Goal: Information Seeking & Learning: Learn about a topic

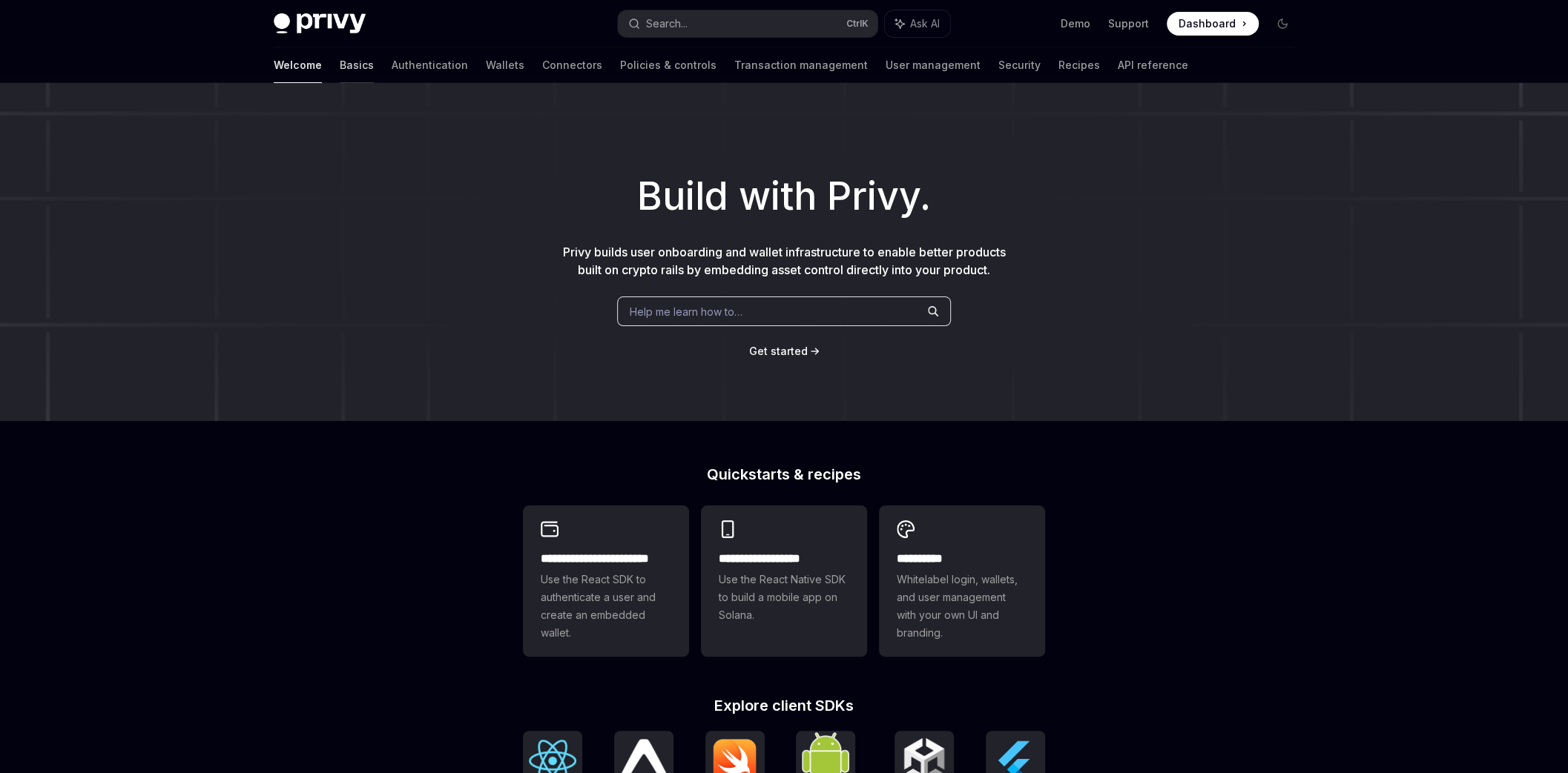
click at [340, 66] on link "Basics" at bounding box center [357, 65] width 34 height 36
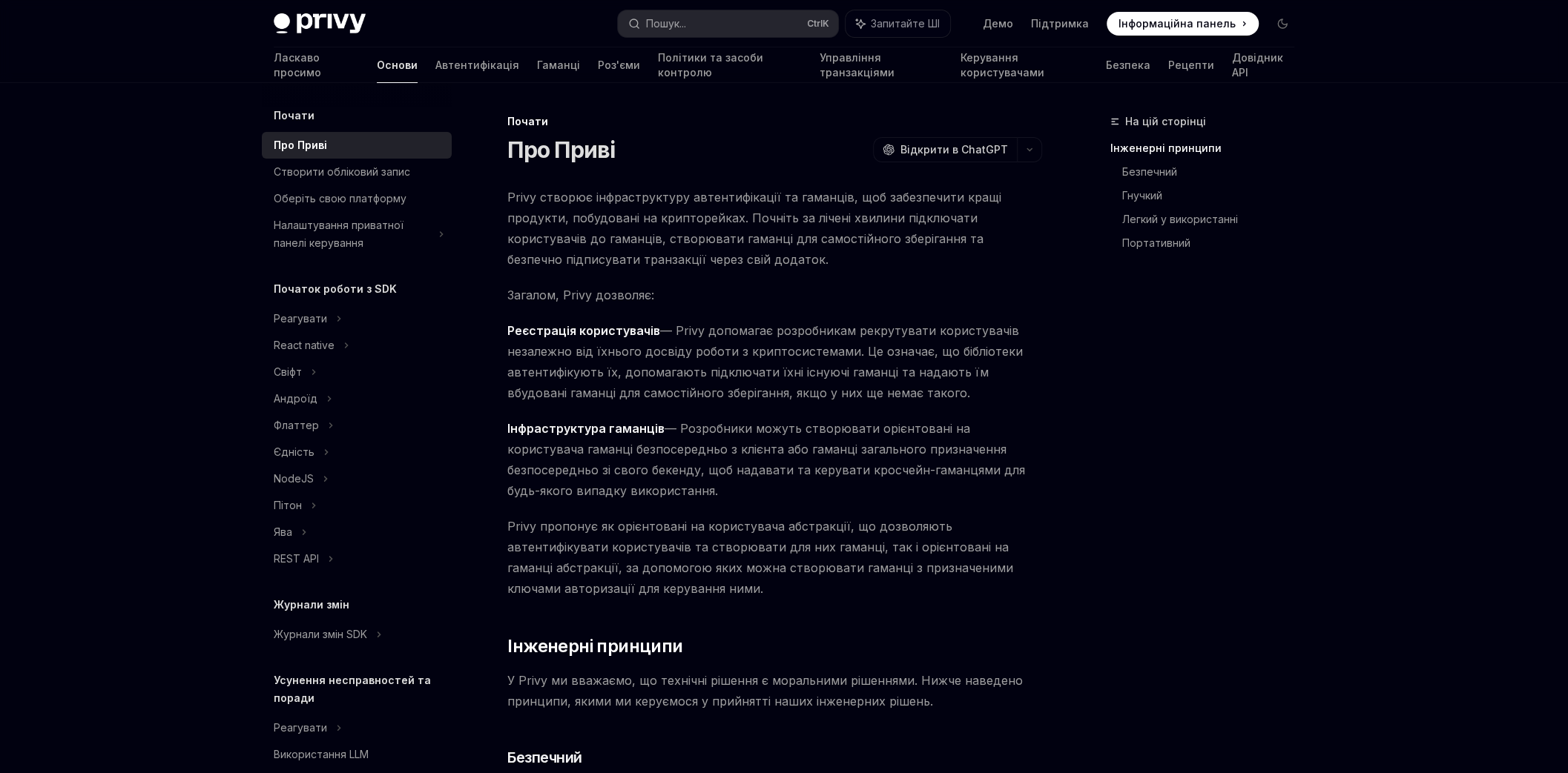
click at [735, 285] on span "Загалом, Privy дозволяє:" at bounding box center [775, 295] width 535 height 21
drag, startPoint x: 617, startPoint y: 347, endPoint x: 677, endPoint y: 347, distance: 60.0
click at [677, 347] on font "— Privy допомагає розробникам рекрутувати користувачів незалежно від їхнього до…" at bounding box center [765, 362] width 516 height 77
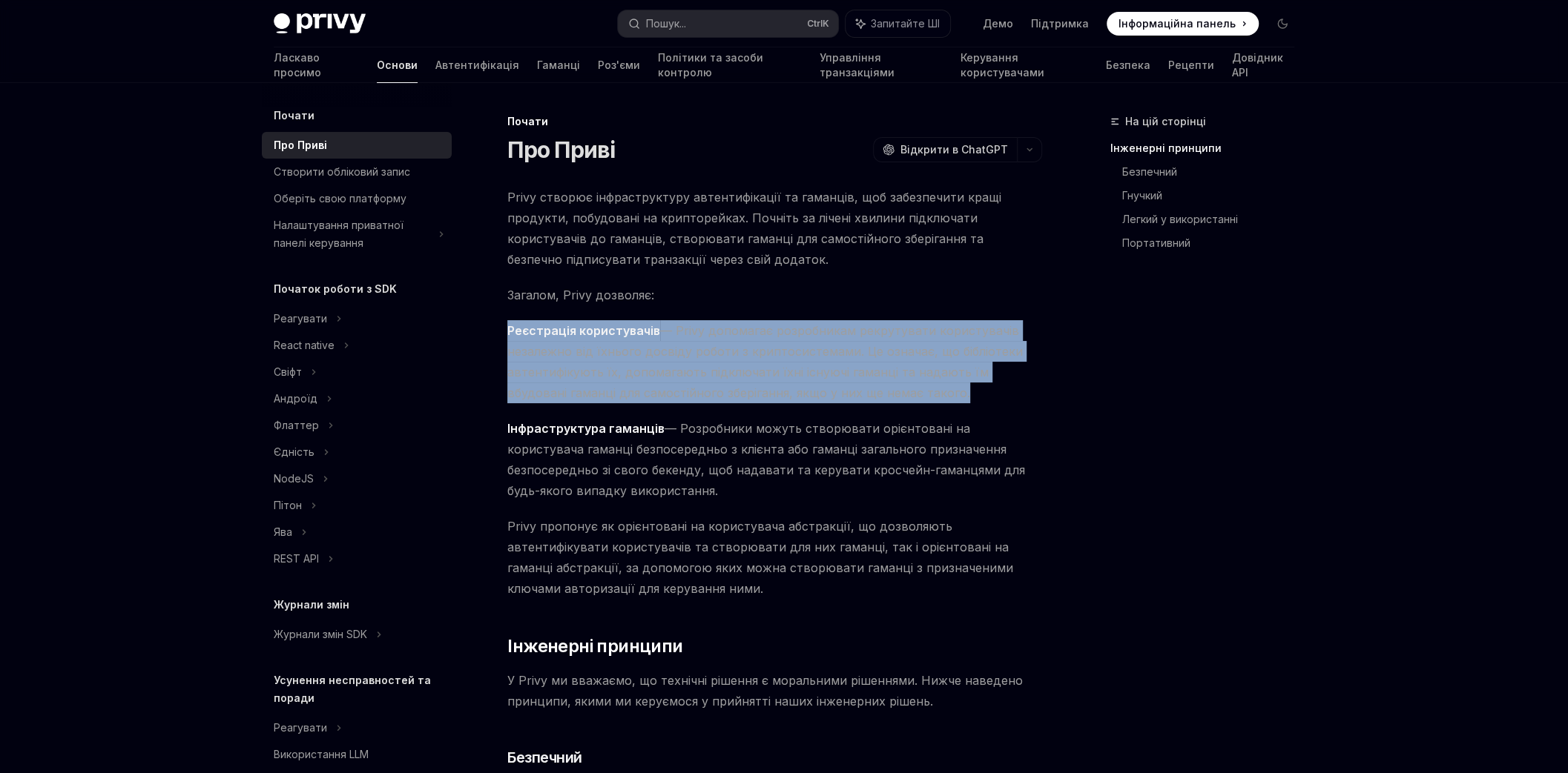
click at [677, 347] on font "— Privy допомагає розробникам рекрутувати користувачів незалежно від їхнього до…" at bounding box center [765, 362] width 516 height 77
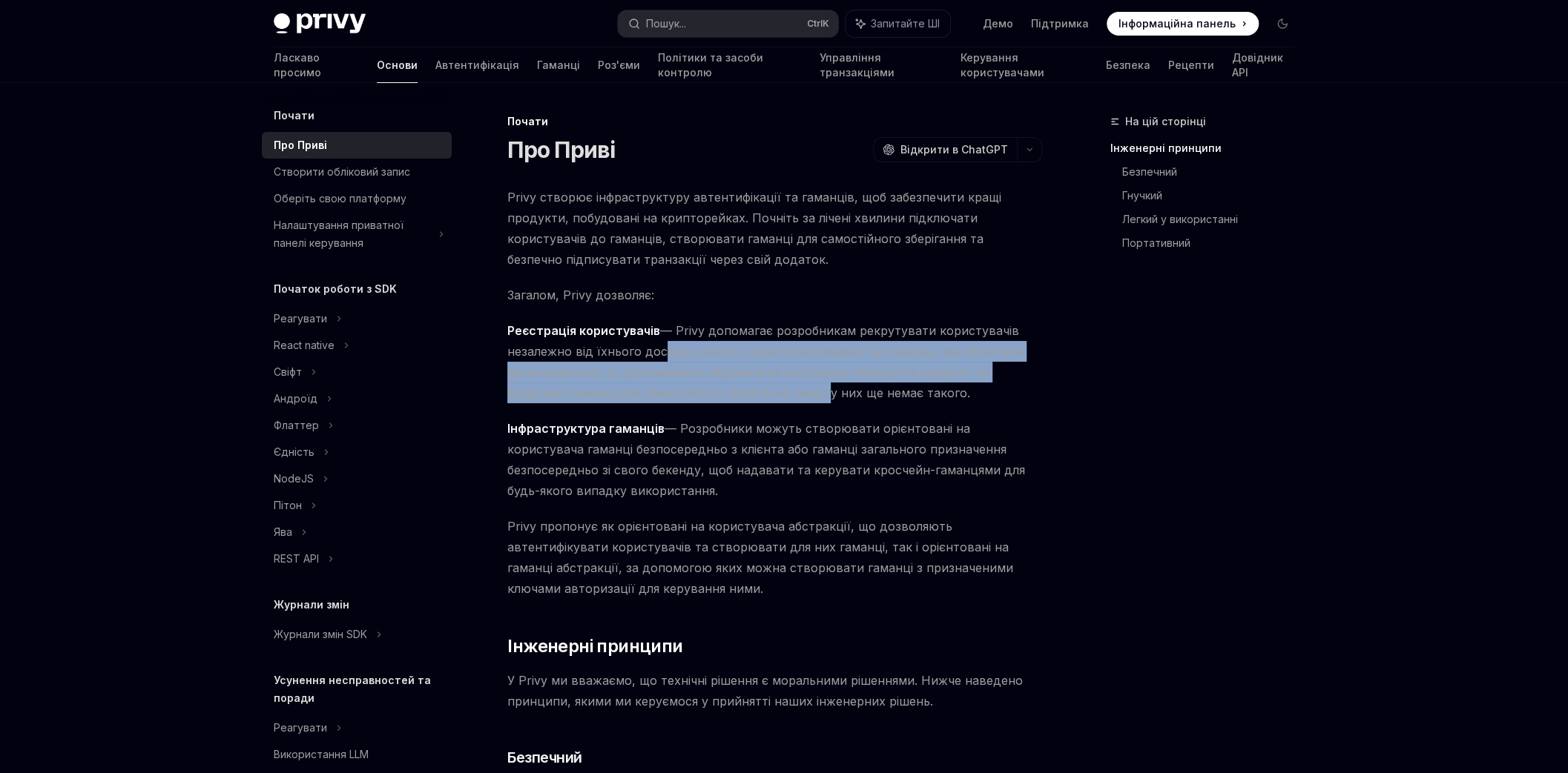
drag, startPoint x: 655, startPoint y: 345, endPoint x: 757, endPoint y: 385, distance: 109.6
click at [757, 385] on font "— Privy допомагає розробникам рекрутувати користувачів незалежно від їхнього до…" at bounding box center [765, 362] width 516 height 77
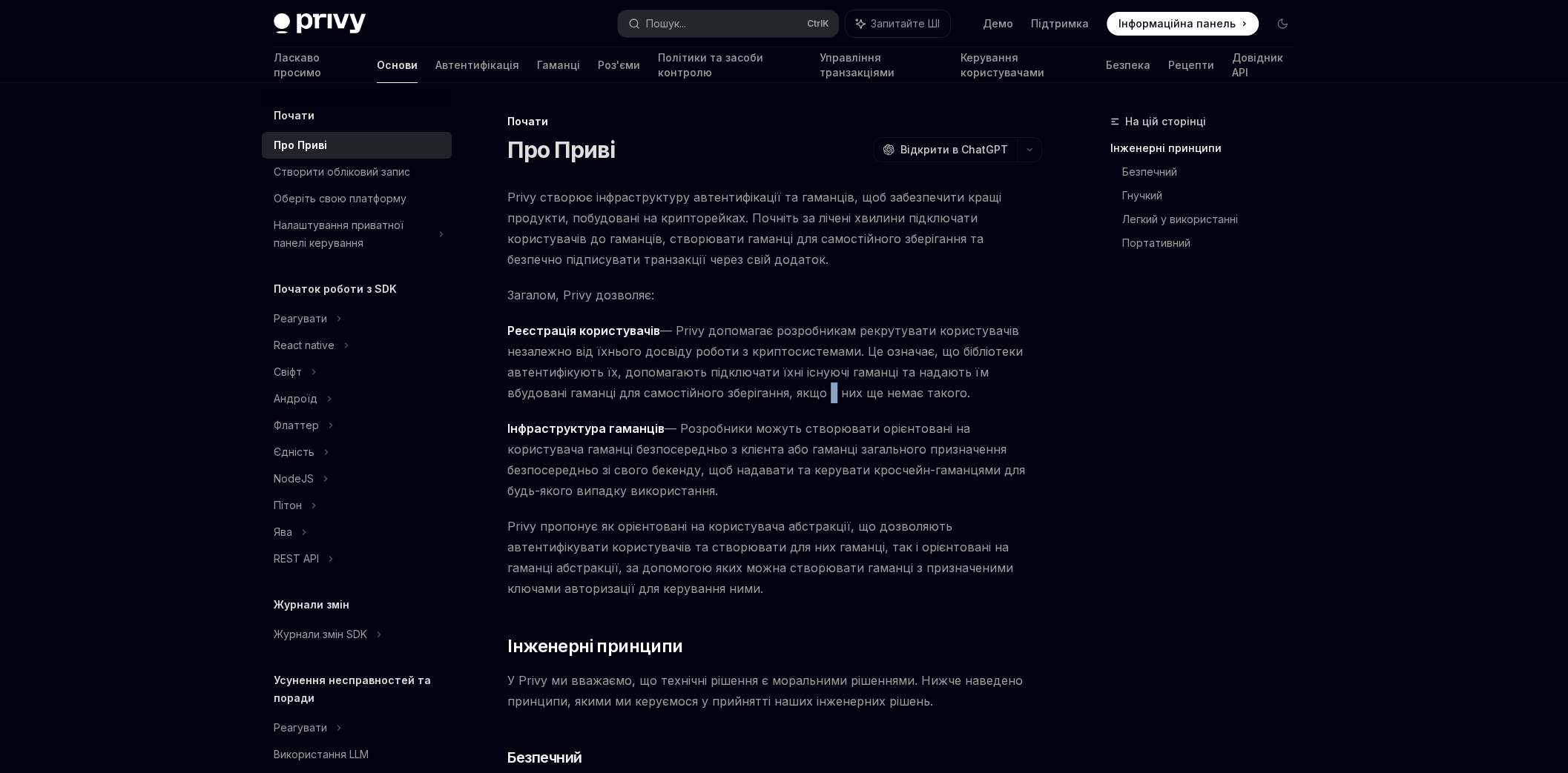
click at [757, 385] on font "— Privy допомагає розробникам рекрутувати користувачів незалежно від їхнього до…" at bounding box center [765, 362] width 516 height 77
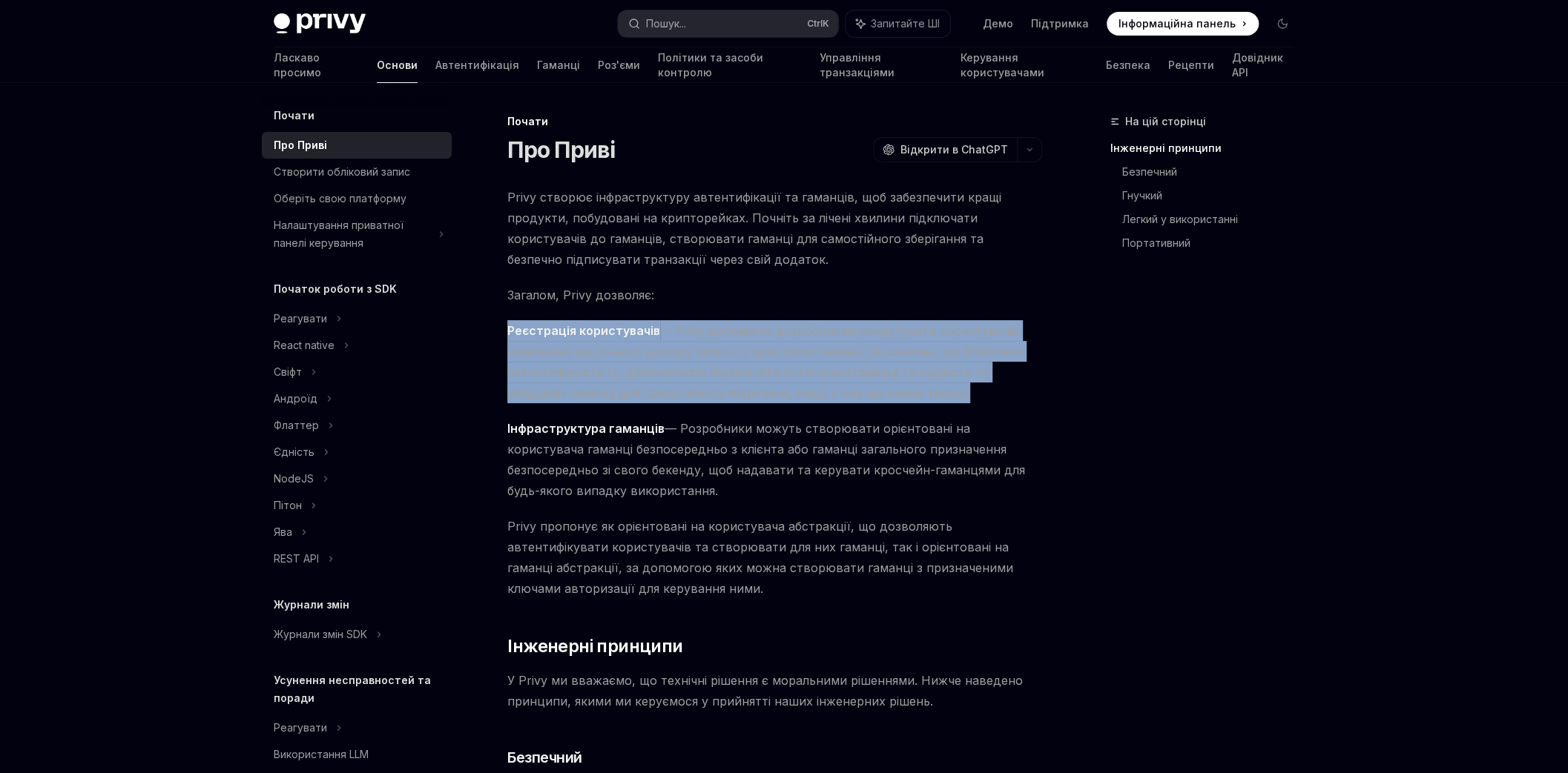
click at [757, 385] on font "— Privy допомагає розробникам рекрутувати користувачів незалежно від їхнього до…" at bounding box center [765, 362] width 516 height 77
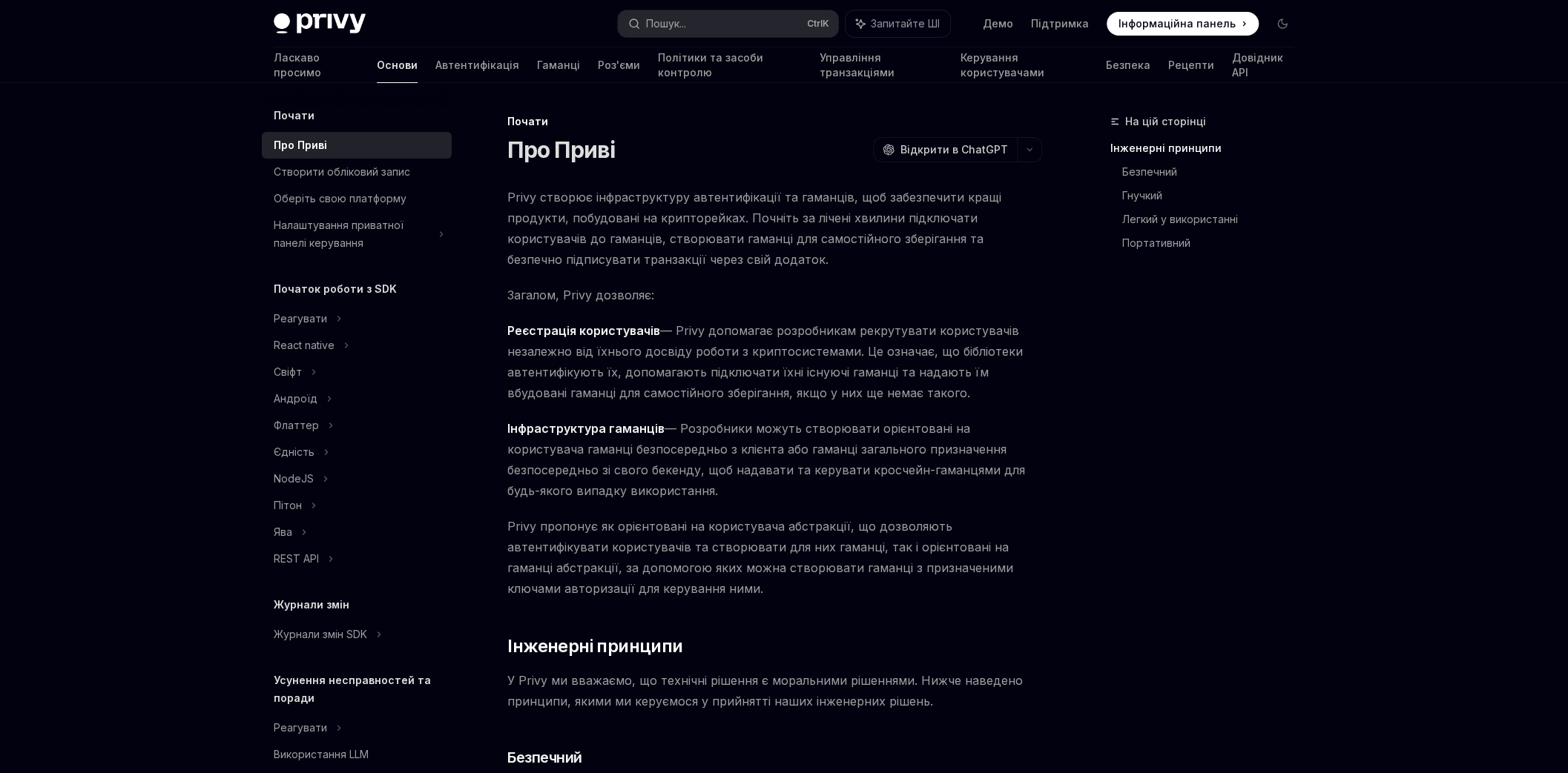
click at [647, 476] on font "— Розробники можуть створювати орієнтовані на користувача гаманці безпосередньо…" at bounding box center [766, 460] width 517 height 77
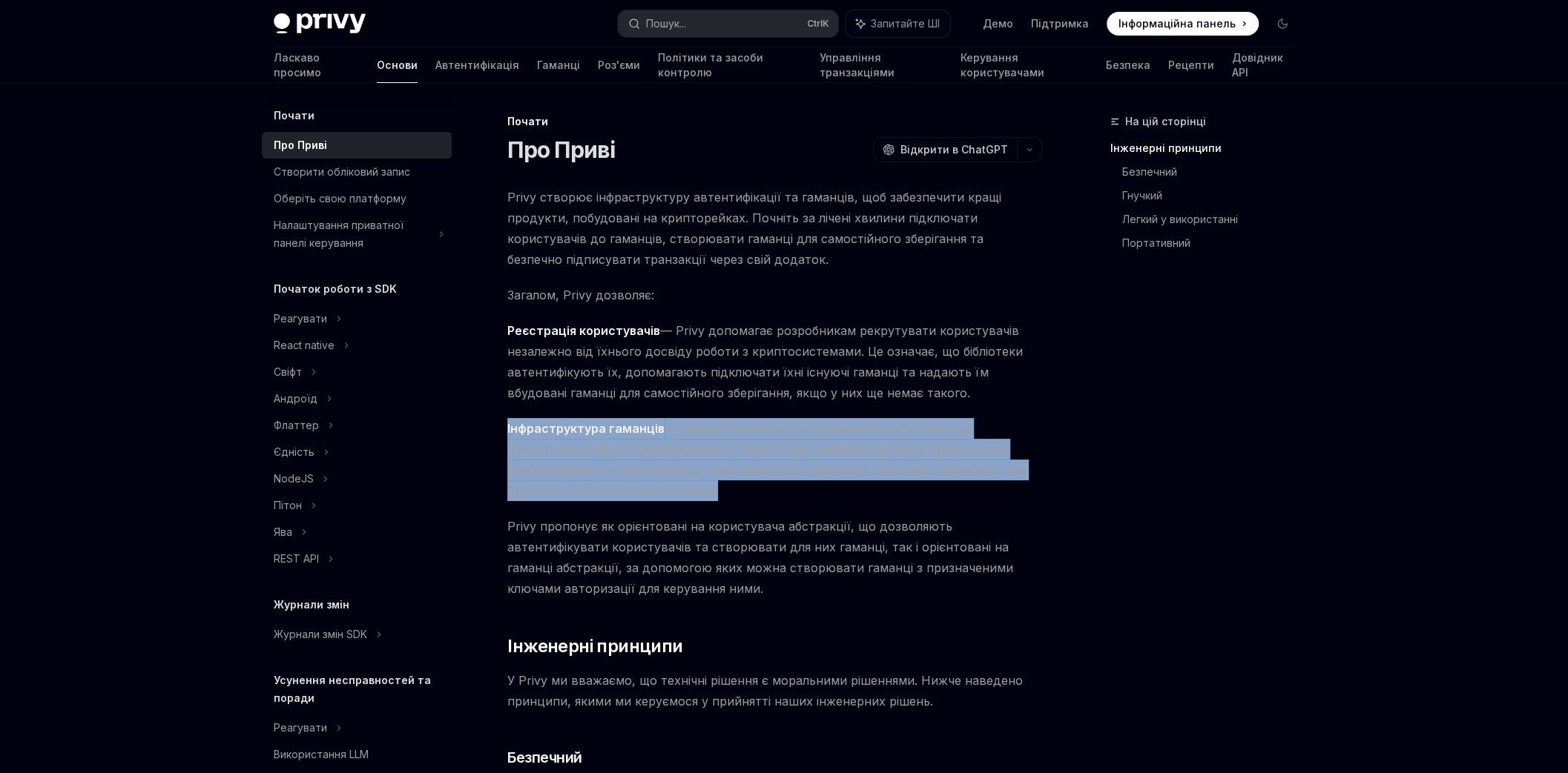
click at [647, 476] on font "— Розробники можуть створювати орієнтовані на користувача гаманці безпосередньо…" at bounding box center [766, 460] width 517 height 77
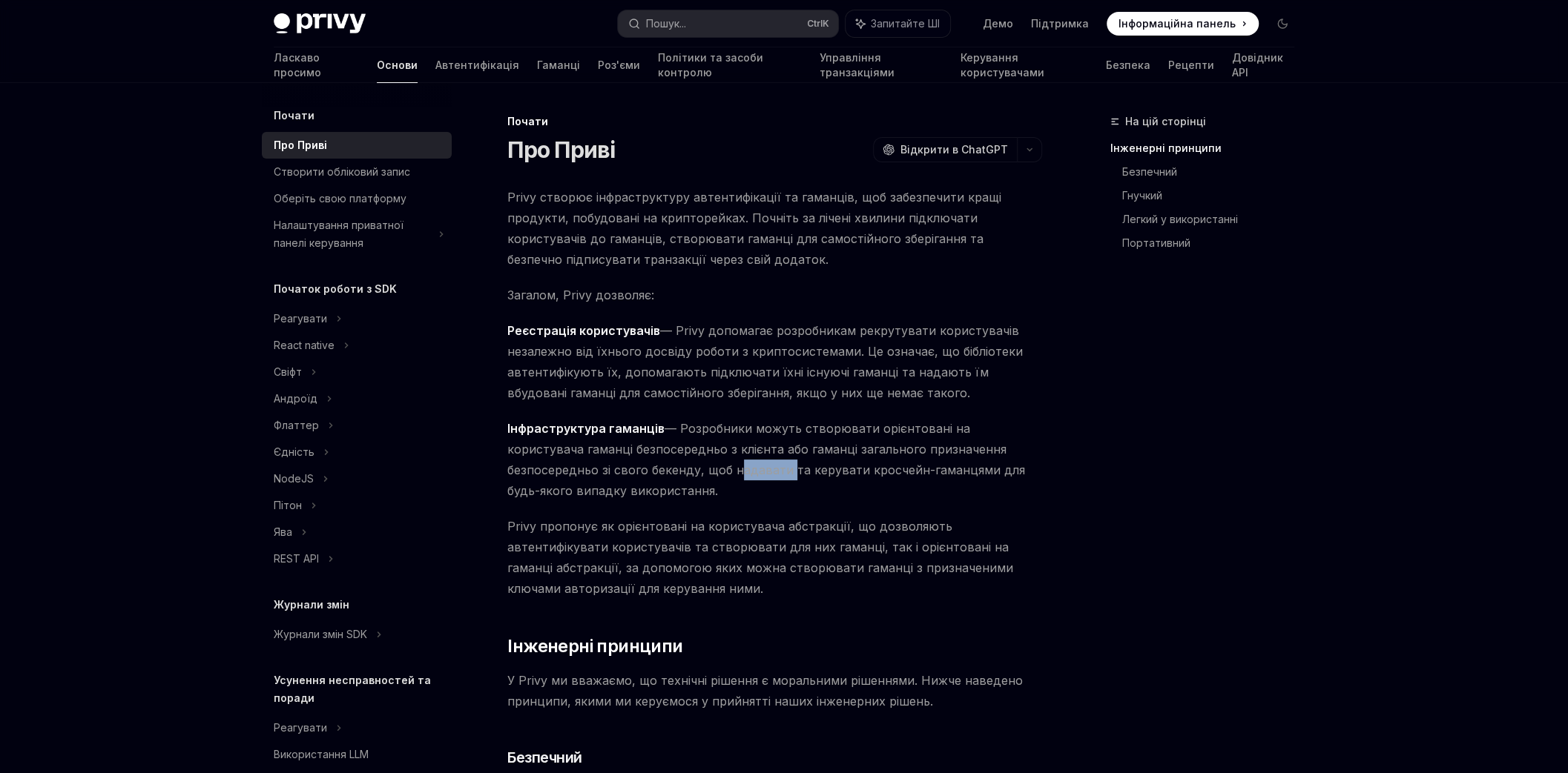
click at [647, 476] on font "— Розробники можуть створювати орієнтовані на користувача гаманці безпосередньо…" at bounding box center [766, 460] width 517 height 77
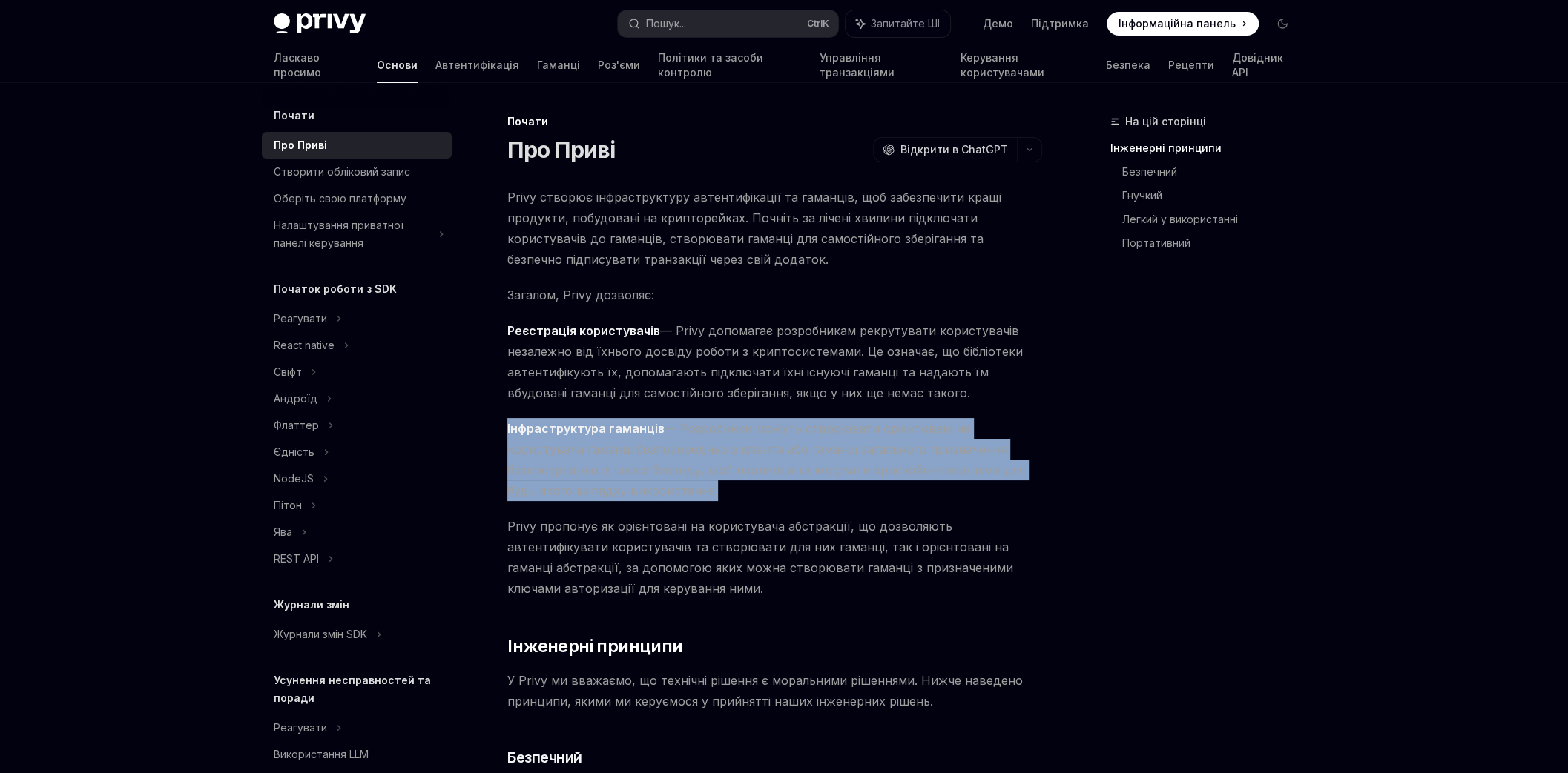
click at [647, 476] on font "— Розробники можуть створювати орієнтовані на користувача гаманці безпосередньо…" at bounding box center [766, 460] width 517 height 77
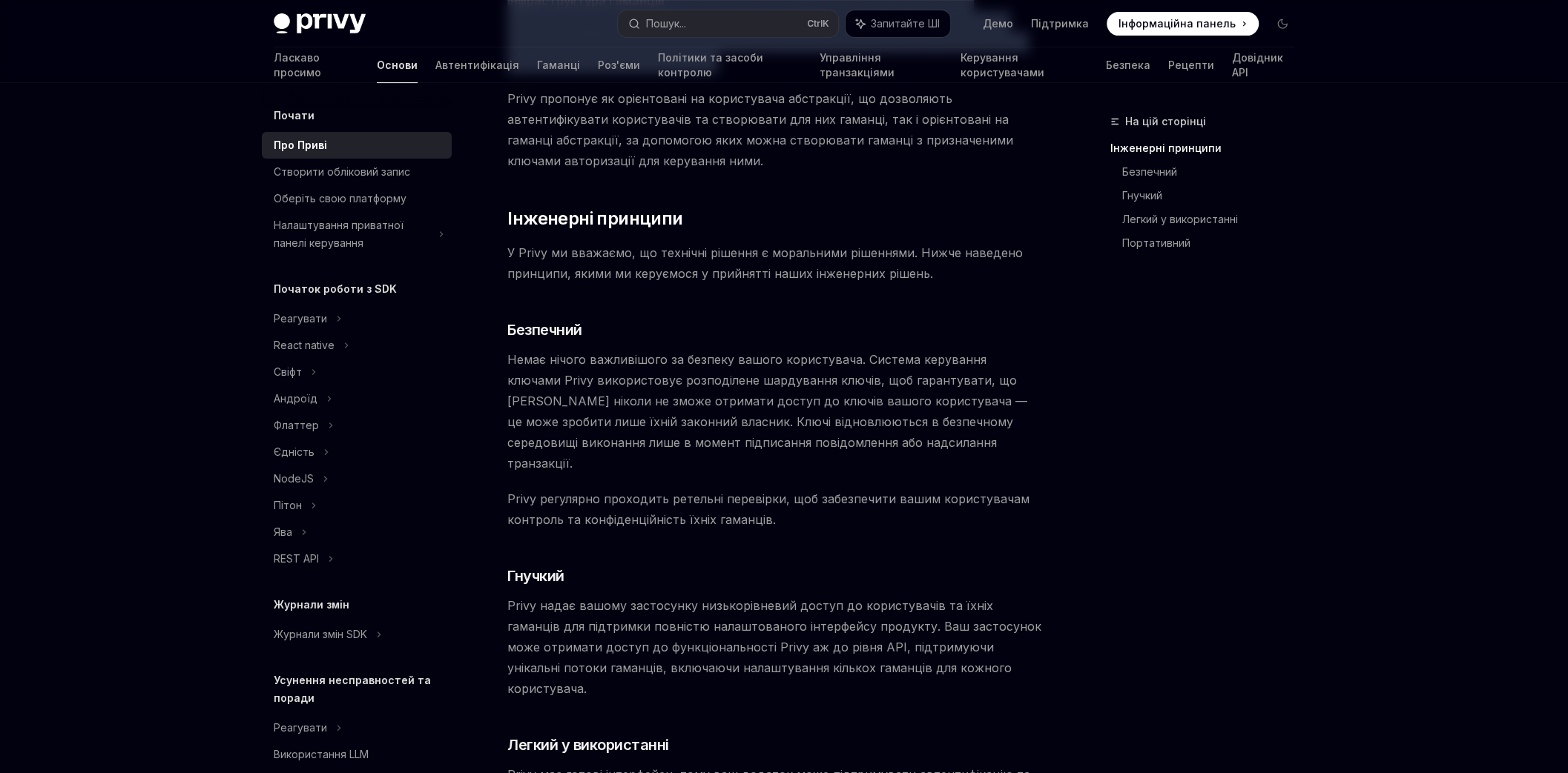
scroll to position [445, 0]
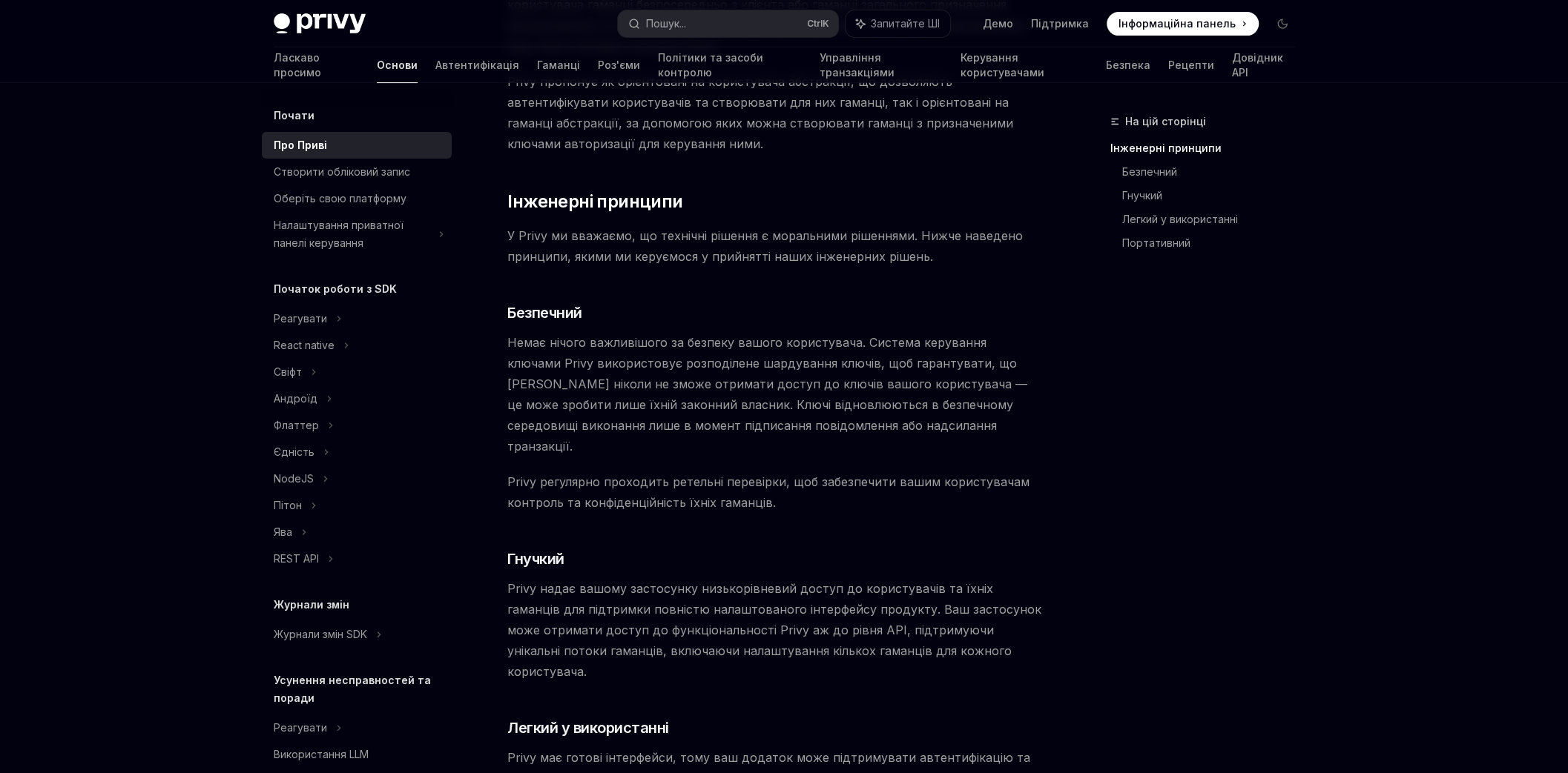
click at [678, 406] on font "Немає нічого важливішого за безпеку вашого користувача. Система керування ключа…" at bounding box center [767, 394] width 520 height 118
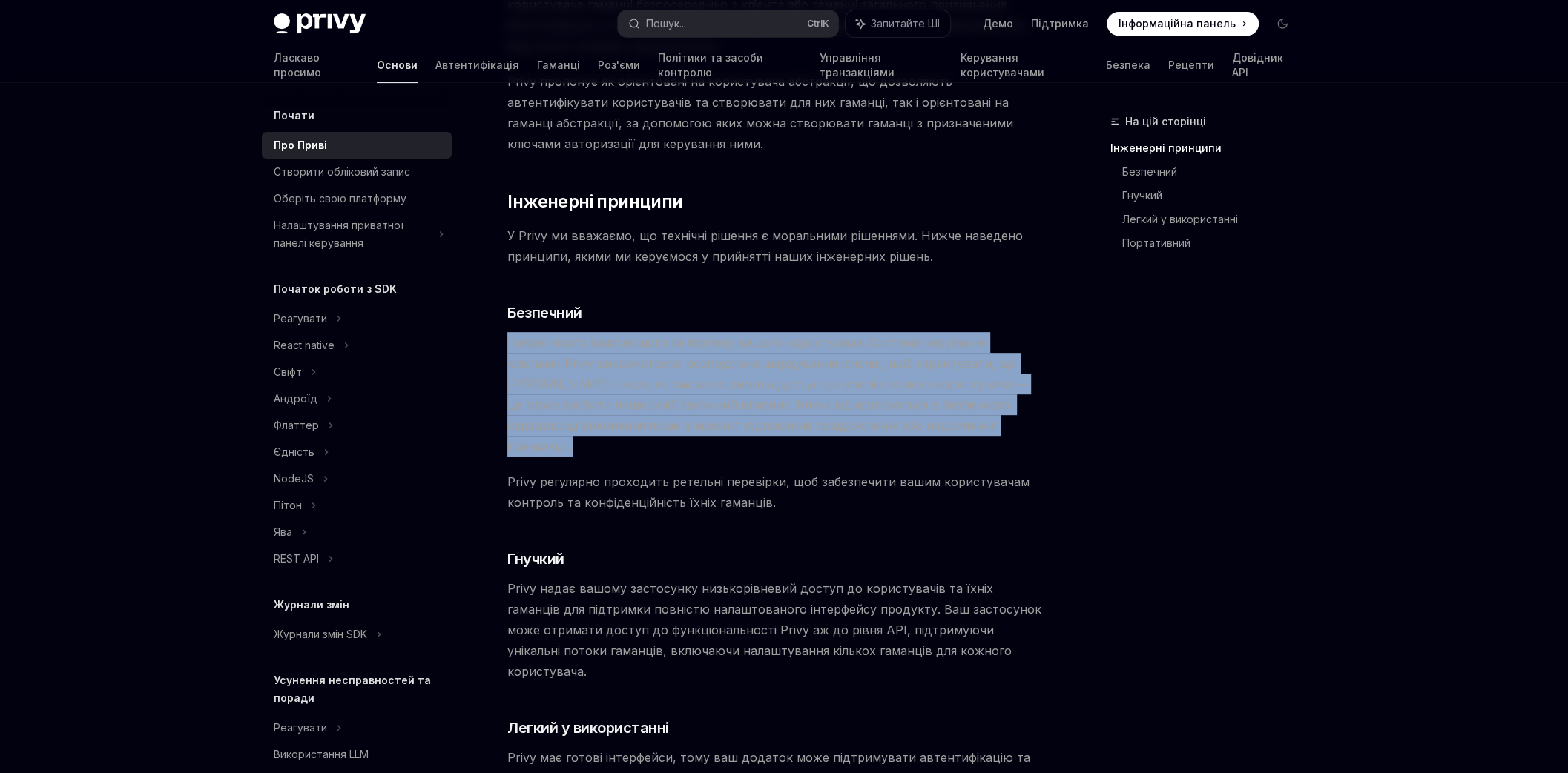
click at [678, 406] on font "Немає нічого важливішого за безпеку вашого користувача. Система керування ключа…" at bounding box center [767, 394] width 520 height 118
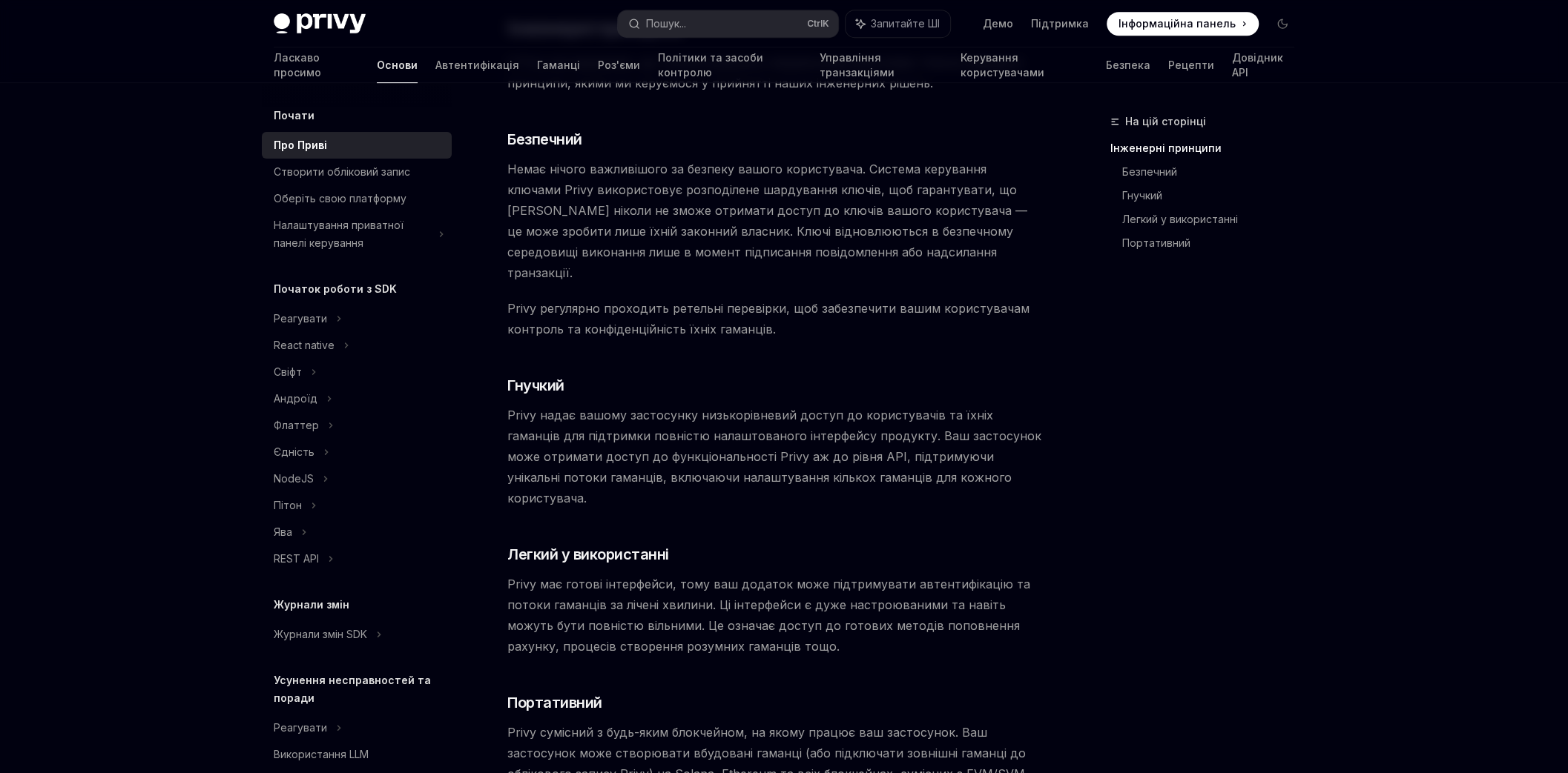
scroll to position [623, 0]
click at [686, 410] on font "Privy надає вашому застосунку низькорівневий доступ до користувачів та їхніх га…" at bounding box center [774, 451] width 534 height 97
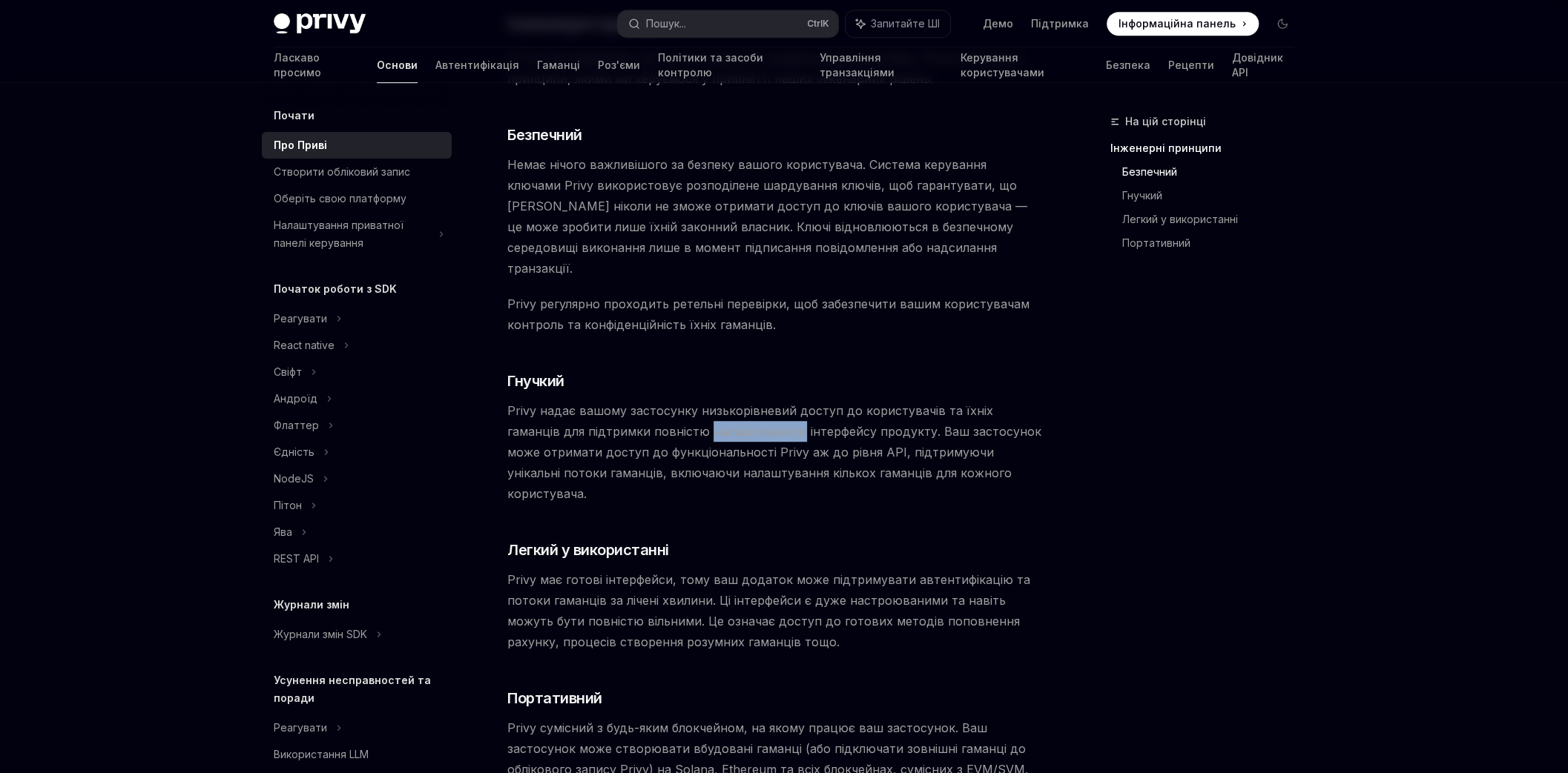
click at [686, 410] on font "Privy надає вашому застосунку низькорівневий доступ до користувачів та їхніх га…" at bounding box center [774, 451] width 534 height 97
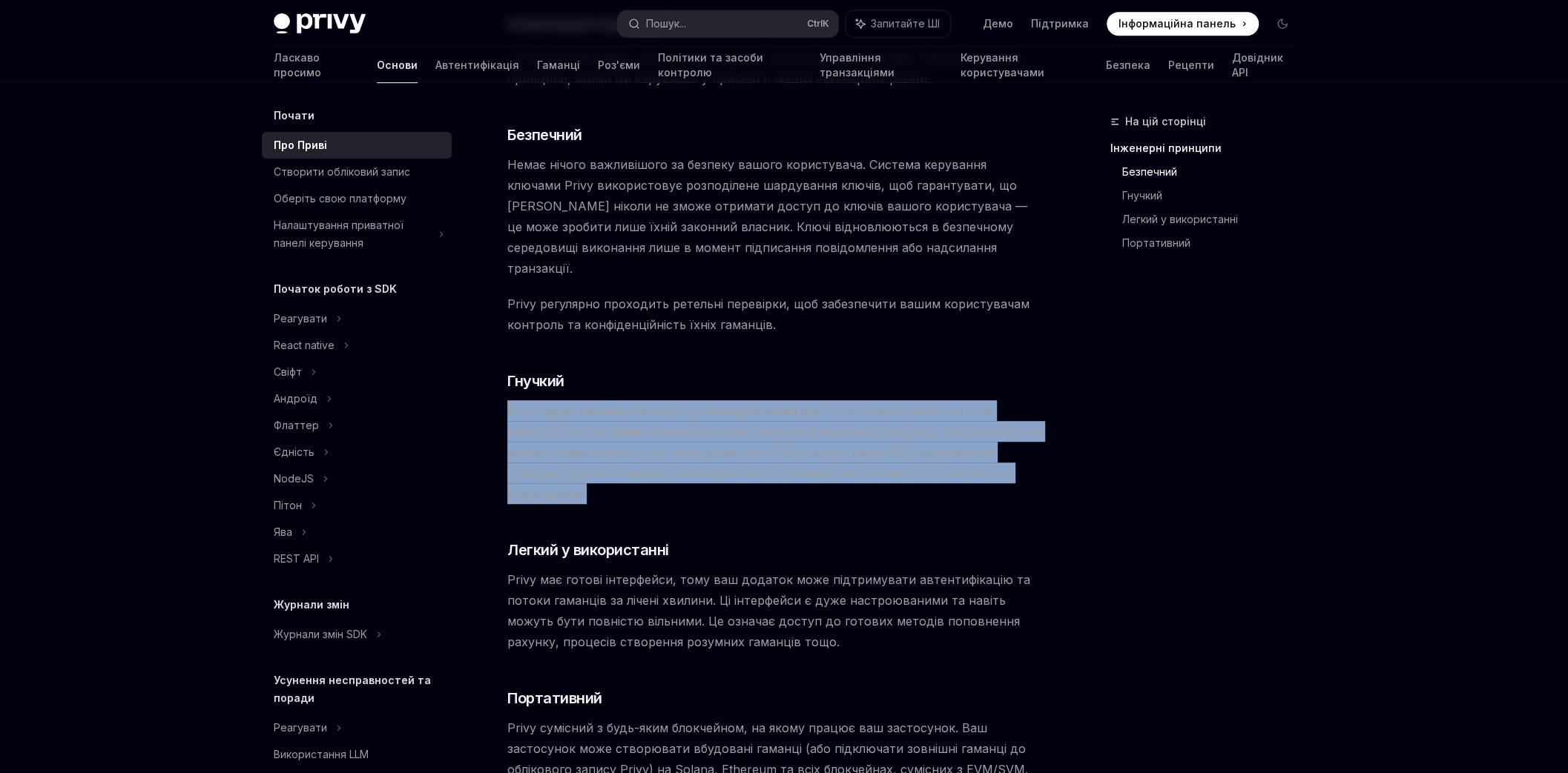
click at [686, 410] on font "Privy надає вашому застосунку низькорівневий доступ до користувачів та їхніх га…" at bounding box center [774, 451] width 534 height 97
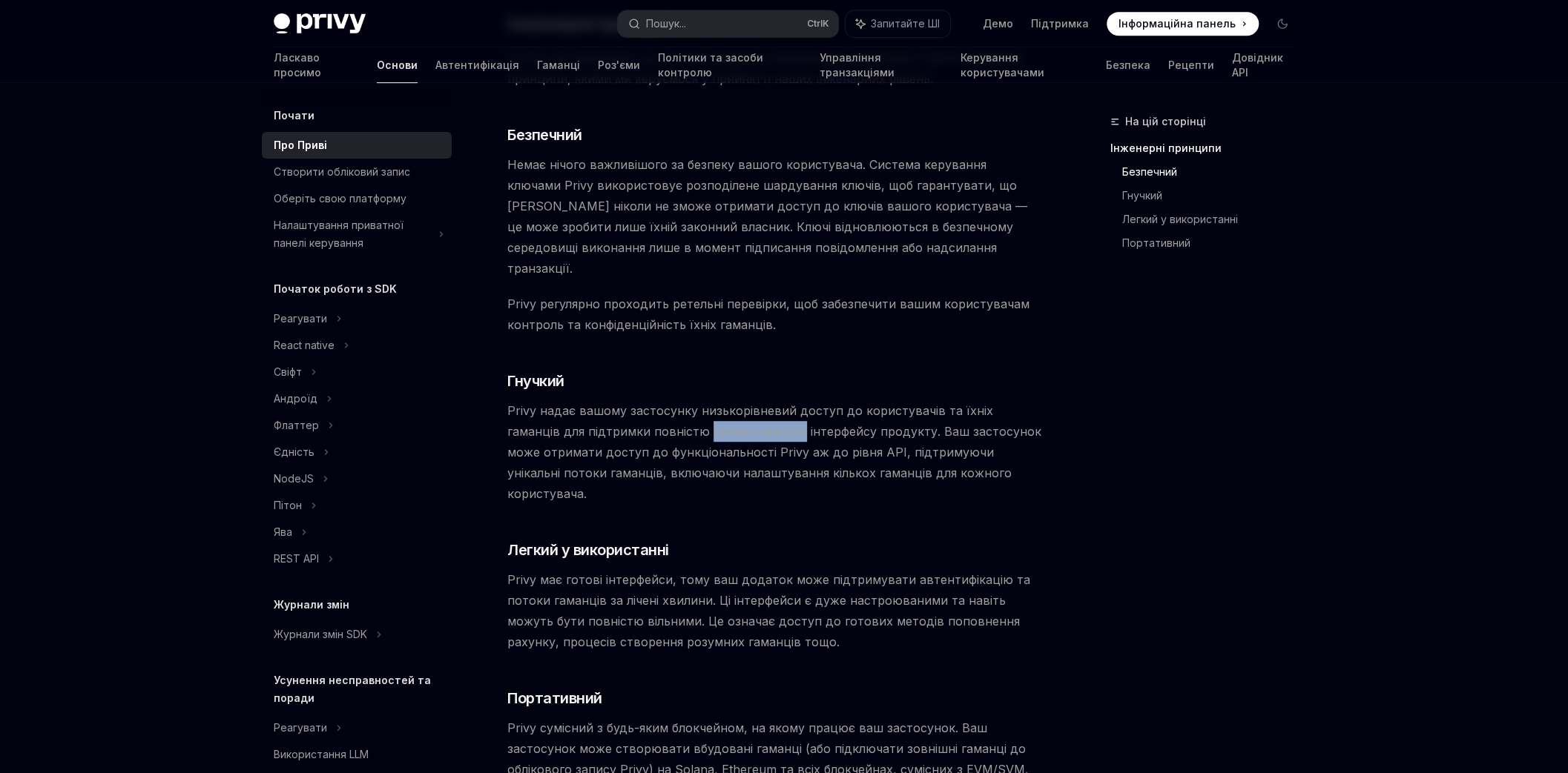
click at [686, 410] on font "Privy надає вашому застосунку низькорівневий доступ до користувачів та їхніх га…" at bounding box center [774, 451] width 534 height 97
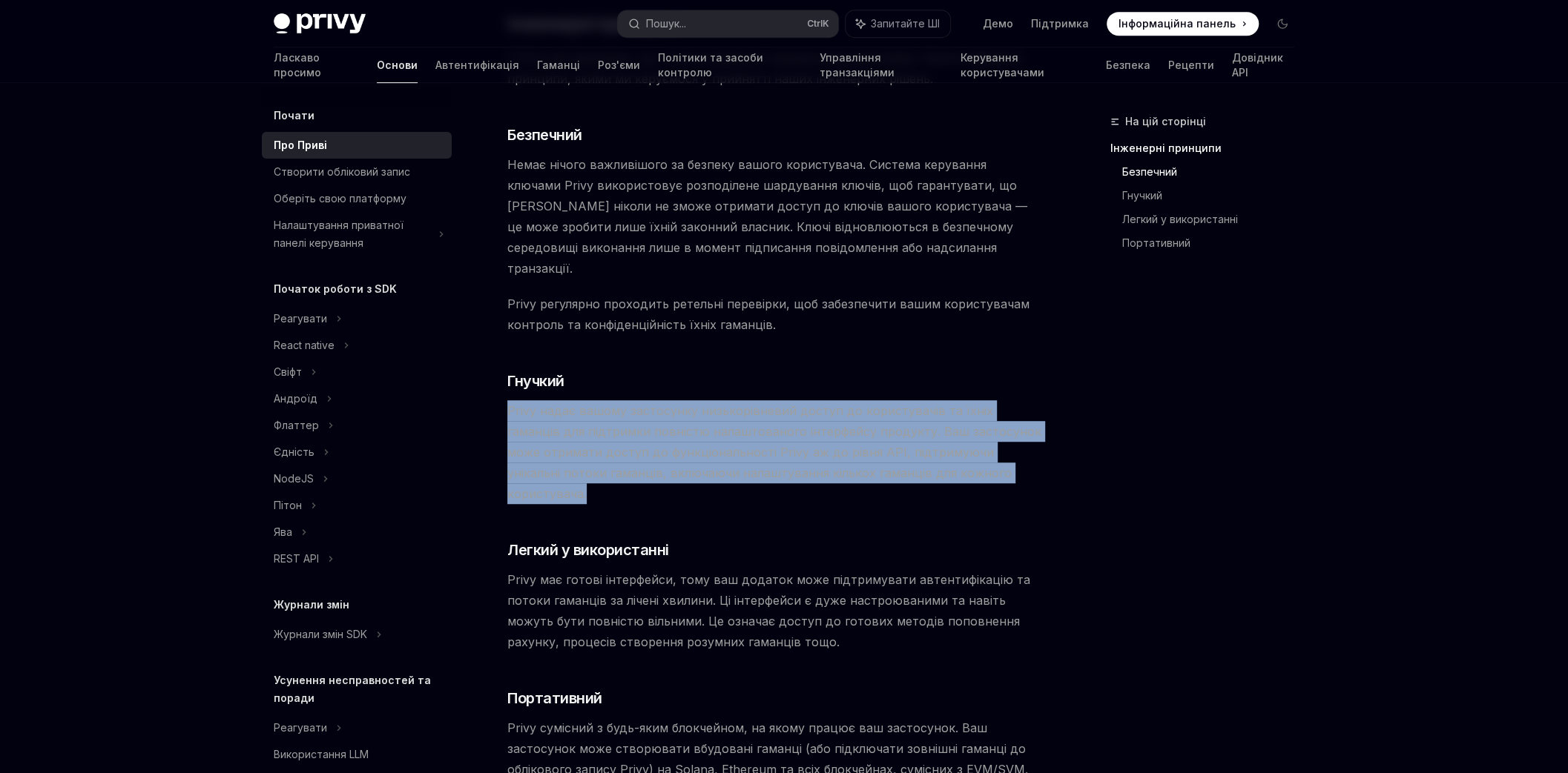
click at [686, 410] on font "Privy надає вашому застосунку низькорівневий доступ до користувачів та їхніх га…" at bounding box center [774, 451] width 534 height 97
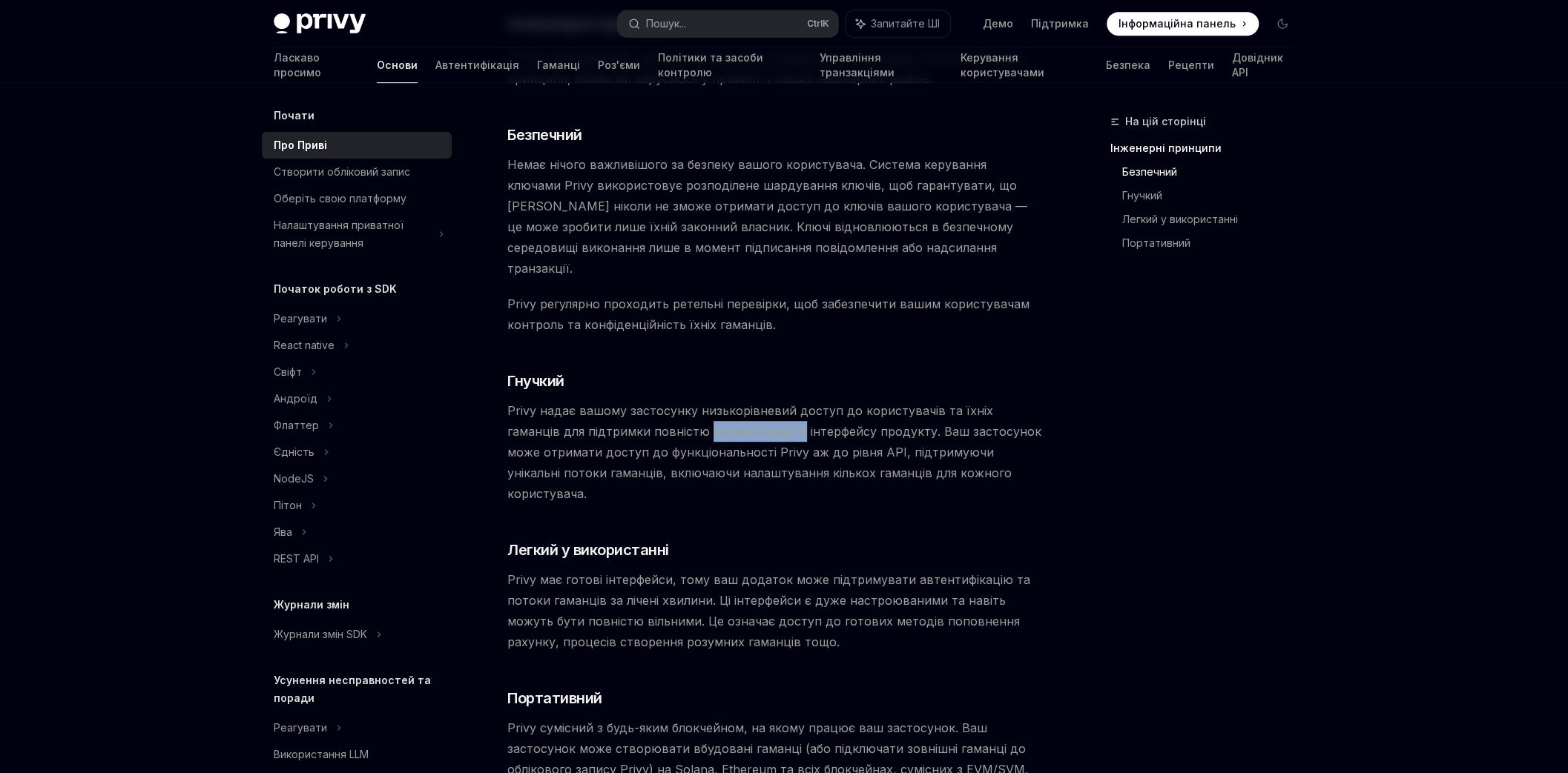
click at [686, 410] on font "Privy надає вашому застосунку низькорівневий доступ до користувачів та їхніх га…" at bounding box center [774, 451] width 534 height 97
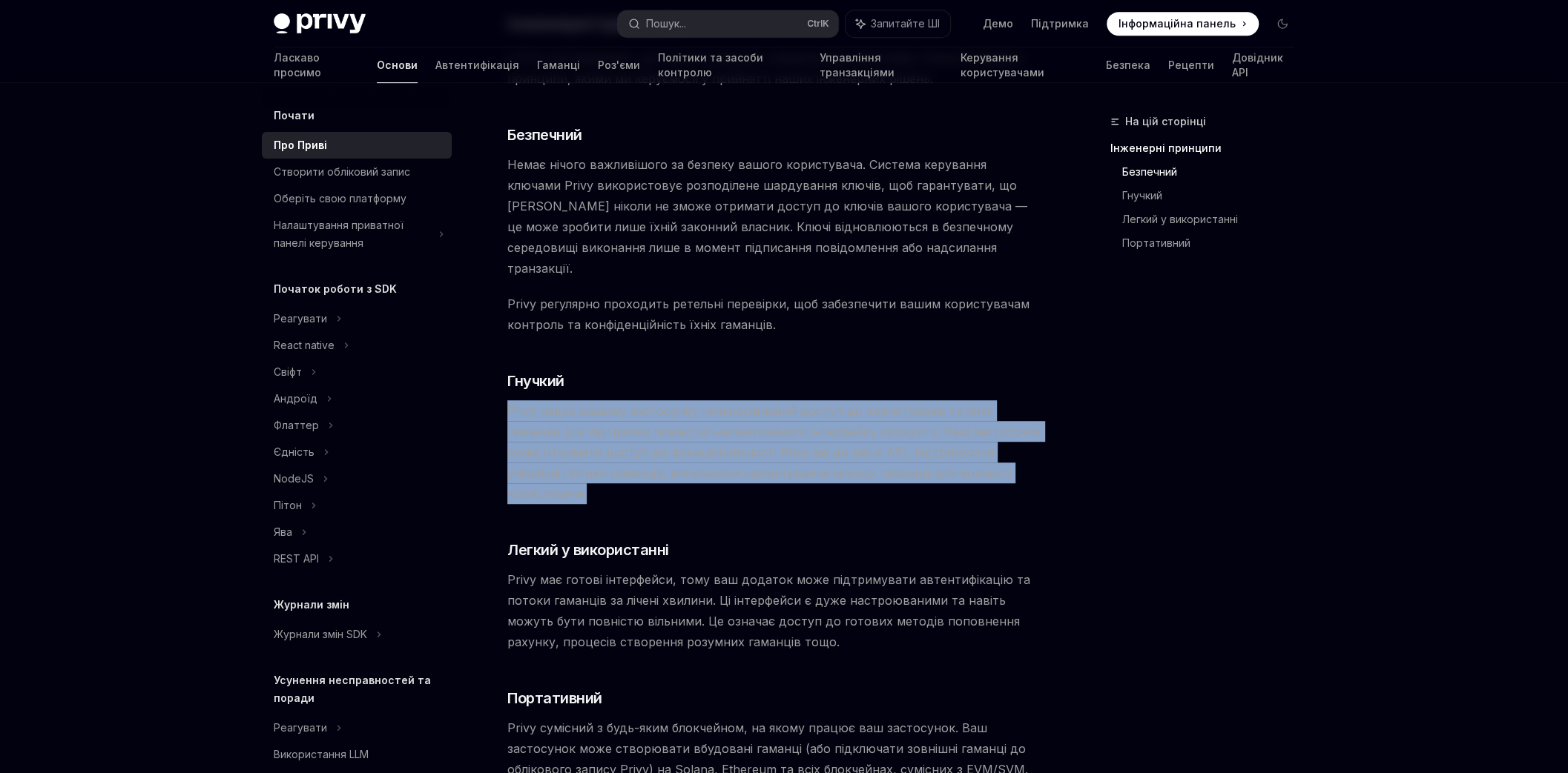
click at [686, 410] on font "Privy надає вашому застосунку низькорівневий доступ до користувачів та їхніх га…" at bounding box center [774, 451] width 534 height 97
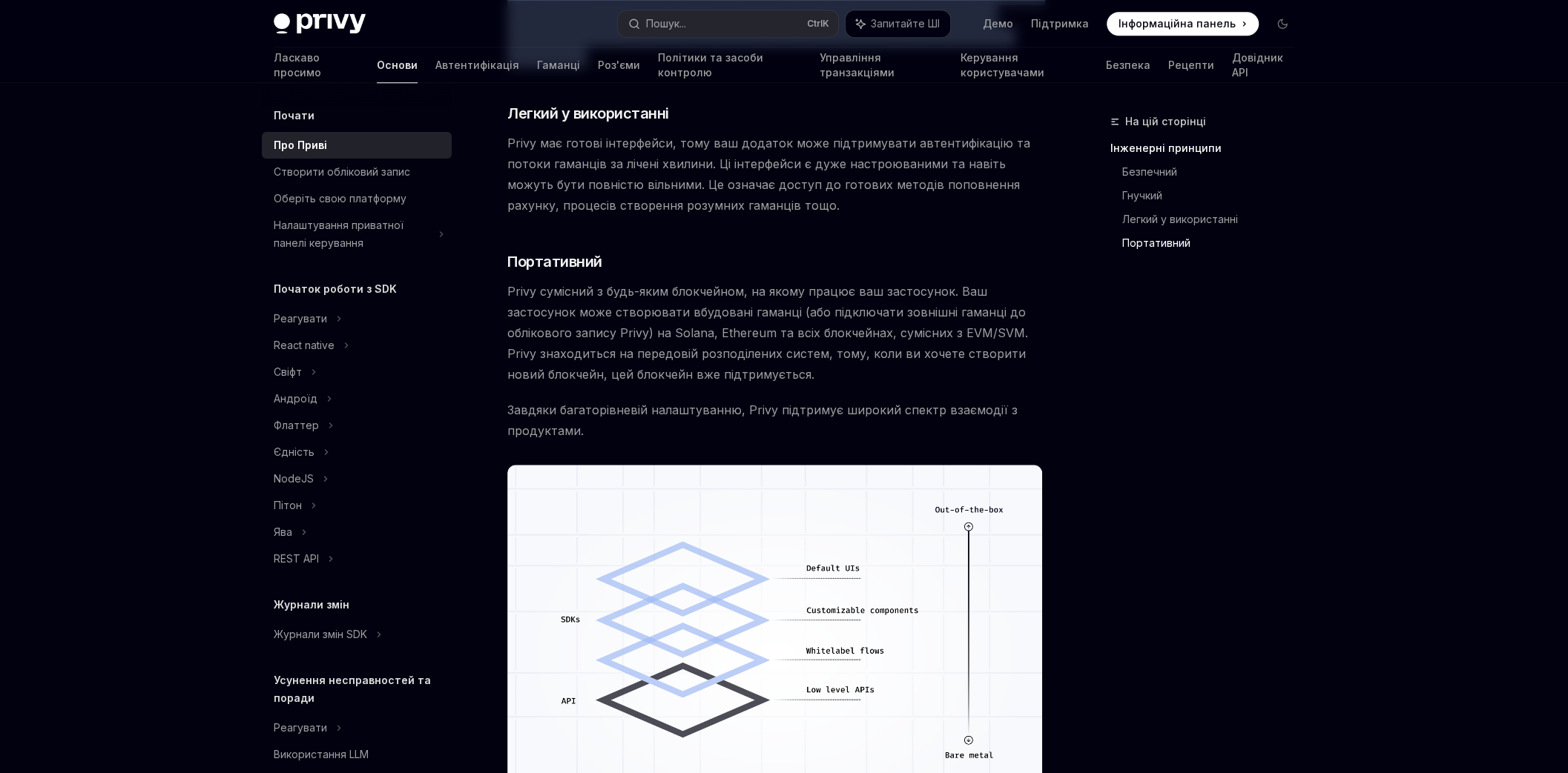
scroll to position [1068, 0]
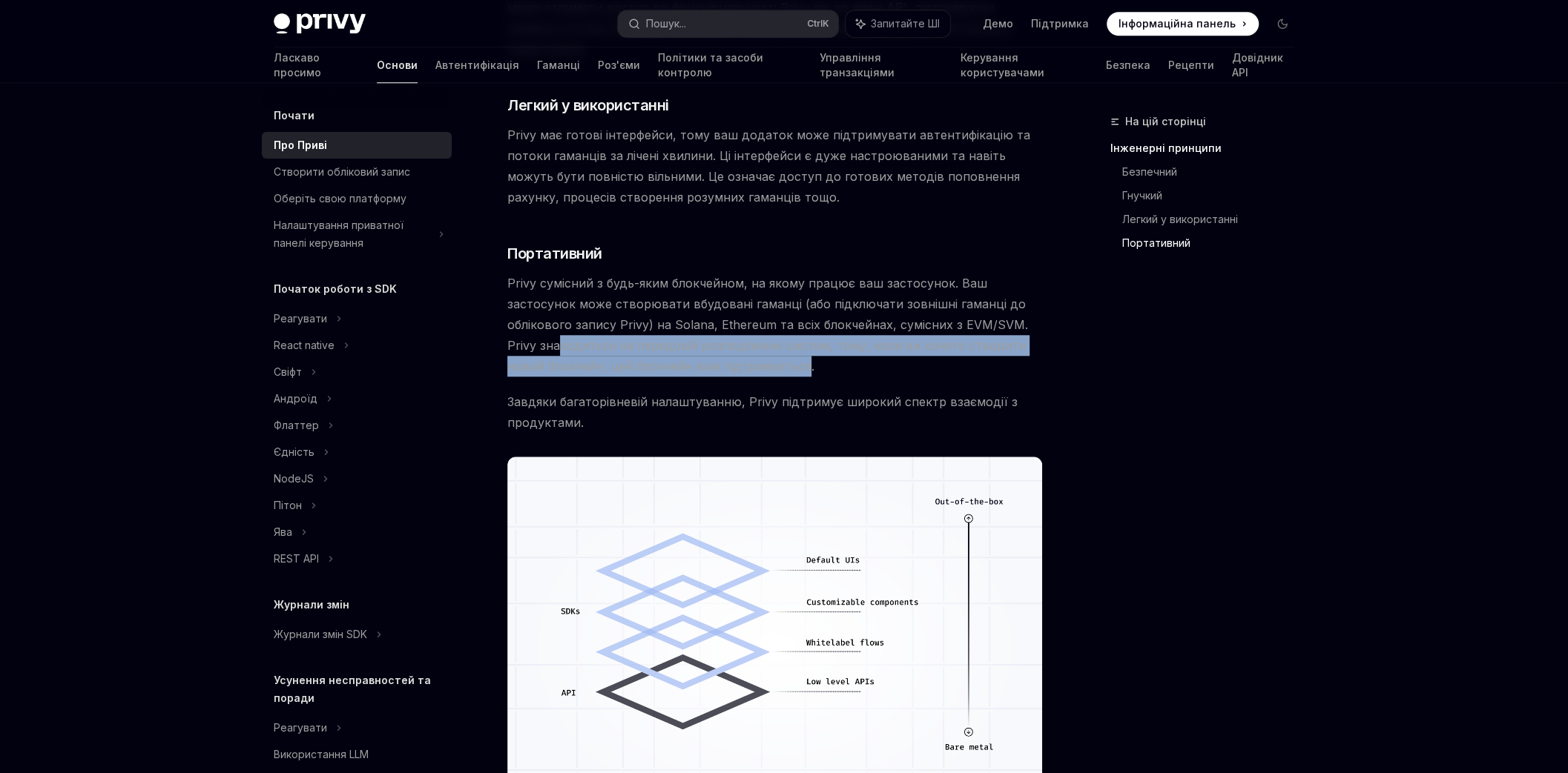
drag, startPoint x: 557, startPoint y: 297, endPoint x: 763, endPoint y: 321, distance: 207.4
click at [763, 321] on font "Privy сумісний з будь-яким блокчейном, на якому працює ваш застосунок. Ваш заст…" at bounding box center [767, 324] width 521 height 97
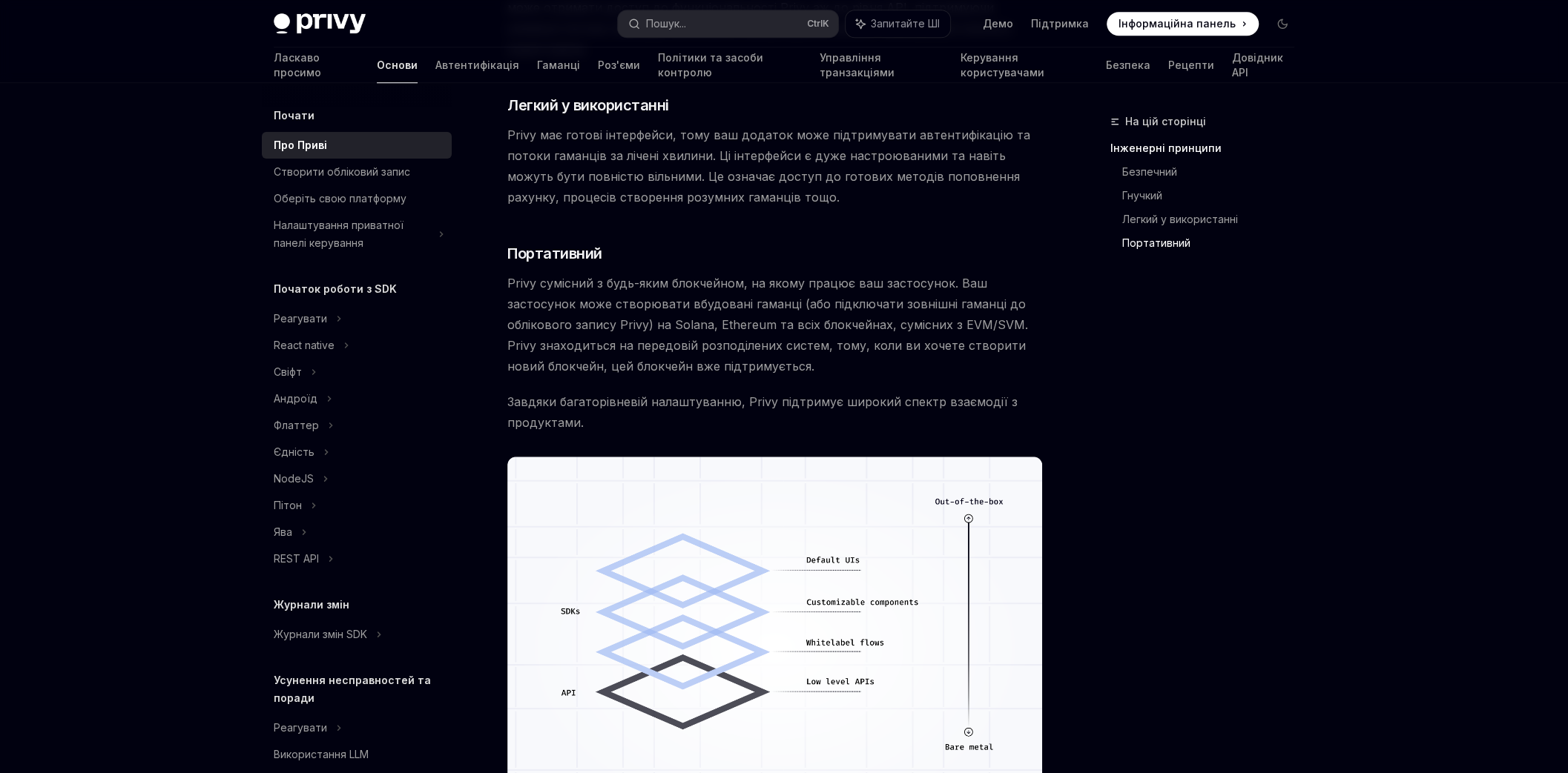
click at [675, 395] on font "Завдяки багаторівневій налаштуванню, Privy підтримує широкий спектр взаємодії з…" at bounding box center [762, 412] width 510 height 36
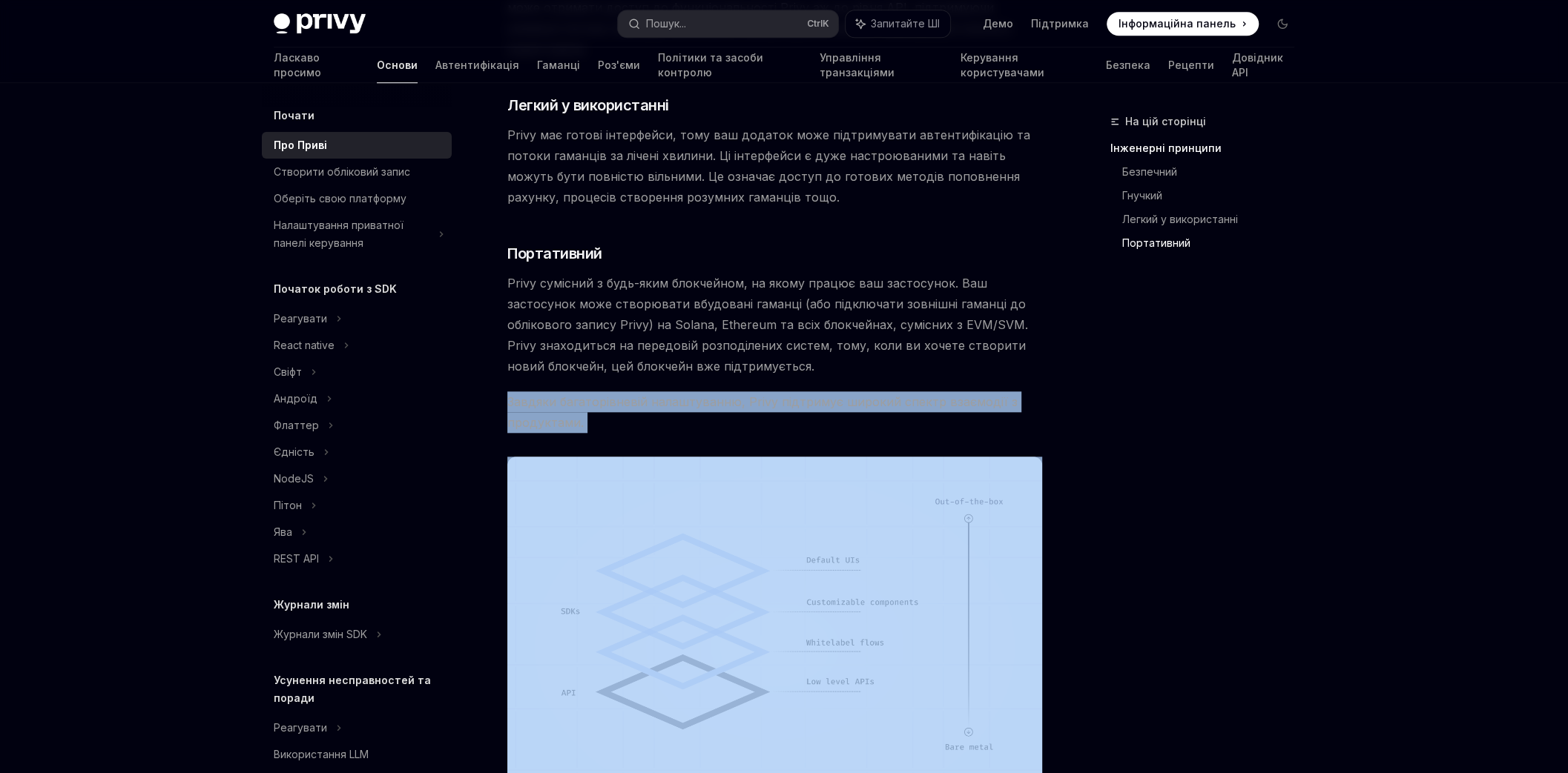
click at [675, 395] on font "Завдяки багаторівневій налаштуванню, Privy підтримує широкий спектр взаємодії з…" at bounding box center [762, 412] width 510 height 36
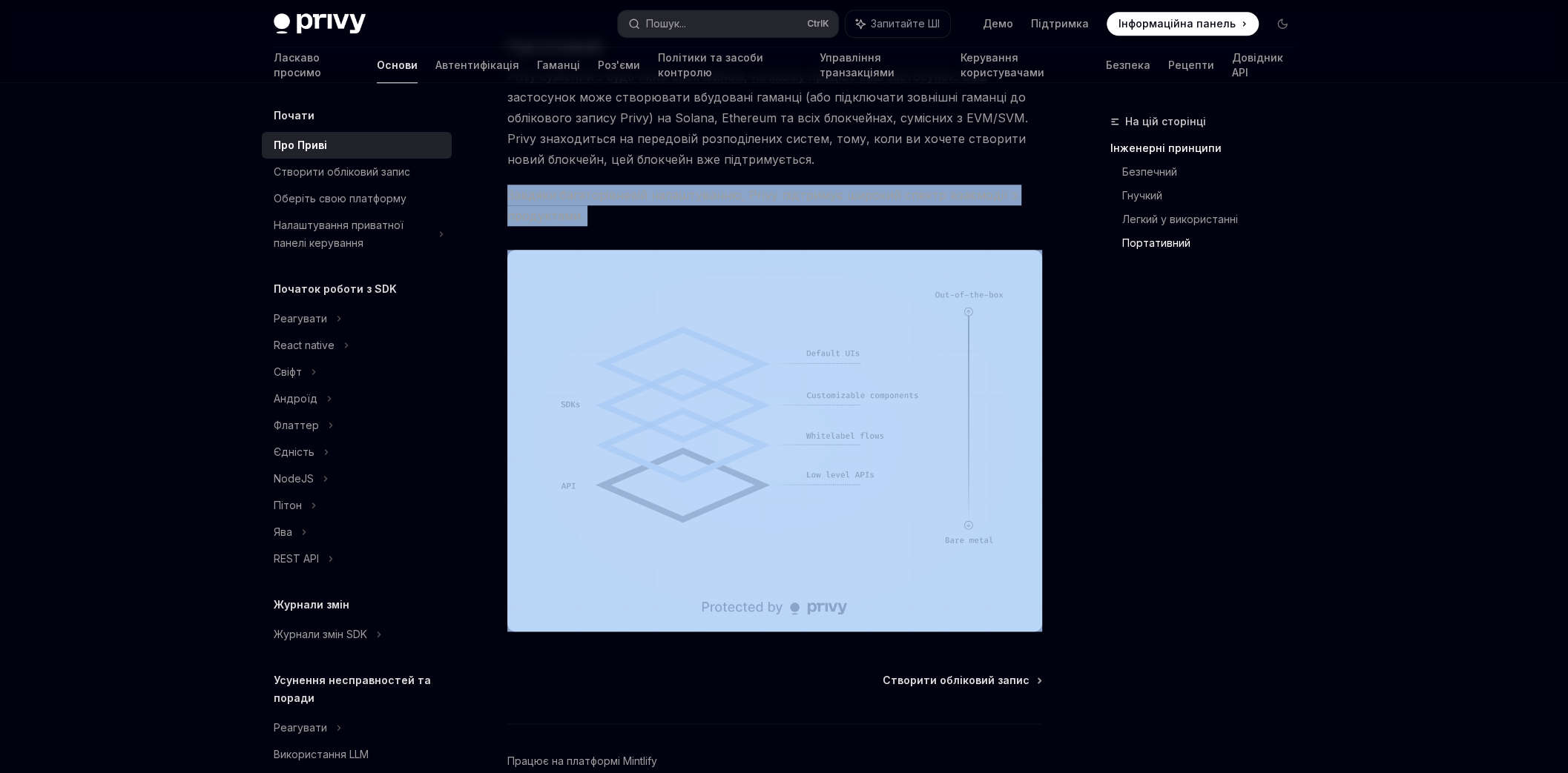
scroll to position [1311, 0]
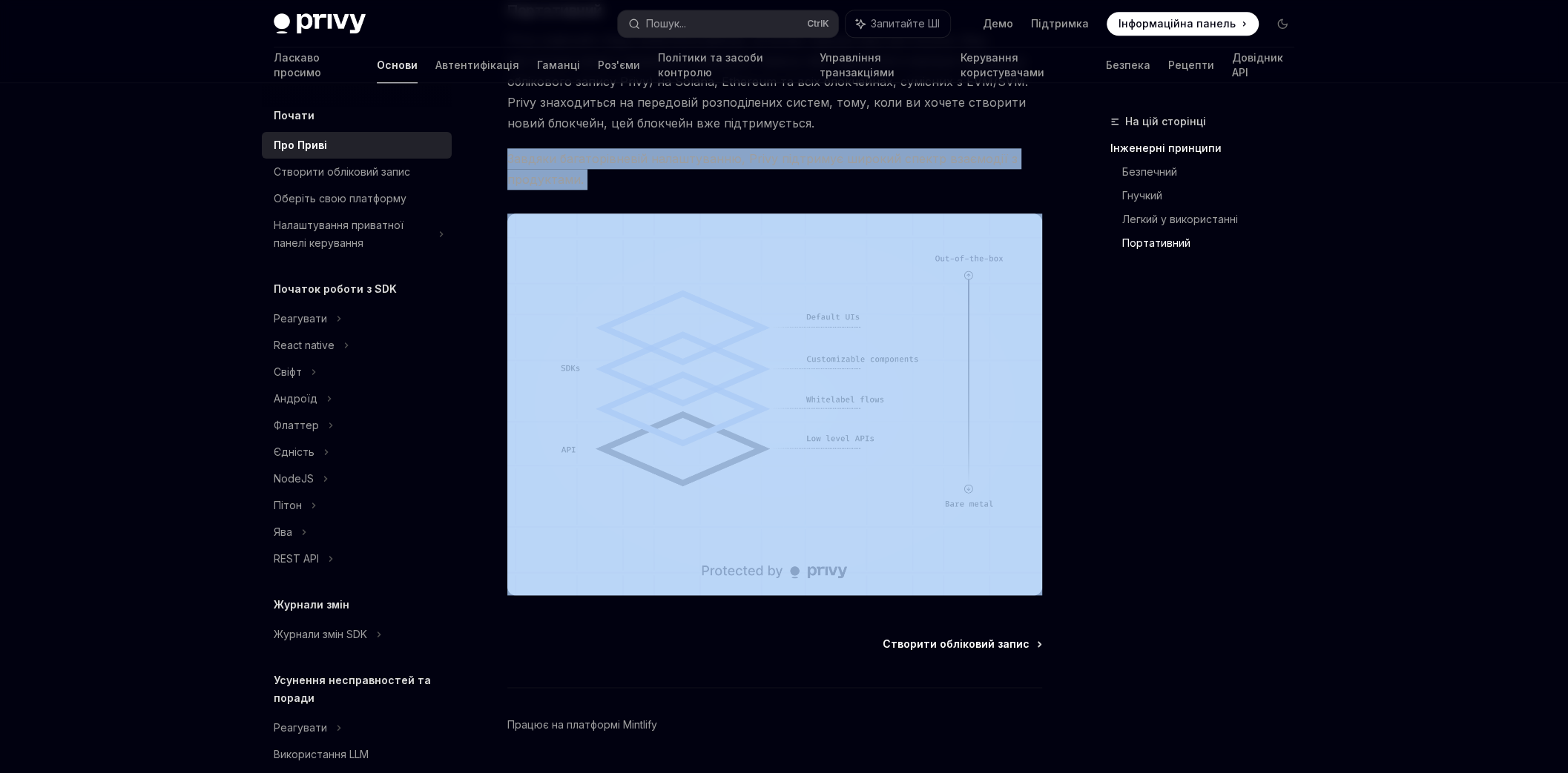
click at [923, 637] on font "Створити обліковий запис" at bounding box center [956, 643] width 147 height 12
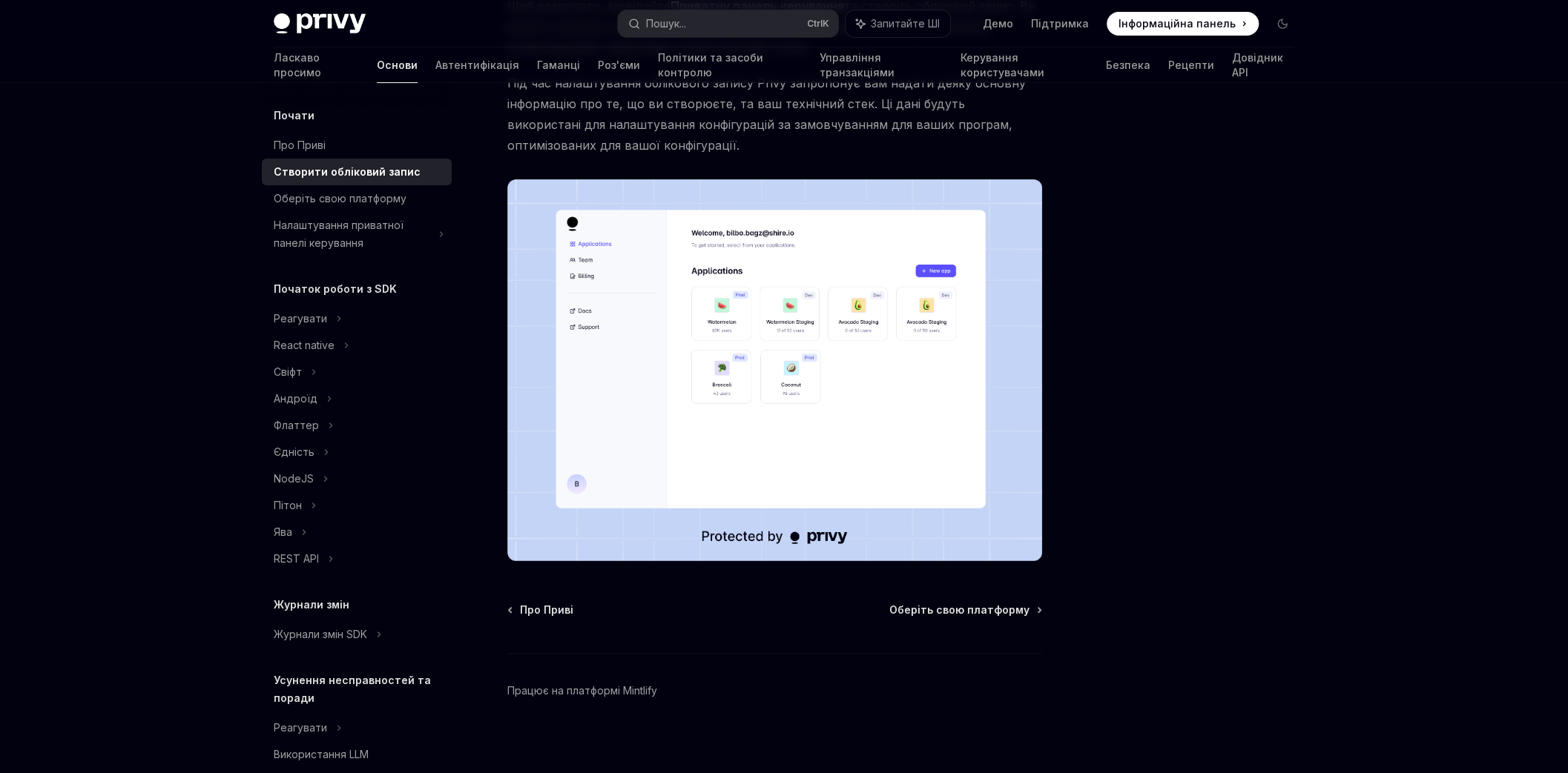
scroll to position [199, 0]
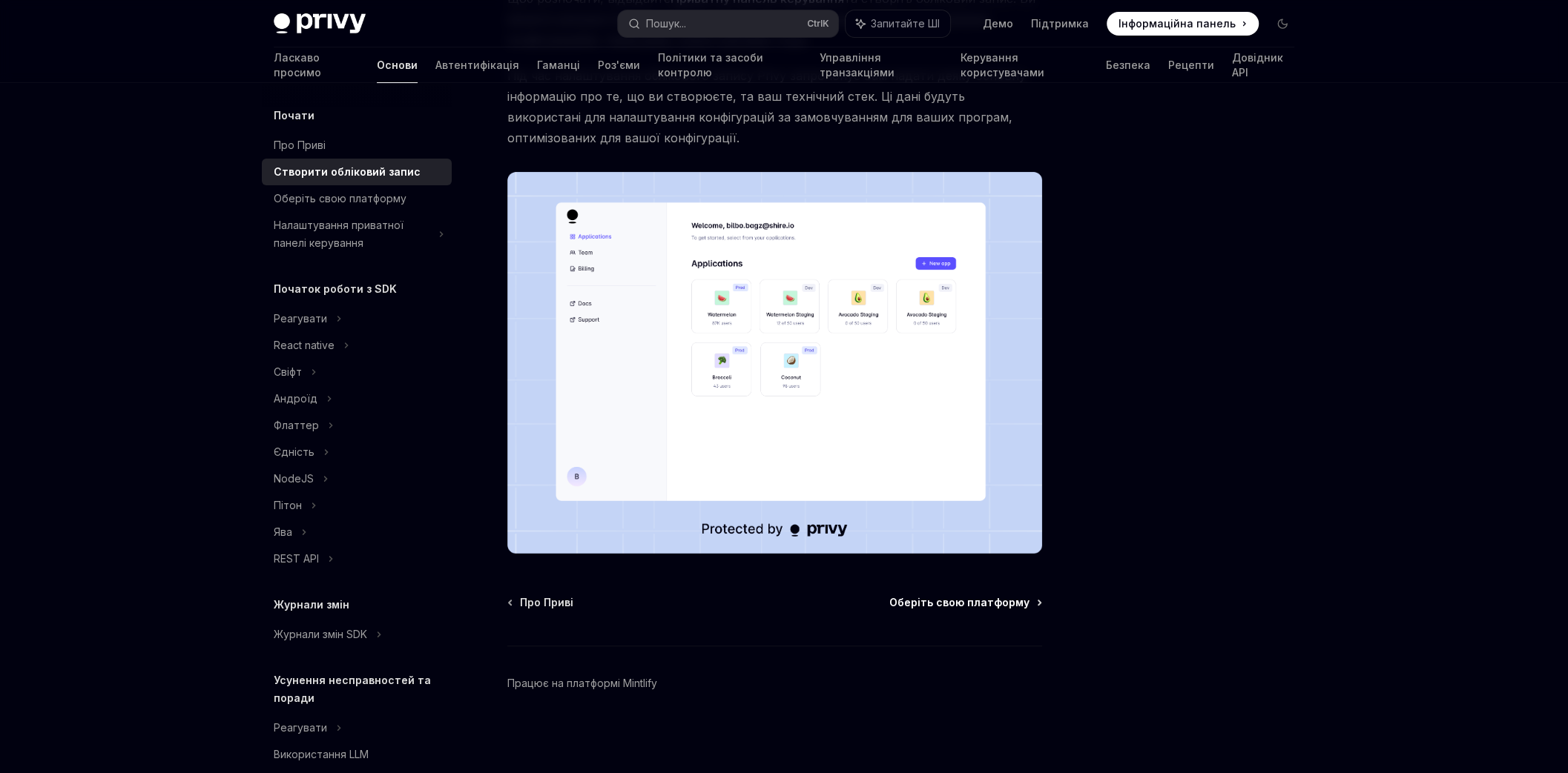
click at [951, 604] on font "Оберіть свою платформу" at bounding box center [959, 602] width 140 height 12
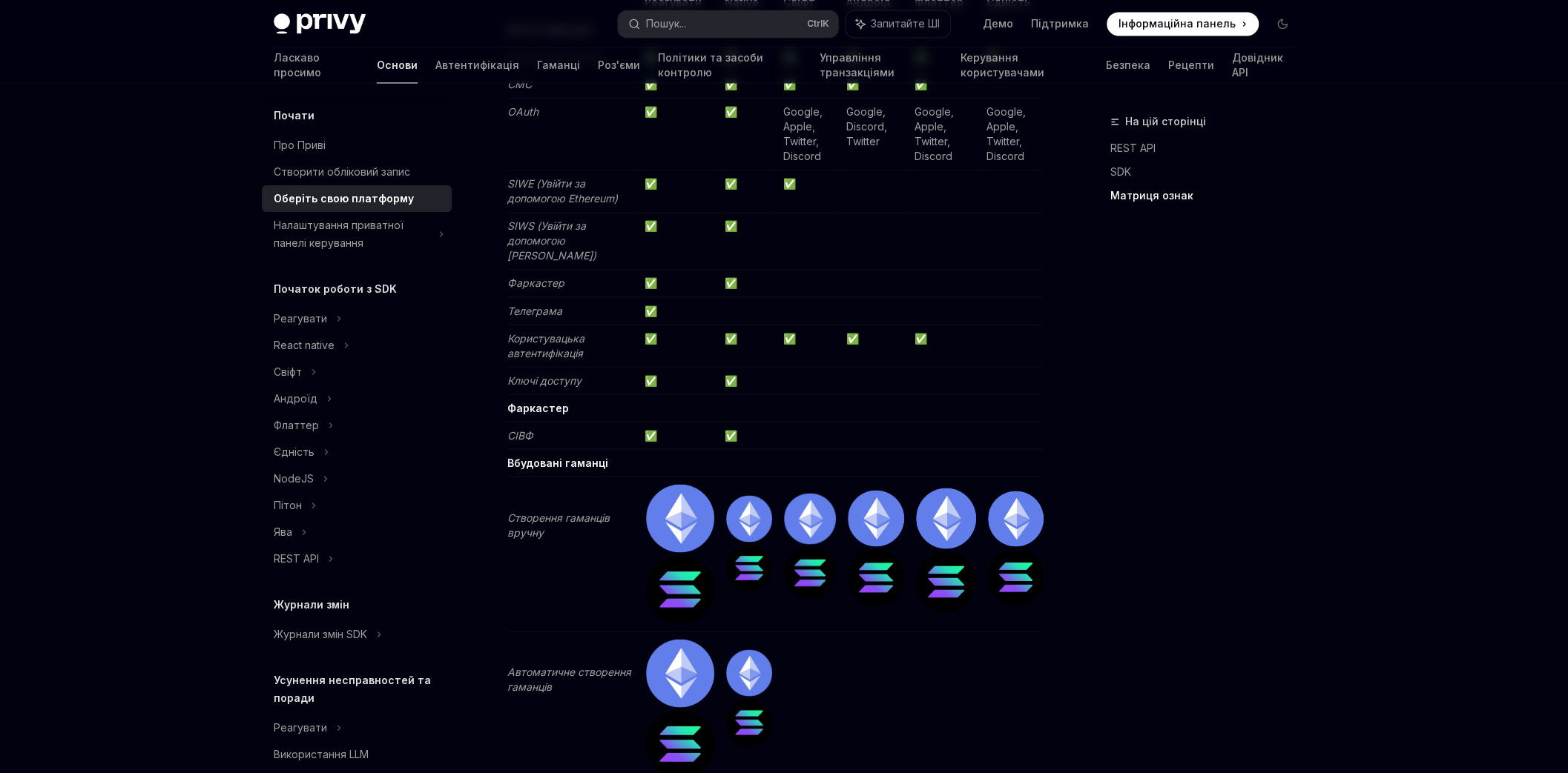
scroll to position [1779, 0]
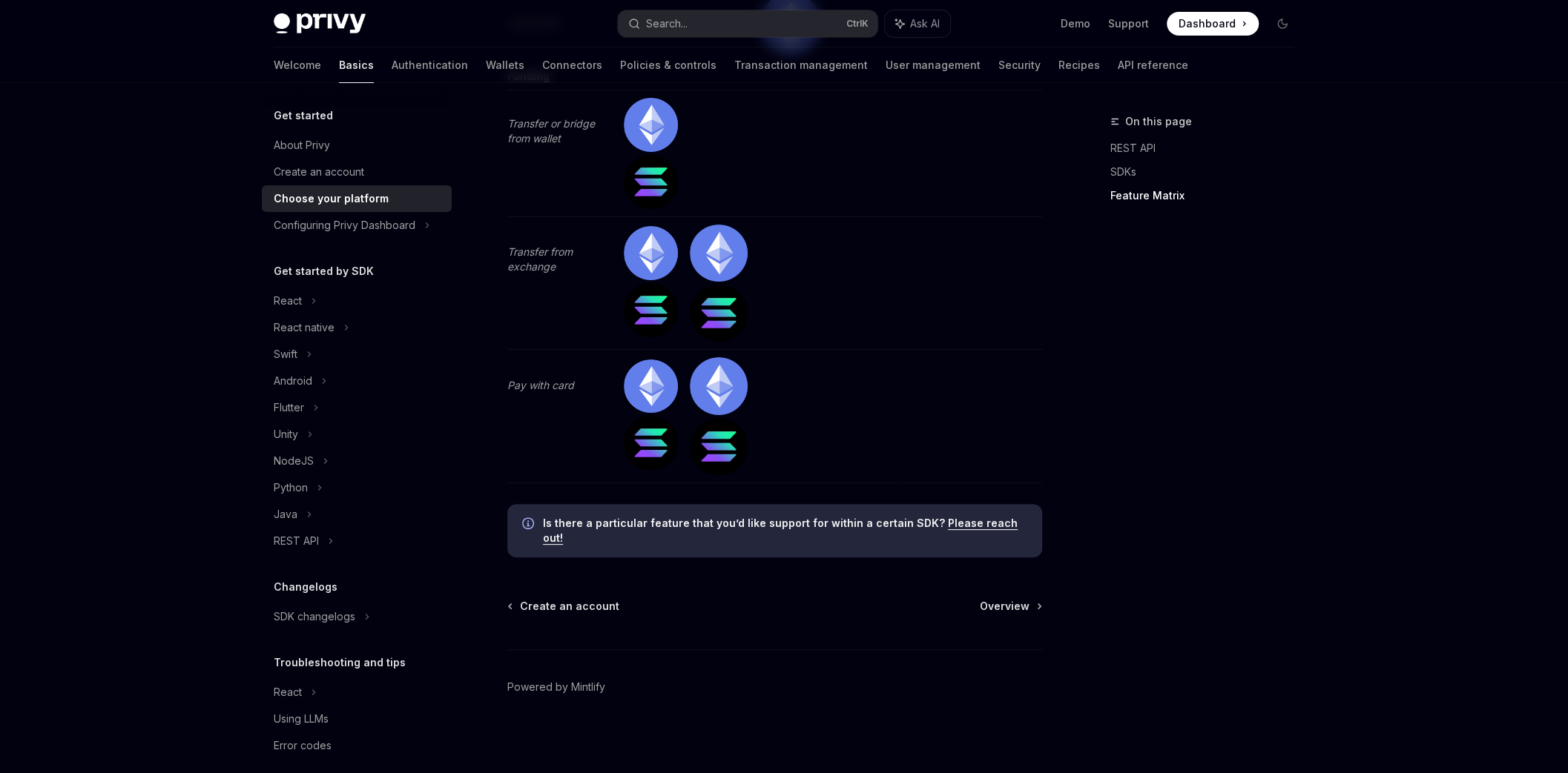
scroll to position [4727, 0]
click at [1016, 602] on span "Overview" at bounding box center [1005, 605] width 50 height 15
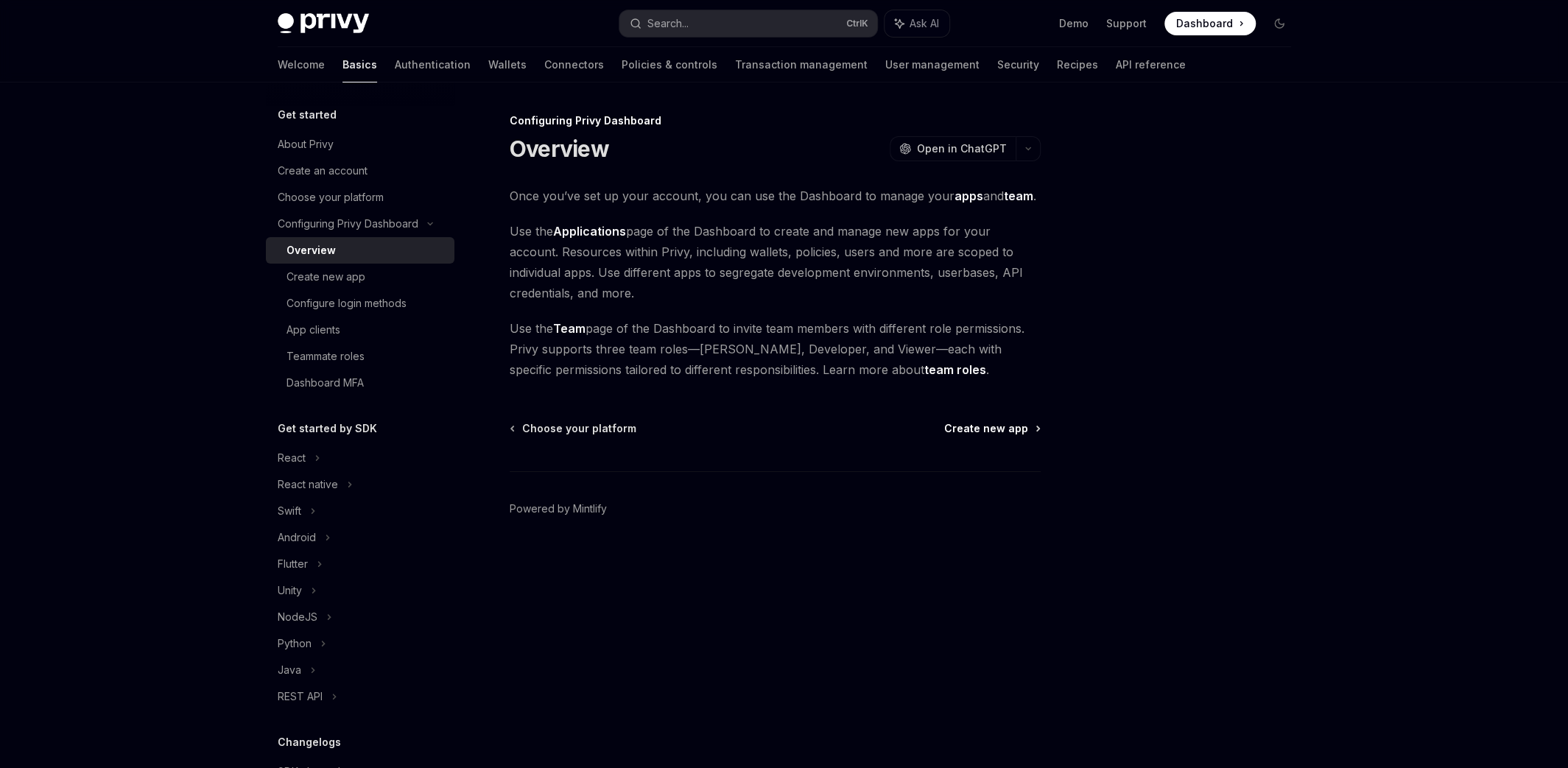
click at [957, 430] on span "Create new app" at bounding box center [985, 429] width 84 height 15
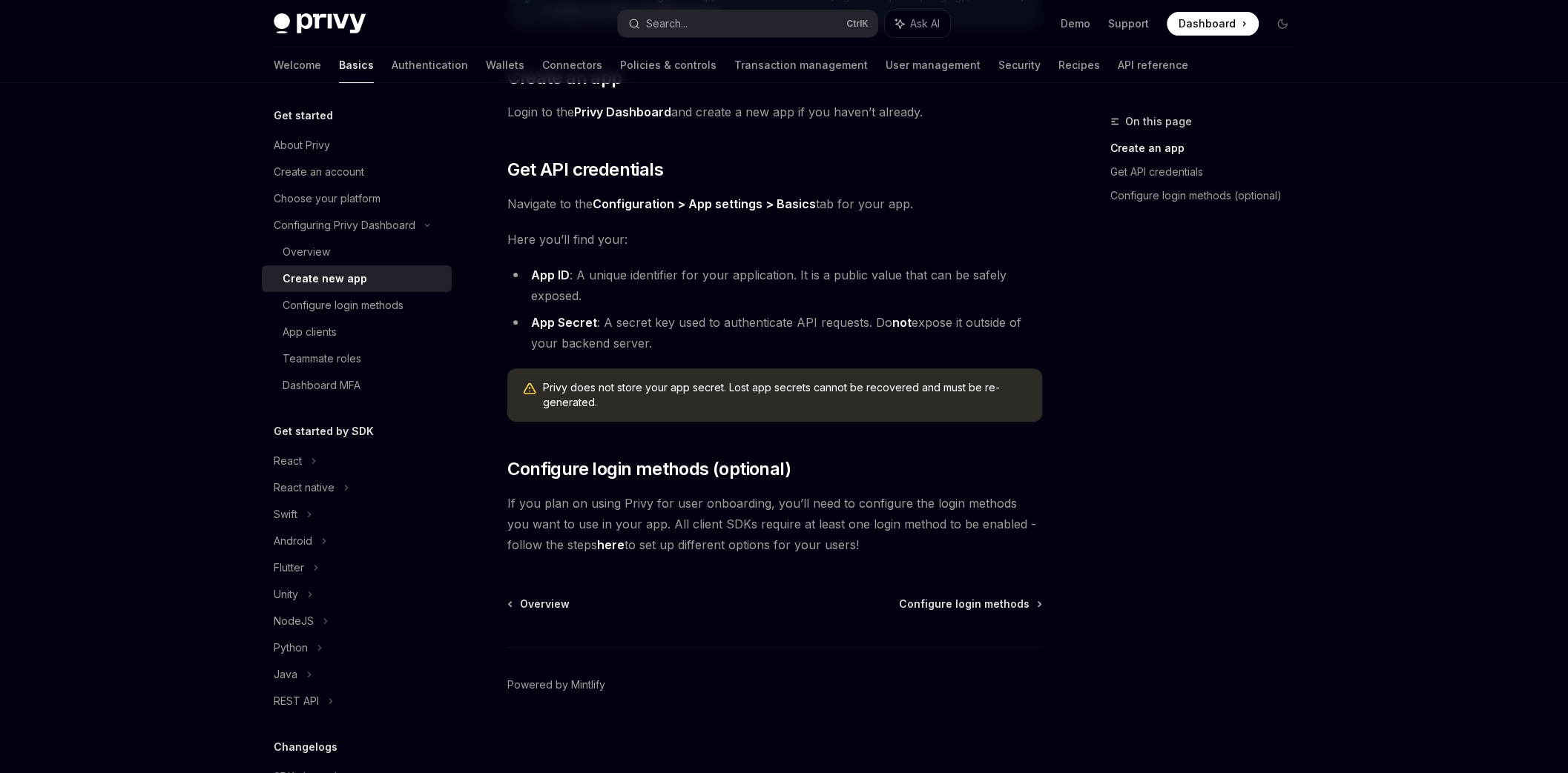
scroll to position [267, 0]
click at [939, 604] on span "Configure login methods" at bounding box center [964, 603] width 131 height 15
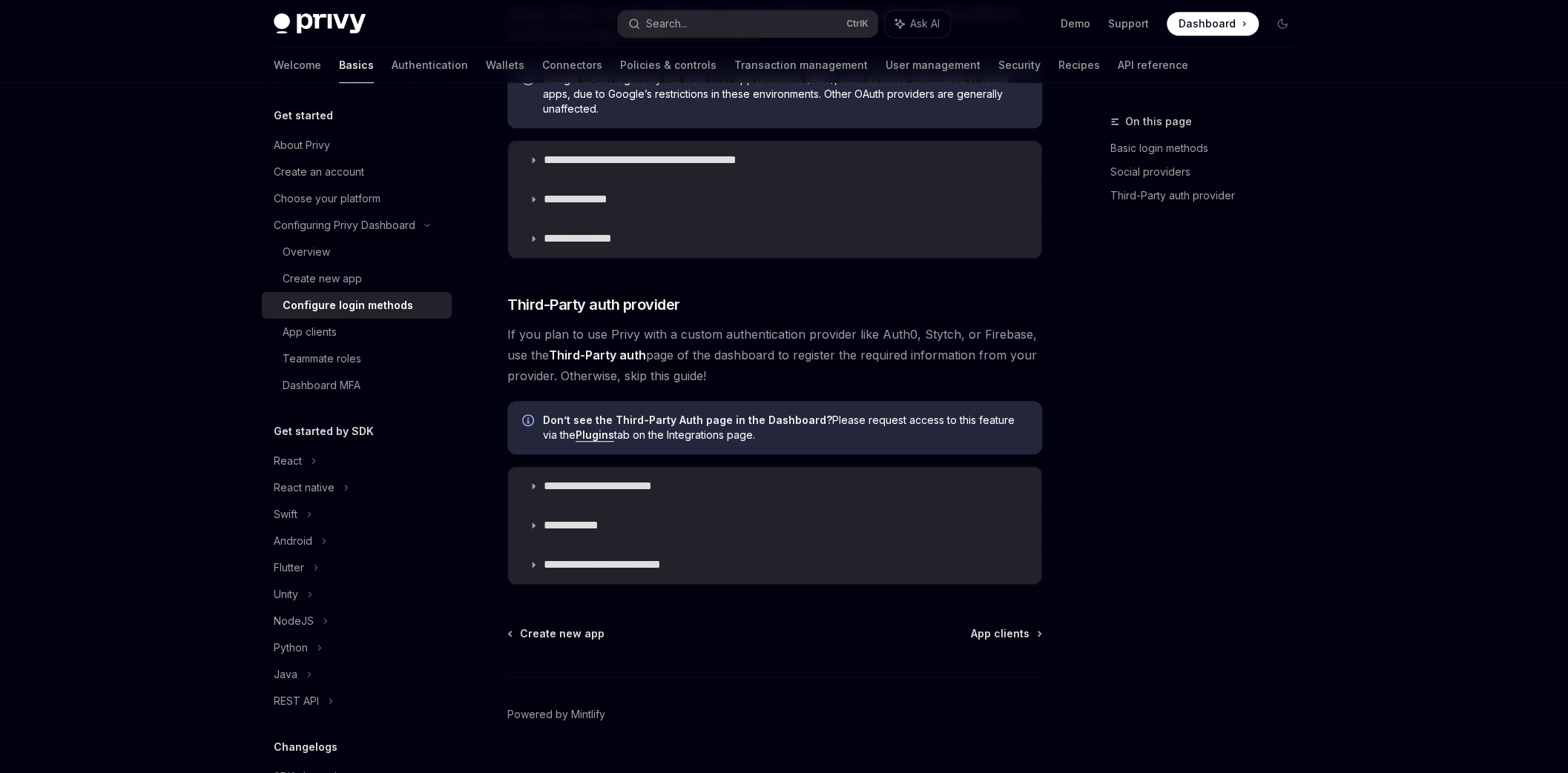
scroll to position [623, 0]
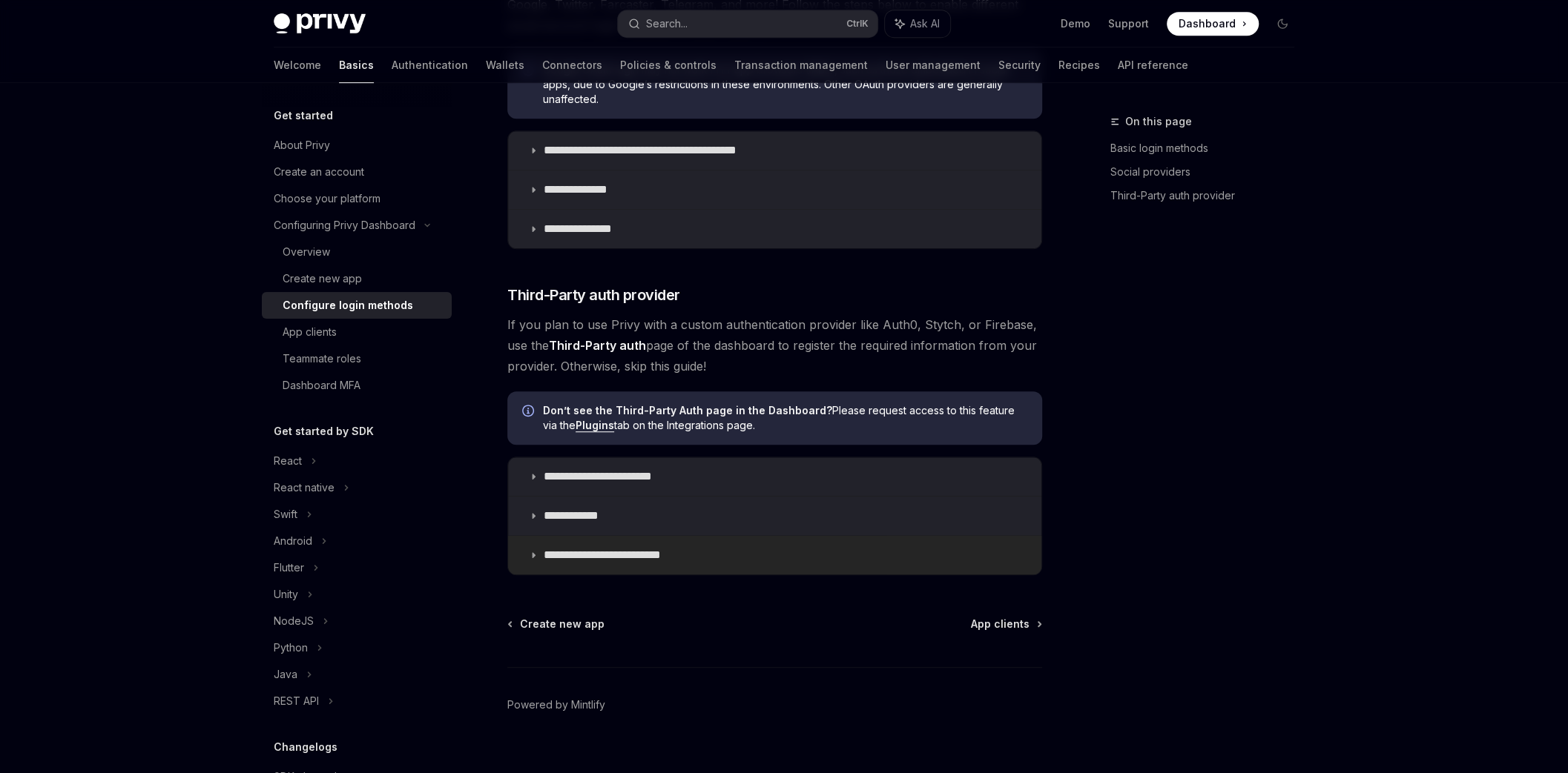
click at [653, 560] on p "**********" at bounding box center [620, 556] width 153 height 15
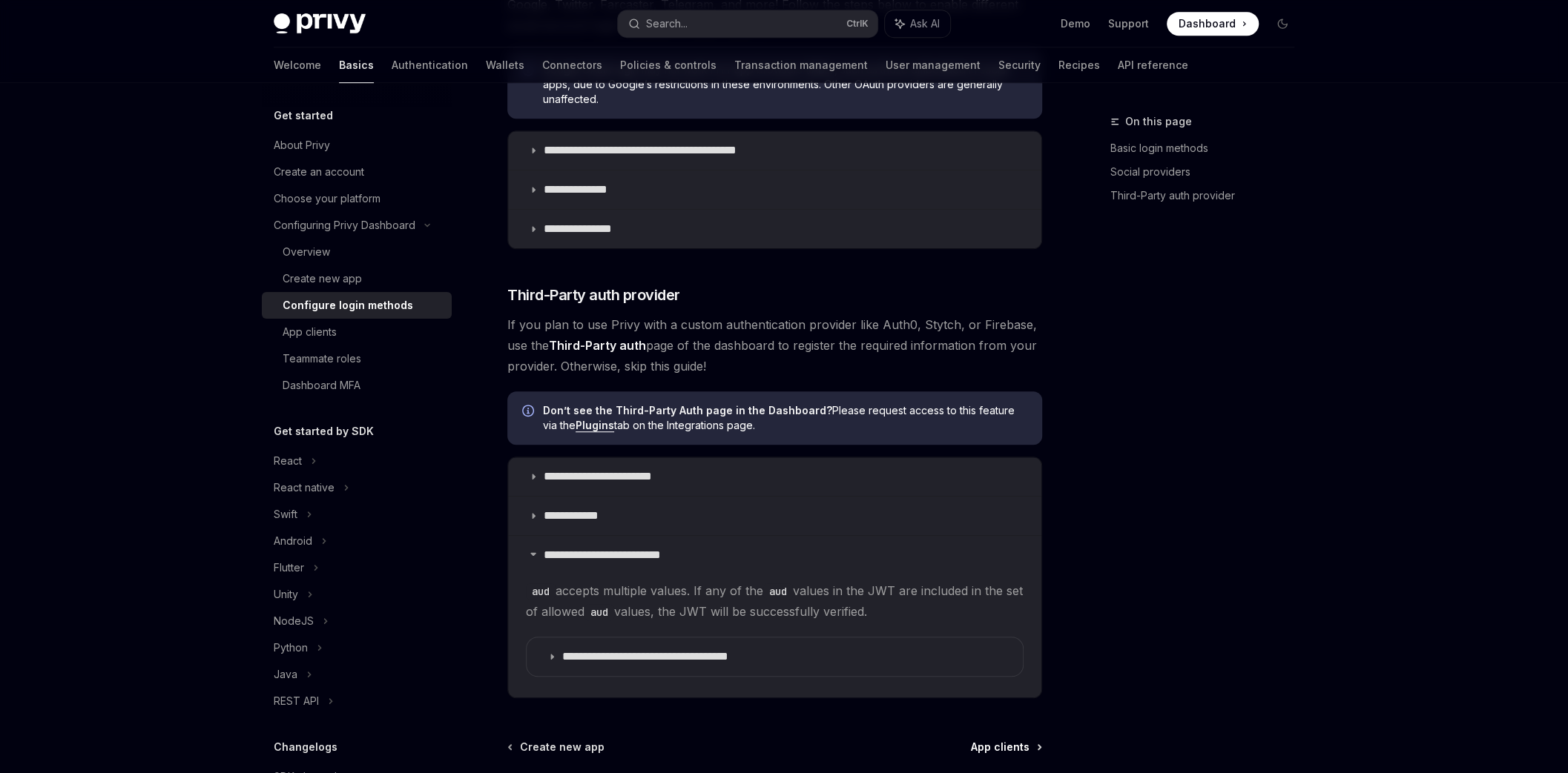
click at [981, 750] on span "App clients" at bounding box center [1000, 747] width 58 height 15
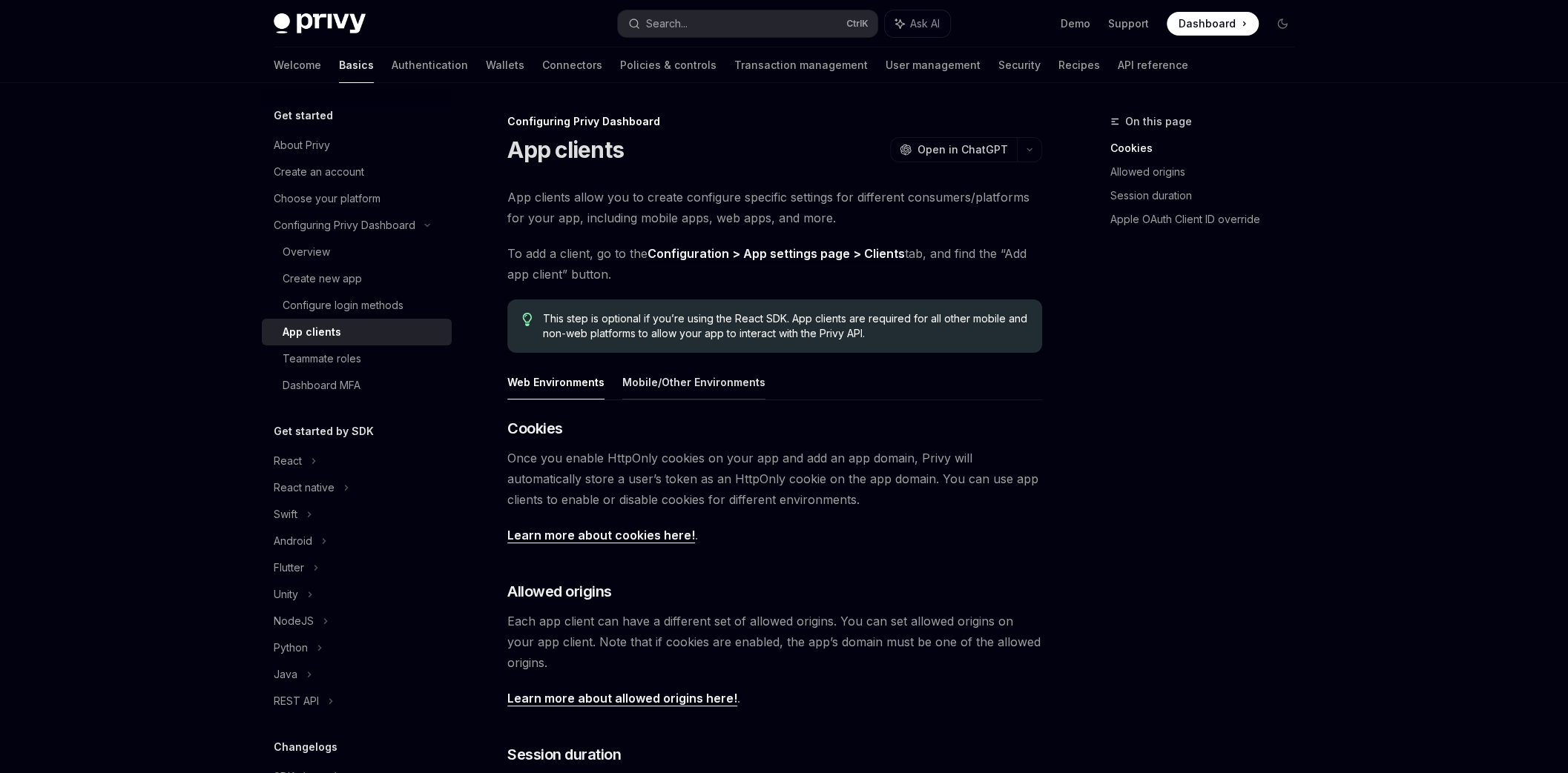
click at [675, 381] on button "Mobile/Other Environments" at bounding box center [694, 382] width 143 height 35
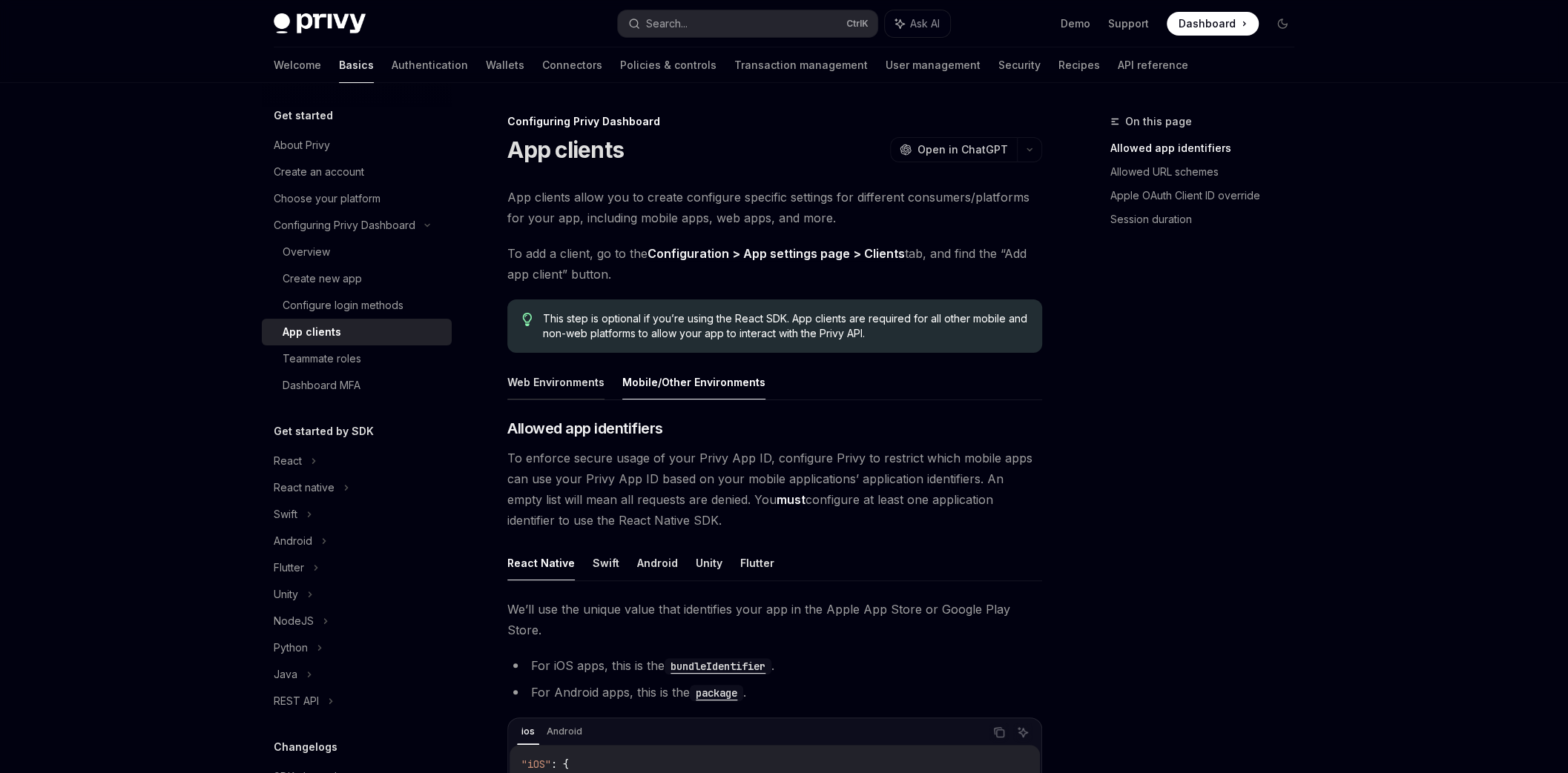
click at [543, 377] on button "Web Environments" at bounding box center [556, 382] width 97 height 35
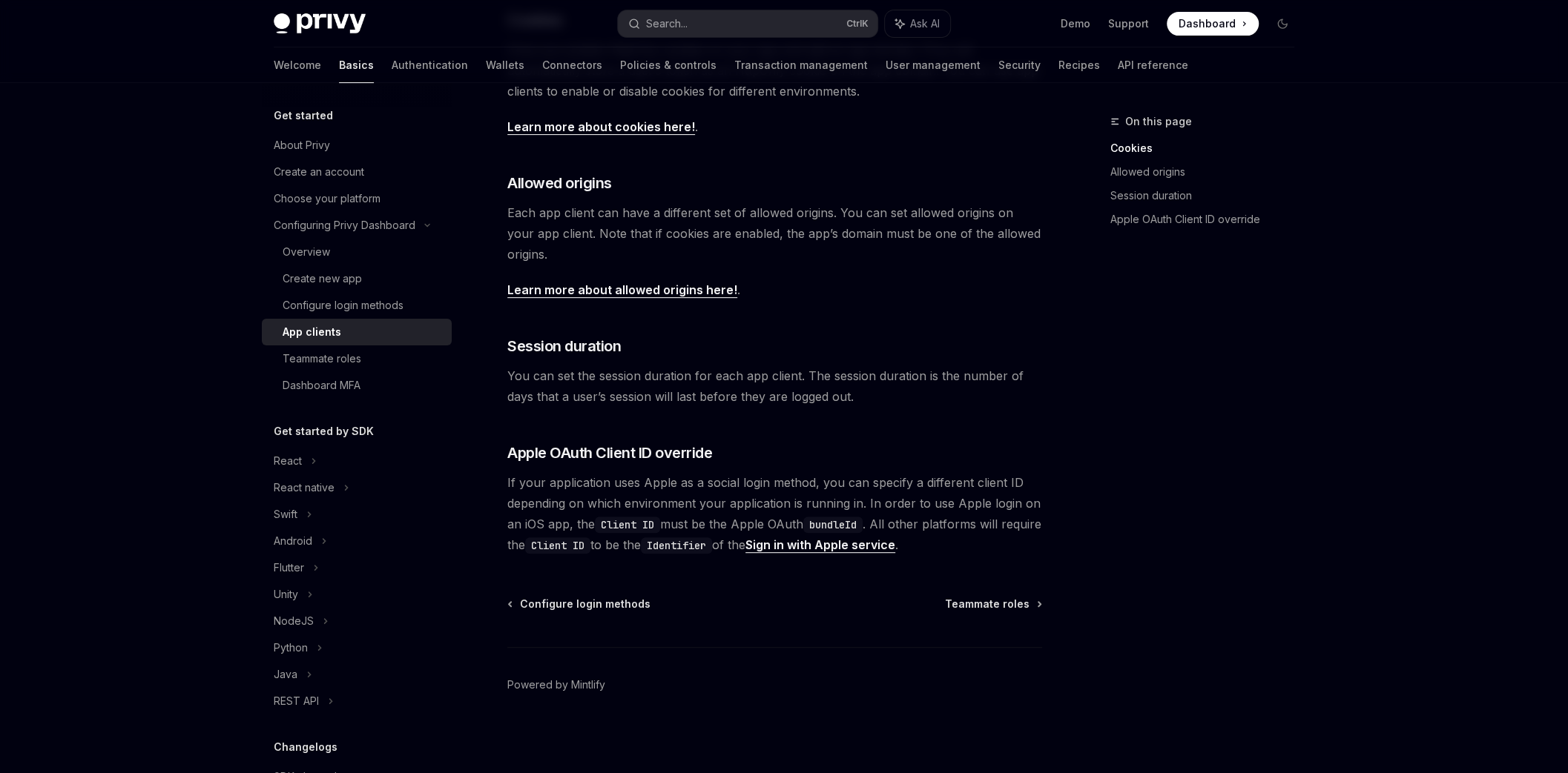
scroll to position [410, 0]
click at [980, 603] on span "Teammate roles" at bounding box center [986, 603] width 84 height 15
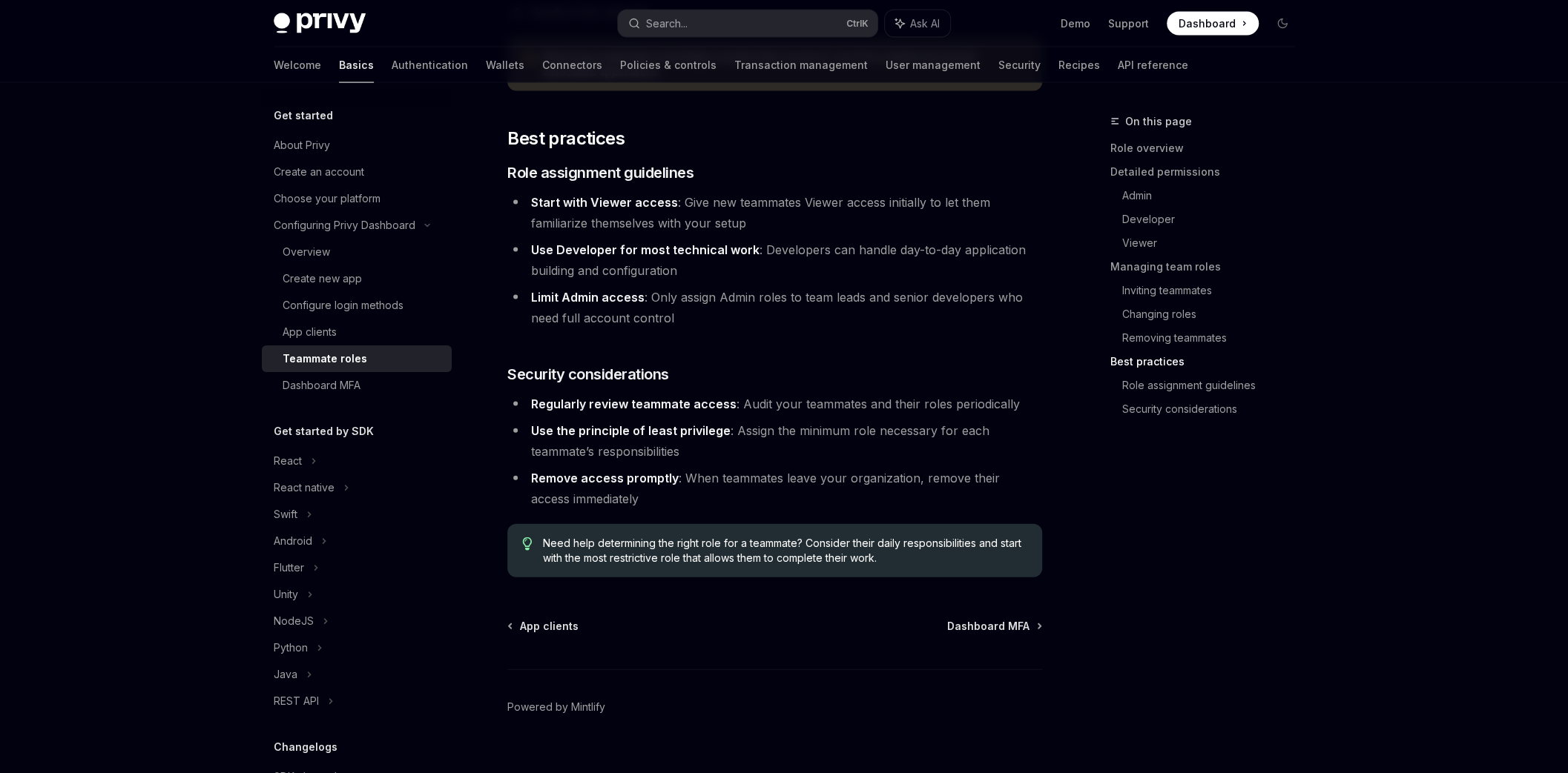
scroll to position [2490, 0]
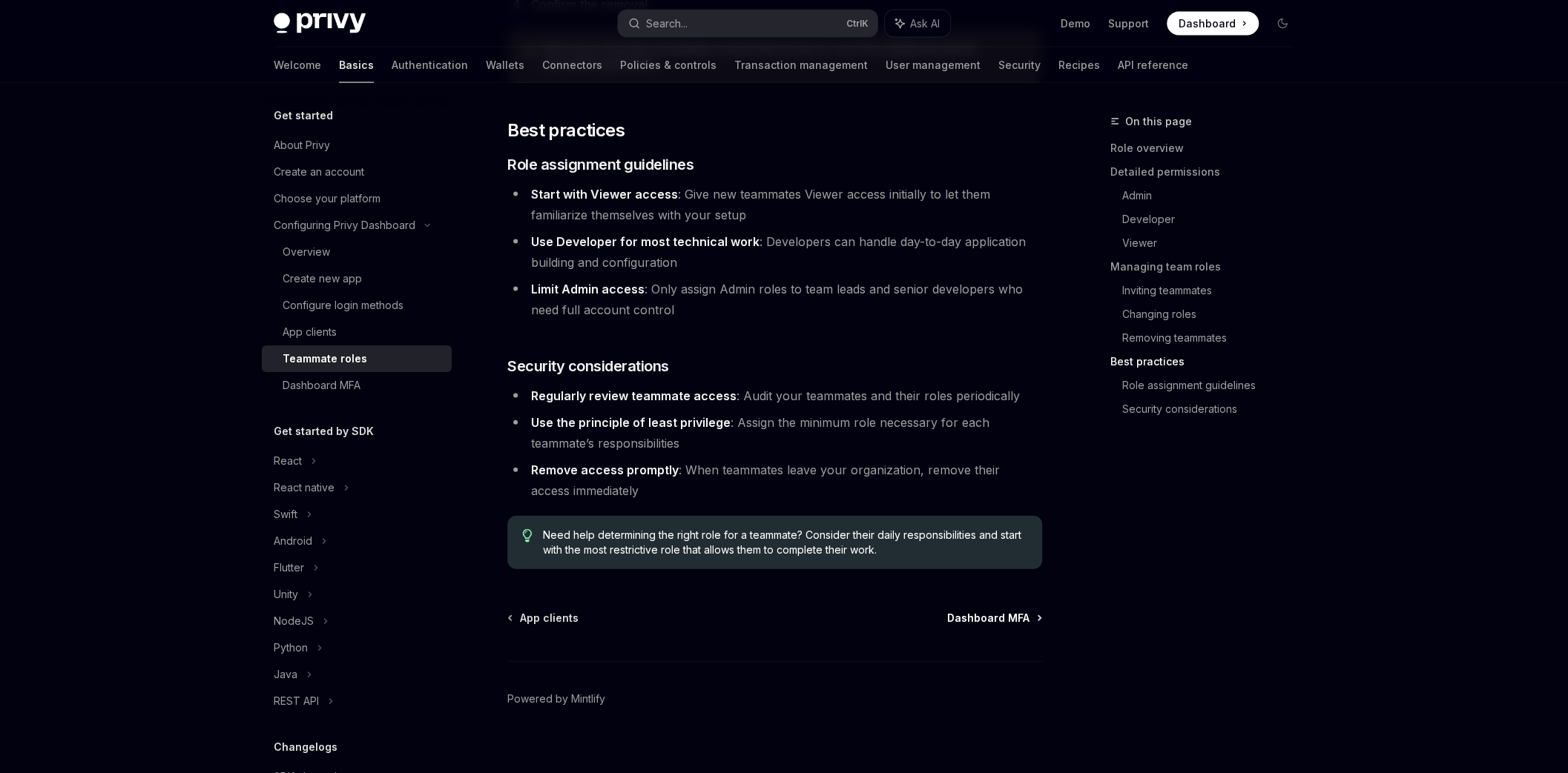
click at [986, 611] on span "Dashboard MFA" at bounding box center [988, 618] width 82 height 15
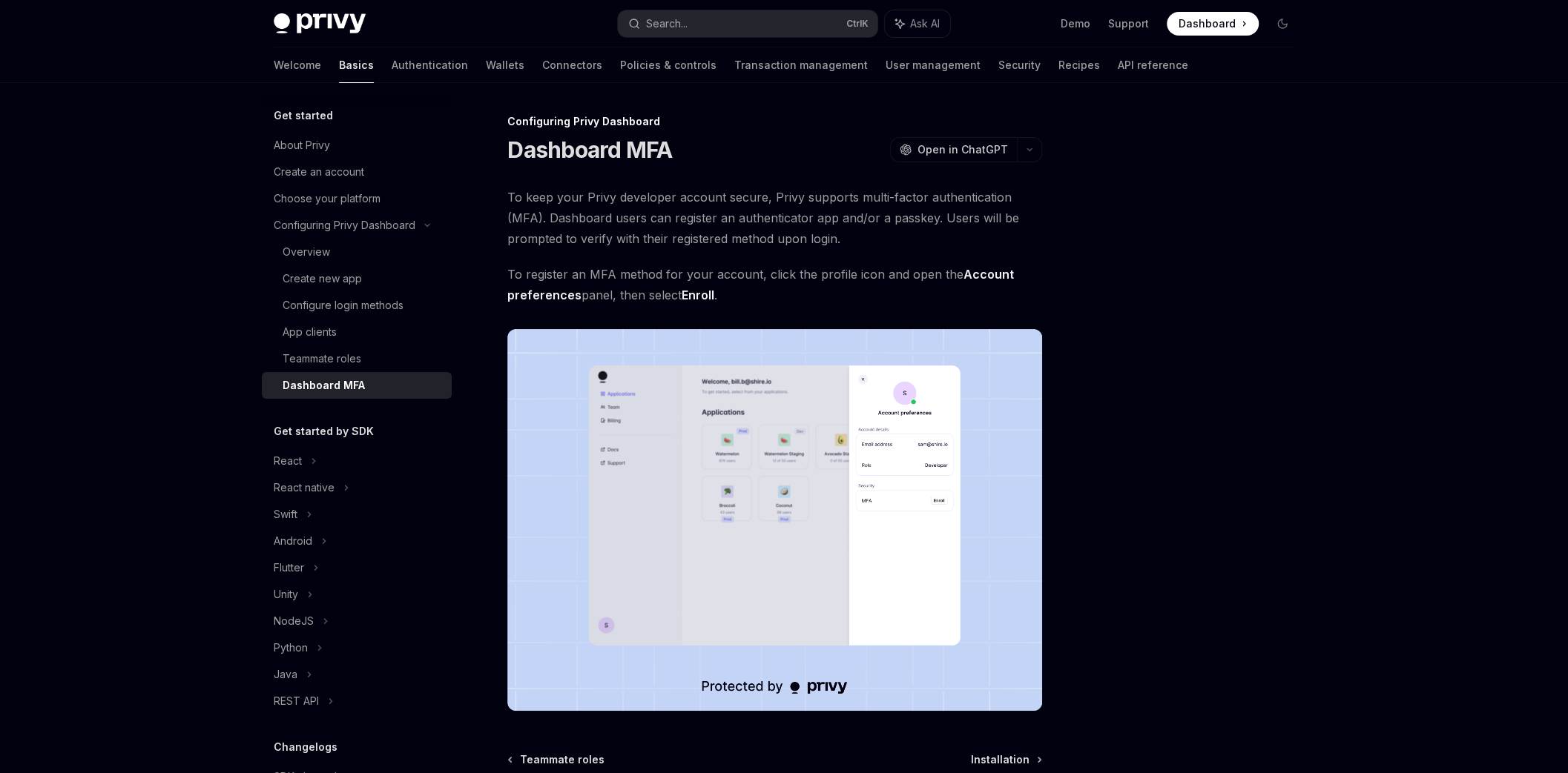
click at [651, 154] on h1 "Dashboard MFA" at bounding box center [590, 150] width 165 height 27
click at [641, 164] on div at bounding box center [641, 164] width 0 height 0
click at [773, 242] on span "To keep your Privy developer account secure, Privy supports multi-factor authen…" at bounding box center [775, 217] width 535 height 62
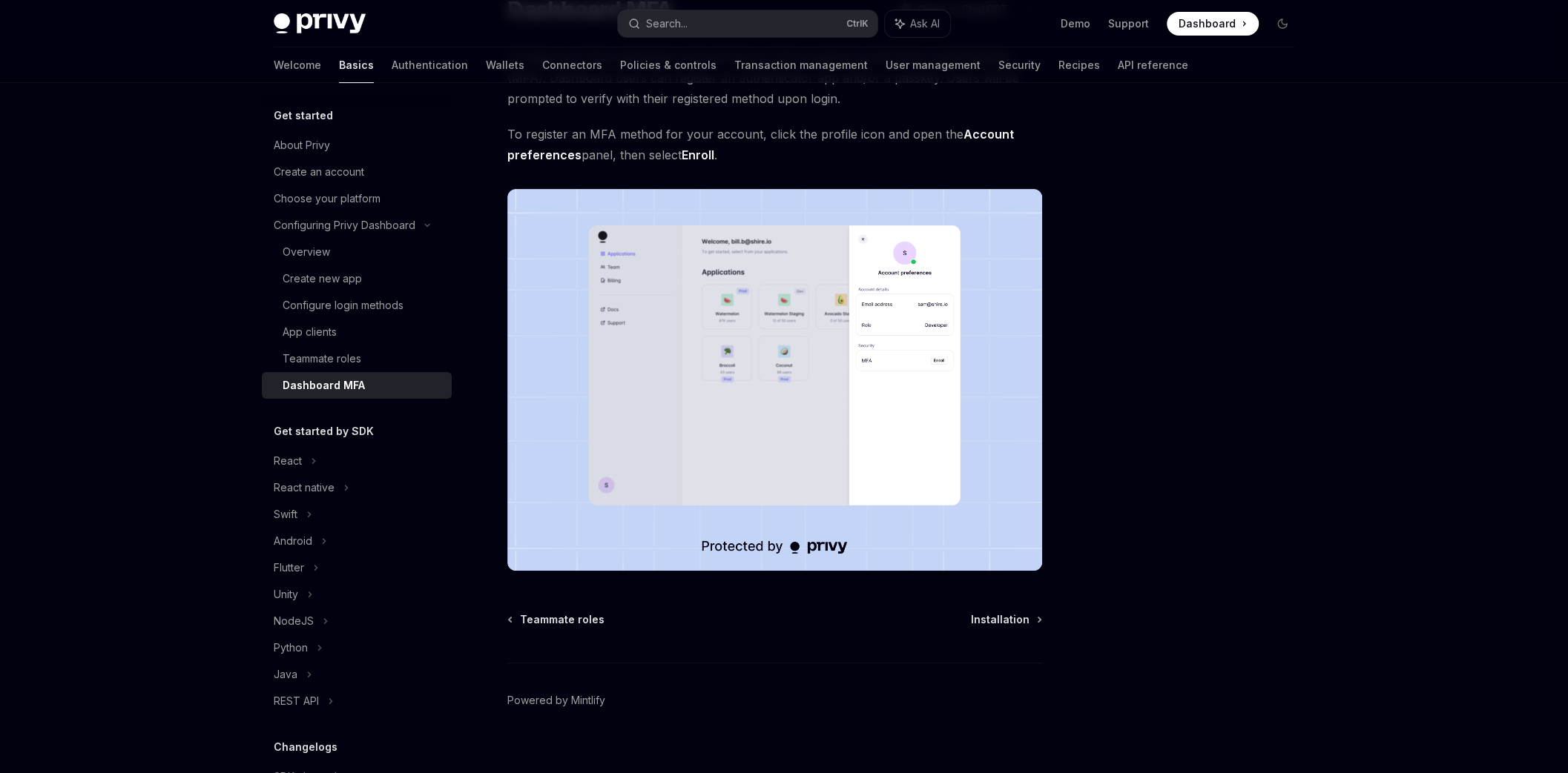
scroll to position [157, 0]
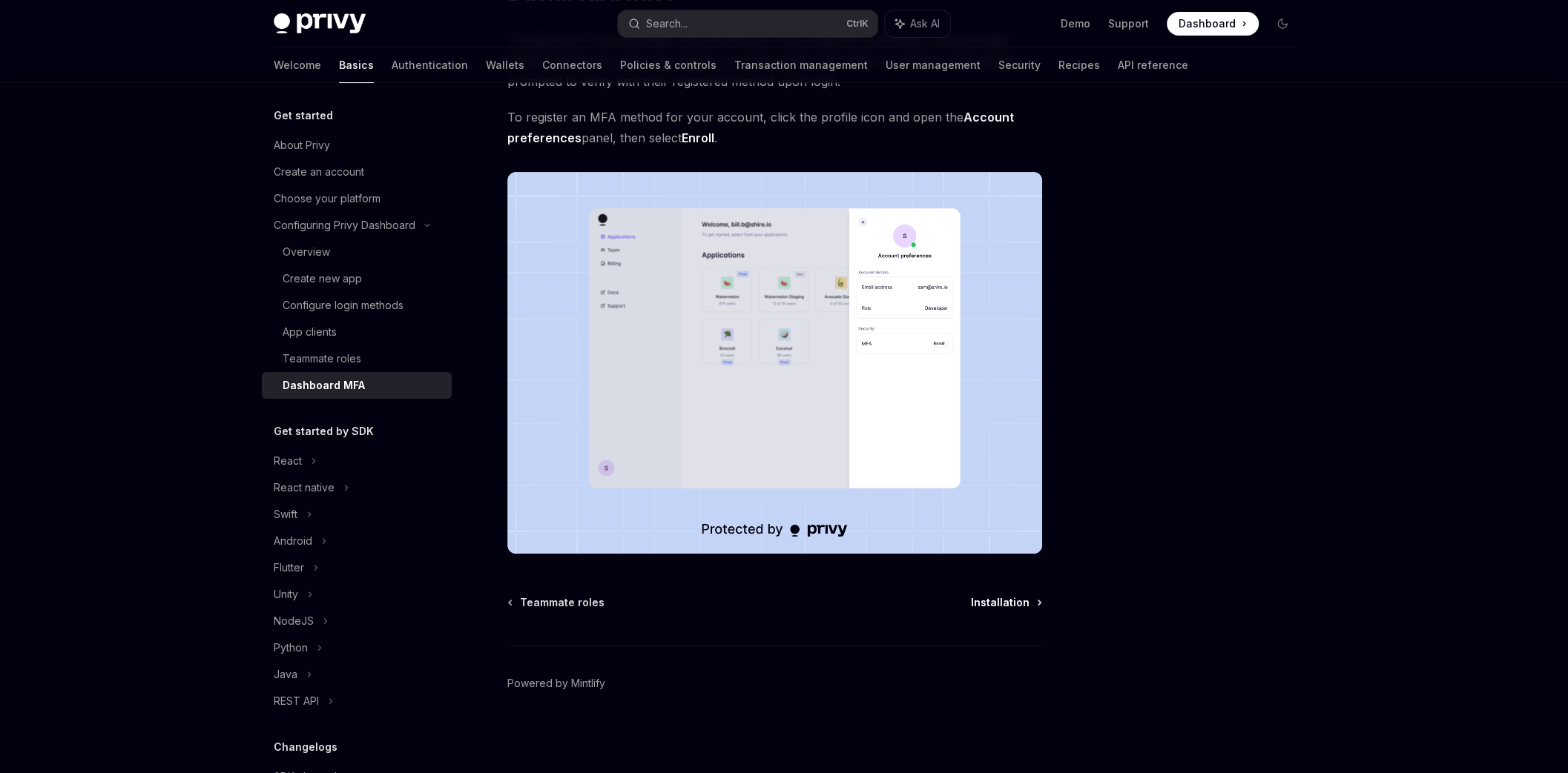
click at [988, 601] on span "Installation" at bounding box center [1000, 603] width 58 height 15
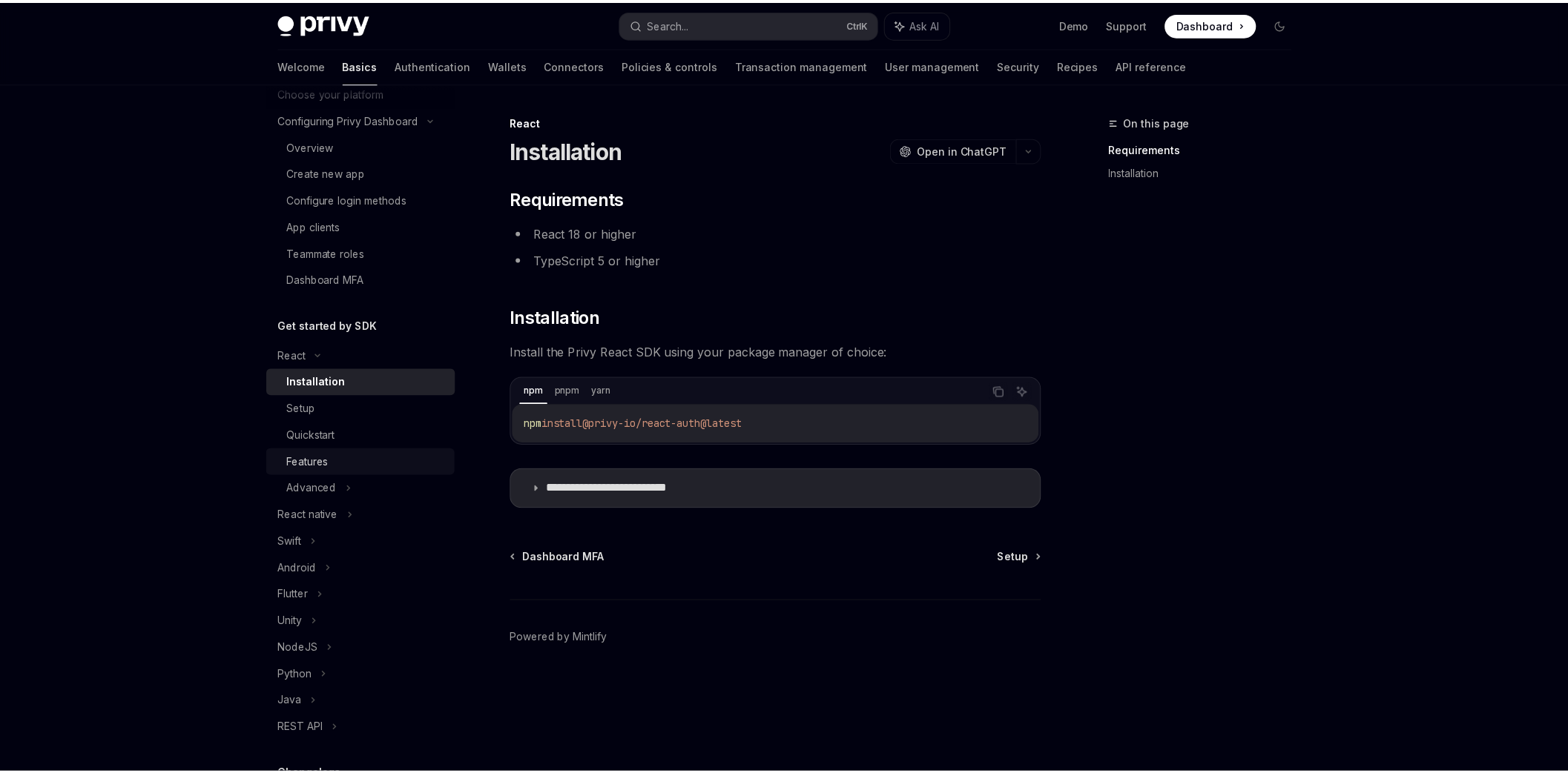
scroll to position [178, 0]
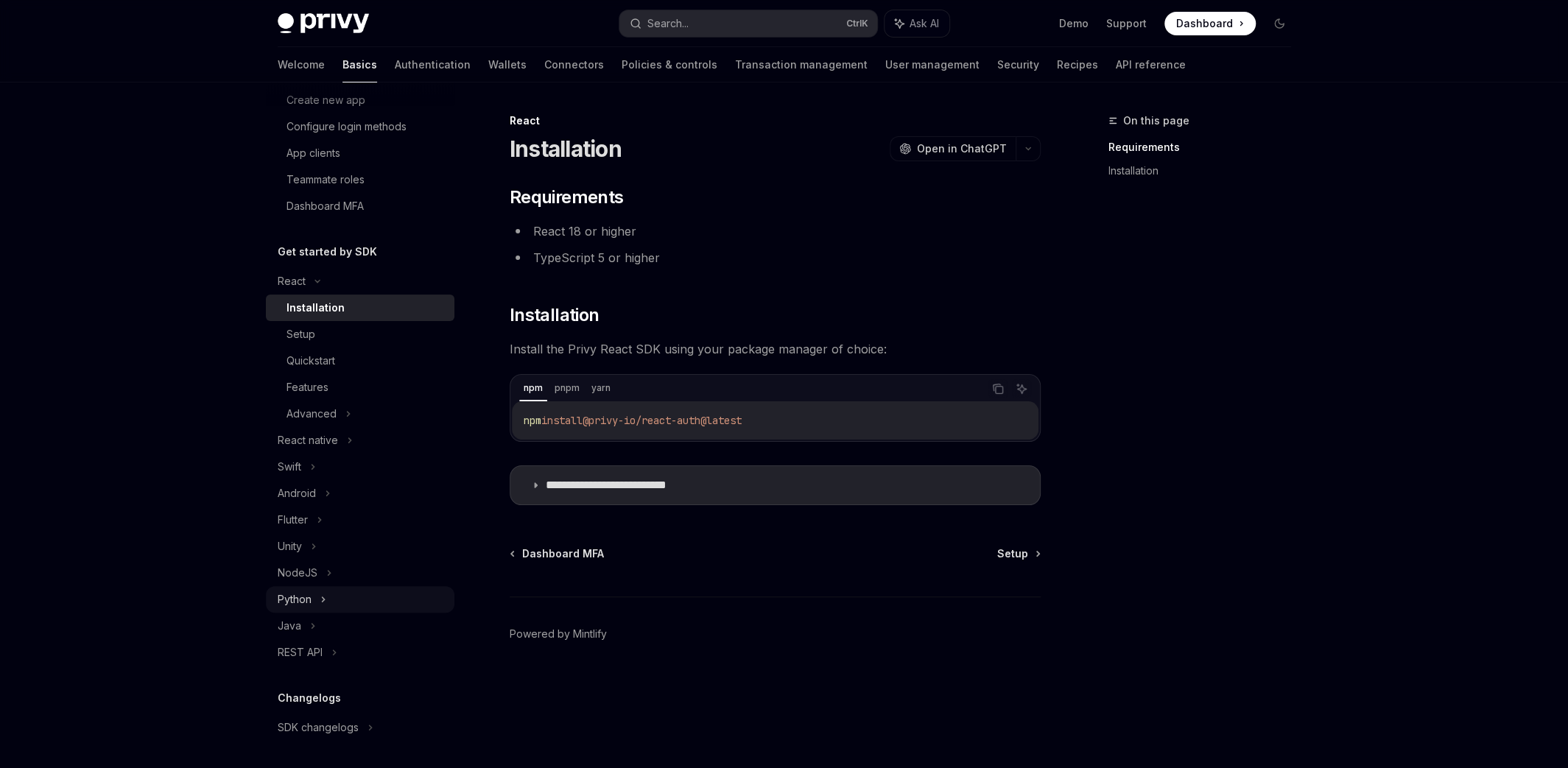
click at [287, 593] on div "Python" at bounding box center [295, 599] width 34 height 17
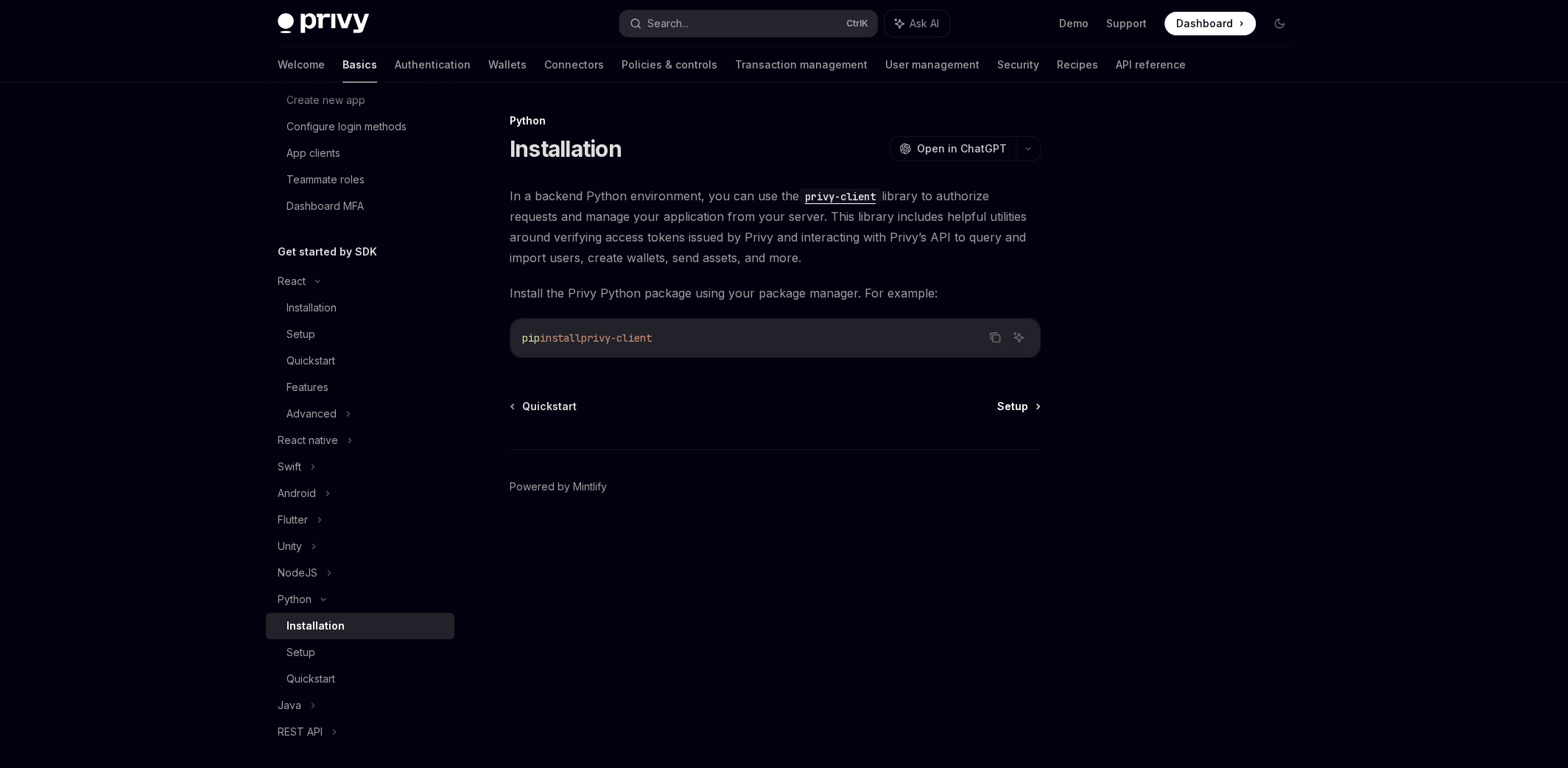
click at [1031, 406] on link "Setup" at bounding box center [1018, 406] width 42 height 15
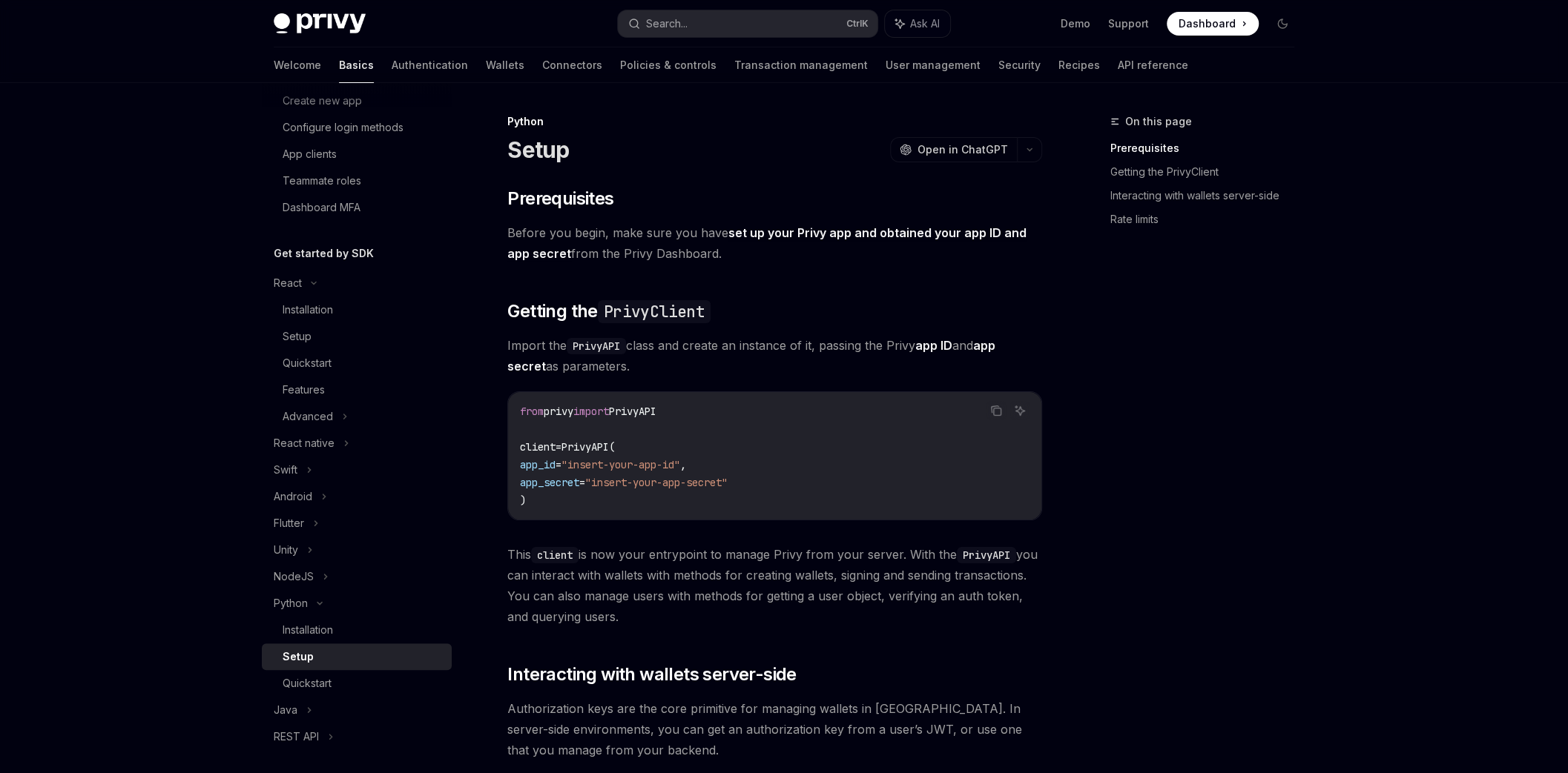
scroll to position [196, 0]
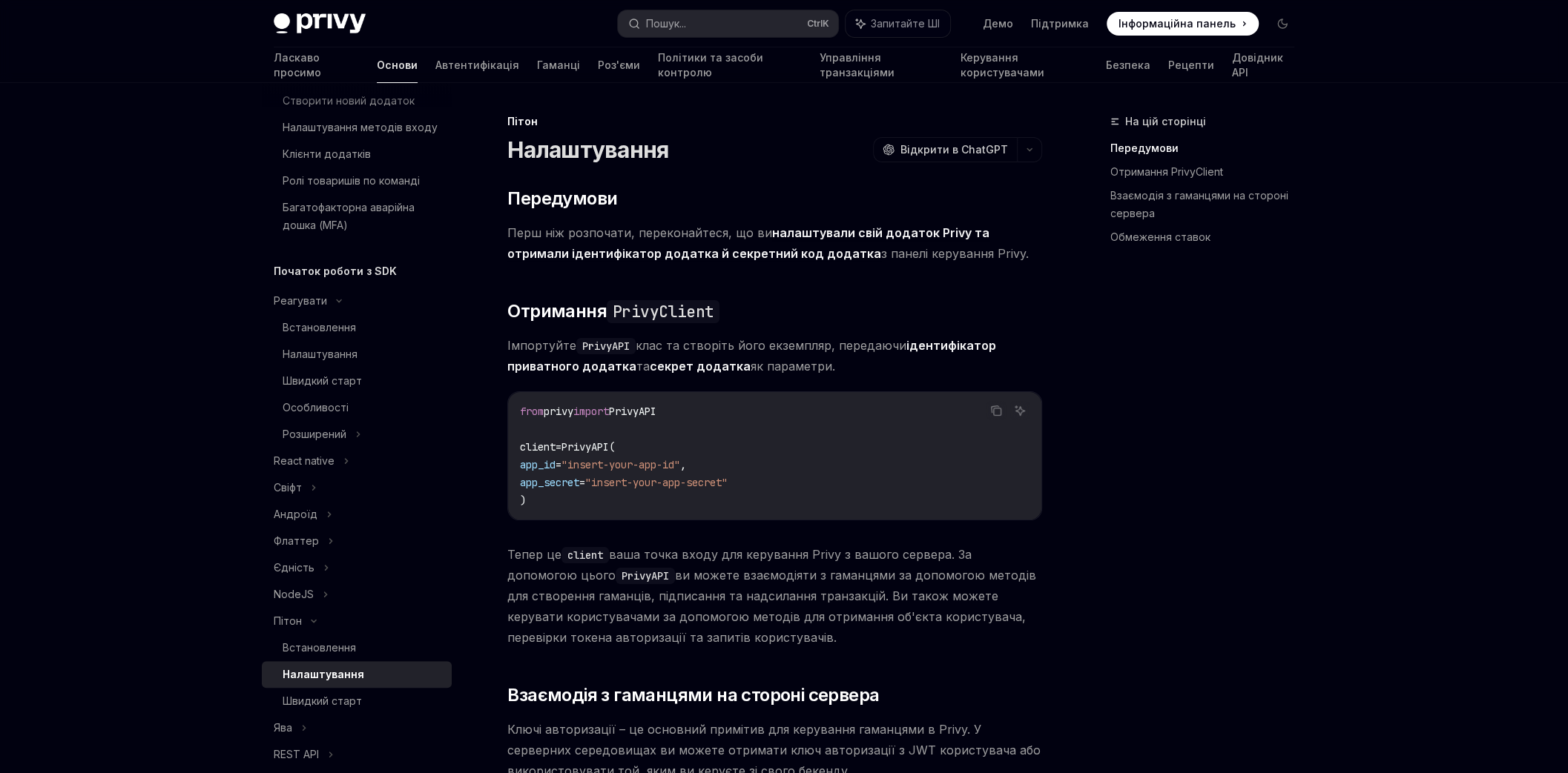
click at [1158, 434] on div "На цій сторінці Передумови Отримання PrivyClient Взаємодія з гаманцями на сторо…" at bounding box center [1193, 442] width 226 height 661
drag, startPoint x: 530, startPoint y: 344, endPoint x: 785, endPoint y: 344, distance: 255.0
click at [785, 344] on span "Імпортуйте PrivyAPI клас та створіть його екземпляр, передаючи ідентифікатор пр…" at bounding box center [775, 356] width 535 height 42
click at [785, 344] on font "клас та створіть його екземпляр, передаючи" at bounding box center [771, 346] width 271 height 15
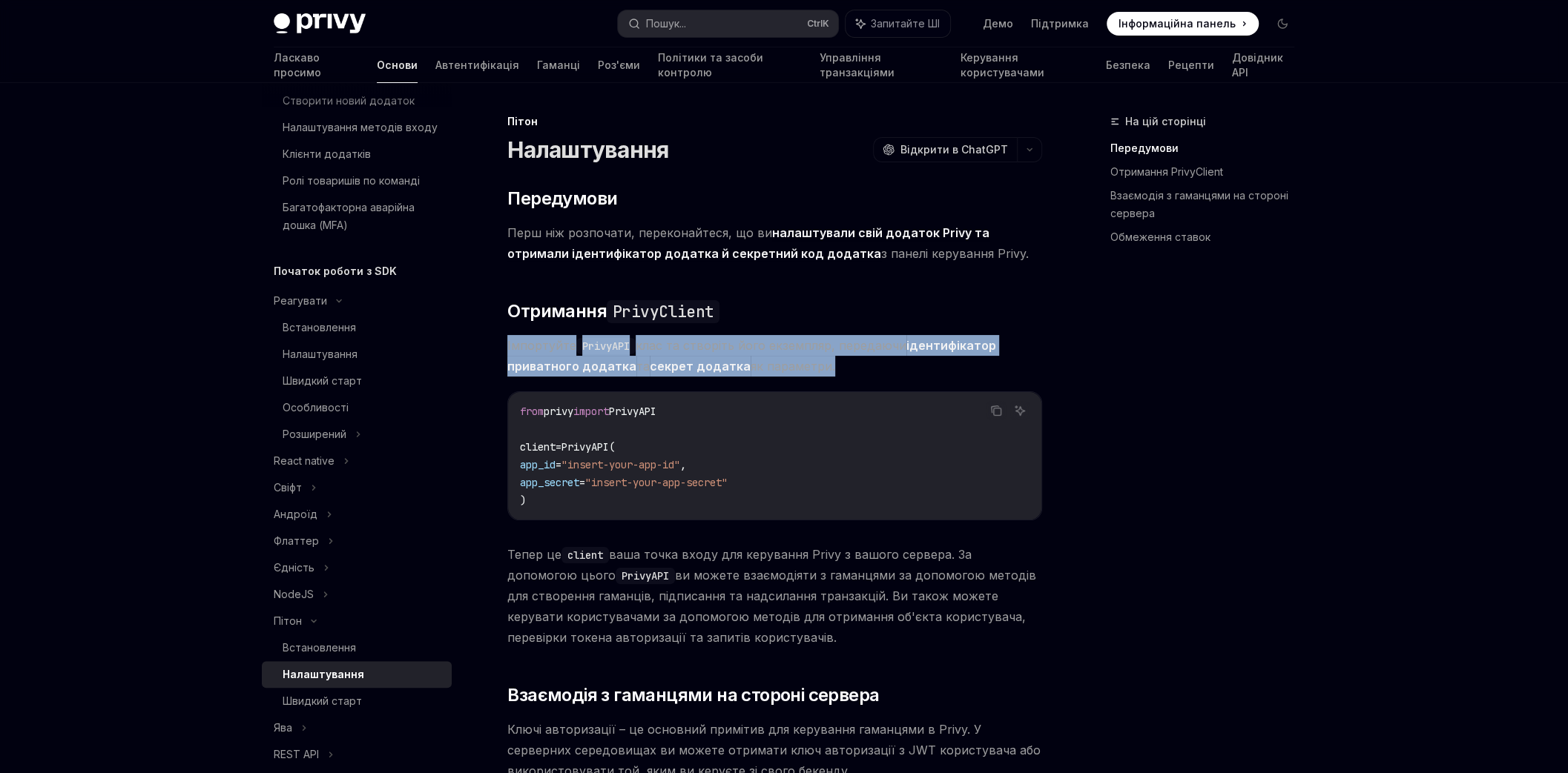
click at [785, 344] on font "клас та створіть його екземпляр, передаючи" at bounding box center [771, 346] width 271 height 15
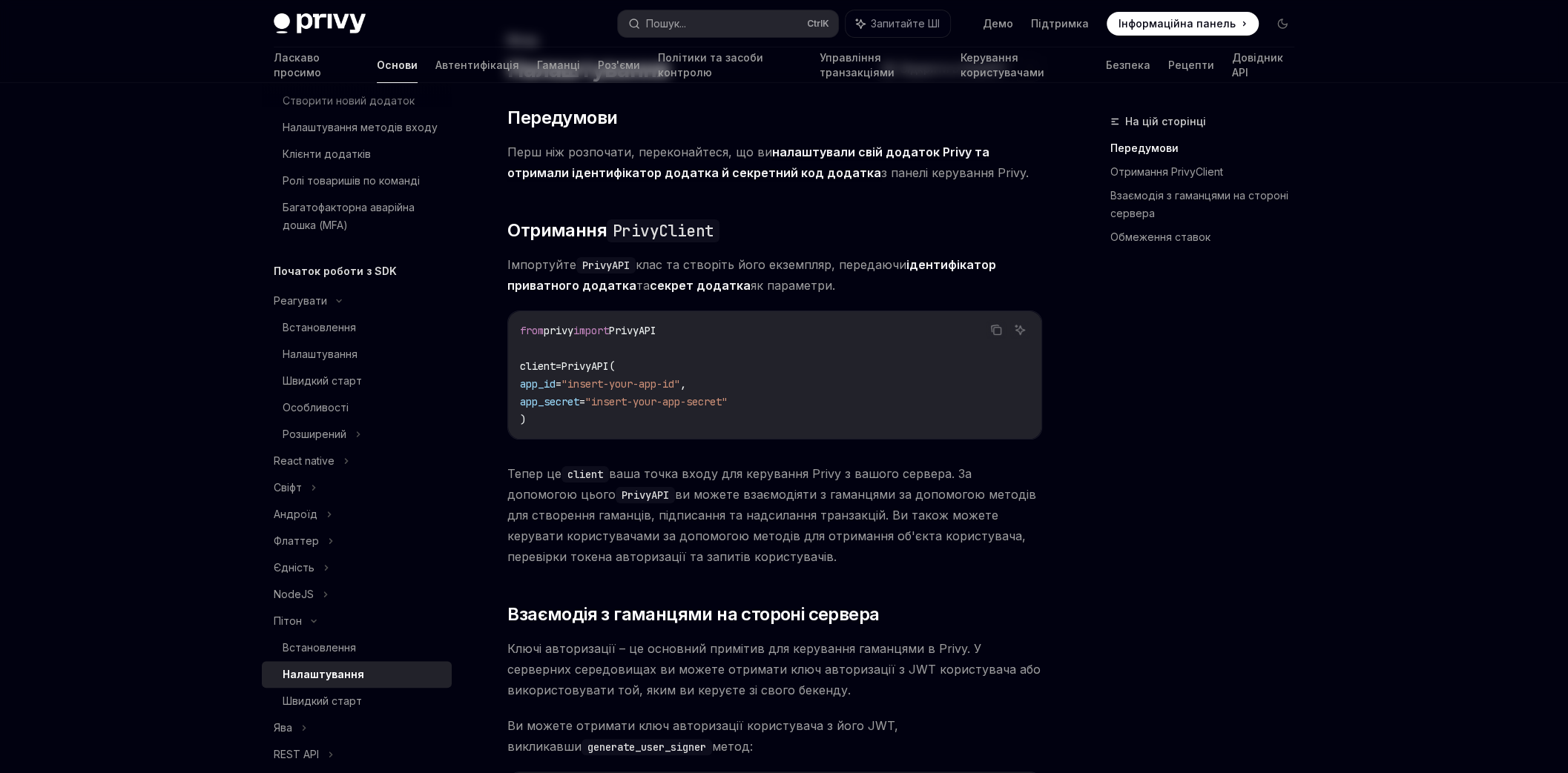
scroll to position [88, 0]
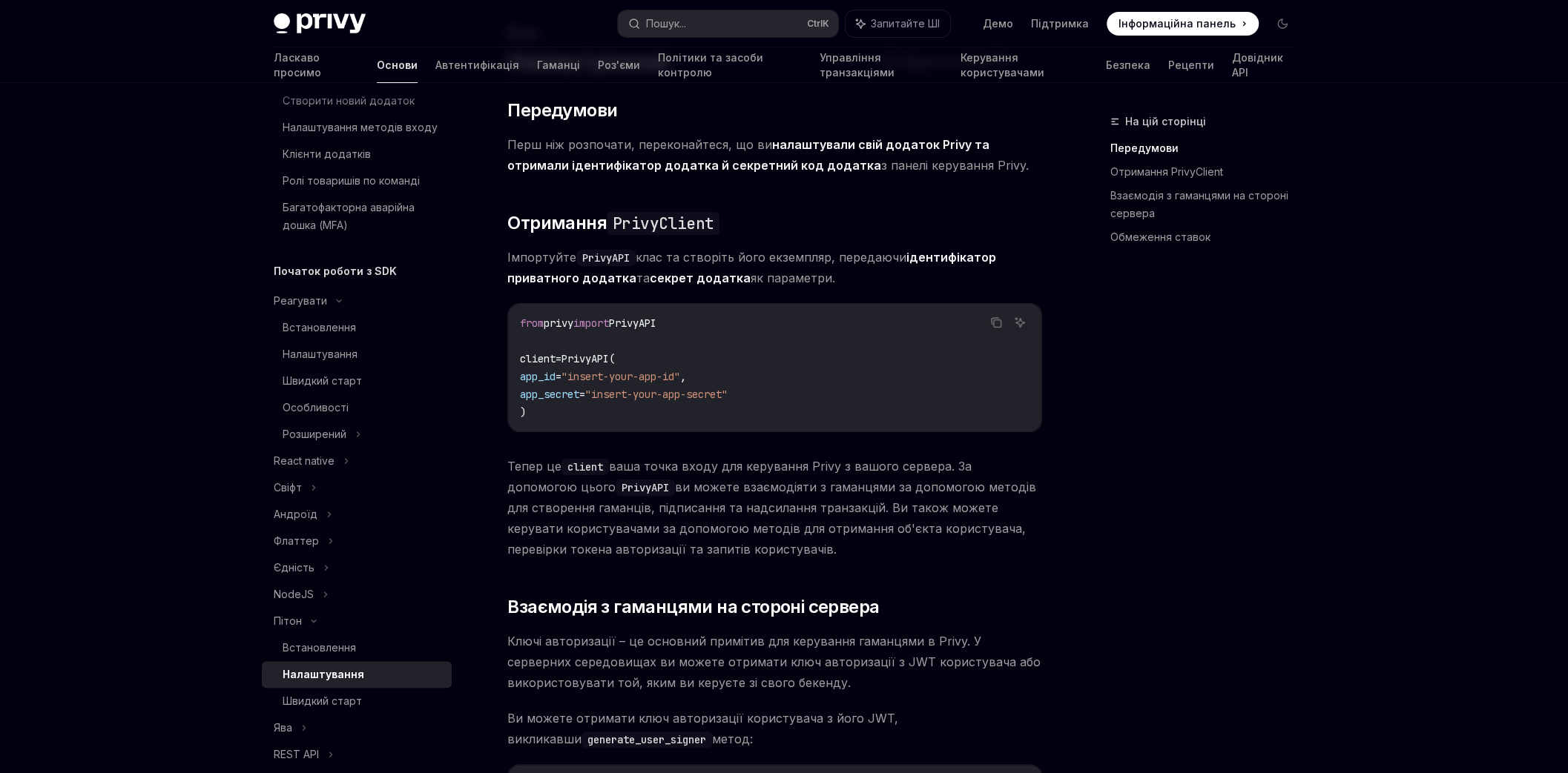
click at [653, 505] on font "ви можете взаємодіяти з гаманцями за допомогою методів для створення гаманців, …" at bounding box center [772, 518] width 529 height 77
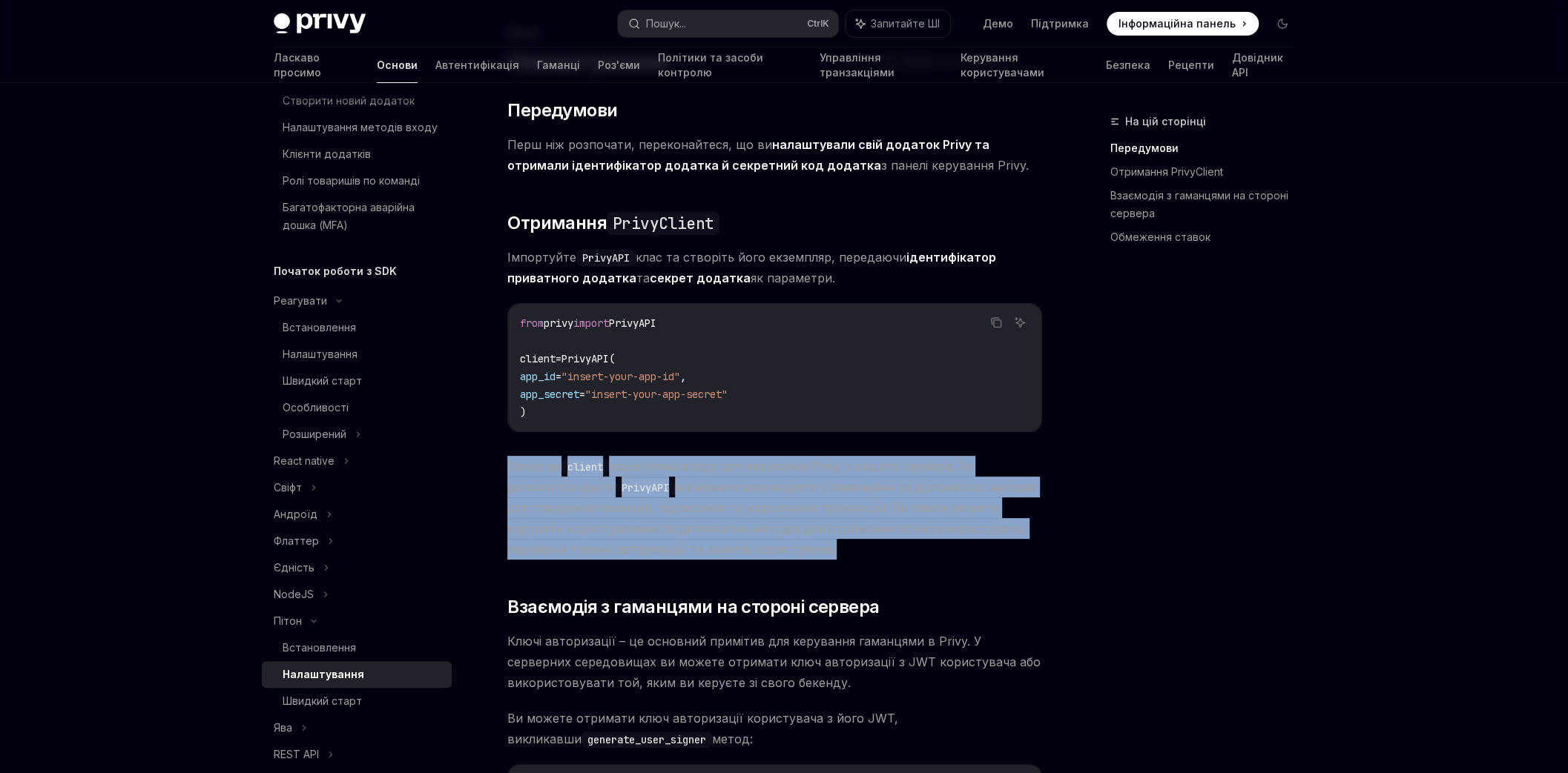
click at [653, 505] on font "ви можете взаємодіяти з гаманцями за допомогою методів для створення гаманців, …" at bounding box center [772, 518] width 529 height 77
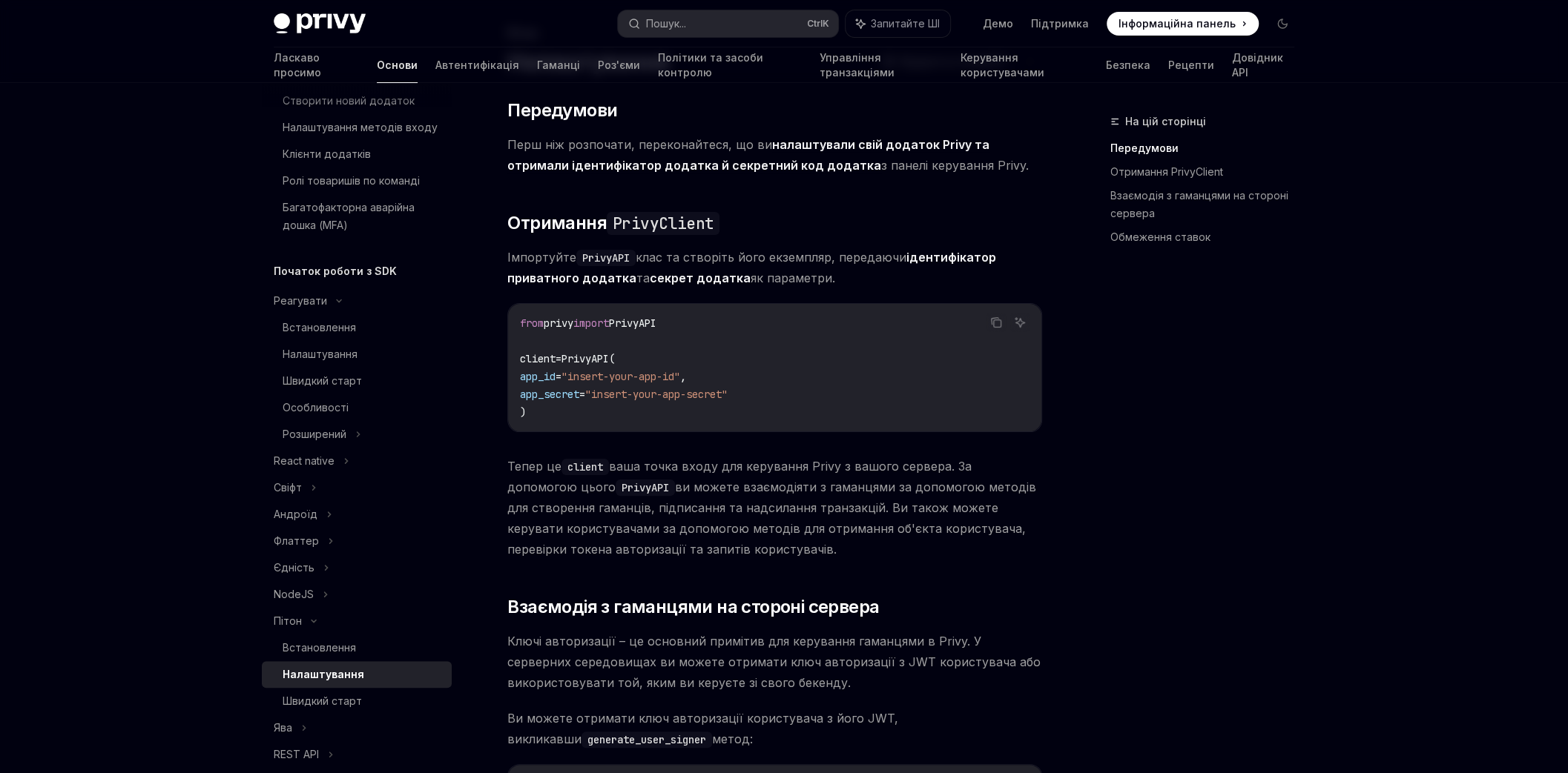
click at [653, 505] on font "ви можете взаємодіяти з гаманцями за допомогою методів для створення гаманців, …" at bounding box center [772, 518] width 529 height 77
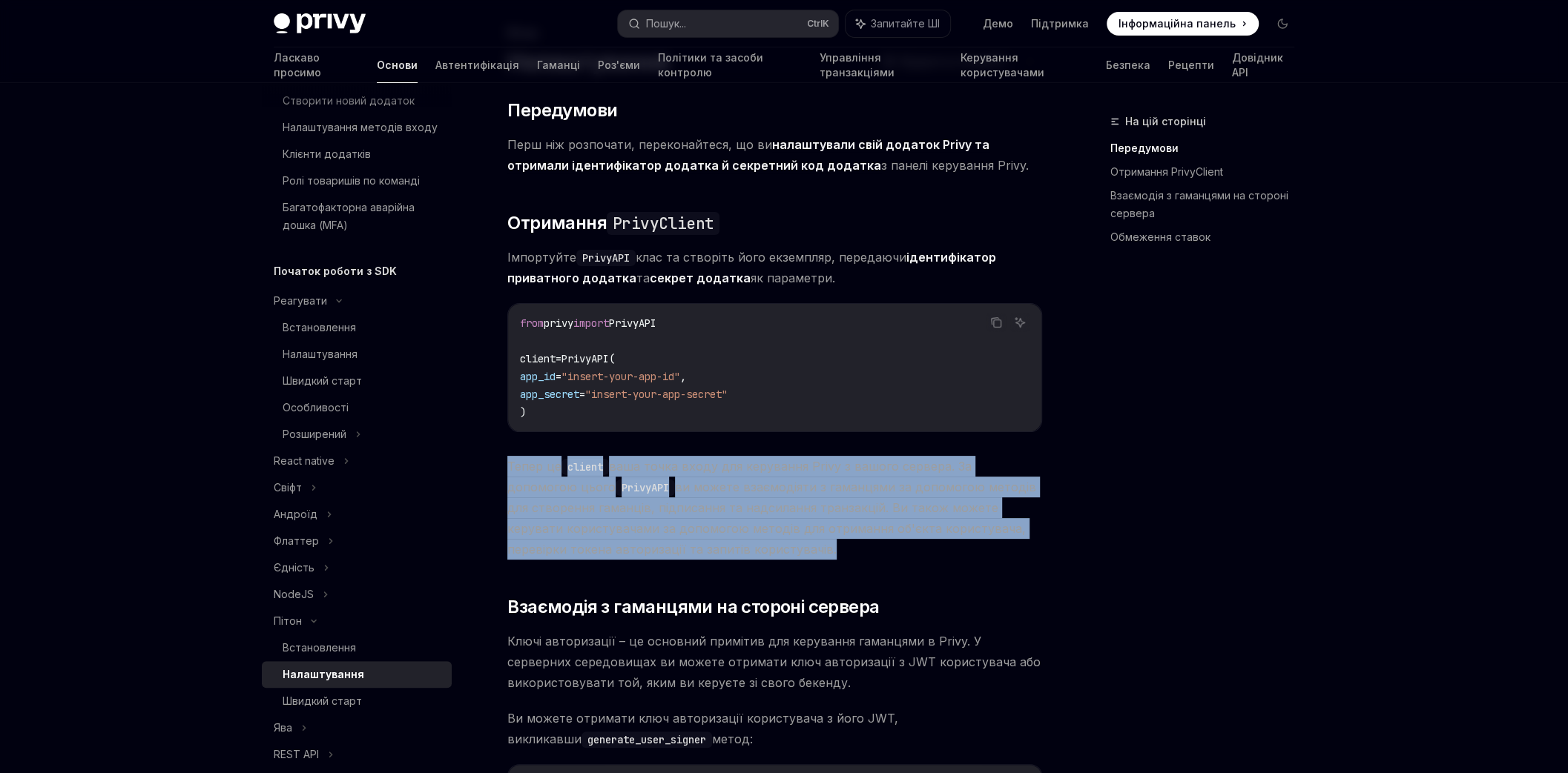
click at [653, 505] on font "ви можете взаємодіяти з гаманцями за допомогою методів для створення гаманців, …" at bounding box center [772, 518] width 529 height 77
drag, startPoint x: 657, startPoint y: 462, endPoint x: 658, endPoint y: 541, distance: 79.0
click at [658, 541] on span "Тепер це client ваша точка входу для керування Privy з вашого сервера. За допом…" at bounding box center [775, 507] width 535 height 104
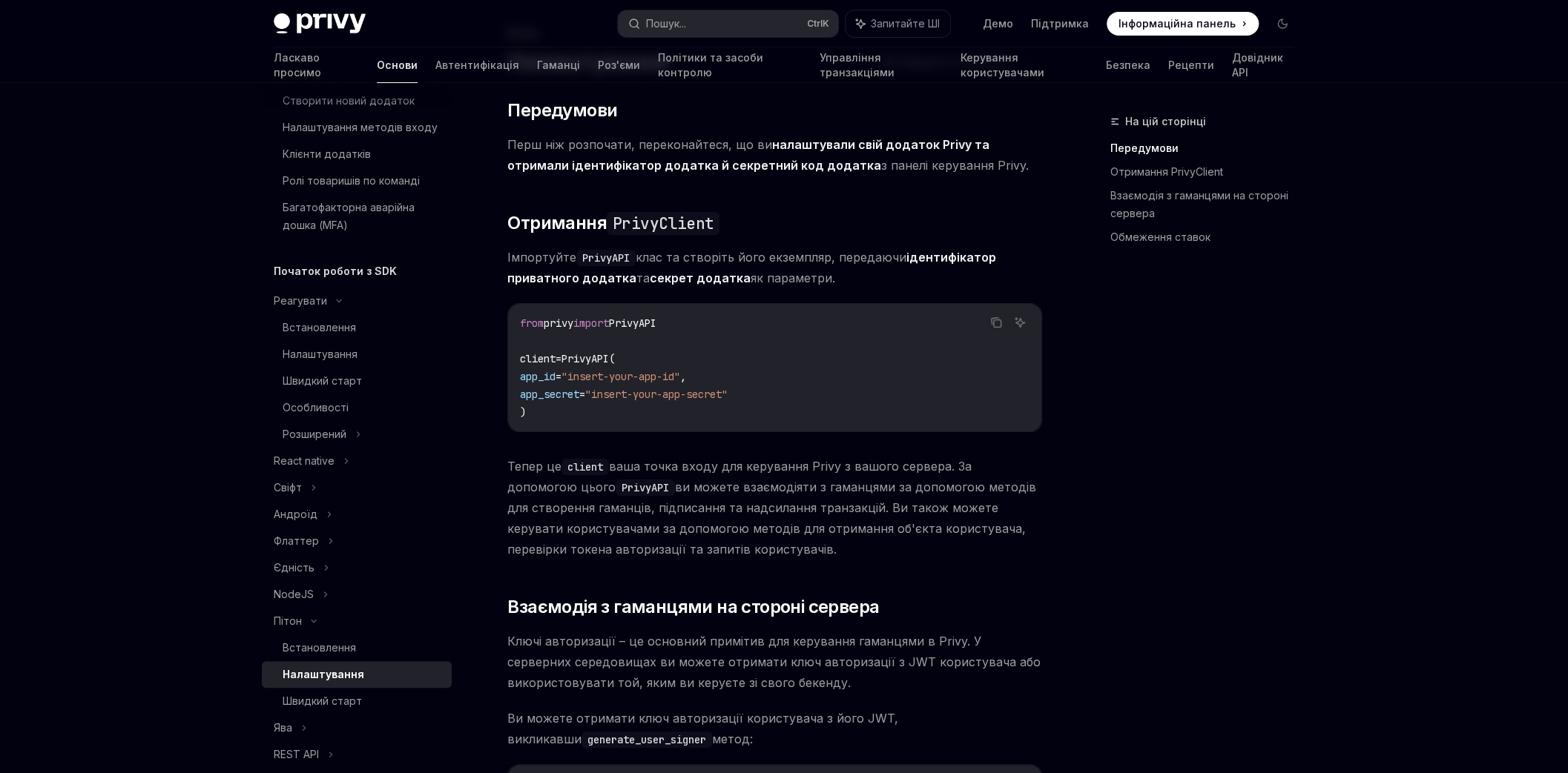
click at [658, 541] on span "Тепер це client ваша точка входу для керування Privy з вашого сервера. За допом…" at bounding box center [775, 507] width 535 height 104
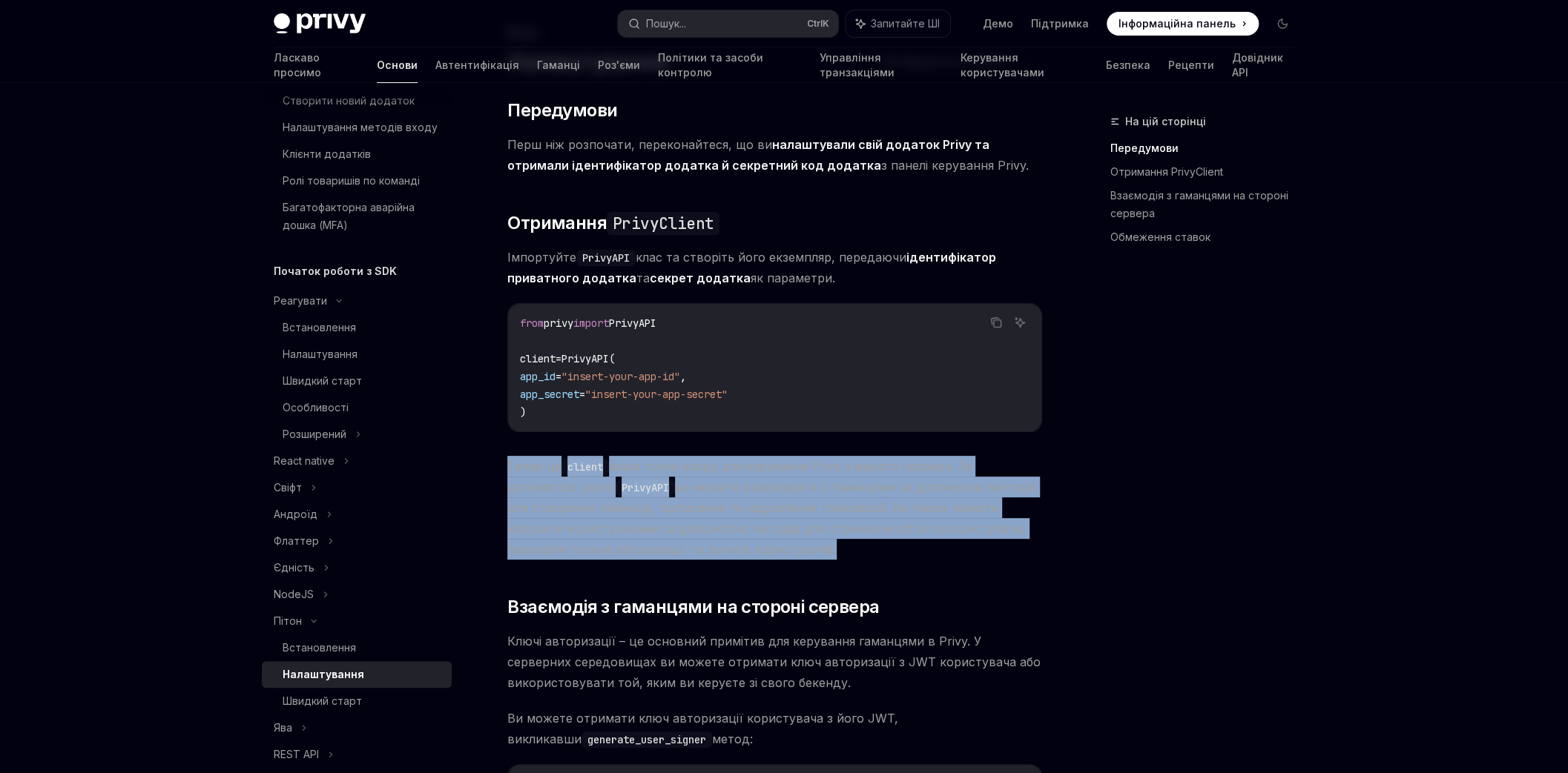
click at [658, 541] on span "Тепер це client ваша точка входу для керування Privy з вашого сервера. За допом…" at bounding box center [775, 507] width 535 height 104
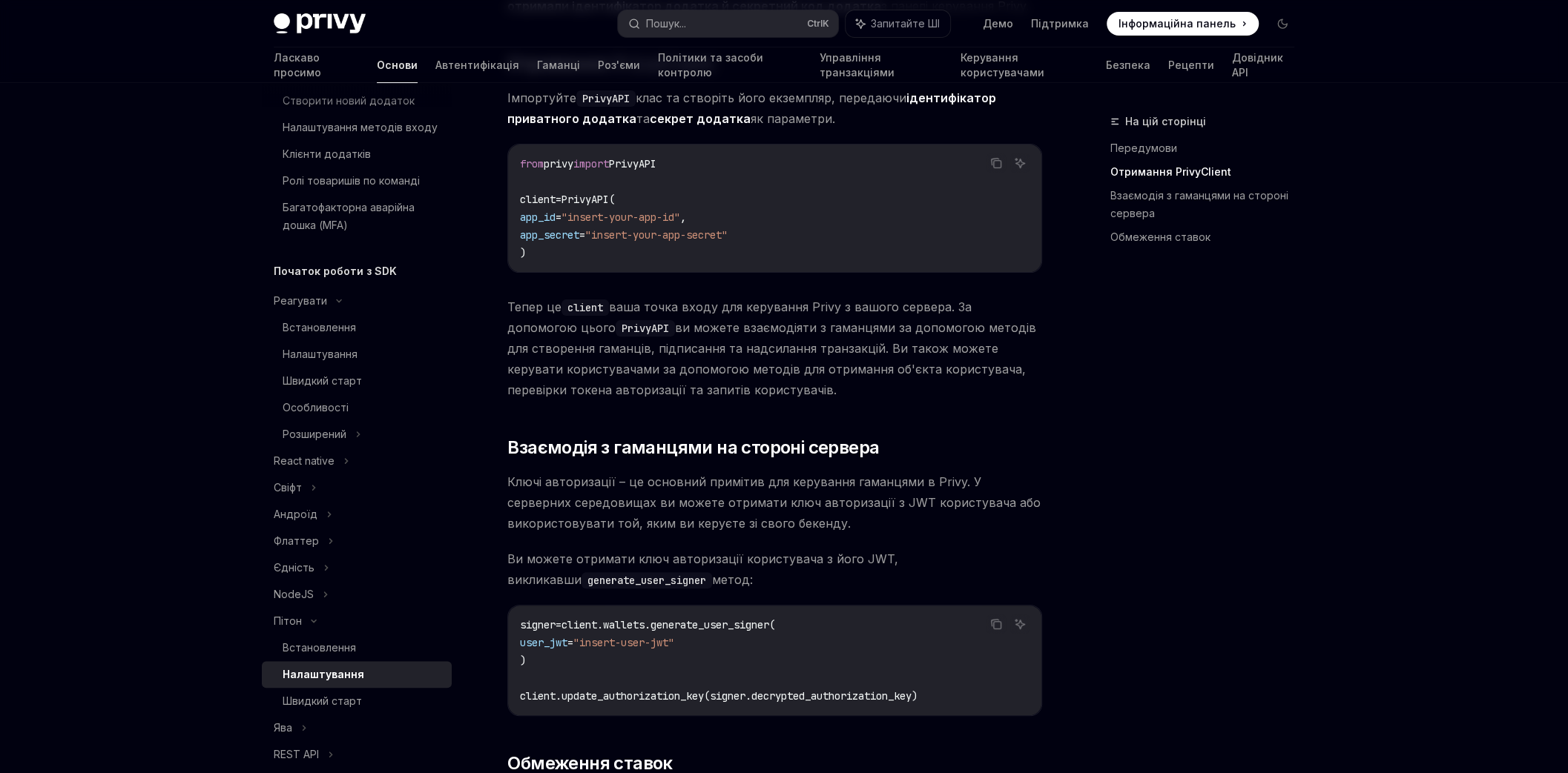
scroll to position [267, 0]
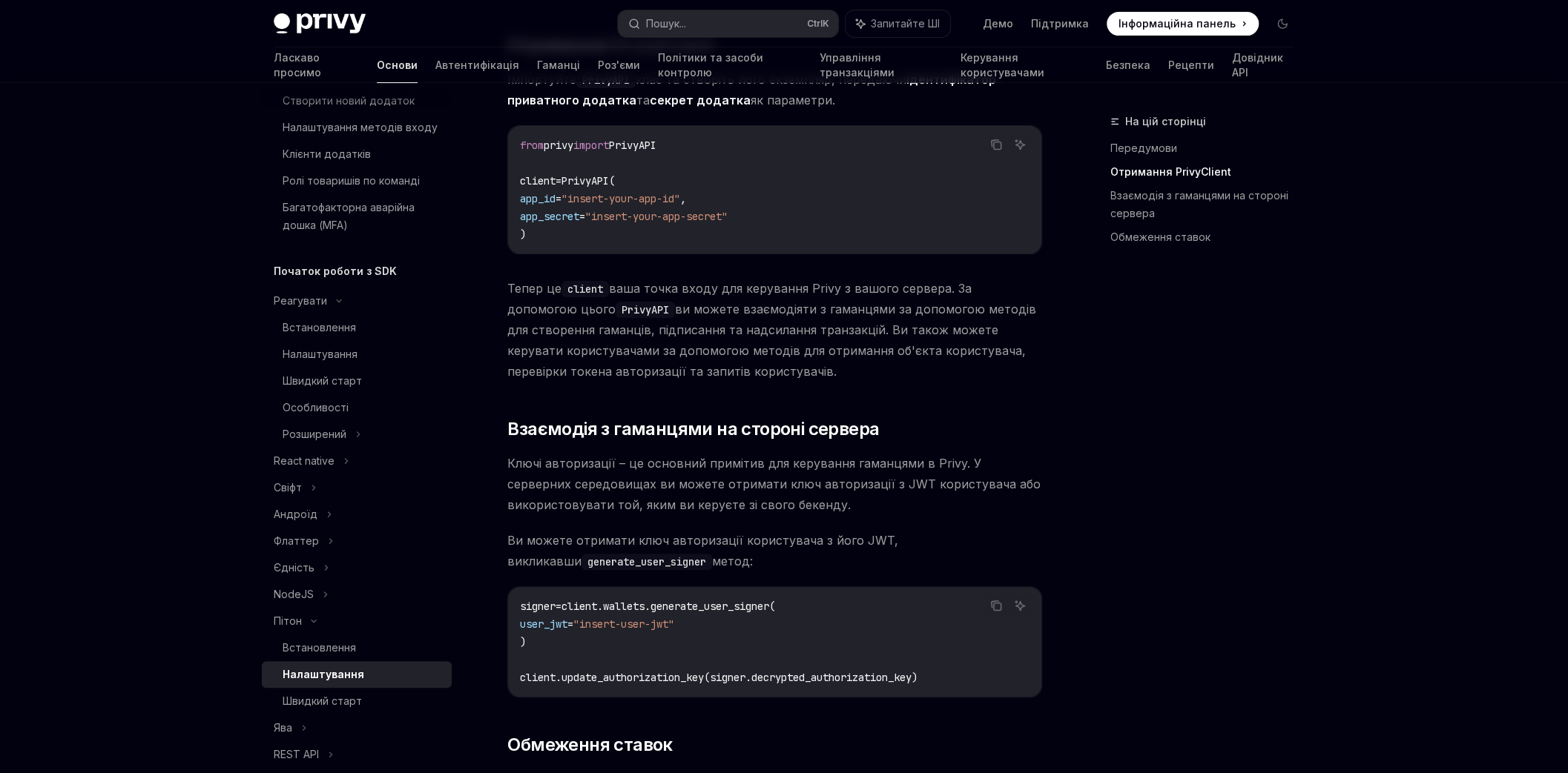
click at [681, 483] on font "Ключі авторизації – це основний примітив для керування гаманцями в Privy. У сер…" at bounding box center [774, 484] width 533 height 57
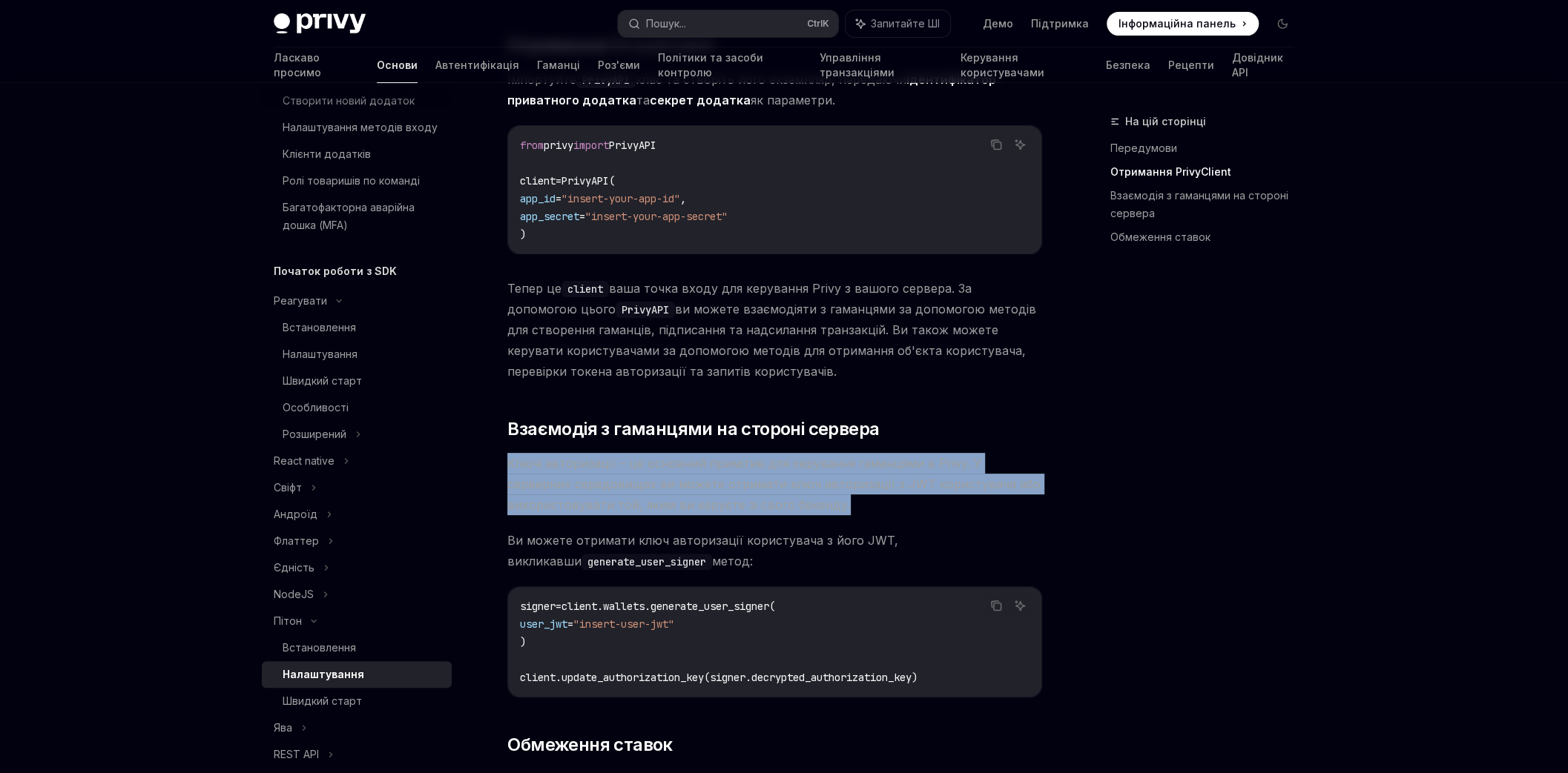
click at [681, 483] on font "Ключі авторизації – це основний примітив для керування гаманцями в Privy. У сер…" at bounding box center [774, 484] width 533 height 57
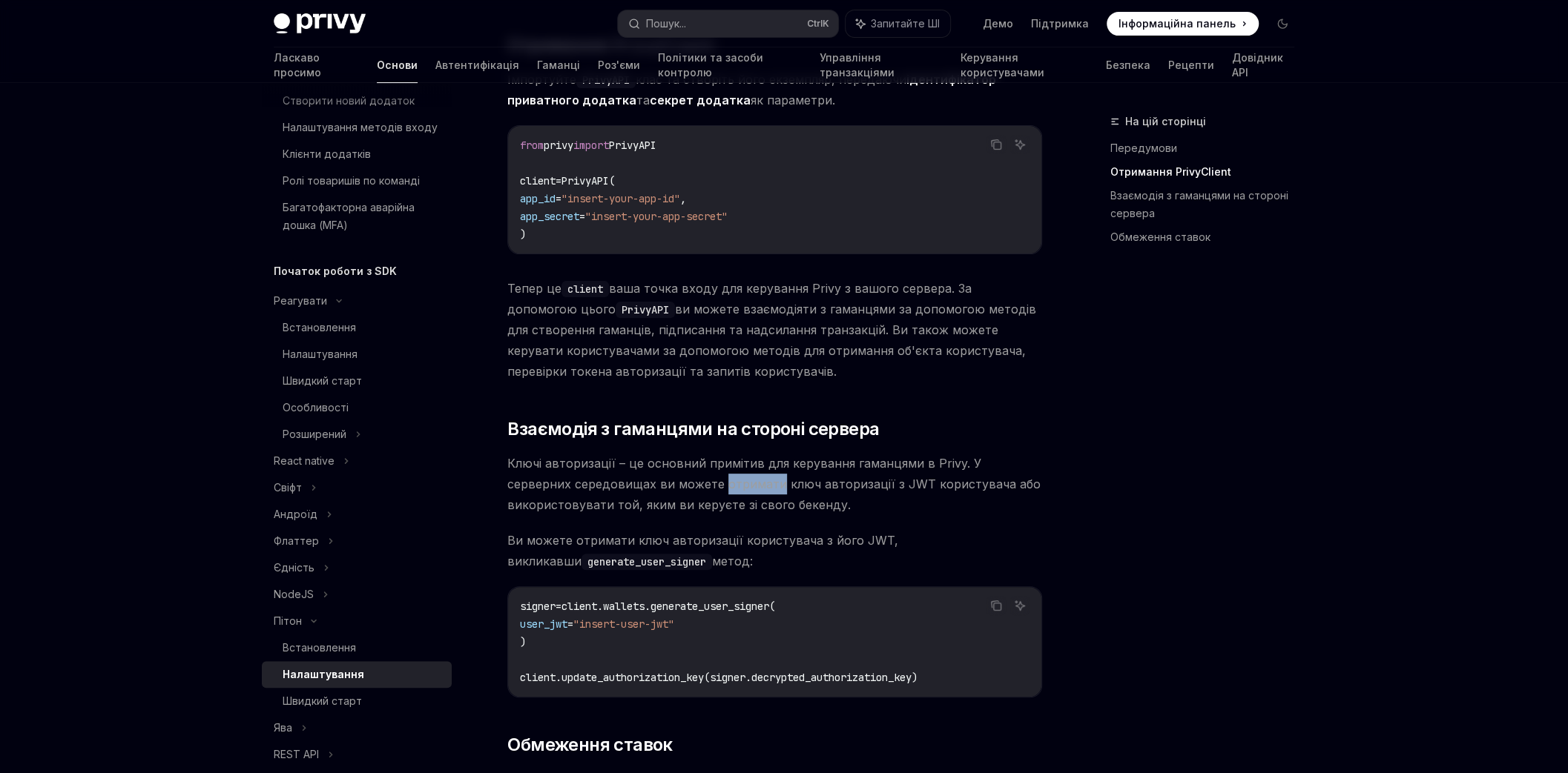
click at [681, 483] on font "Ключі авторизації – це основний примітив для керування гаманцями в Privy. У сер…" at bounding box center [774, 484] width 533 height 57
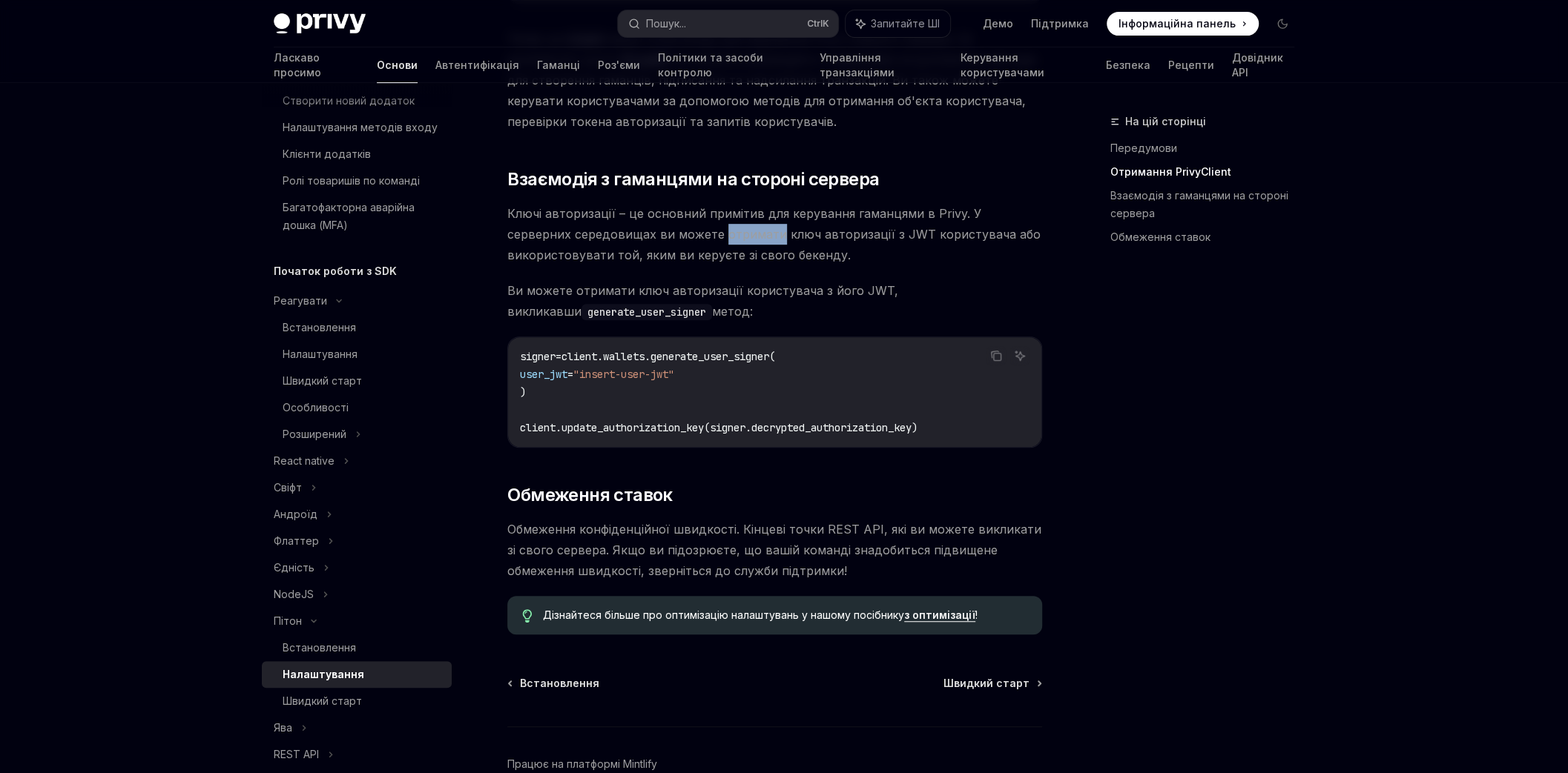
scroll to position [508, 0]
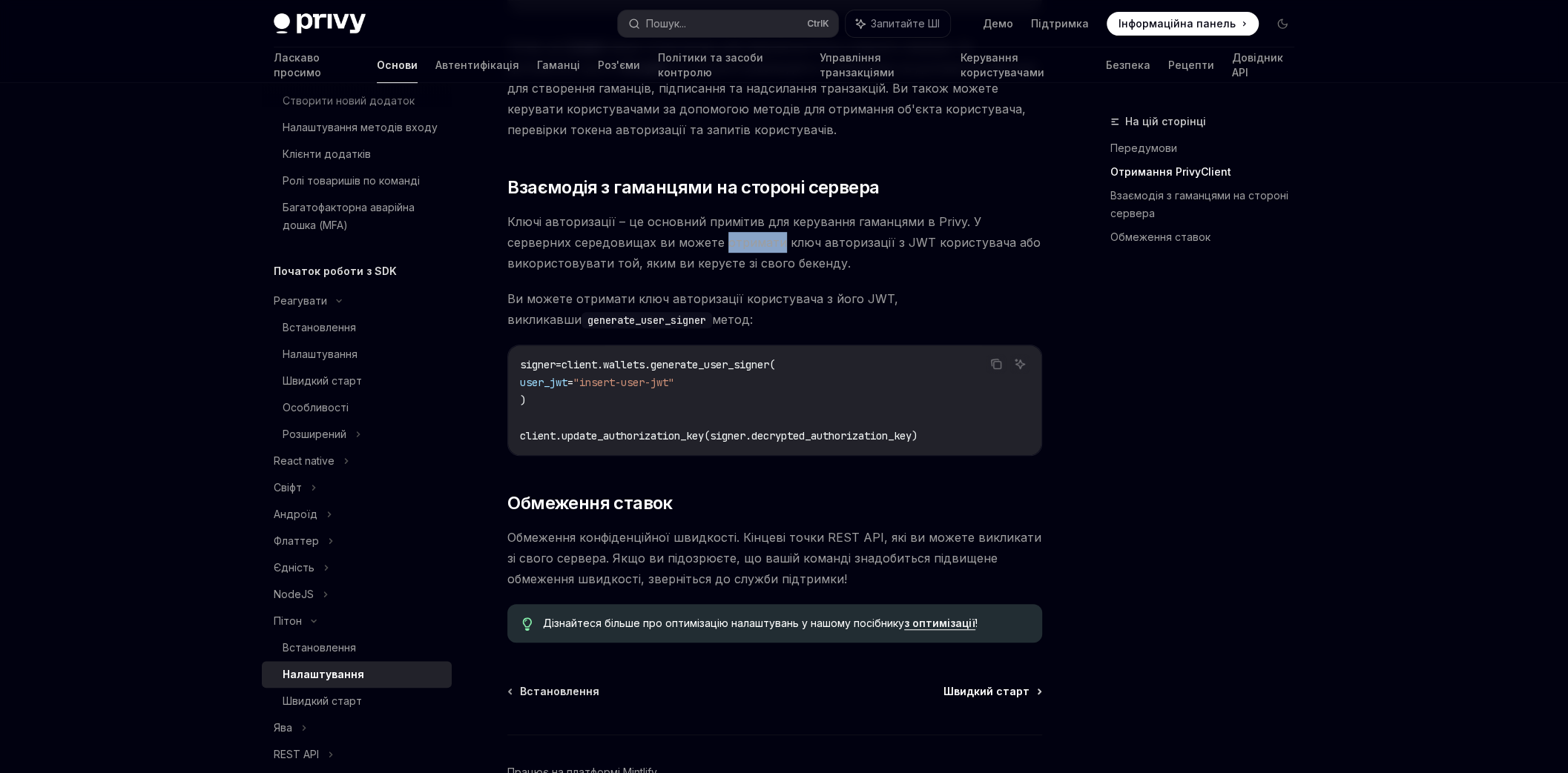
click at [991, 693] on font "Швидкий старт" at bounding box center [986, 691] width 86 height 12
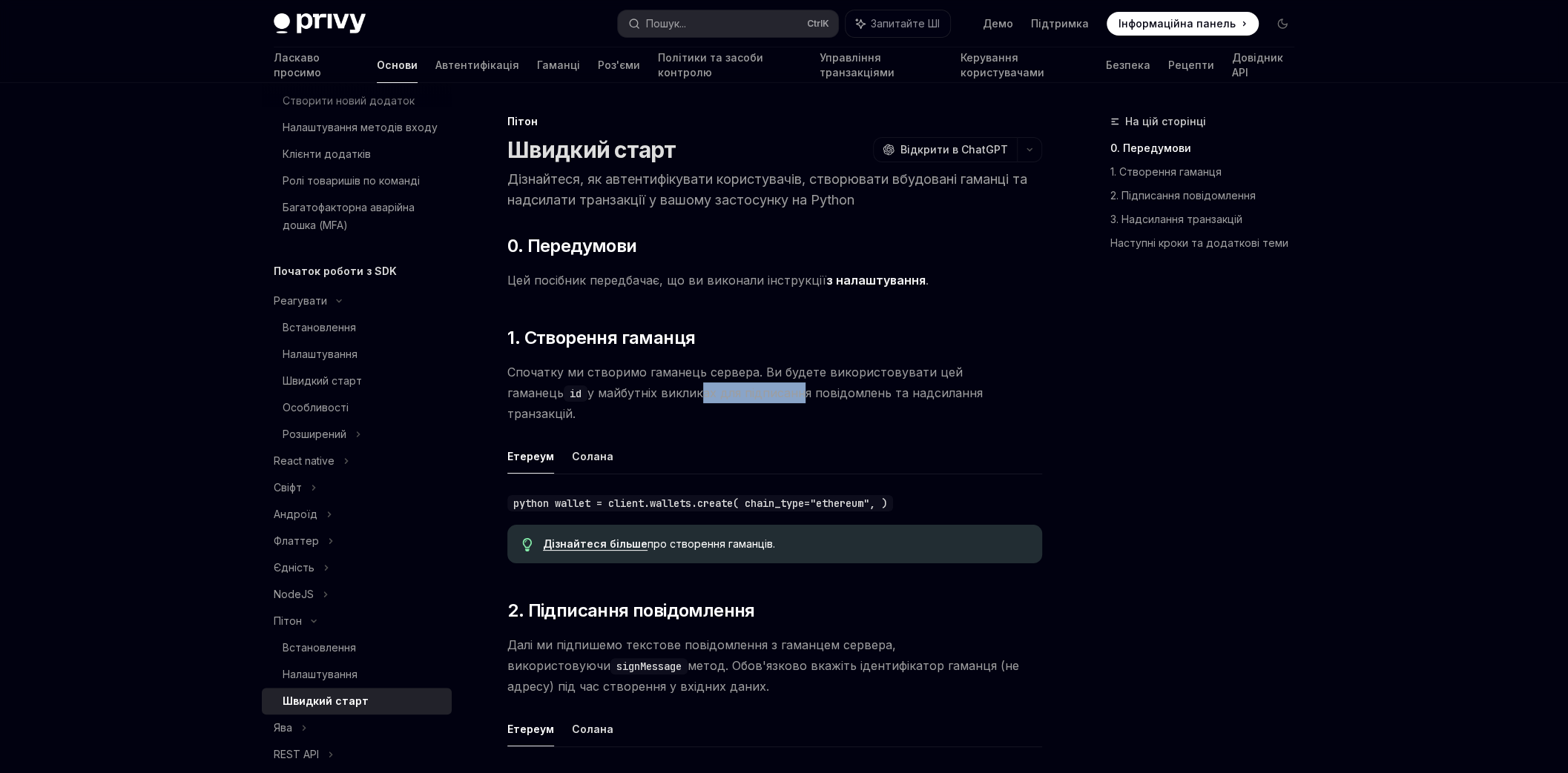
drag, startPoint x: 610, startPoint y: 391, endPoint x: 706, endPoint y: 391, distance: 96.0
click at [706, 391] on font "у майбутніх викликах для підписання повідомлень та надсилання транзакцій." at bounding box center [745, 403] width 476 height 36
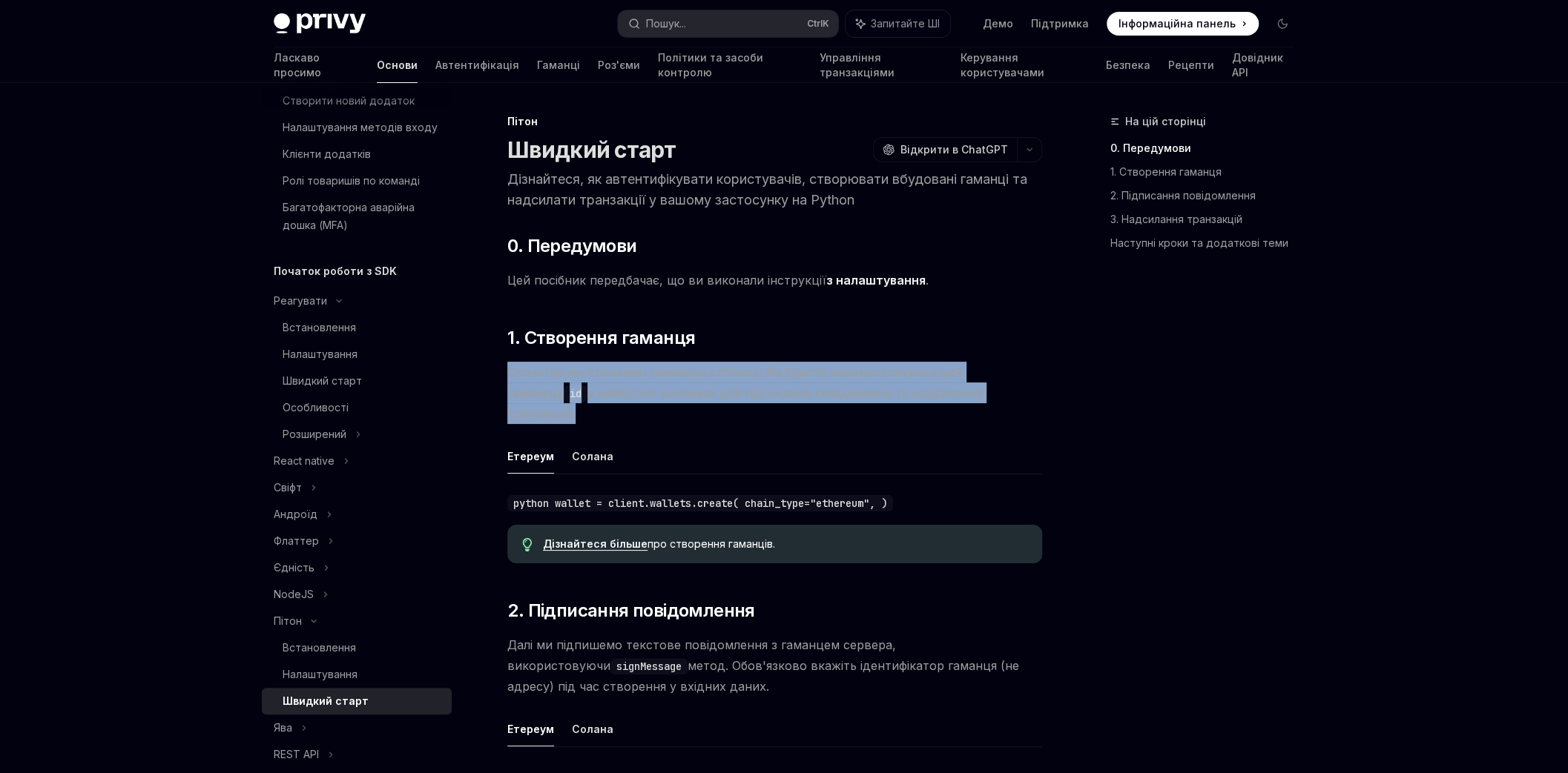
click at [706, 391] on font "у майбутніх викликах для підписання повідомлень та надсилання транзакцій." at bounding box center [745, 403] width 476 height 36
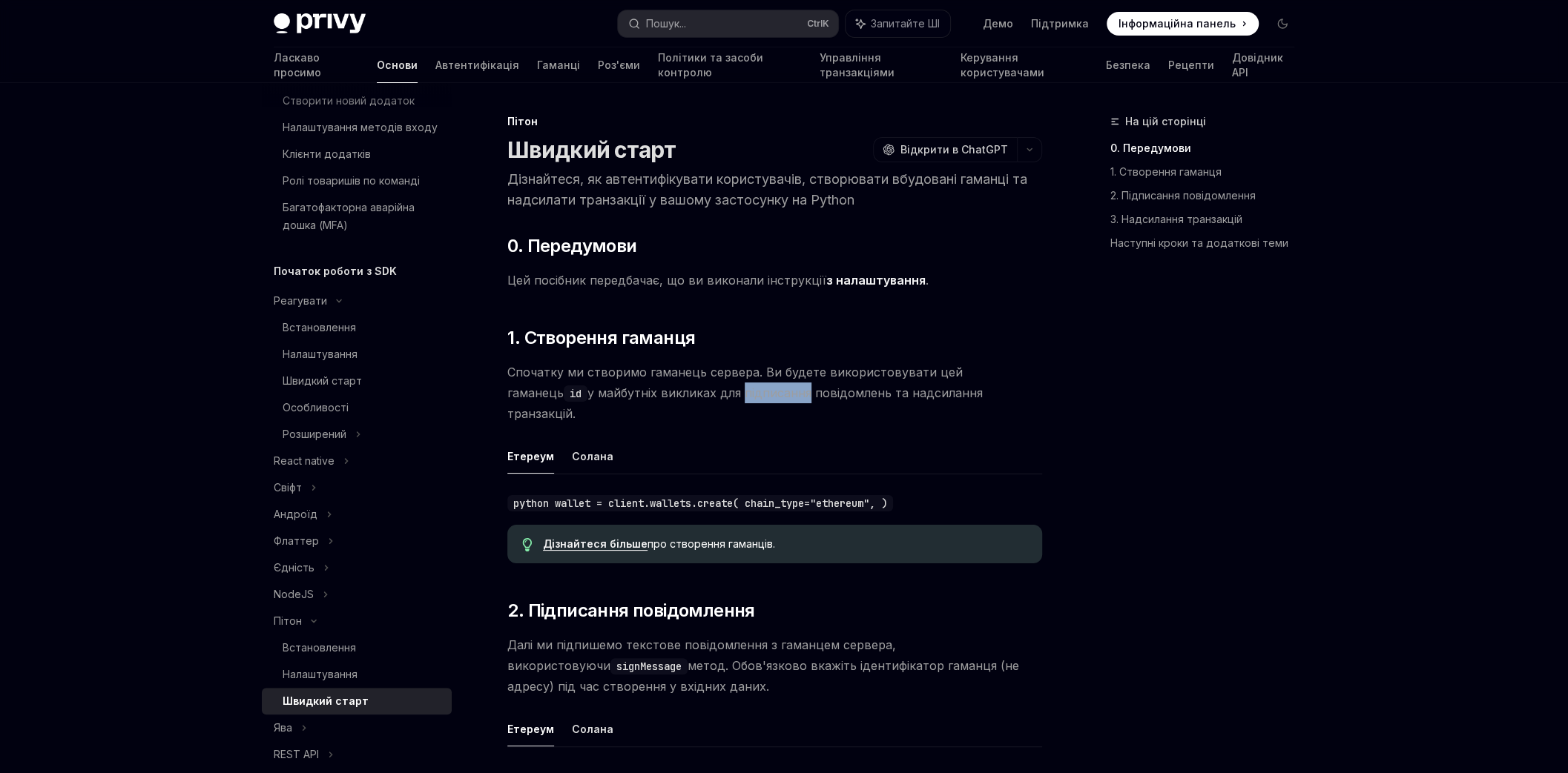
click at [706, 391] on font "у майбутніх викликах для підписання повідомлень та надсилання транзакцій." at bounding box center [745, 403] width 476 height 36
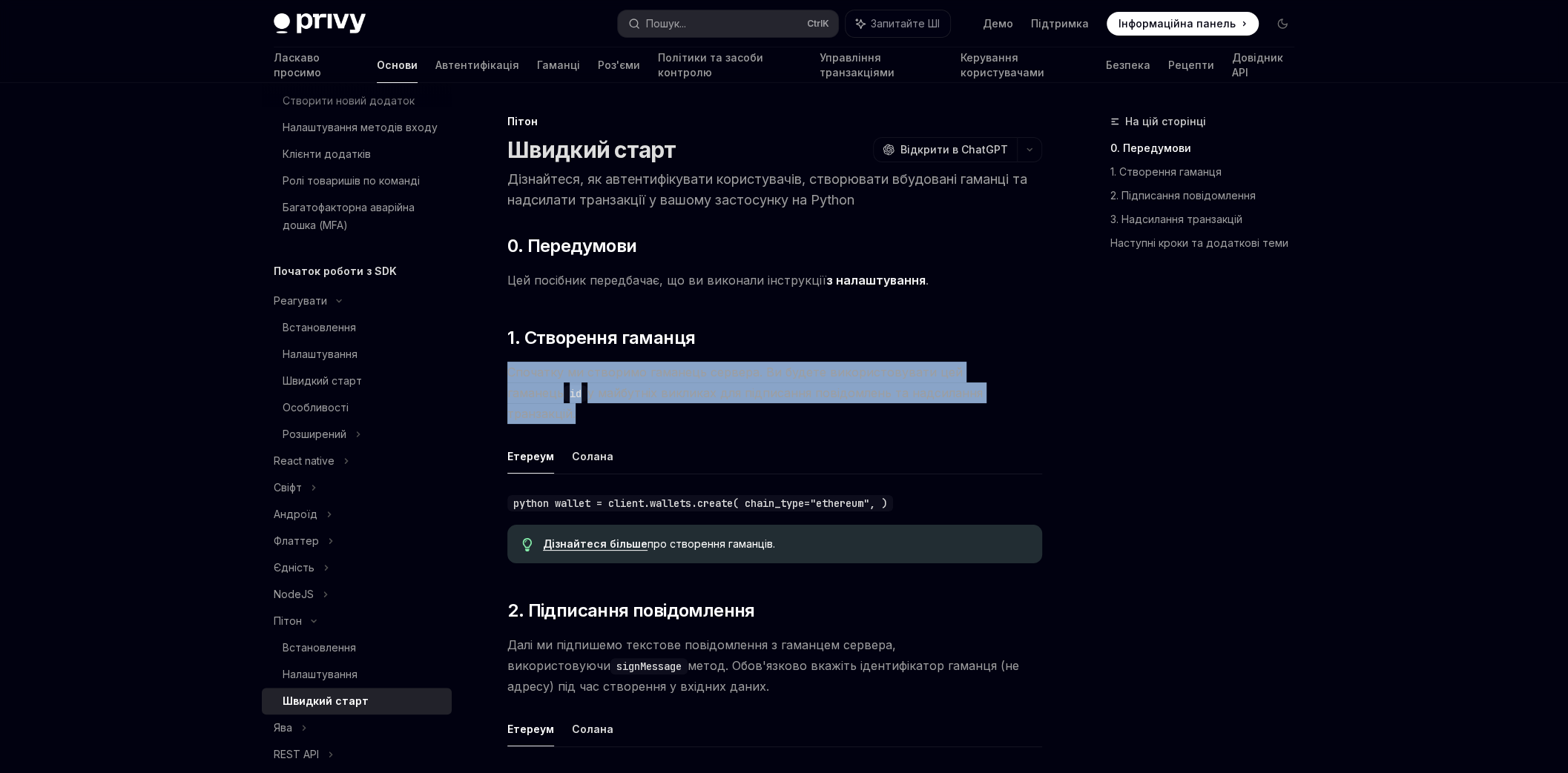
click at [706, 391] on font "у майбутніх викликах для підписання повідомлень та надсилання транзакцій." at bounding box center [745, 403] width 476 height 36
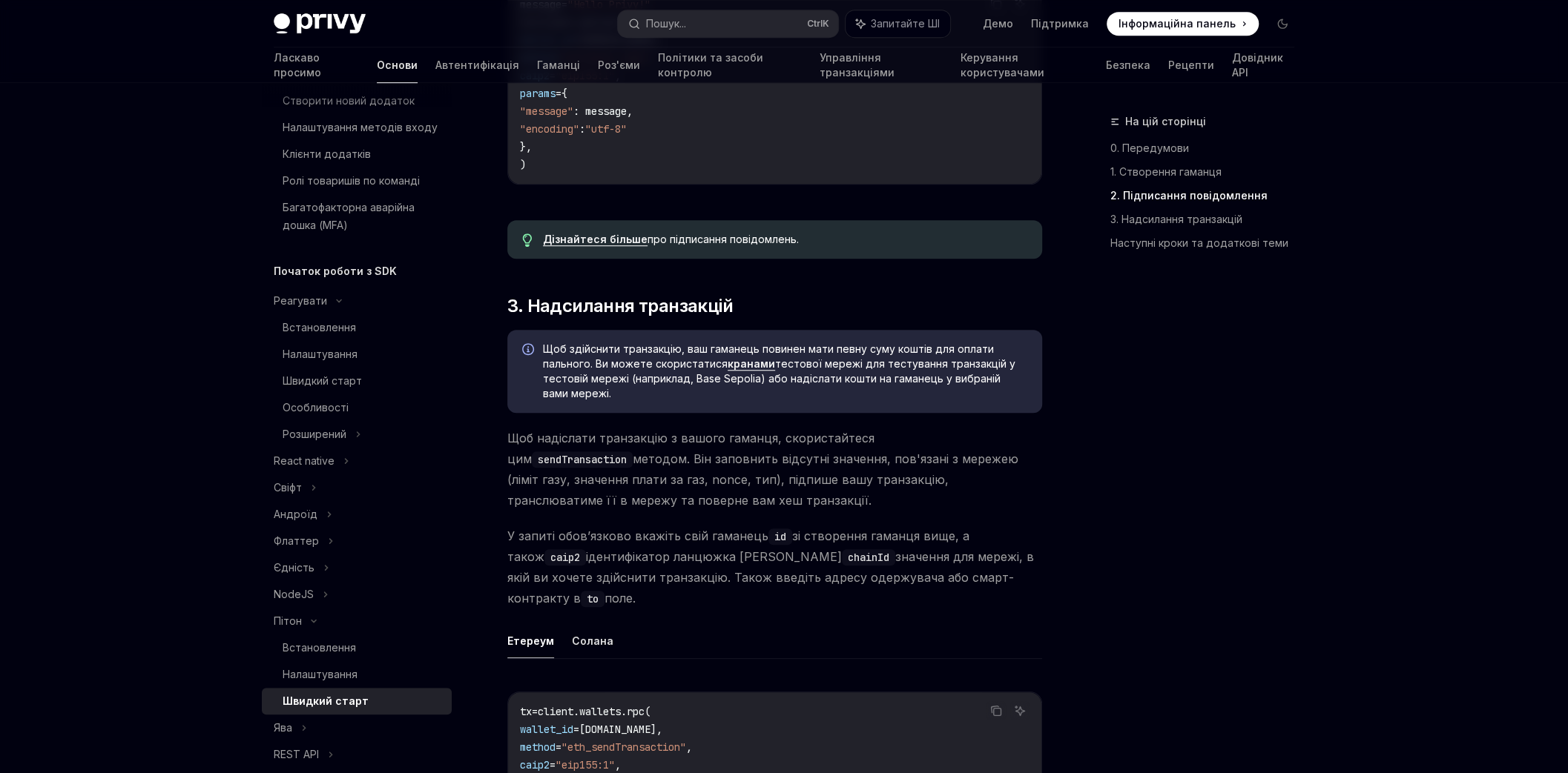
scroll to position [800, 0]
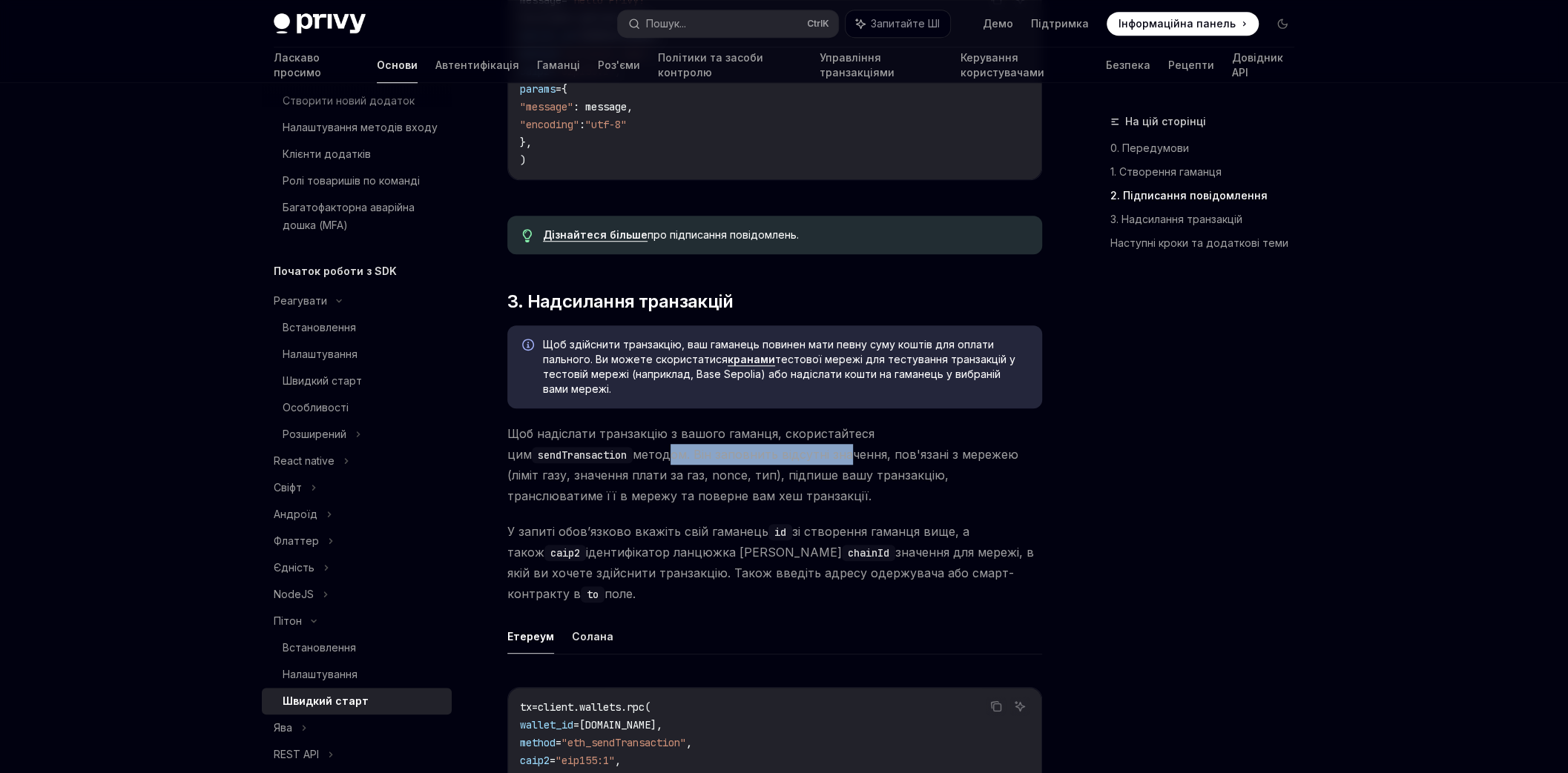
drag, startPoint x: 649, startPoint y: 448, endPoint x: 825, endPoint y: 442, distance: 176.1
click at [825, 447] on font "методом. Він заповнить відсутні значення, пов'язані з мережею (ліміт газу, знач…" at bounding box center [762, 476] width 511 height 57
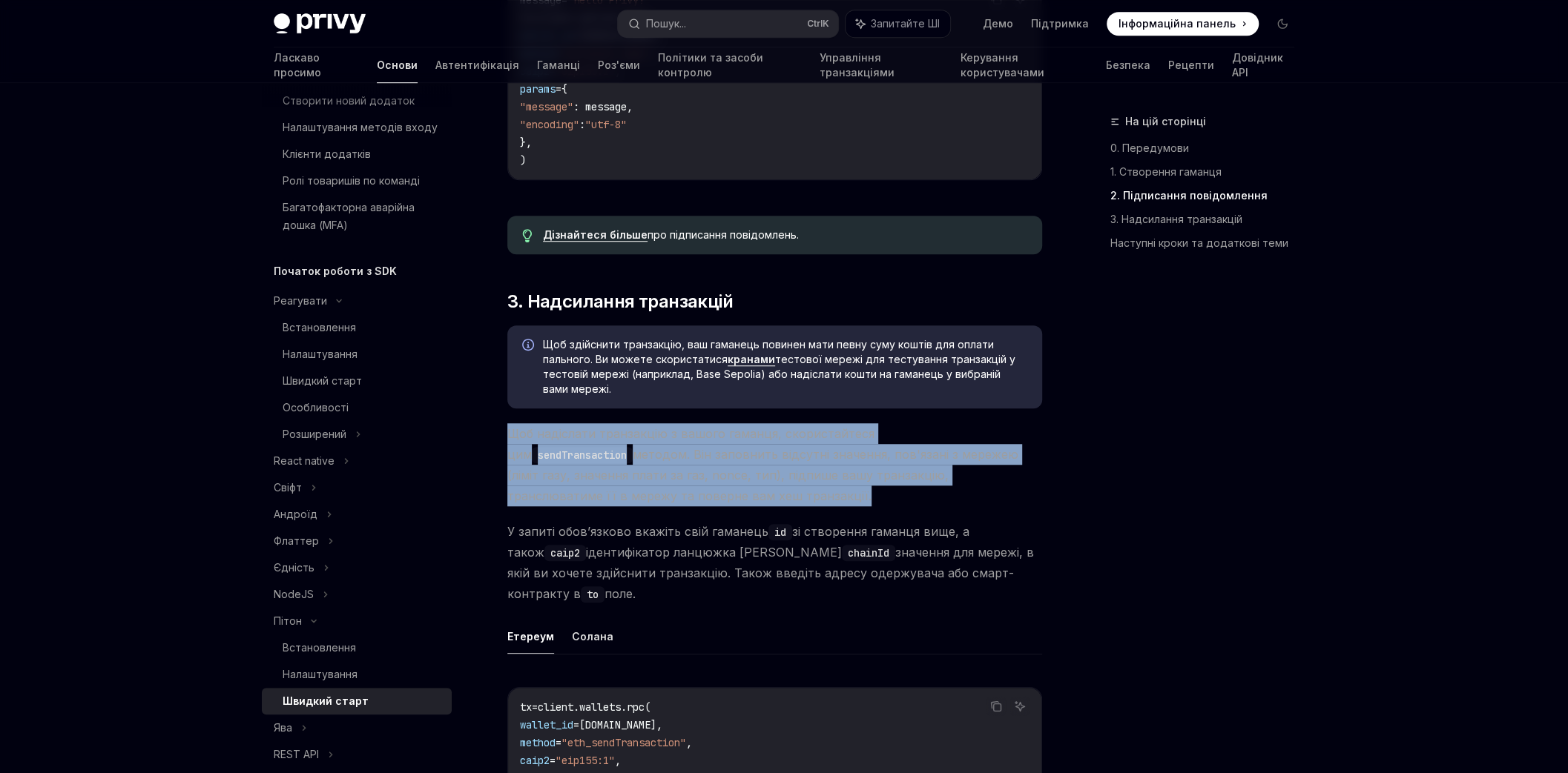
click at [825, 447] on font "методом. Він заповнить відсутні значення, пов'язані з мережею (ліміт газу, знач…" at bounding box center [762, 476] width 511 height 57
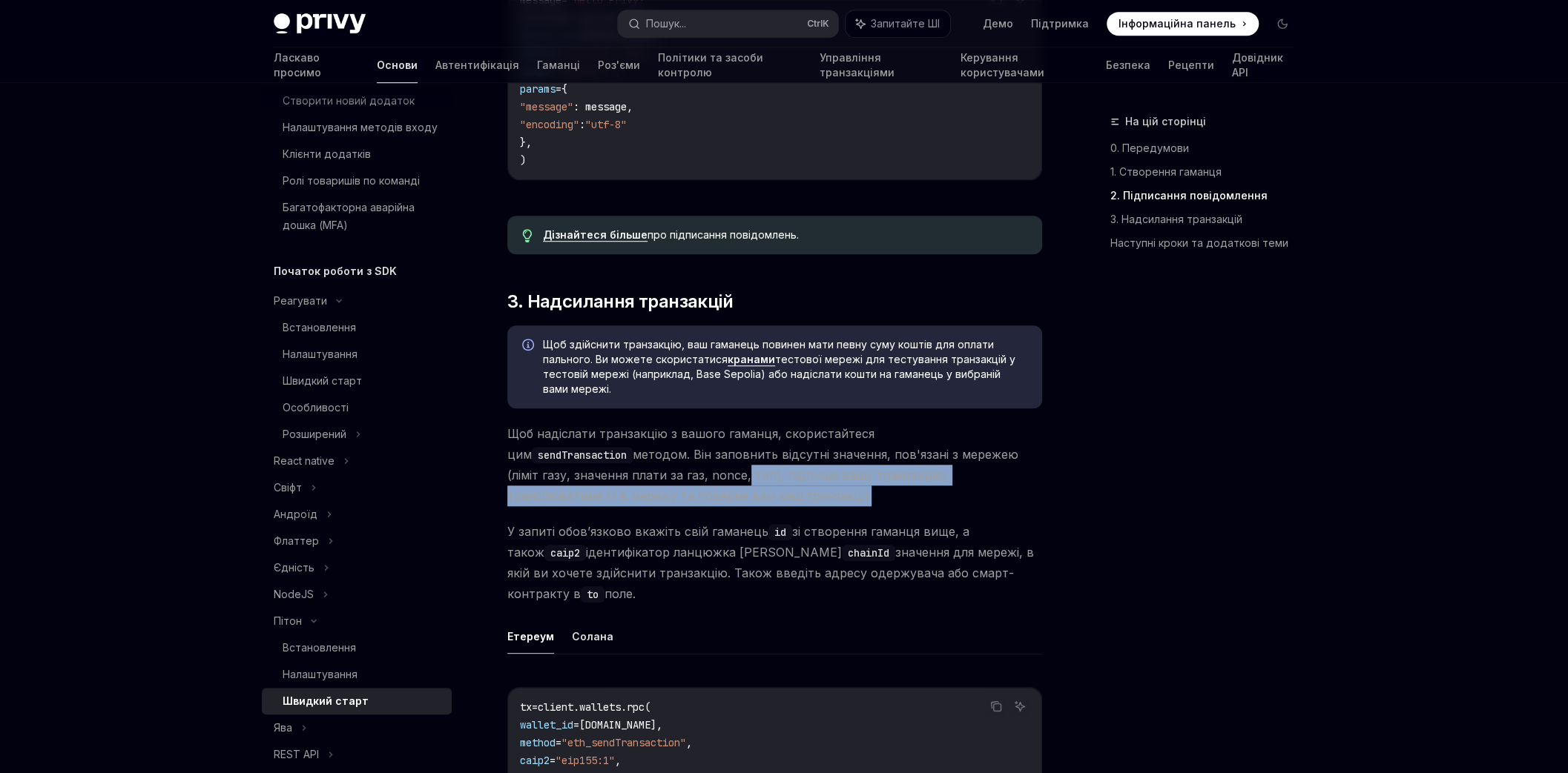
drag, startPoint x: 708, startPoint y: 466, endPoint x: 747, endPoint y: 486, distance: 43.8
click at [747, 486] on span "Щоб надіслати транзакцію з вашого гаманця, скористайтеся цим sendTransaction ме…" at bounding box center [775, 465] width 535 height 83
click at [598, 483] on font "методом. Він заповнить відсутні значення, пов'язані з мережею (ліміт газу, знач…" at bounding box center [762, 476] width 511 height 57
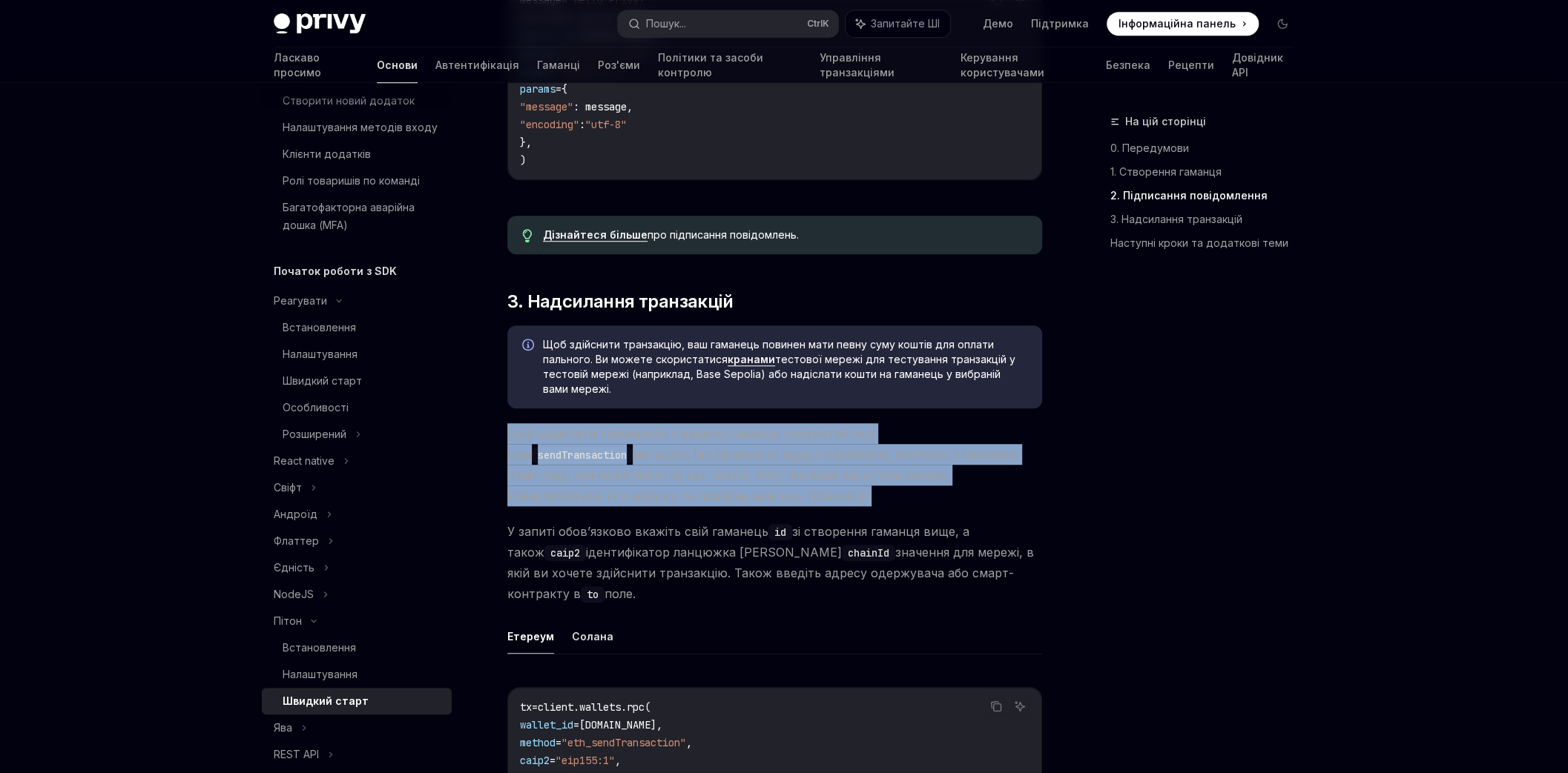
click at [598, 483] on font "методом. Він заповнить відсутні значення, пов'язані з мережею (ліміт газу, знач…" at bounding box center [762, 476] width 511 height 57
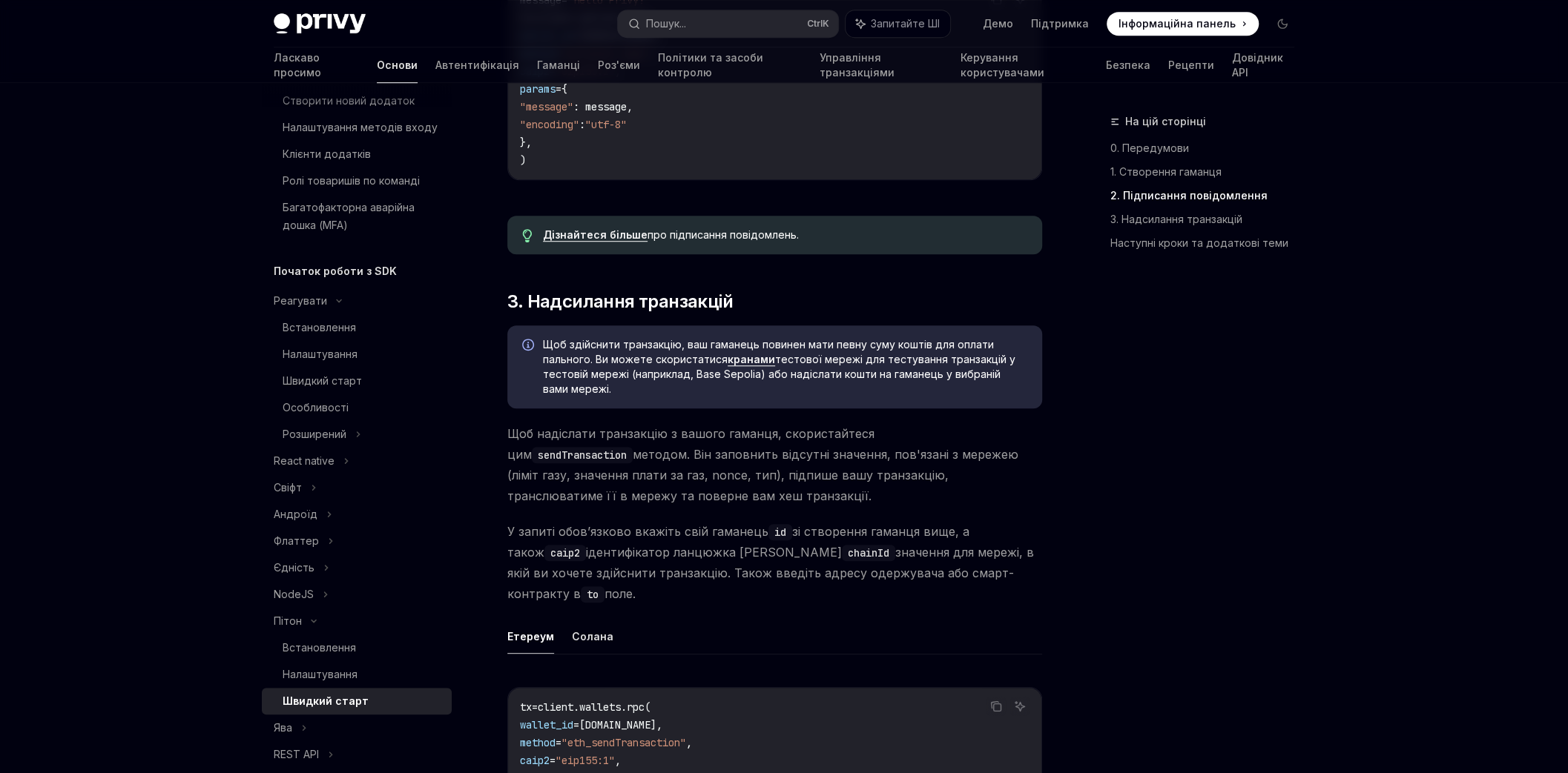
click at [652, 545] on font "ідентифікатор ланцюжка та" at bounding box center [713, 552] width 256 height 15
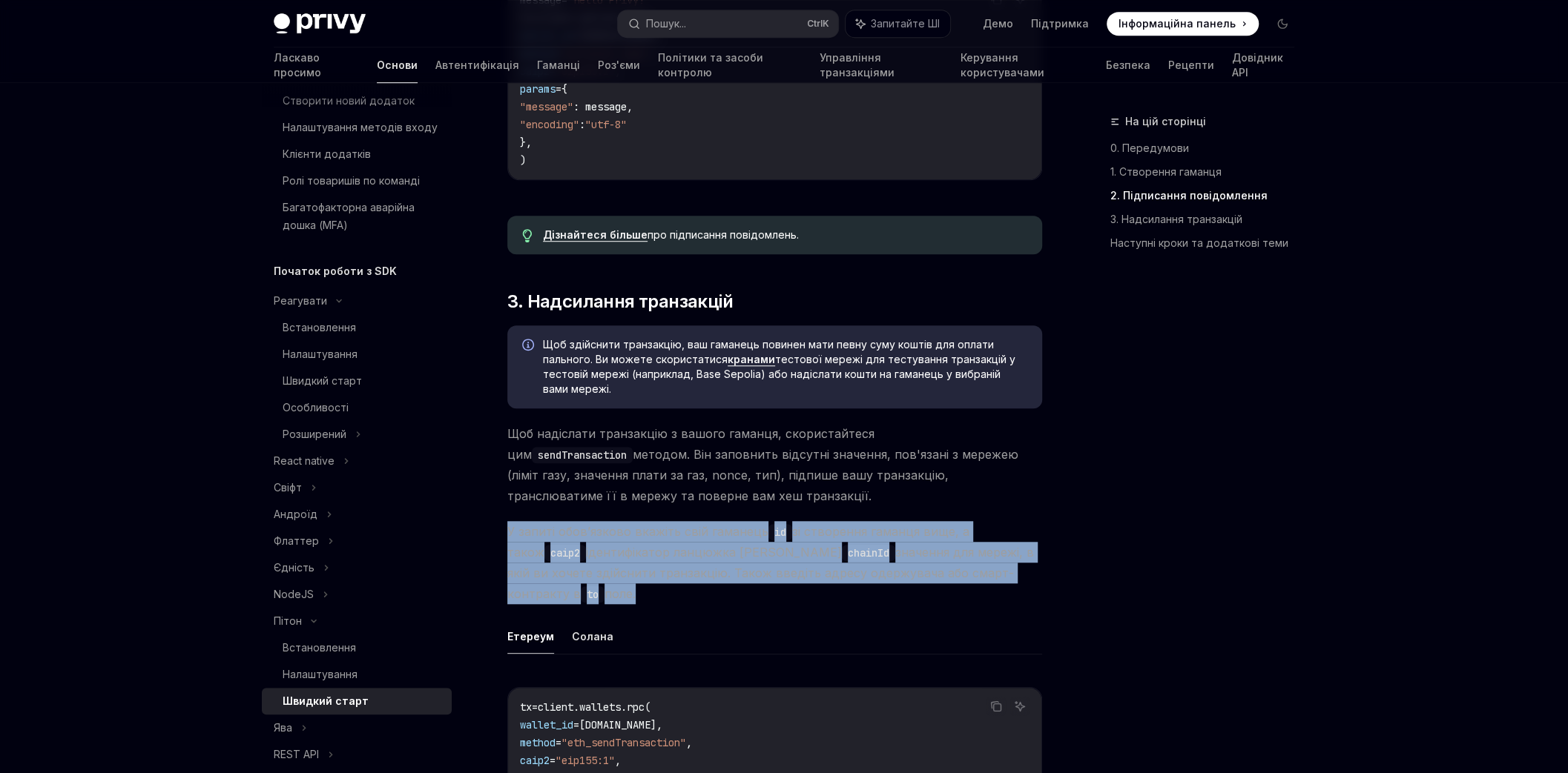
click at [652, 545] on font "ідентифікатор ланцюжка та" at bounding box center [713, 552] width 256 height 15
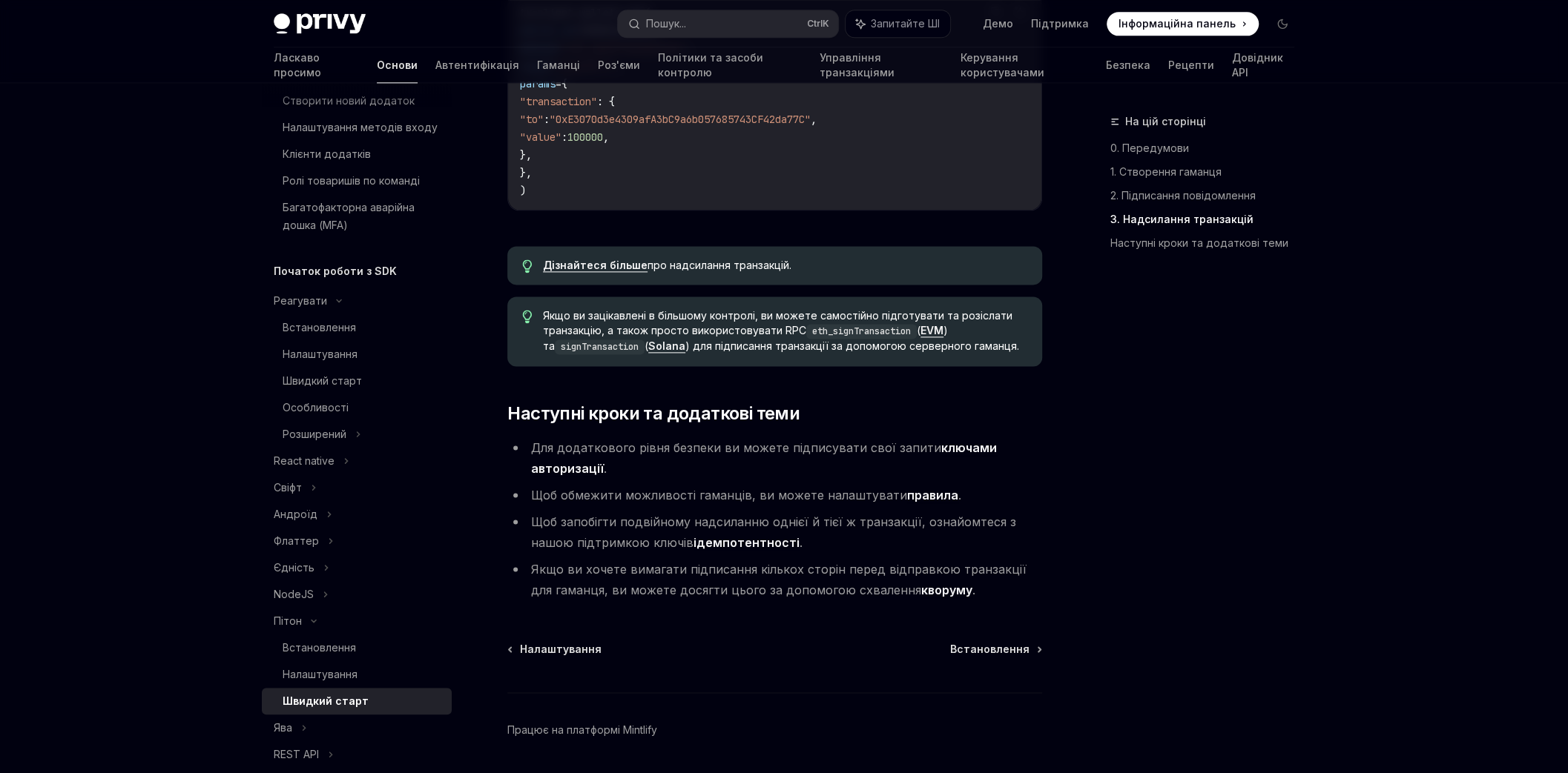
scroll to position [1512, 0]
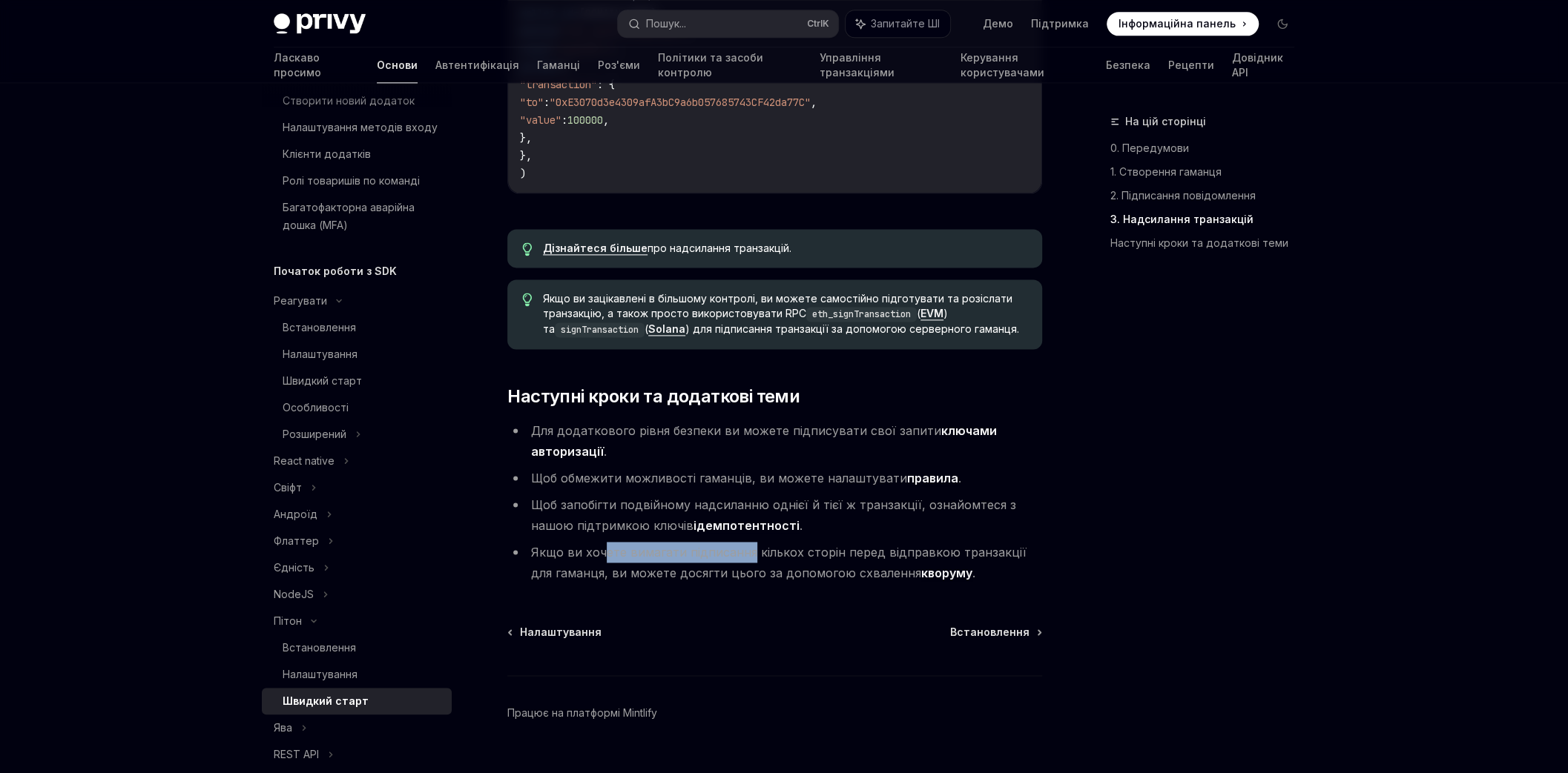
drag, startPoint x: 602, startPoint y: 530, endPoint x: 747, endPoint y: 530, distance: 145.0
click at [747, 545] on font "Якщо ви хочете вимагати підписання кількох сторін перед відправкою транзакції д…" at bounding box center [778, 562] width 496 height 36
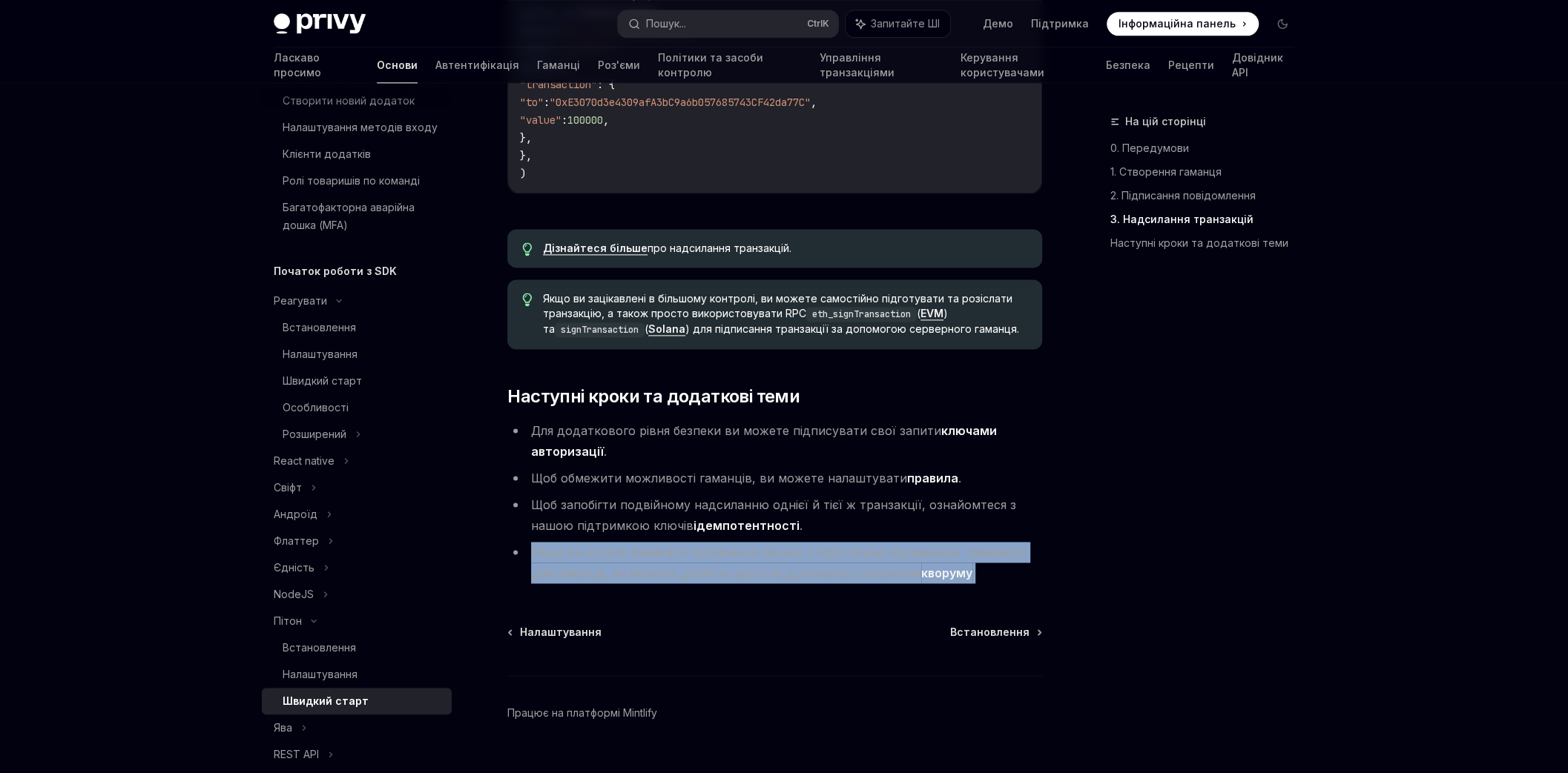
click at [747, 545] on font "Якщо ви хочете вимагати підписання кількох сторін перед відправкою транзакції д…" at bounding box center [778, 562] width 496 height 36
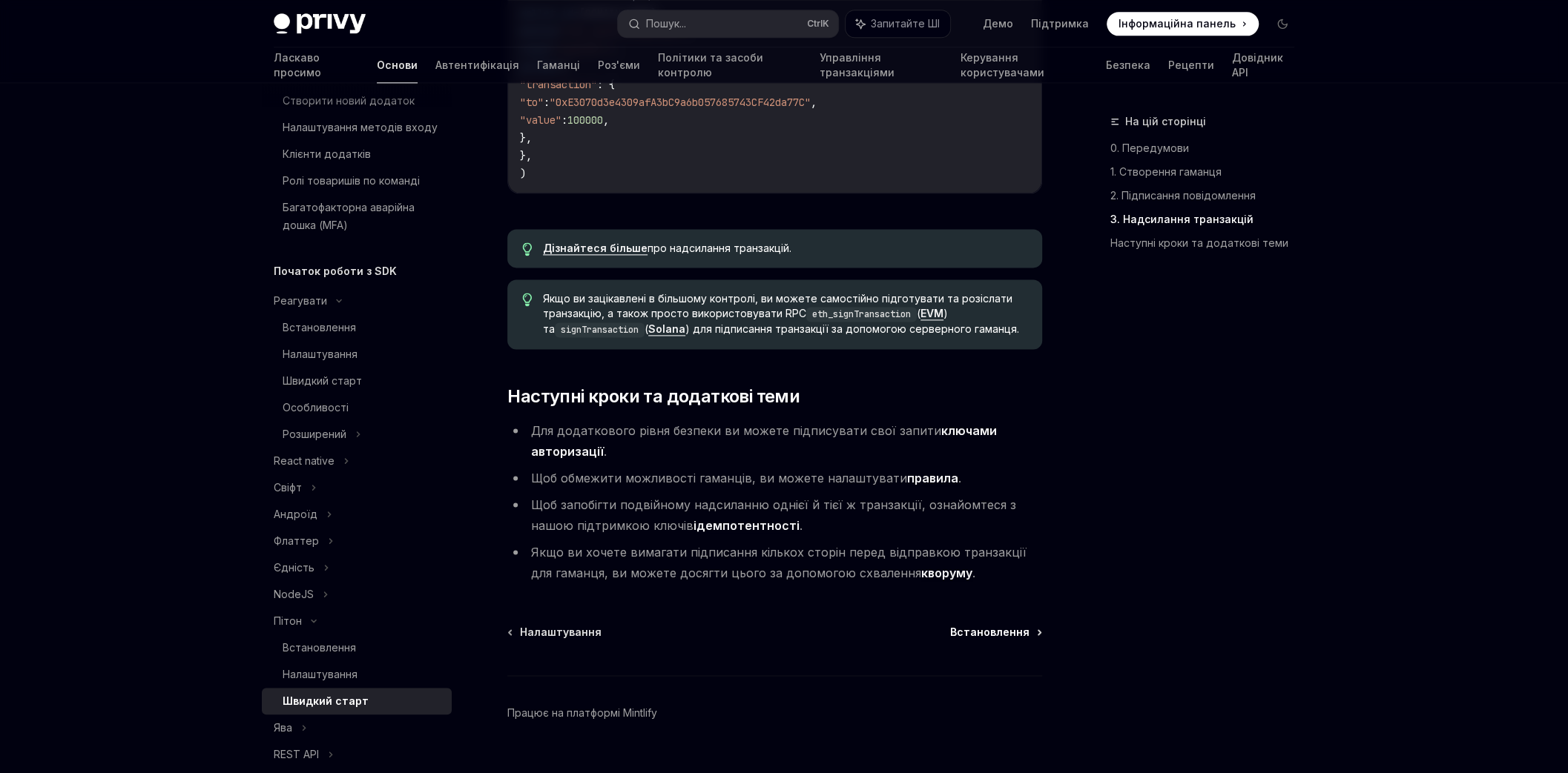
click at [1009, 626] on font "Встановлення" at bounding box center [989, 631] width 79 height 12
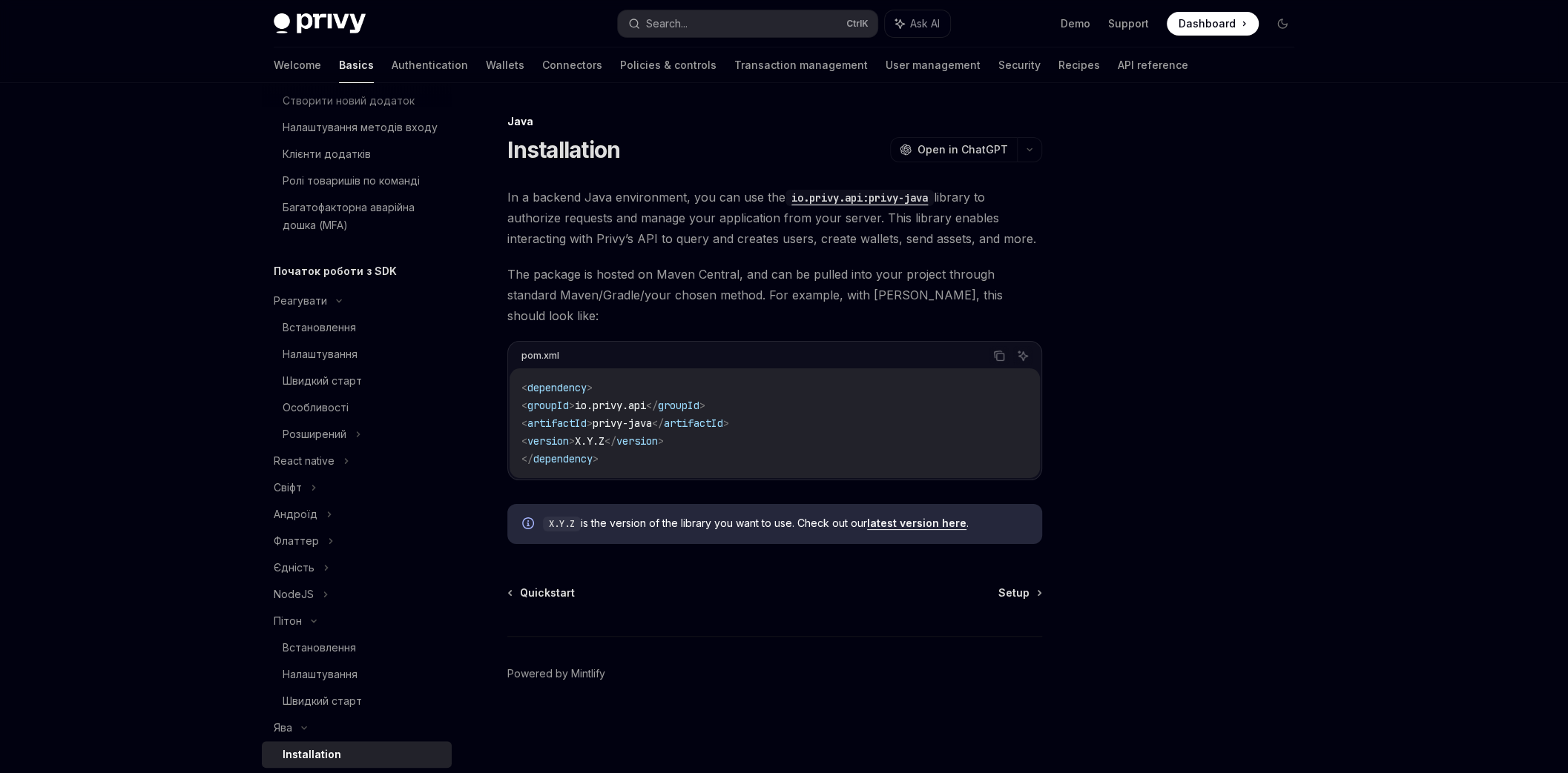
scroll to position [540, 0]
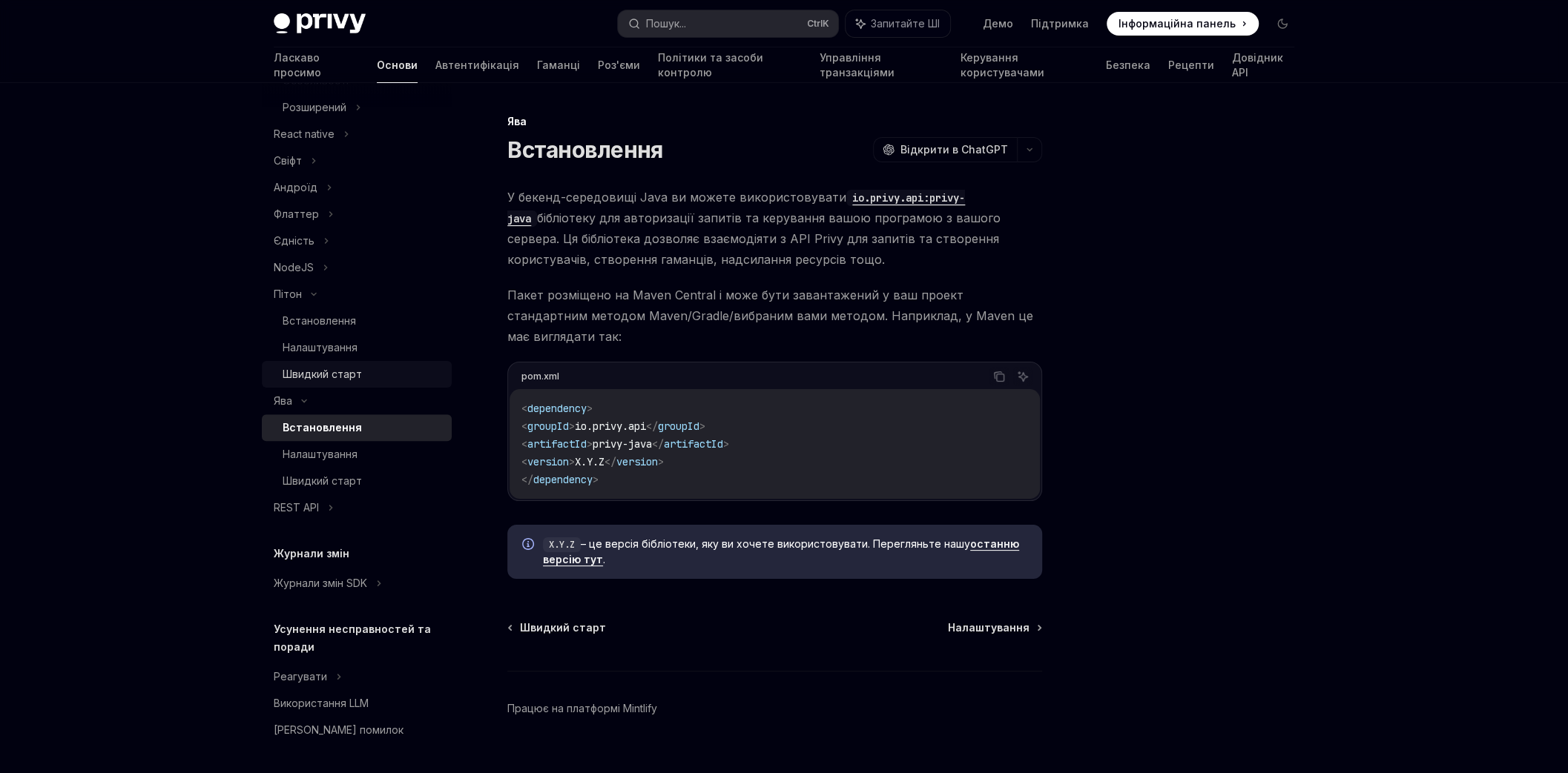
click at [342, 373] on font "Швидкий старт" at bounding box center [322, 373] width 79 height 12
type textarea "*"
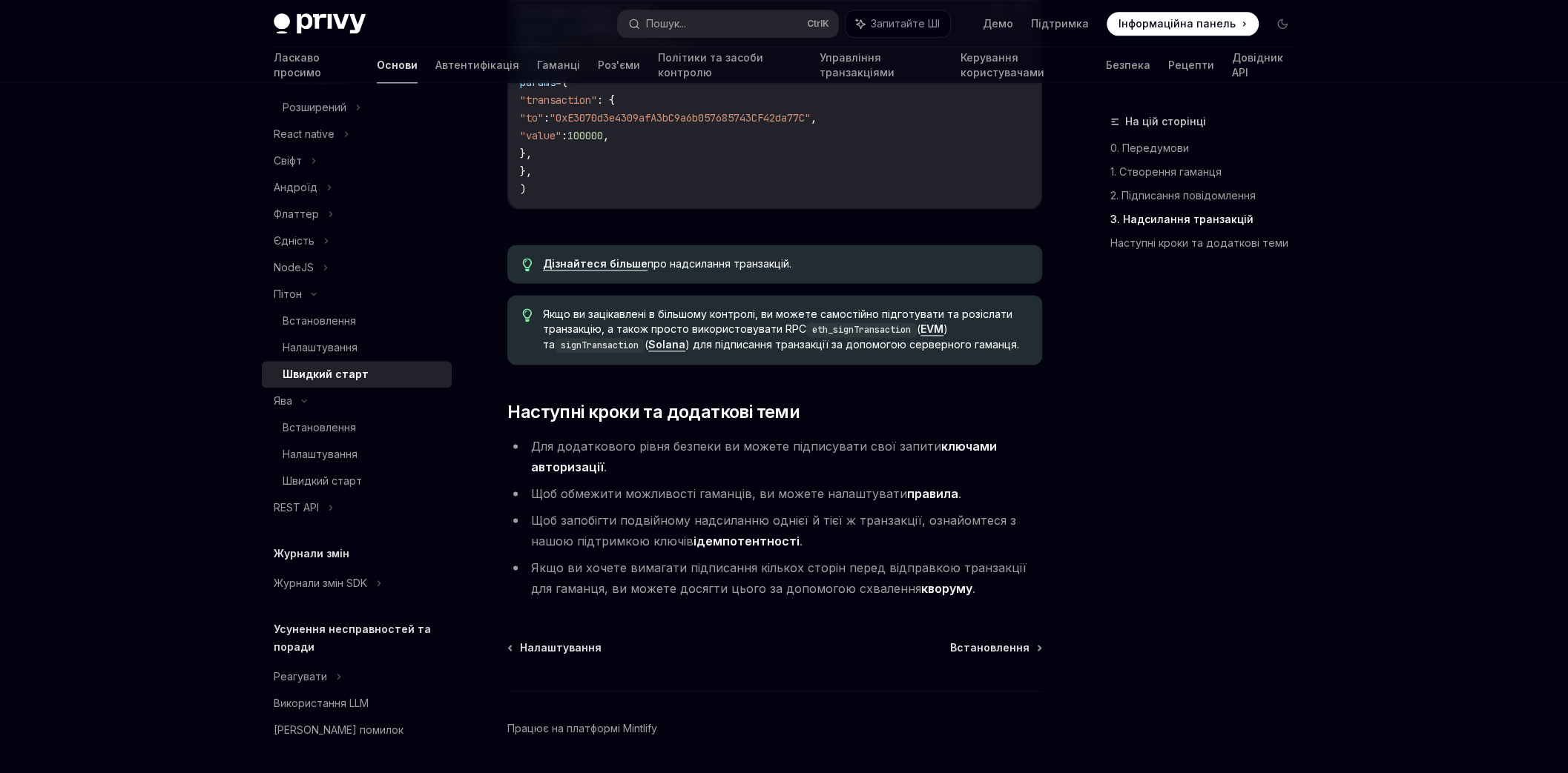
scroll to position [1521, 0]
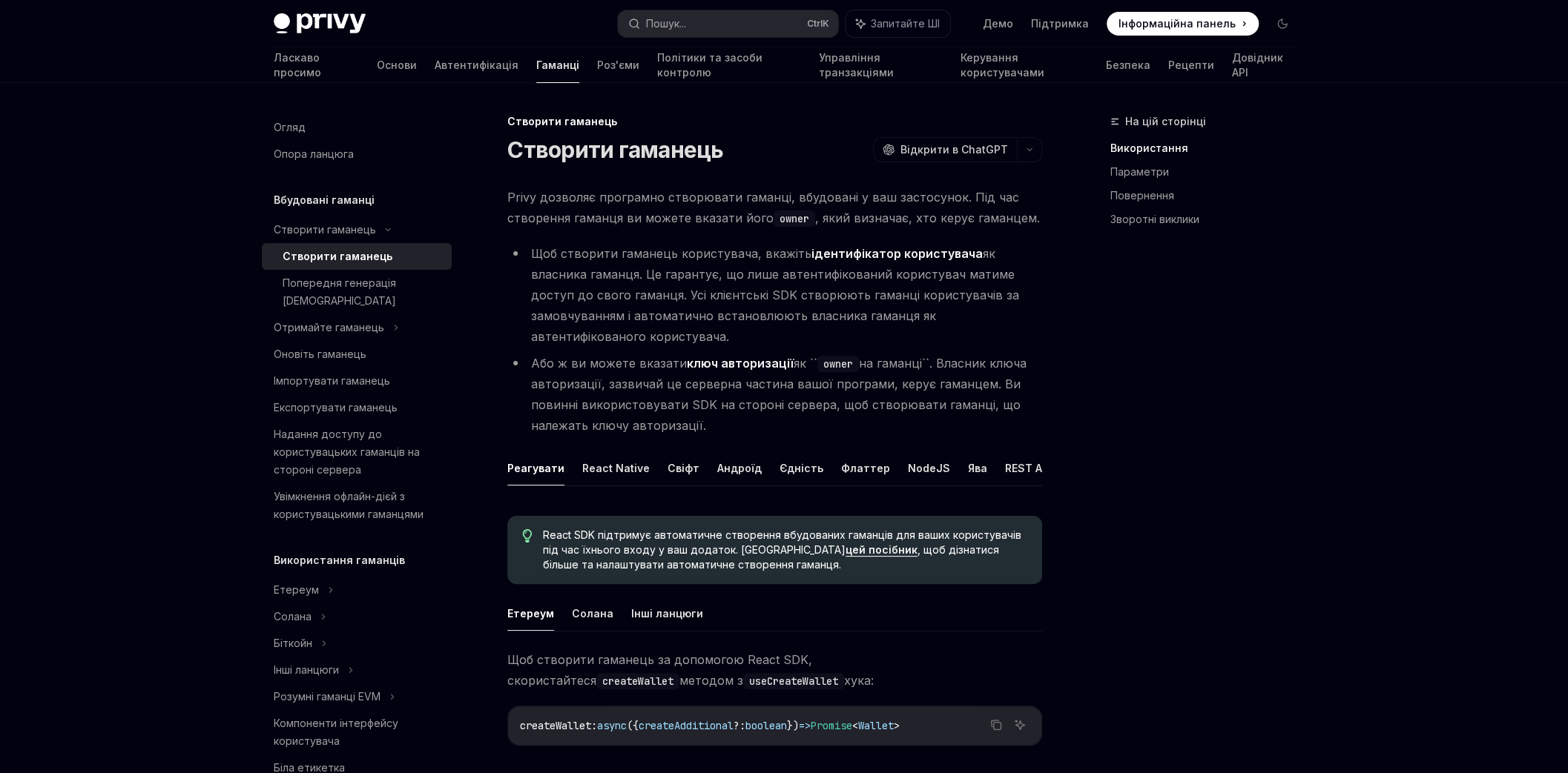
click at [622, 272] on font "як власника гаманця. Це гарантує, що лише автентифікований користувач матиме до…" at bounding box center [775, 295] width 488 height 97
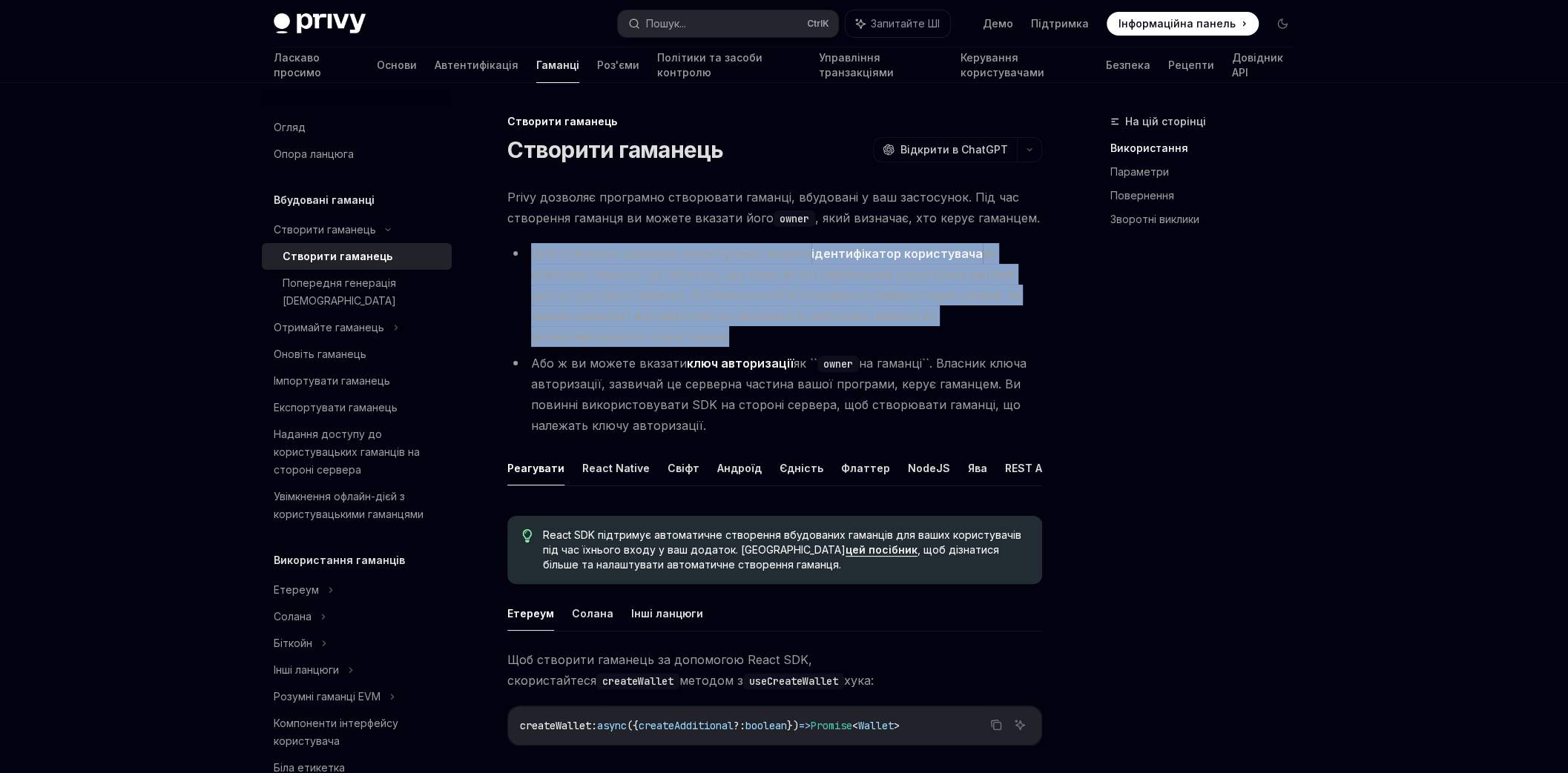
click at [622, 272] on font "як власника гаманця. Це гарантує, що лише автентифікований користувач матиме до…" at bounding box center [775, 295] width 488 height 97
click at [615, 276] on font "як власника гаманця. Це гарантує, що лише автентифікований користувач матиме до…" at bounding box center [775, 295] width 488 height 97
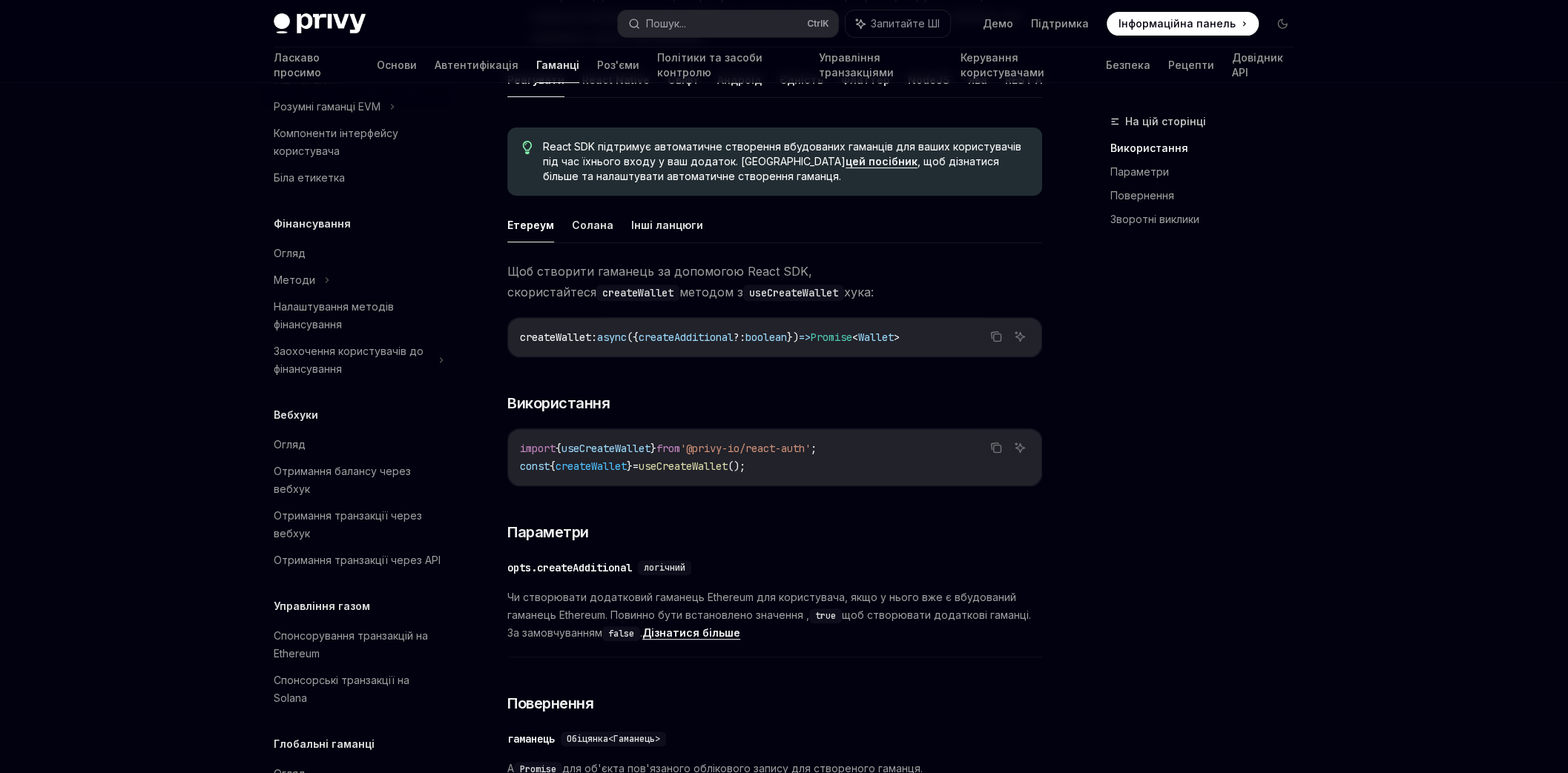
scroll to position [741, 0]
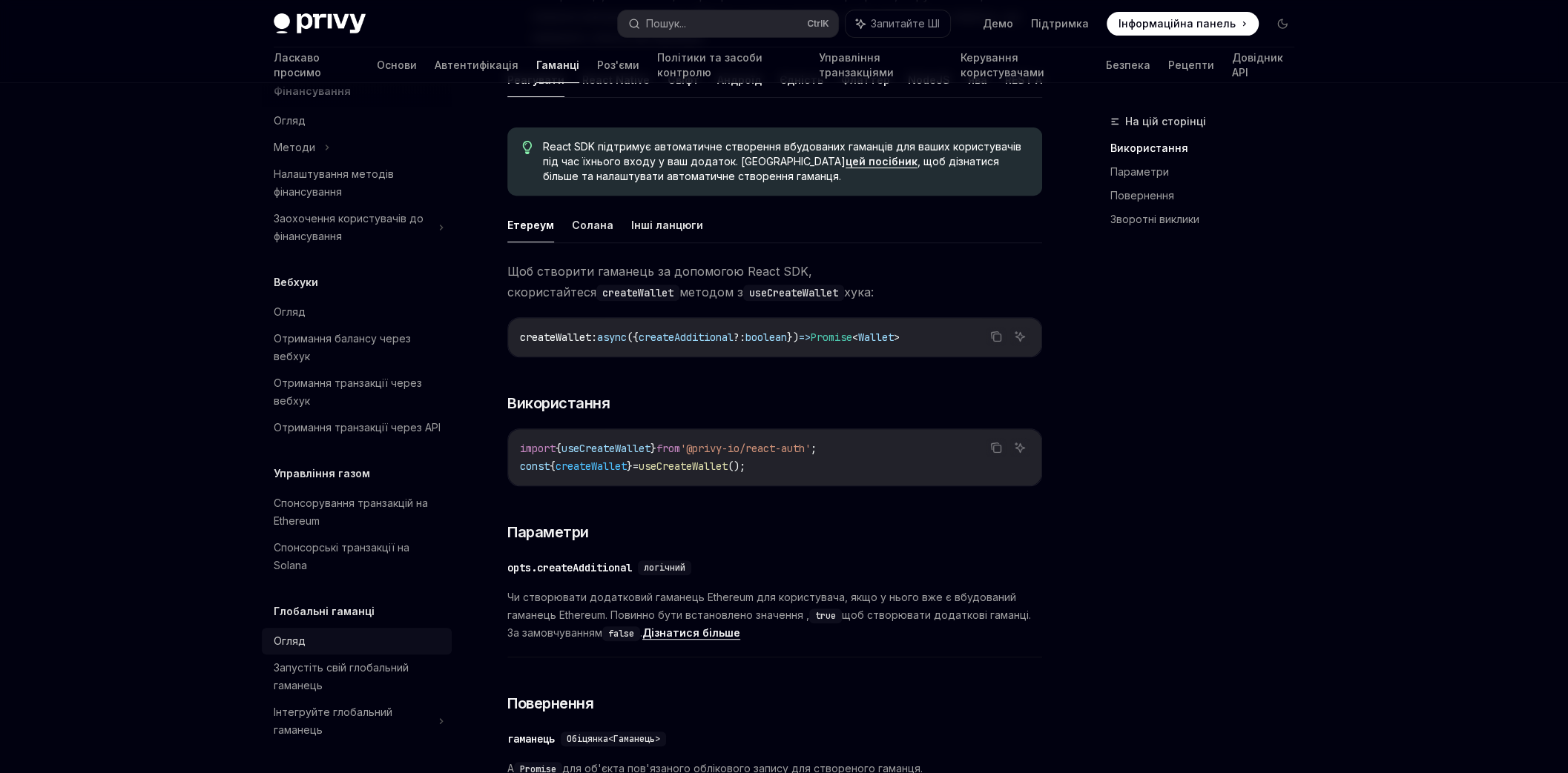
click at [292, 644] on font "Огляд" at bounding box center [289, 641] width 32 height 12
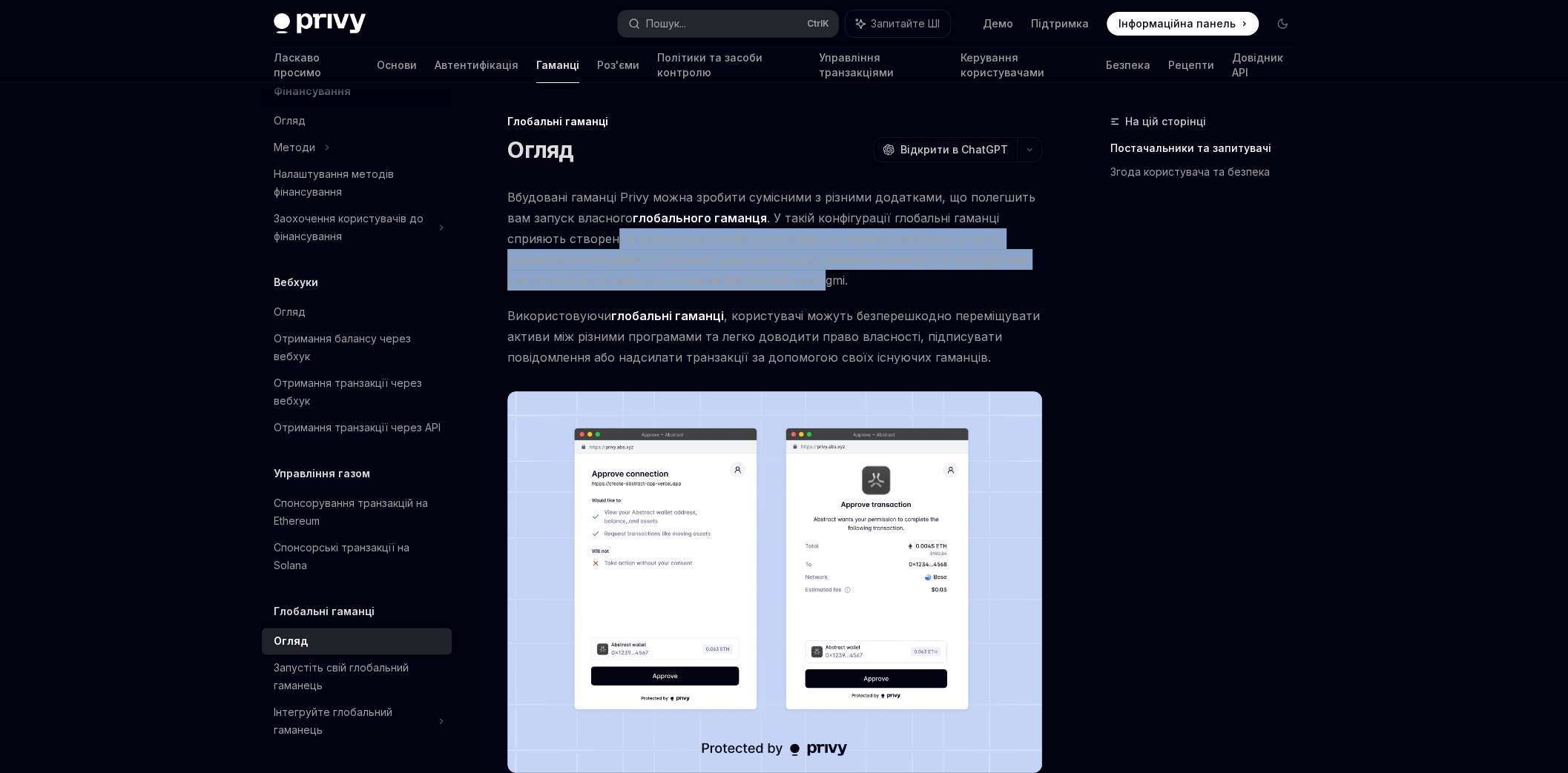
drag, startPoint x: 611, startPoint y: 239, endPoint x: 786, endPoint y: 283, distance: 180.4
click at [786, 283] on font ". У такій конфігурації глобальні гаманці сприяють створенню крос-додаткової еко…" at bounding box center [768, 249] width 522 height 77
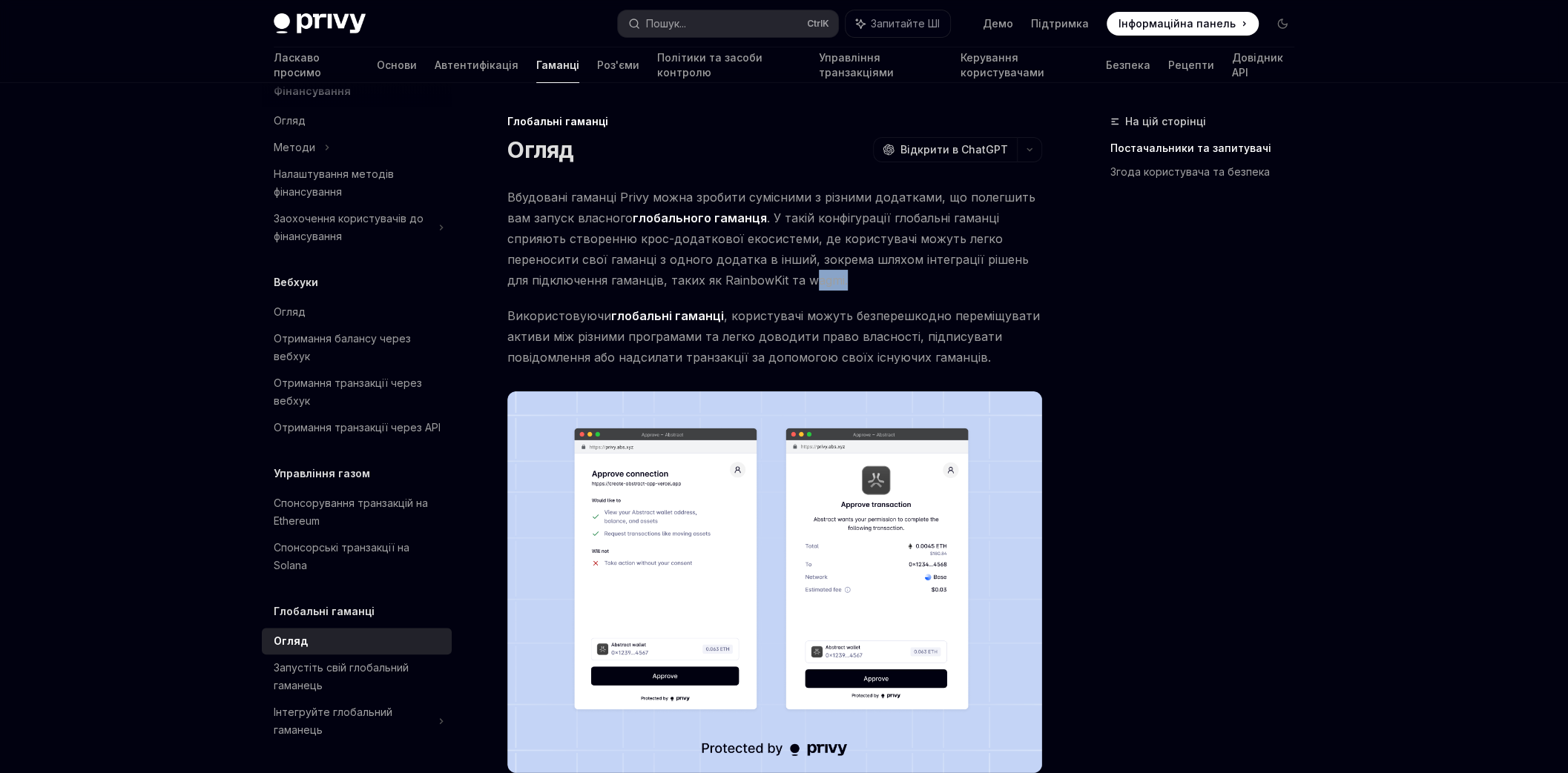
click at [786, 283] on font ". У такій конфігурації глобальні гаманці сприяють створенню крос-додаткової еко…" at bounding box center [768, 249] width 522 height 77
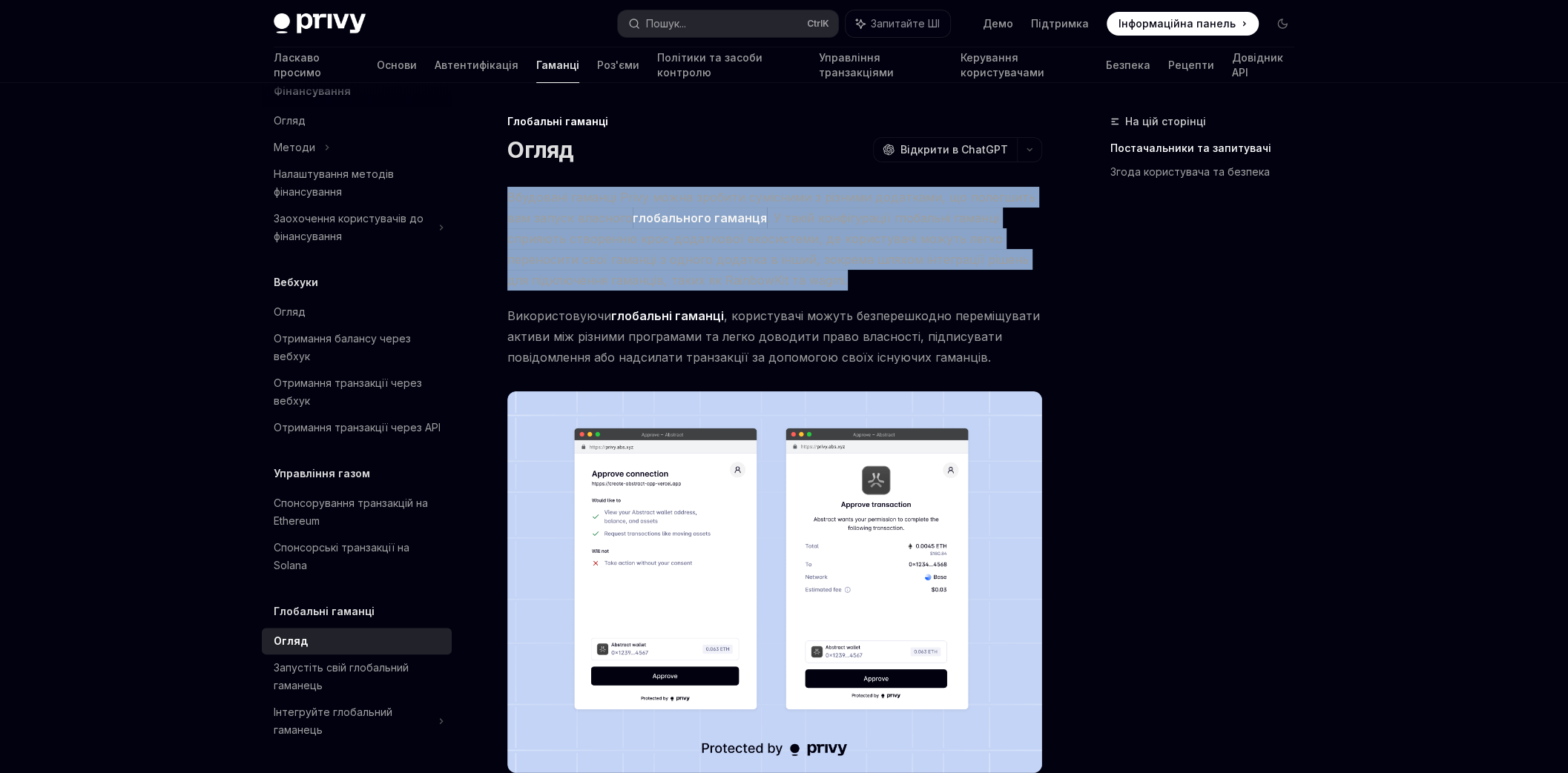
click at [786, 283] on font ". У такій конфігурації глобальні гаманці сприяють створенню крос-додаткової еко…" at bounding box center [768, 249] width 522 height 77
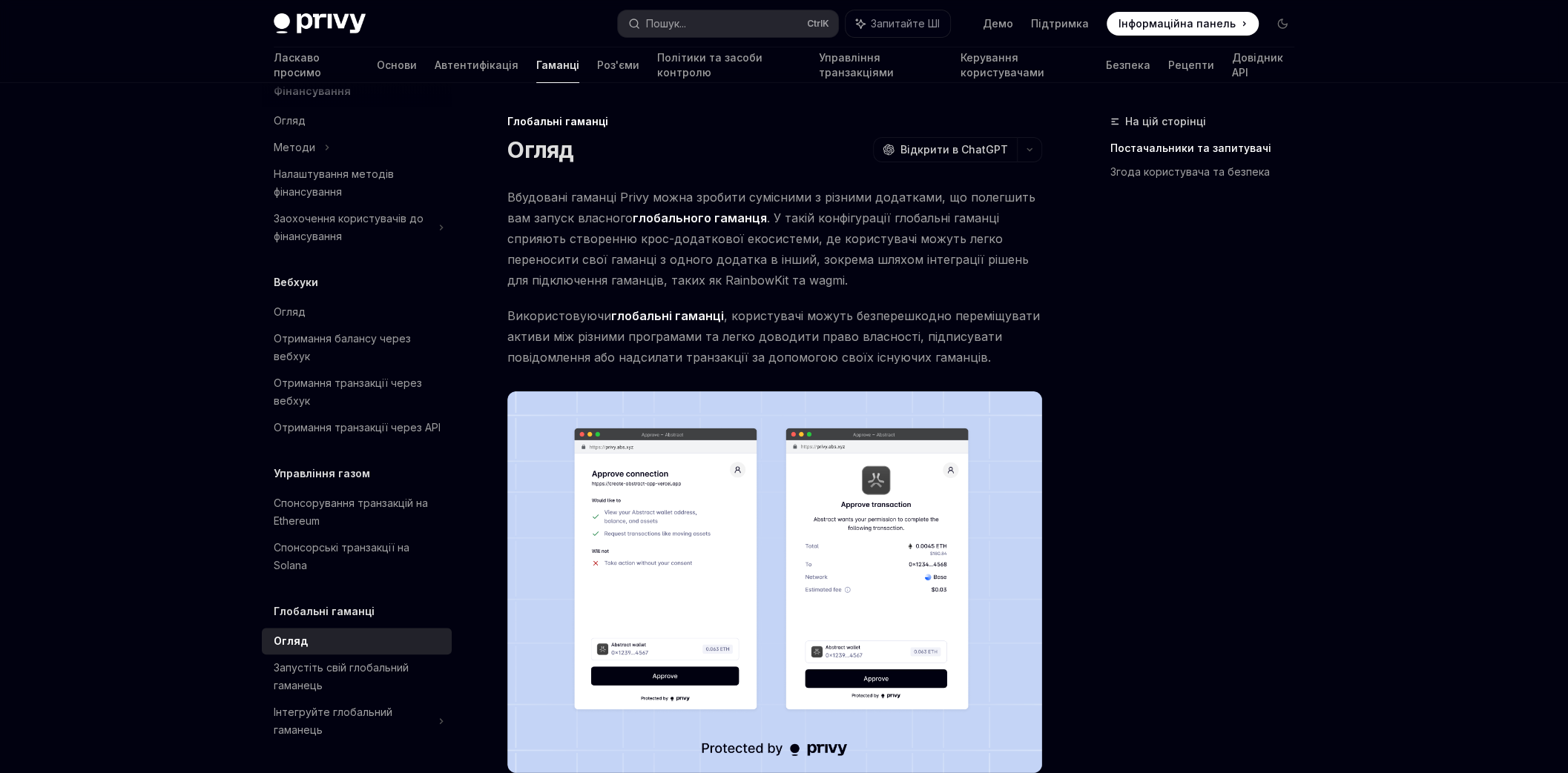
click at [737, 352] on font ", користувачі можуть безперешкодно переміщувати активи між різними програмами т…" at bounding box center [773, 337] width 532 height 57
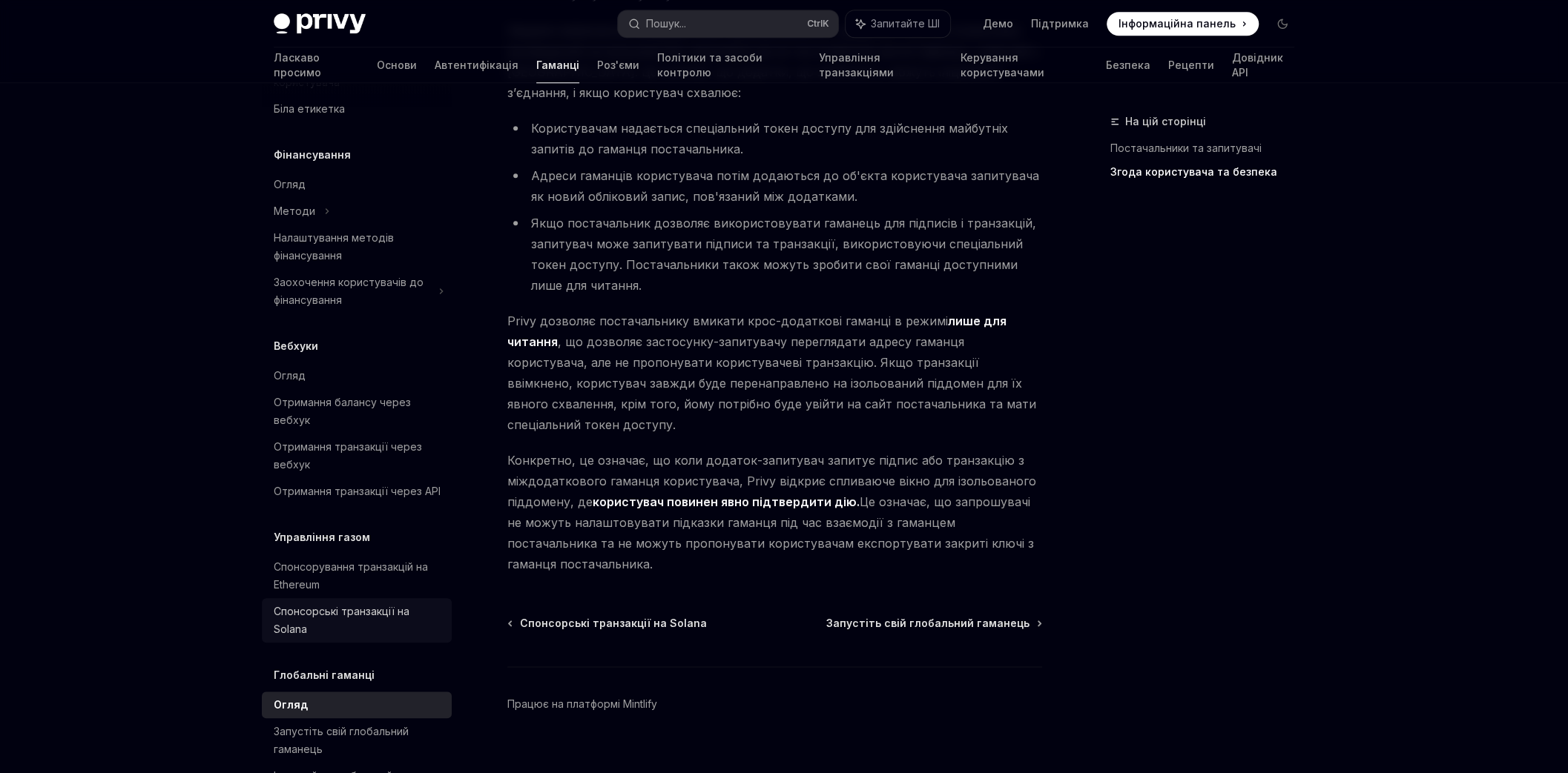
scroll to position [651, 0]
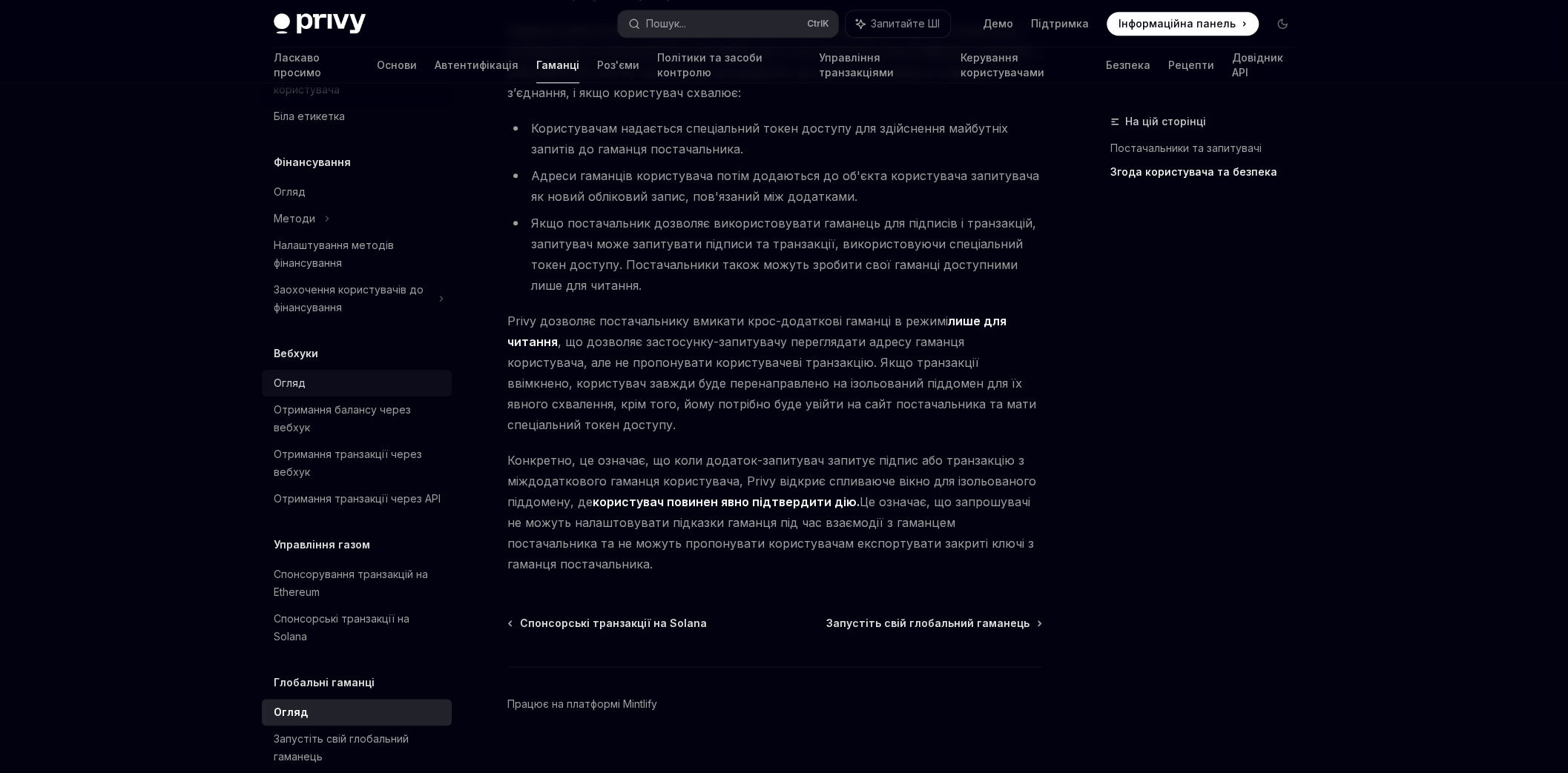
click at [303, 388] on div "Огляд" at bounding box center [289, 382] width 32 height 17
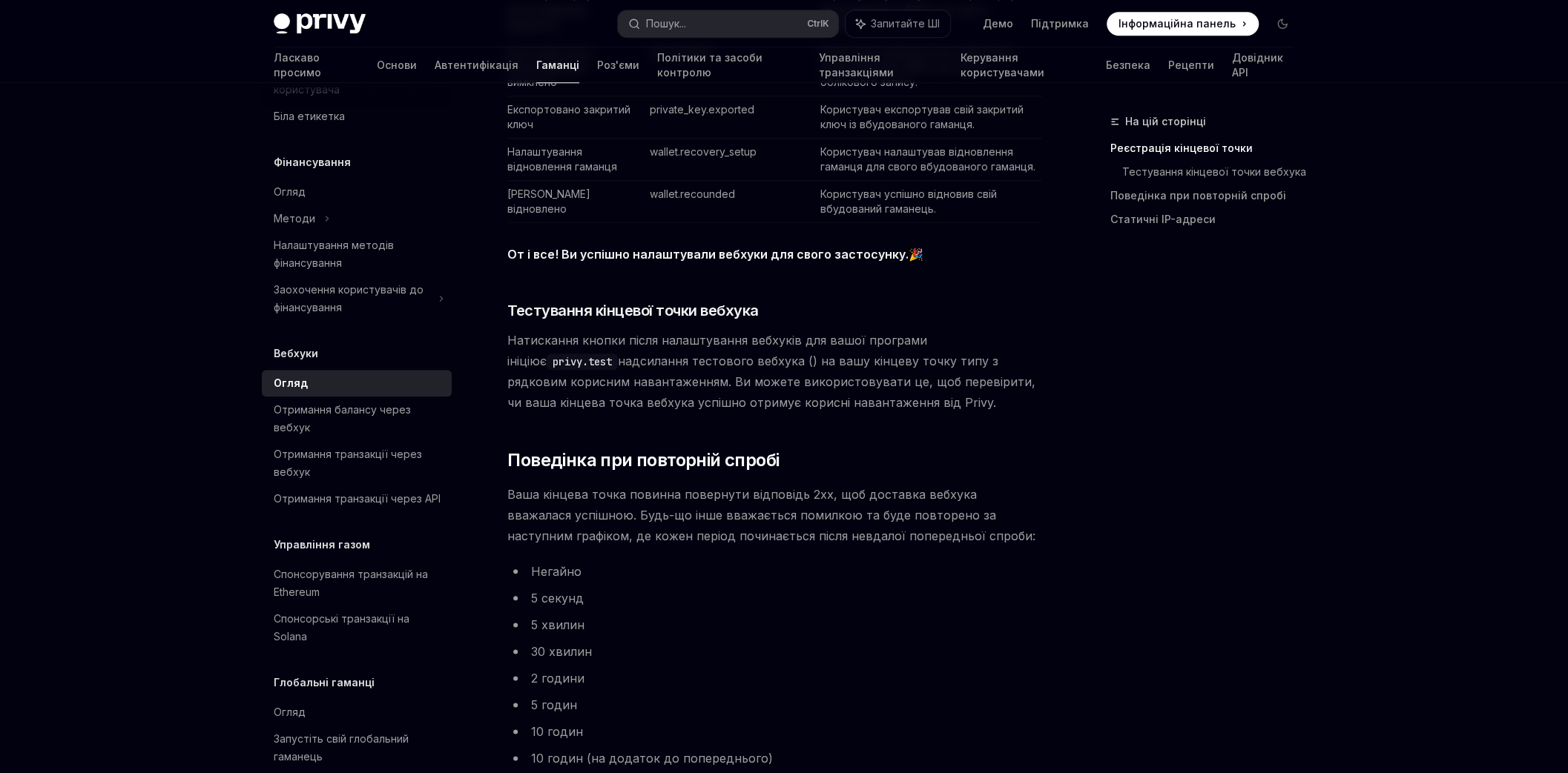
scroll to position [1157, 0]
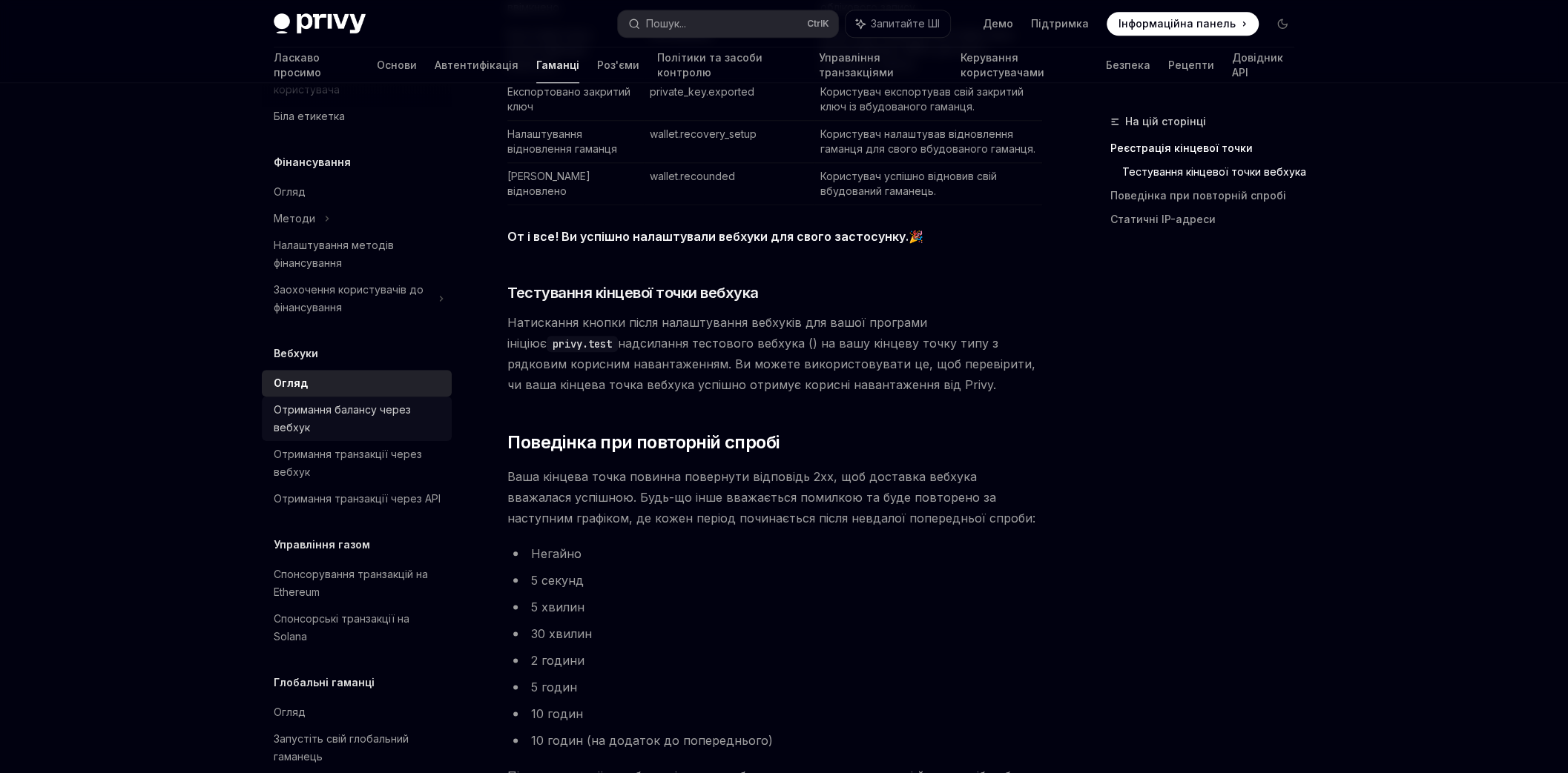
click at [354, 418] on div "Отримання балансу через вебхук" at bounding box center [357, 419] width 169 height 36
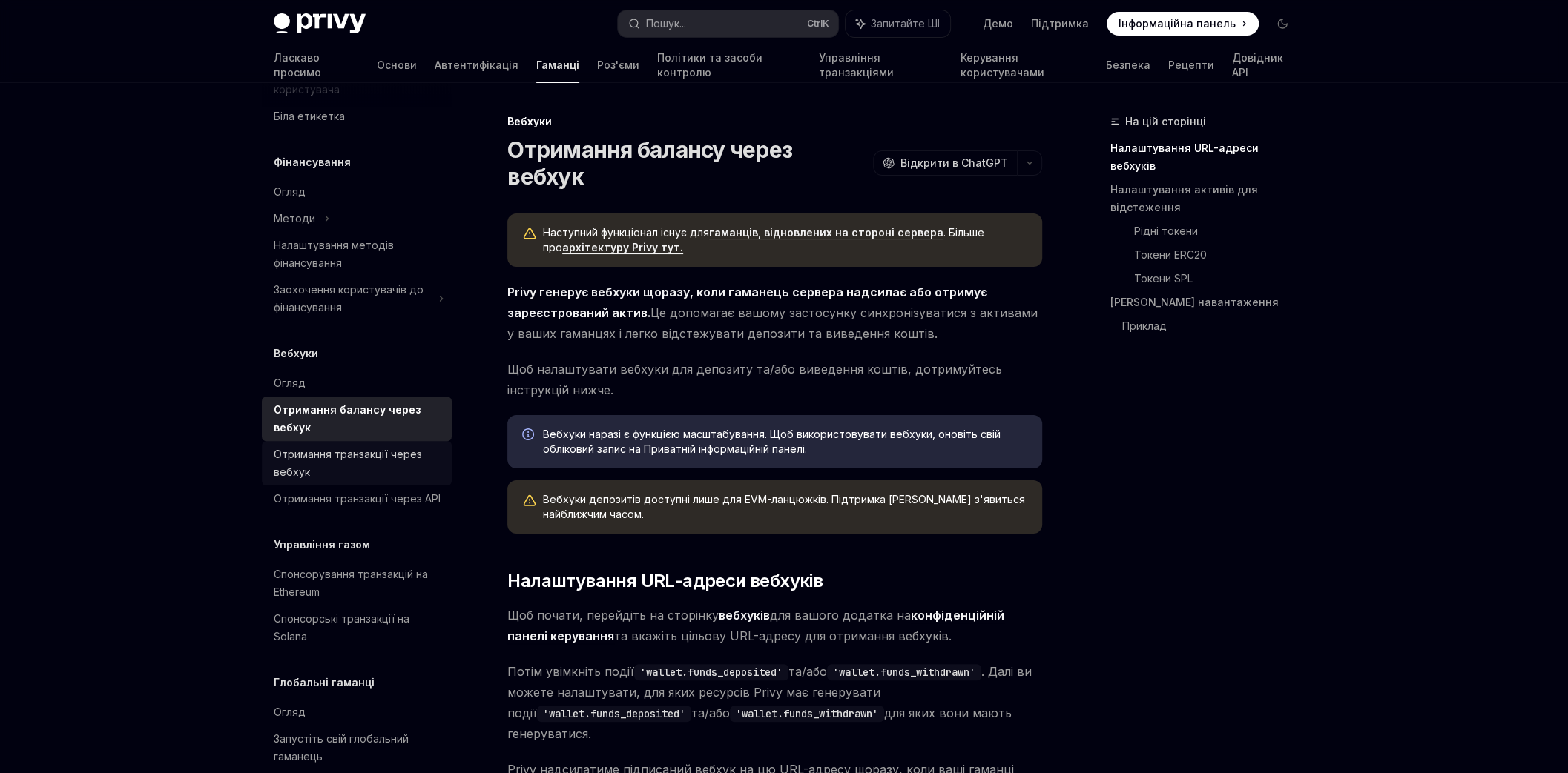
click at [364, 458] on font "Отримання транзакції через вебхук" at bounding box center [347, 463] width 148 height 30
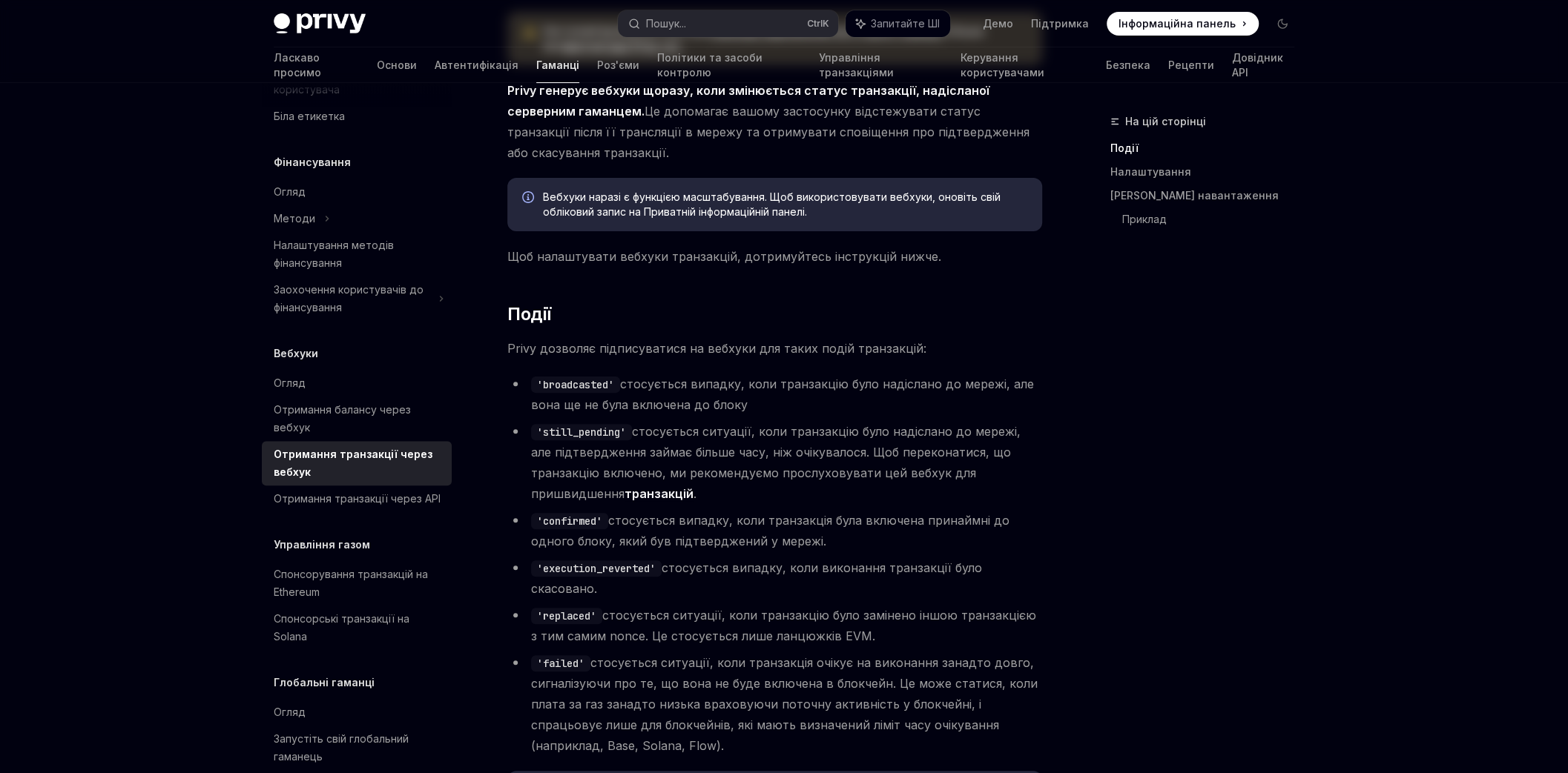
scroll to position [356, 0]
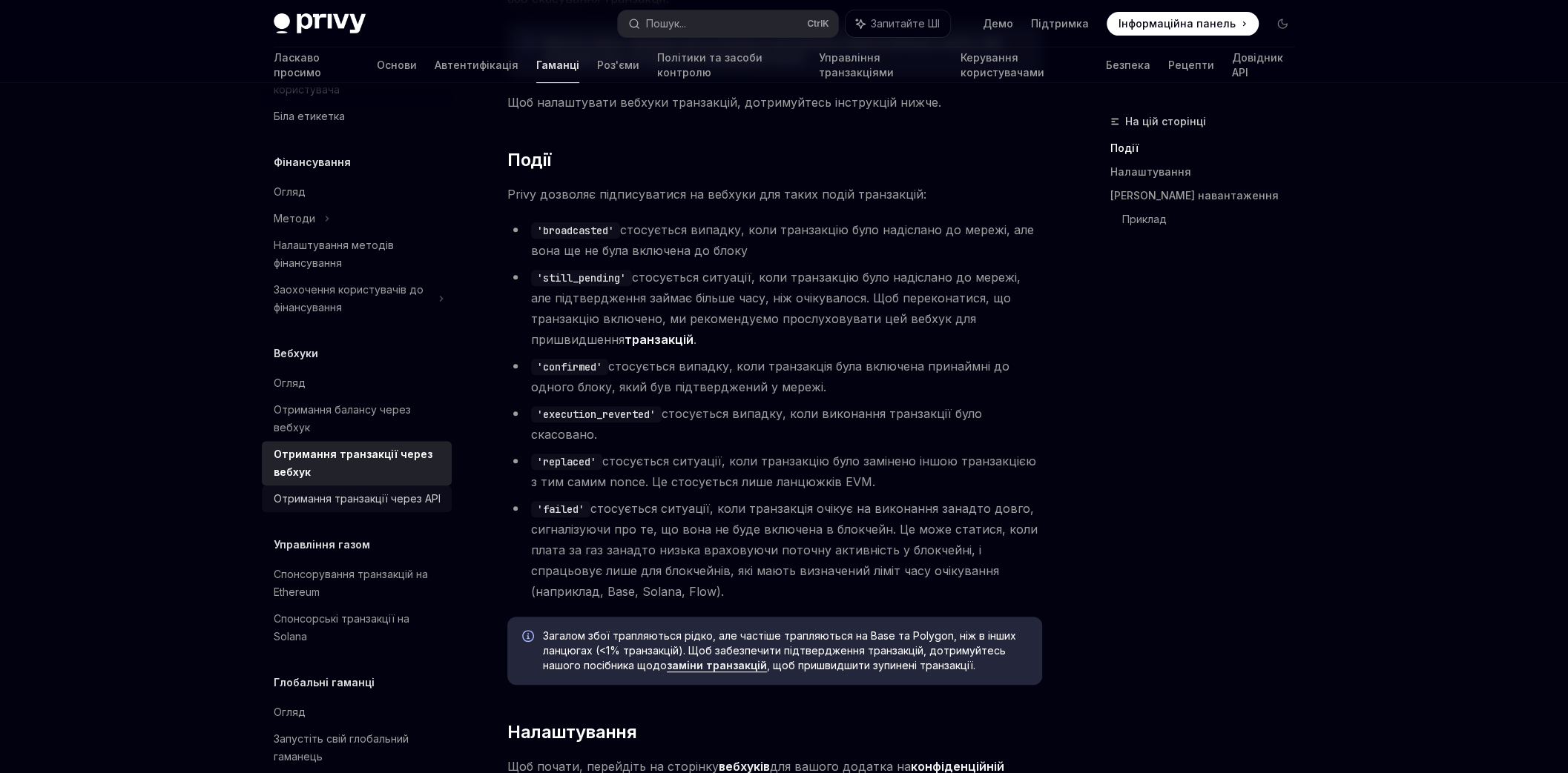
click at [343, 502] on font "Отримання транзакції через API" at bounding box center [357, 498] width 167 height 12
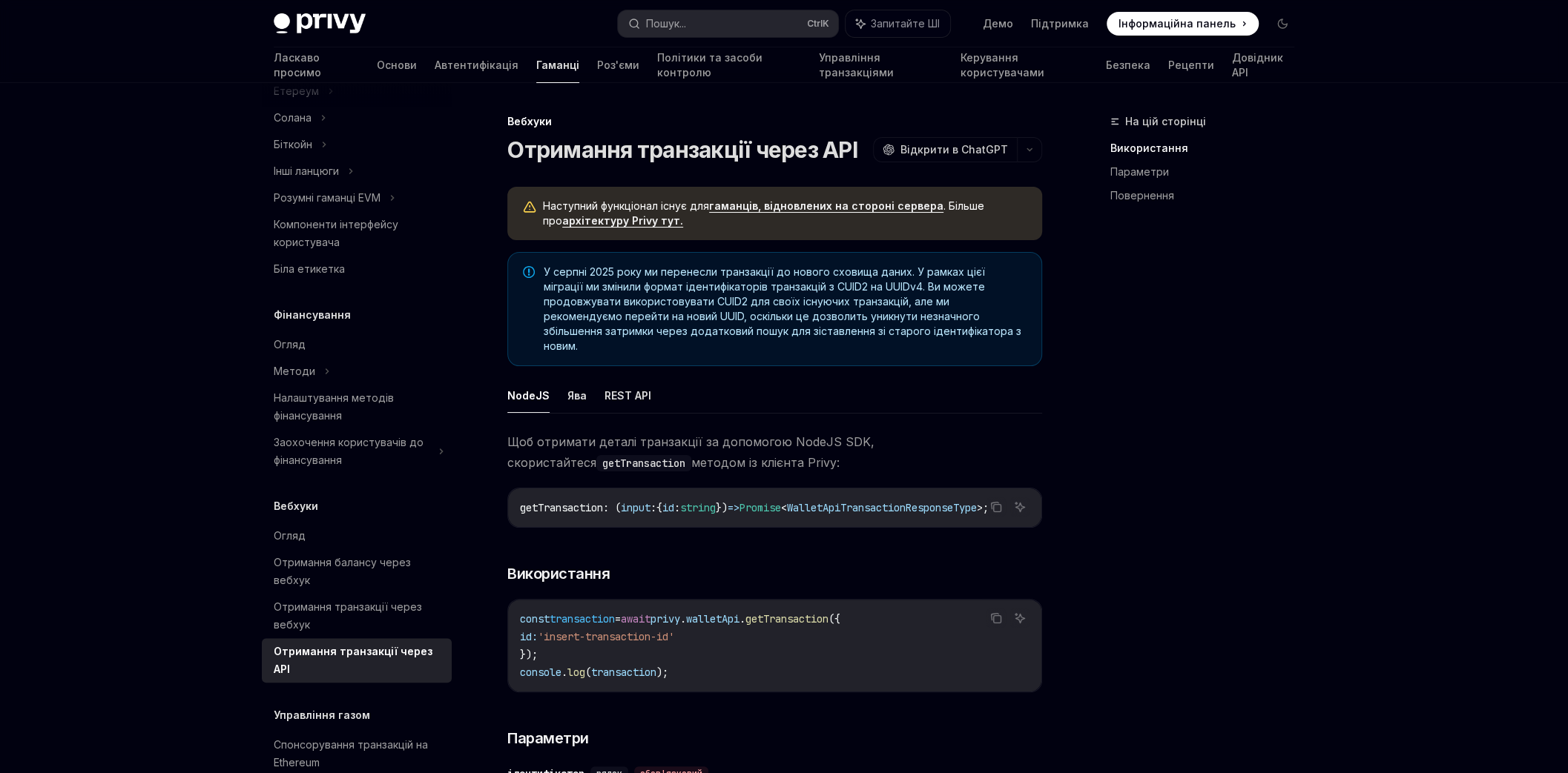
scroll to position [474, 0]
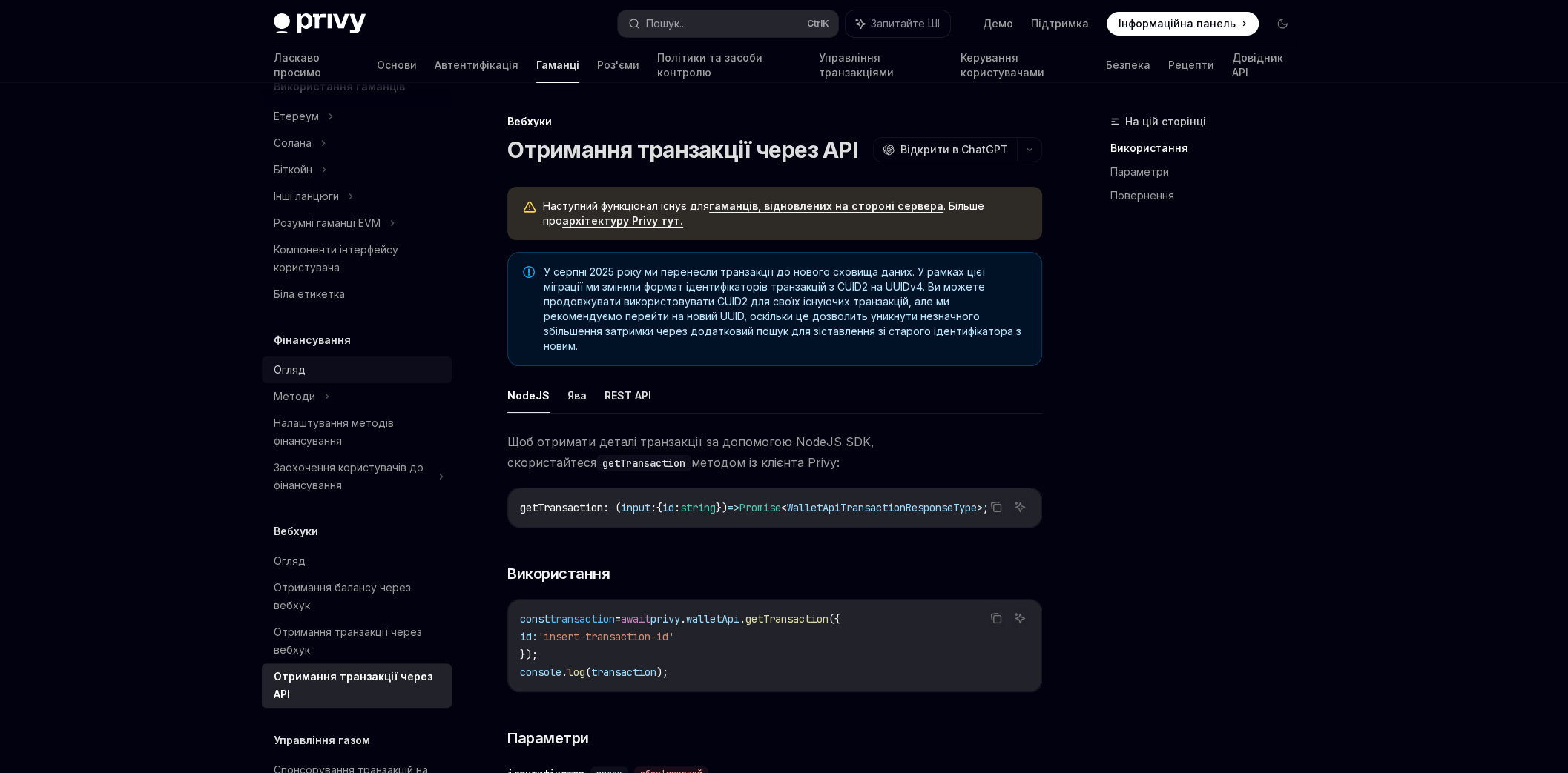
click at [309, 374] on div "Огляд" at bounding box center [357, 369] width 169 height 17
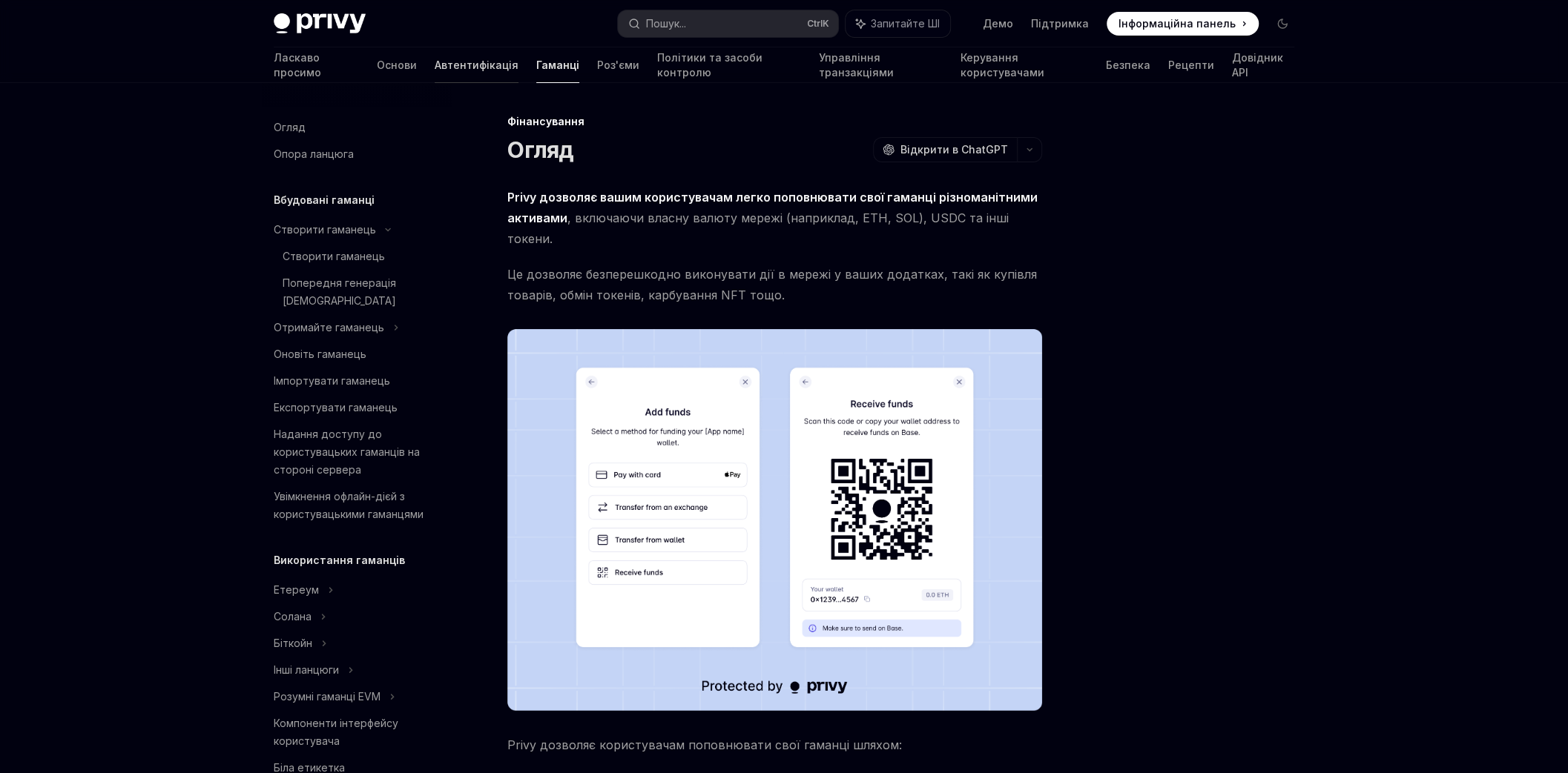
click at [435, 72] on font "Автентифікація" at bounding box center [477, 65] width 84 height 15
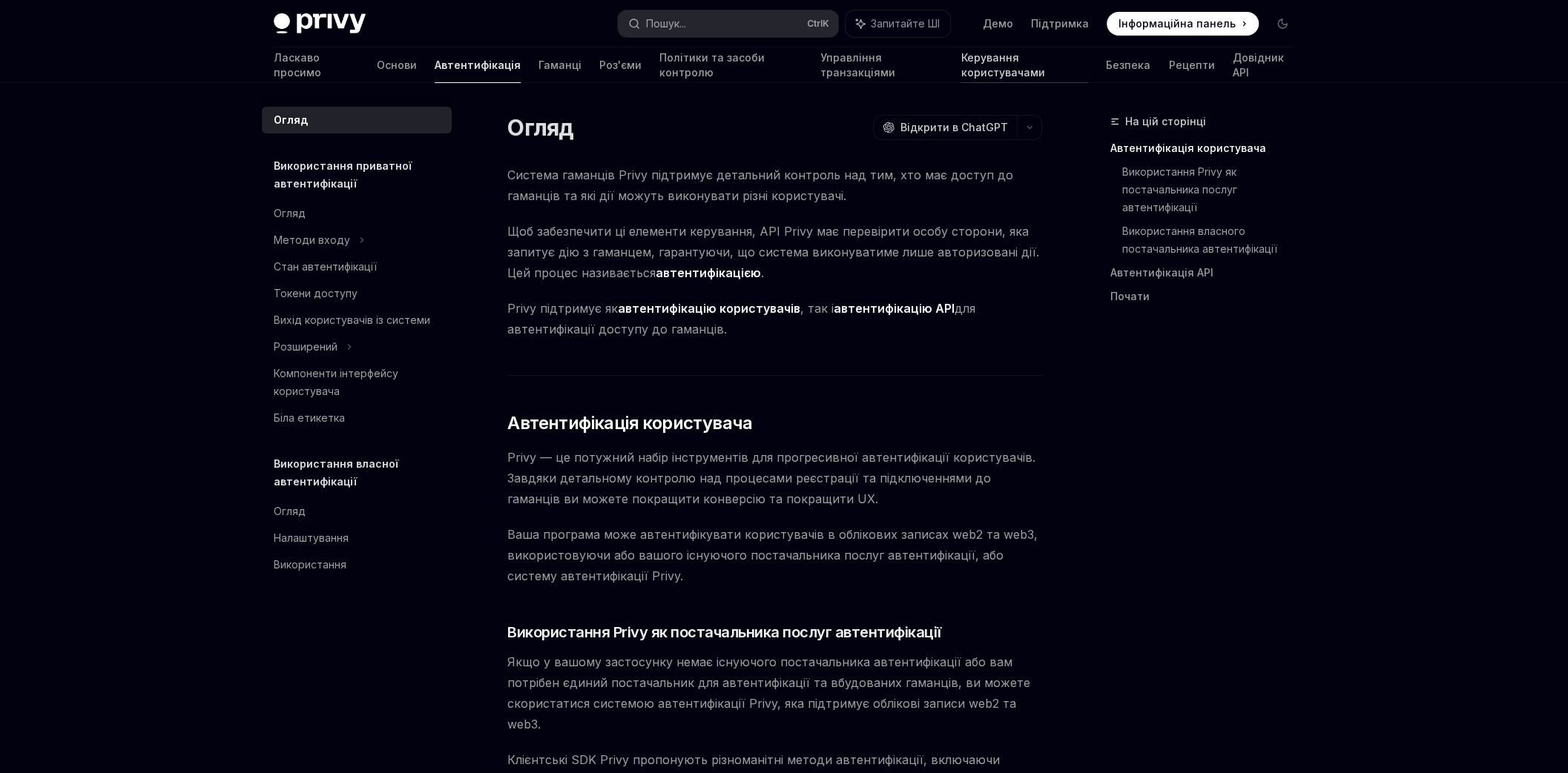
click at [961, 77] on link "Керування користувачами" at bounding box center [1024, 65] width 127 height 36
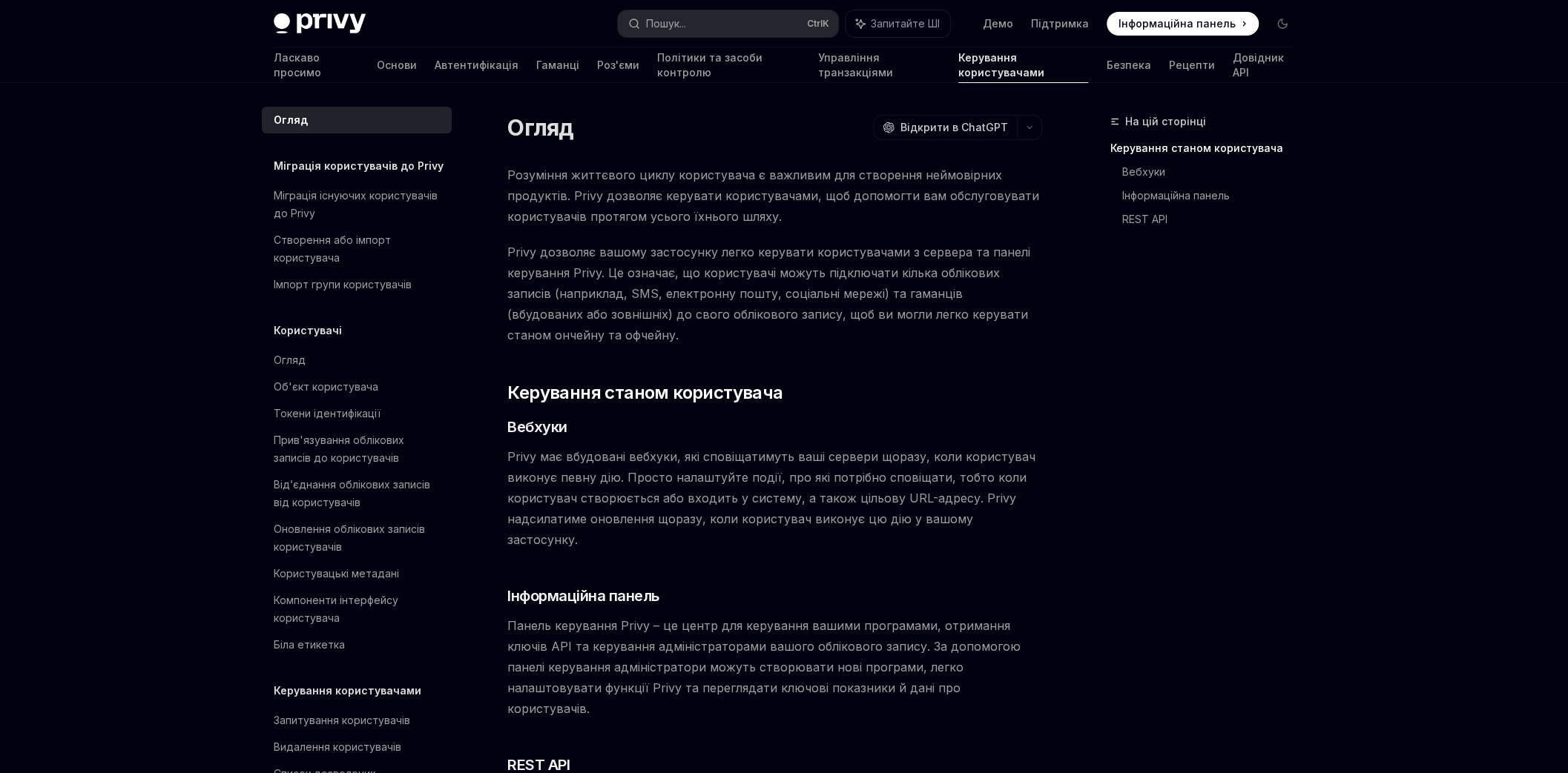
click at [347, 165] on font "Міграція користувачів до Privy" at bounding box center [358, 165] width 170 height 12
click at [343, 202] on div "Міграція існуючих користувачів до Privy" at bounding box center [357, 204] width 169 height 36
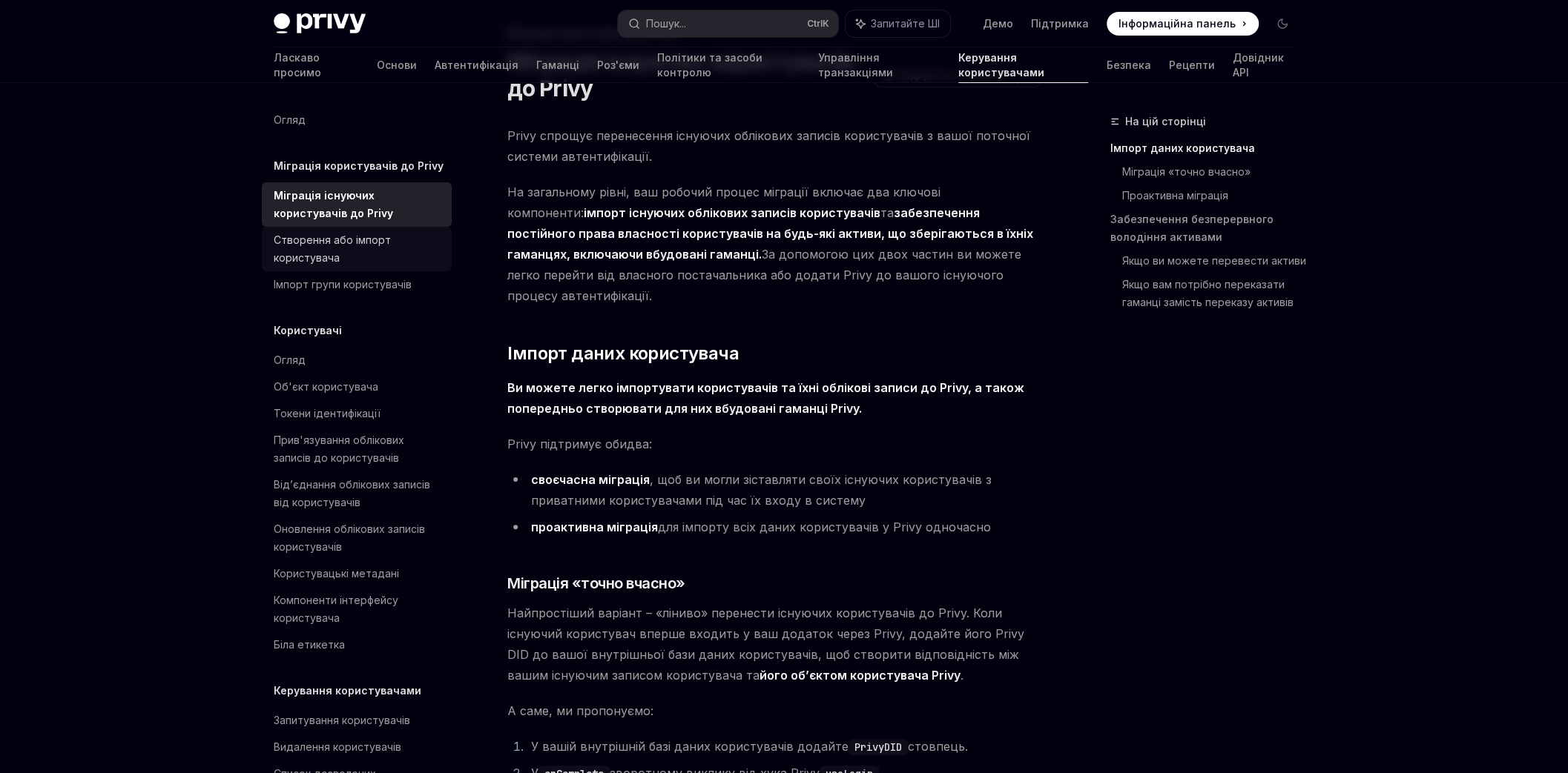
click at [330, 245] on font "Створення або імпорт користувача" at bounding box center [332, 248] width 117 height 30
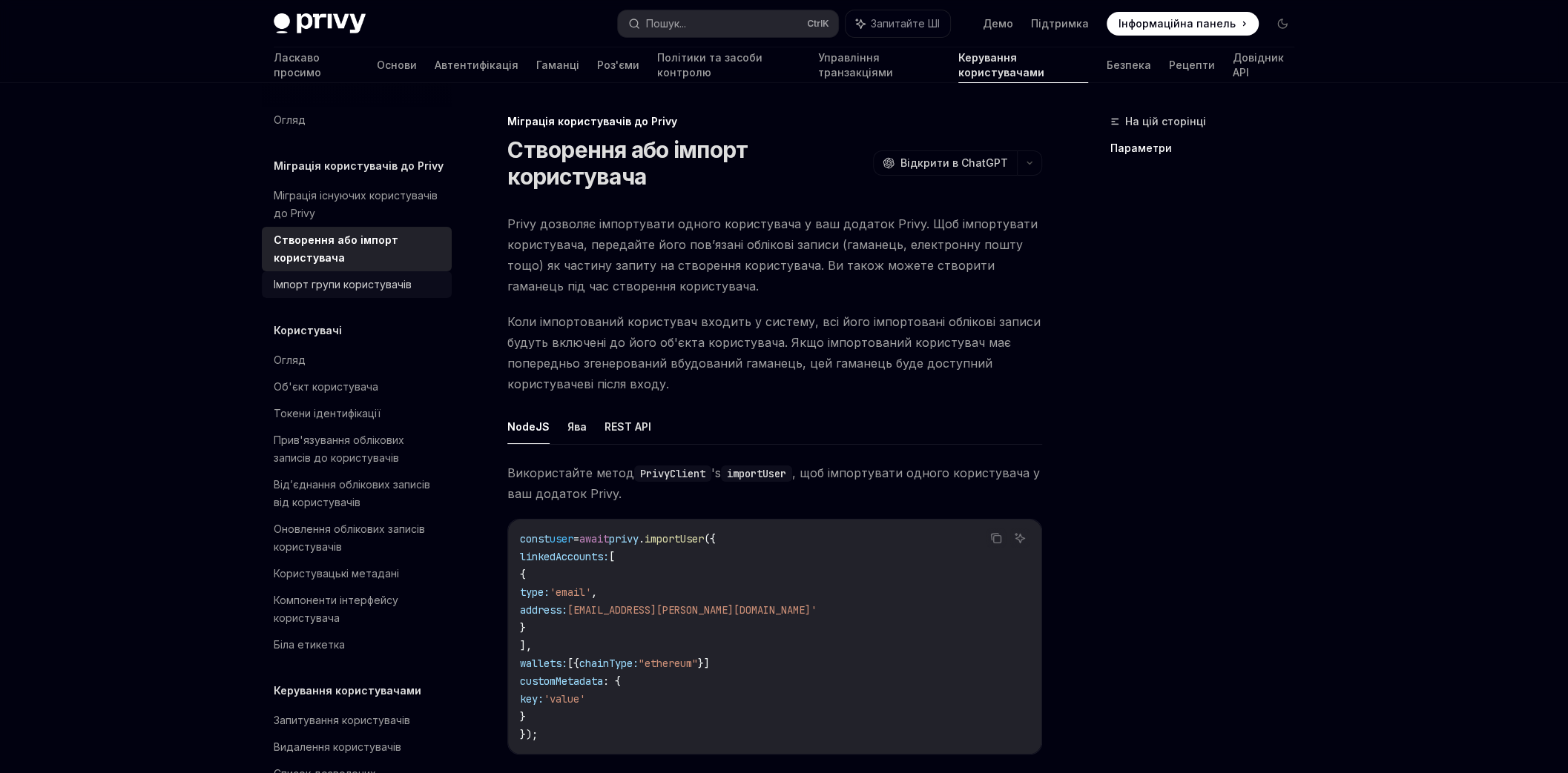
click at [354, 292] on div "Імпорт групи користувачів" at bounding box center [342, 284] width 138 height 17
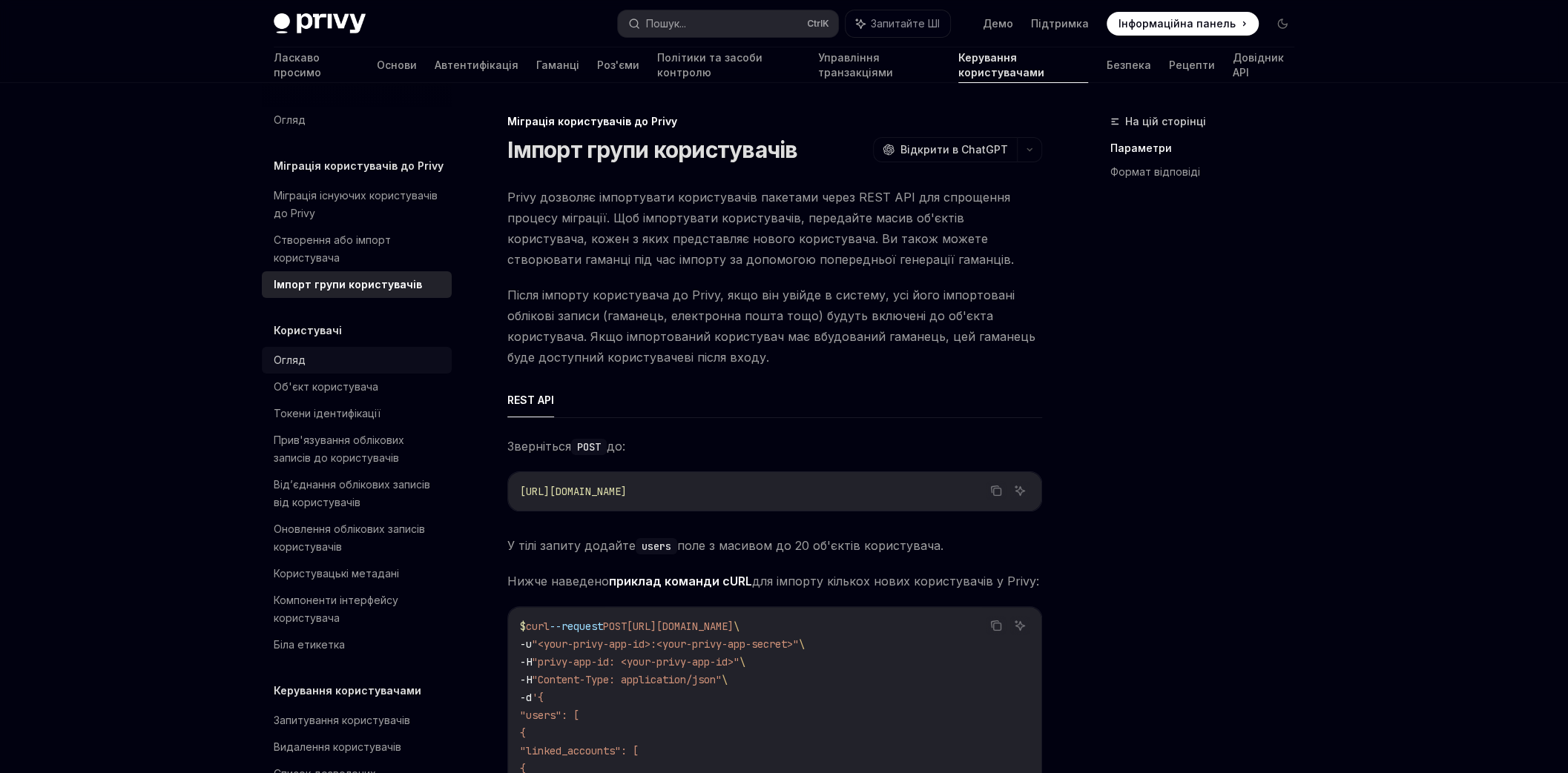
click at [302, 362] on font "Огляд" at bounding box center [289, 360] width 32 height 12
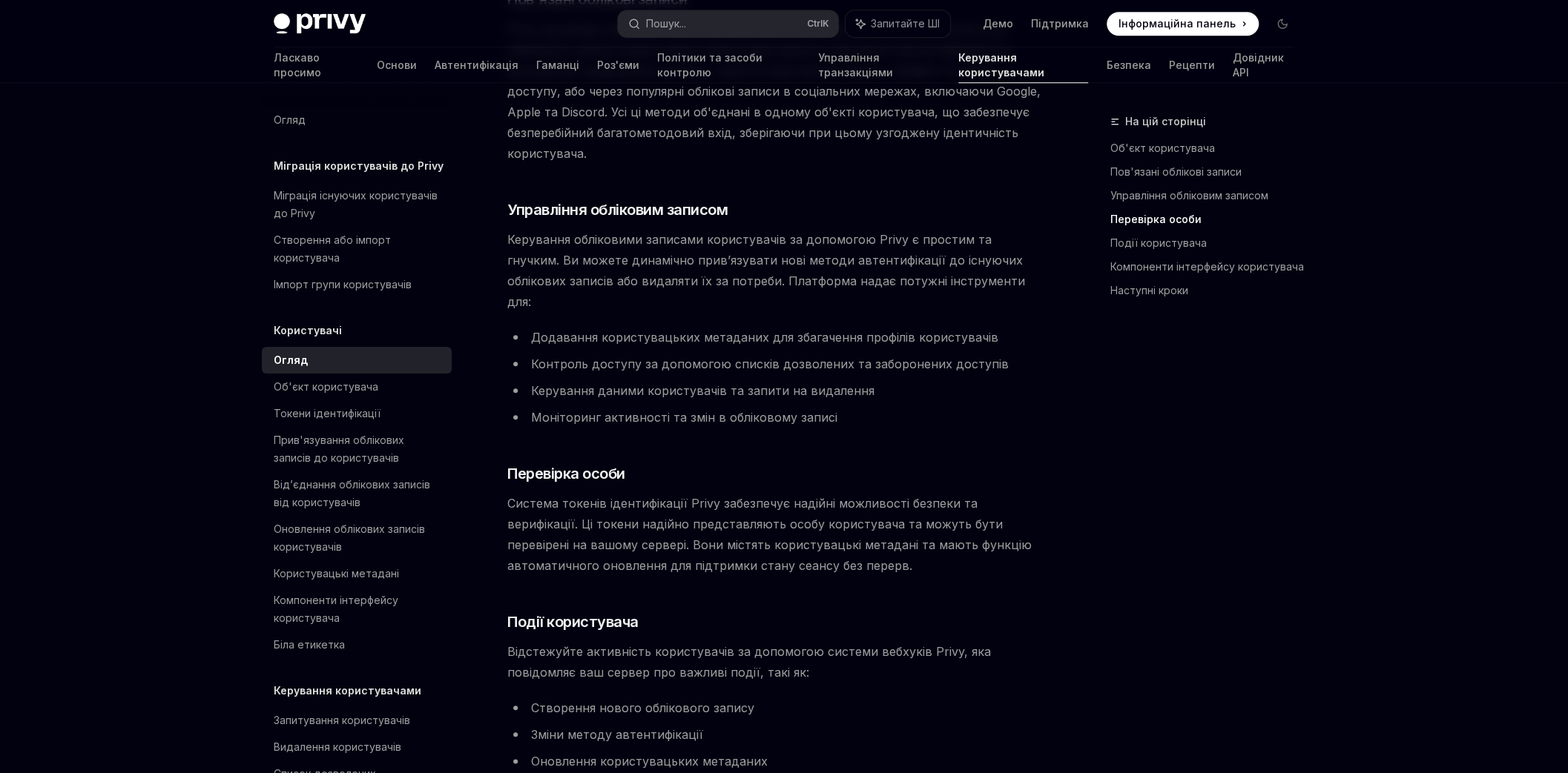
scroll to position [1068, 0]
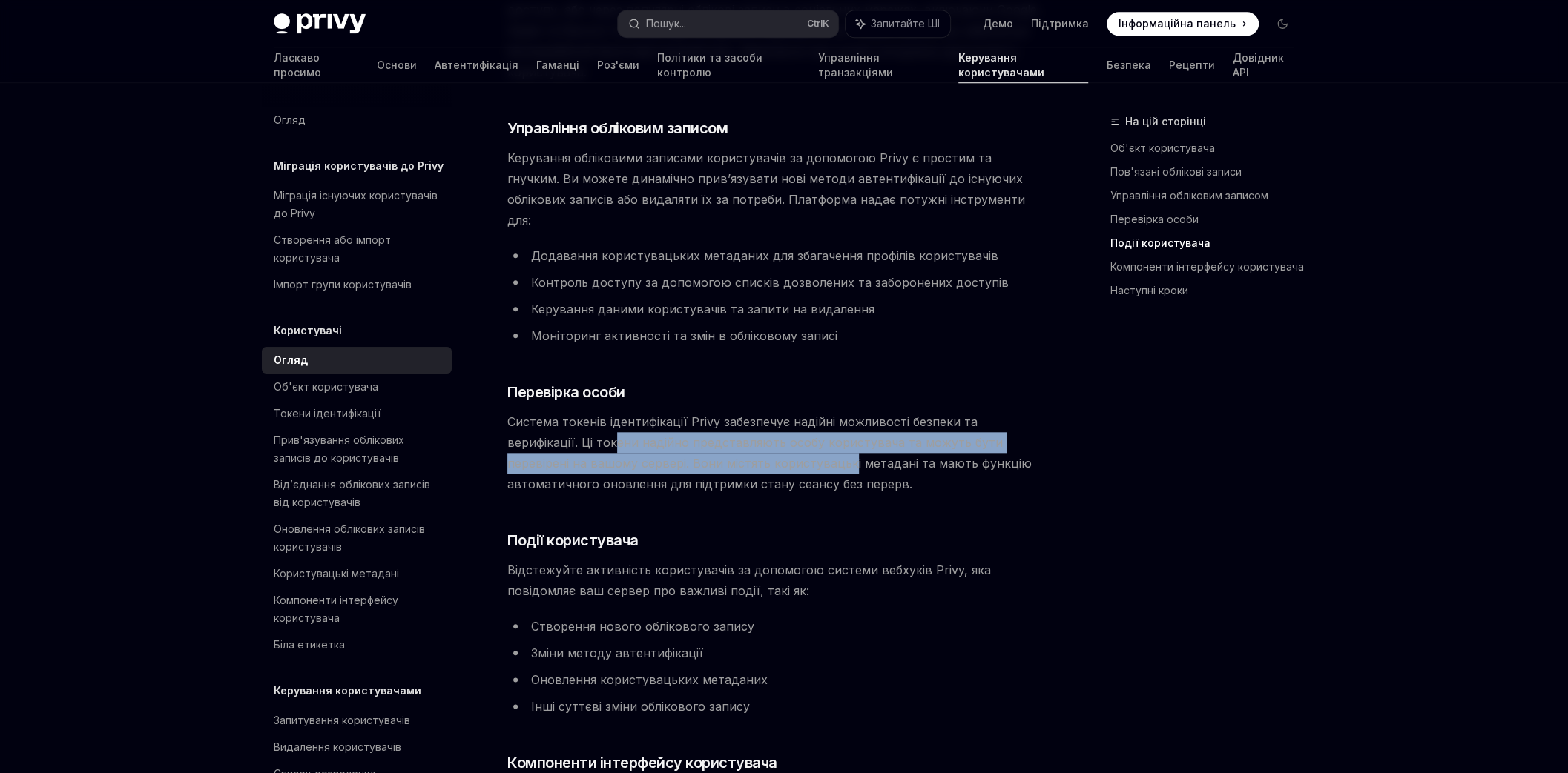
drag, startPoint x: 597, startPoint y: 401, endPoint x: 766, endPoint y: 417, distance: 169.8
click at [766, 417] on font "Система токенів ідентифікації Privy забезпечує надійні можливості безпеки та ве…" at bounding box center [769, 453] width 524 height 77
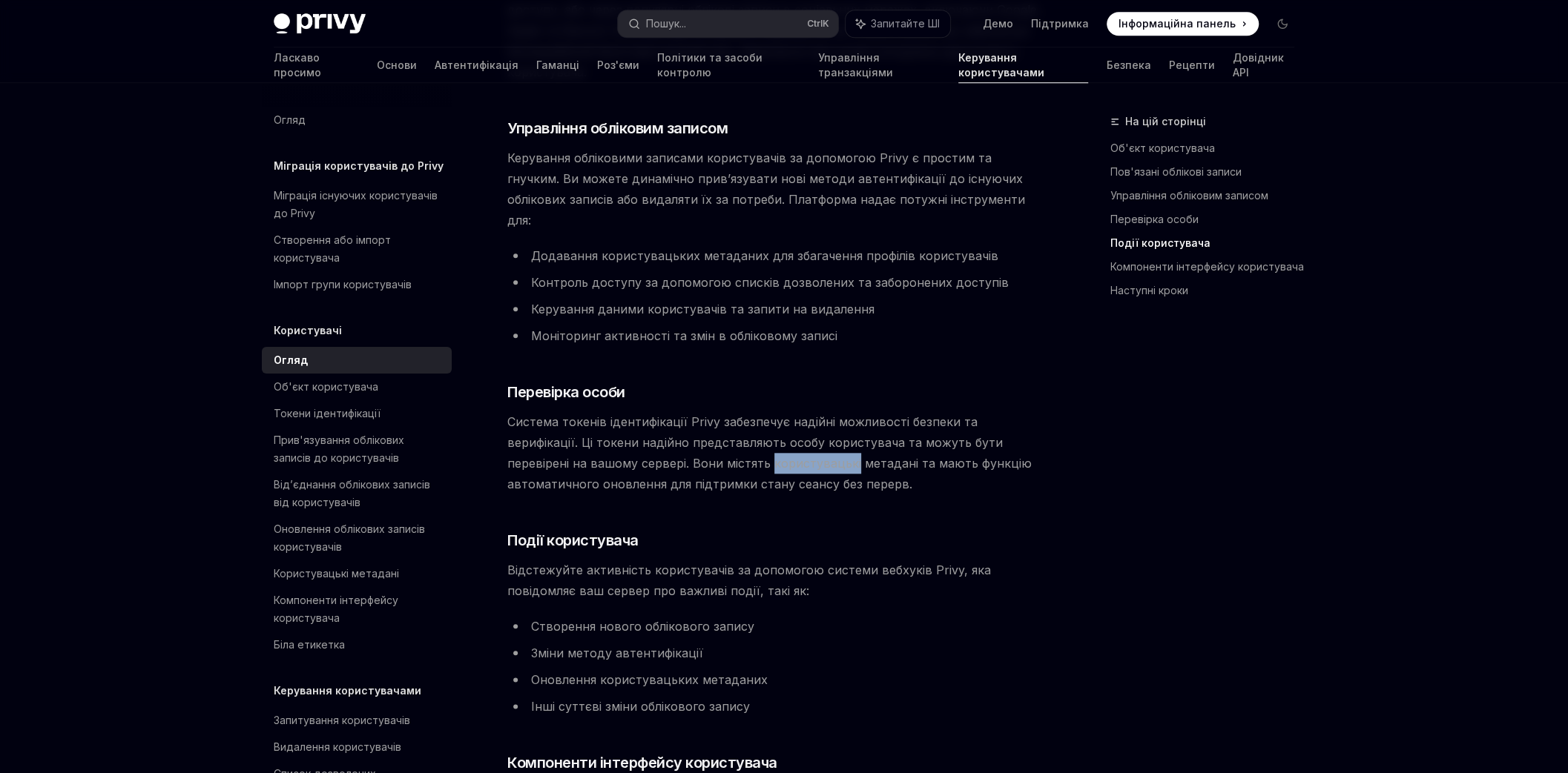
click at [766, 417] on font "Система токенів ідентифікації Privy забезпечує надійні можливості безпеки та ве…" at bounding box center [769, 453] width 524 height 77
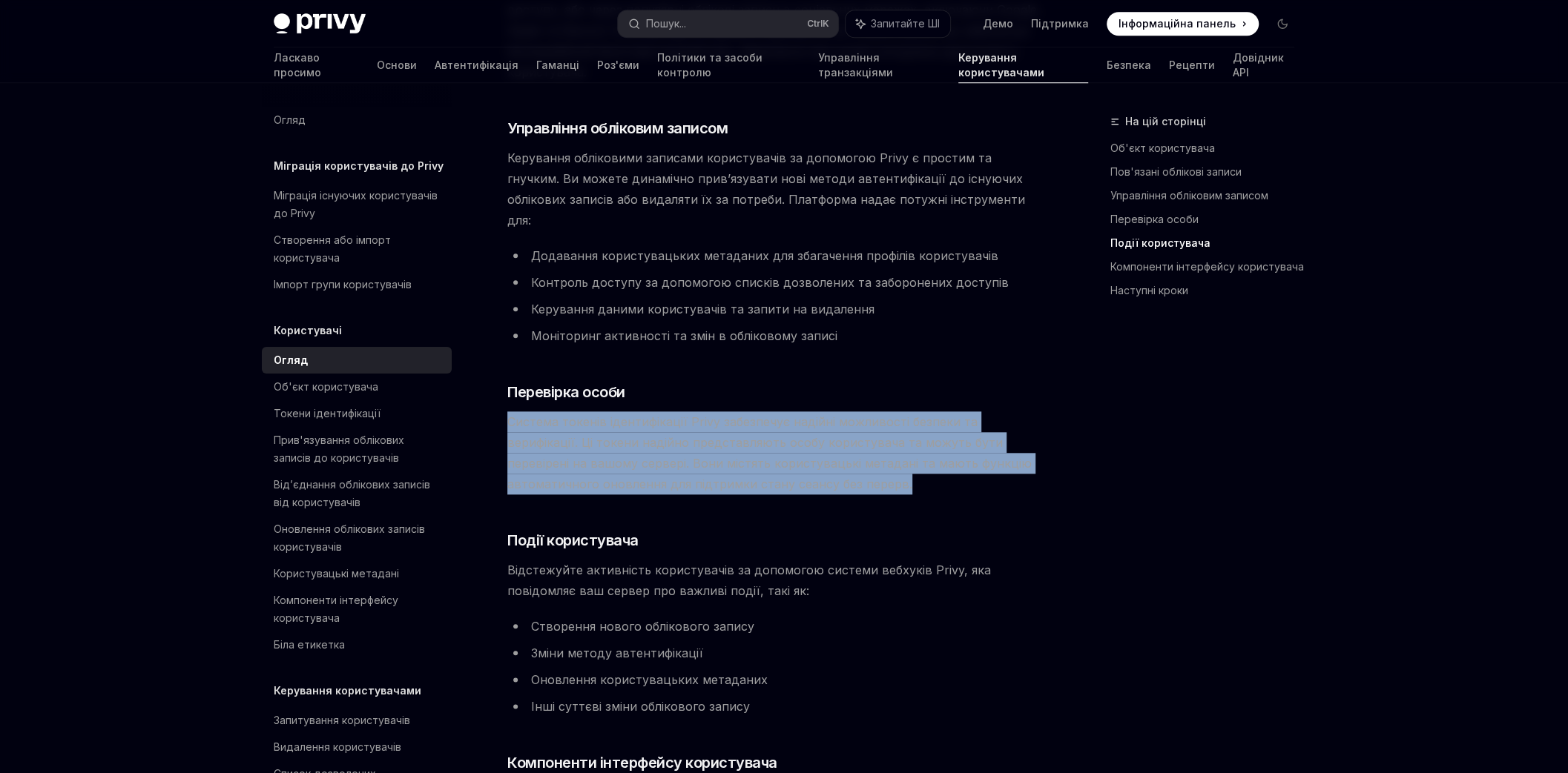
click at [766, 417] on font "Система токенів ідентифікації Privy забезпечує надійні можливості безпеки та ве…" at bounding box center [769, 453] width 524 height 77
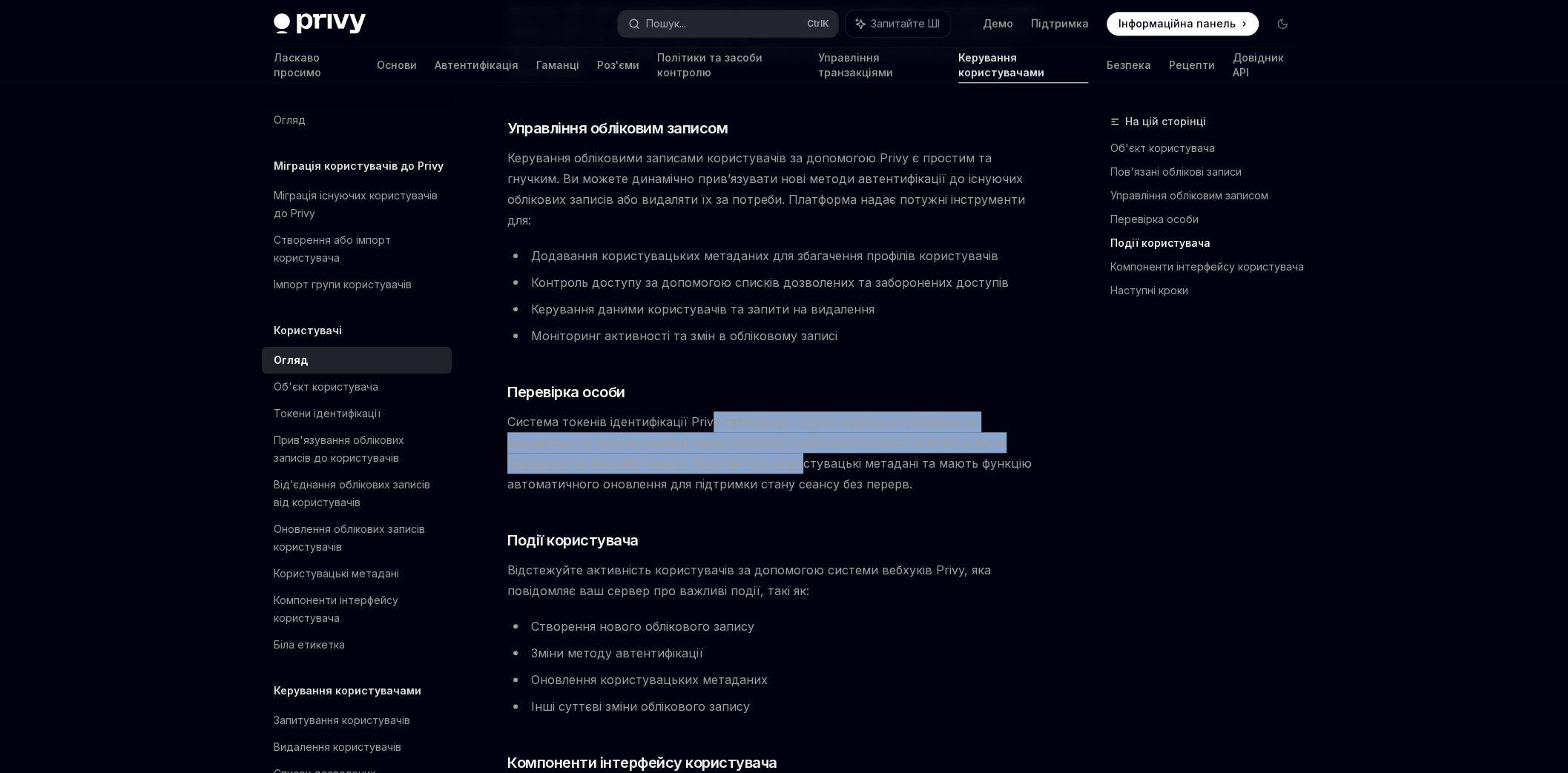
drag, startPoint x: 708, startPoint y: 376, endPoint x: 712, endPoint y: 424, distance: 48.2
click at [712, 424] on font "Система токенів ідентифікації Privy забезпечує надійні можливості безпеки та ве…" at bounding box center [769, 453] width 524 height 77
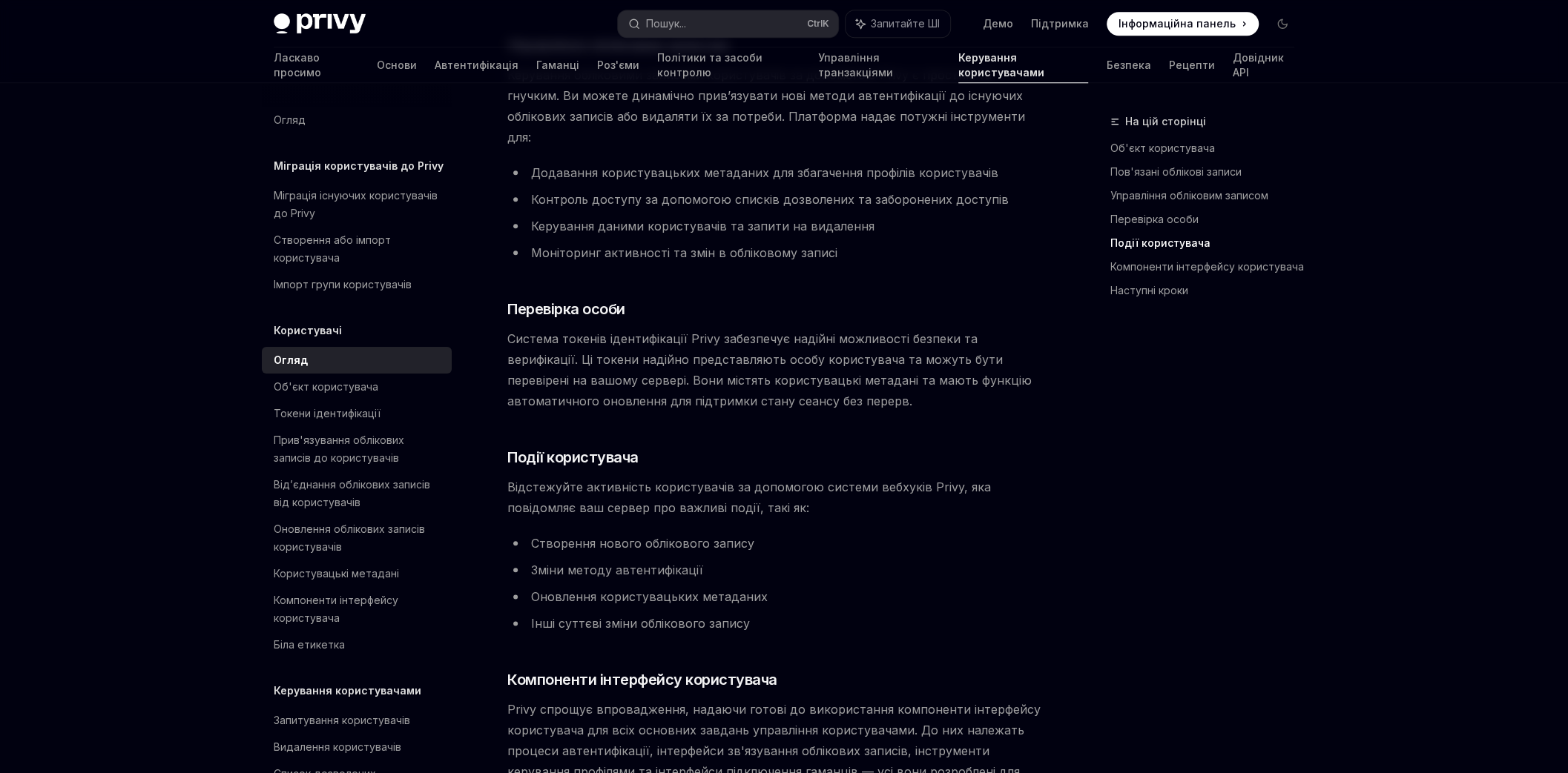
scroll to position [1157, 0]
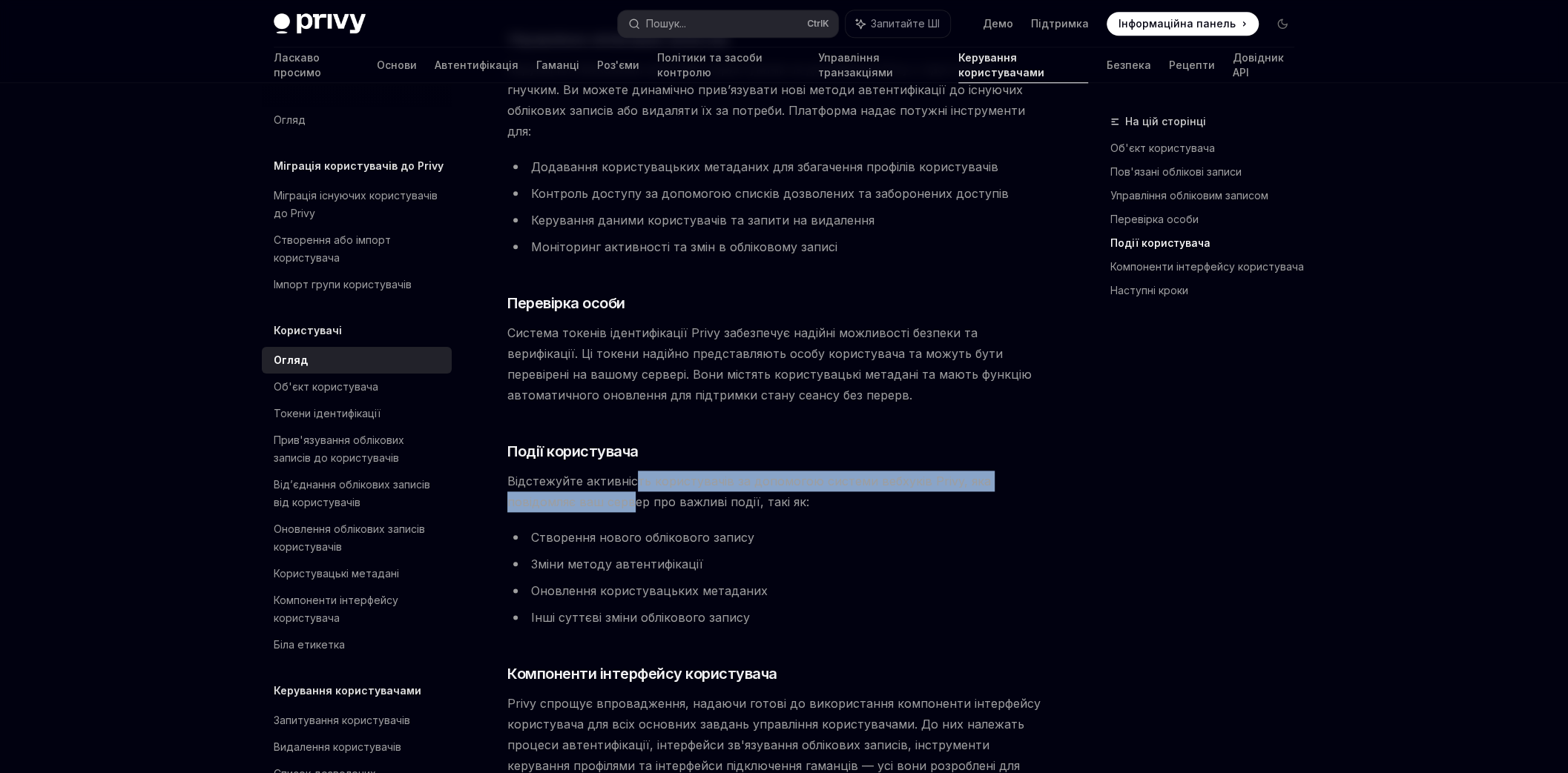
drag, startPoint x: 632, startPoint y: 440, endPoint x: 632, endPoint y: 462, distance: 22.0
click at [632, 474] on font "Відстежуйте активність користувачів за допомогою системи вебхуків Privy, яка по…" at bounding box center [749, 491] width 483 height 36
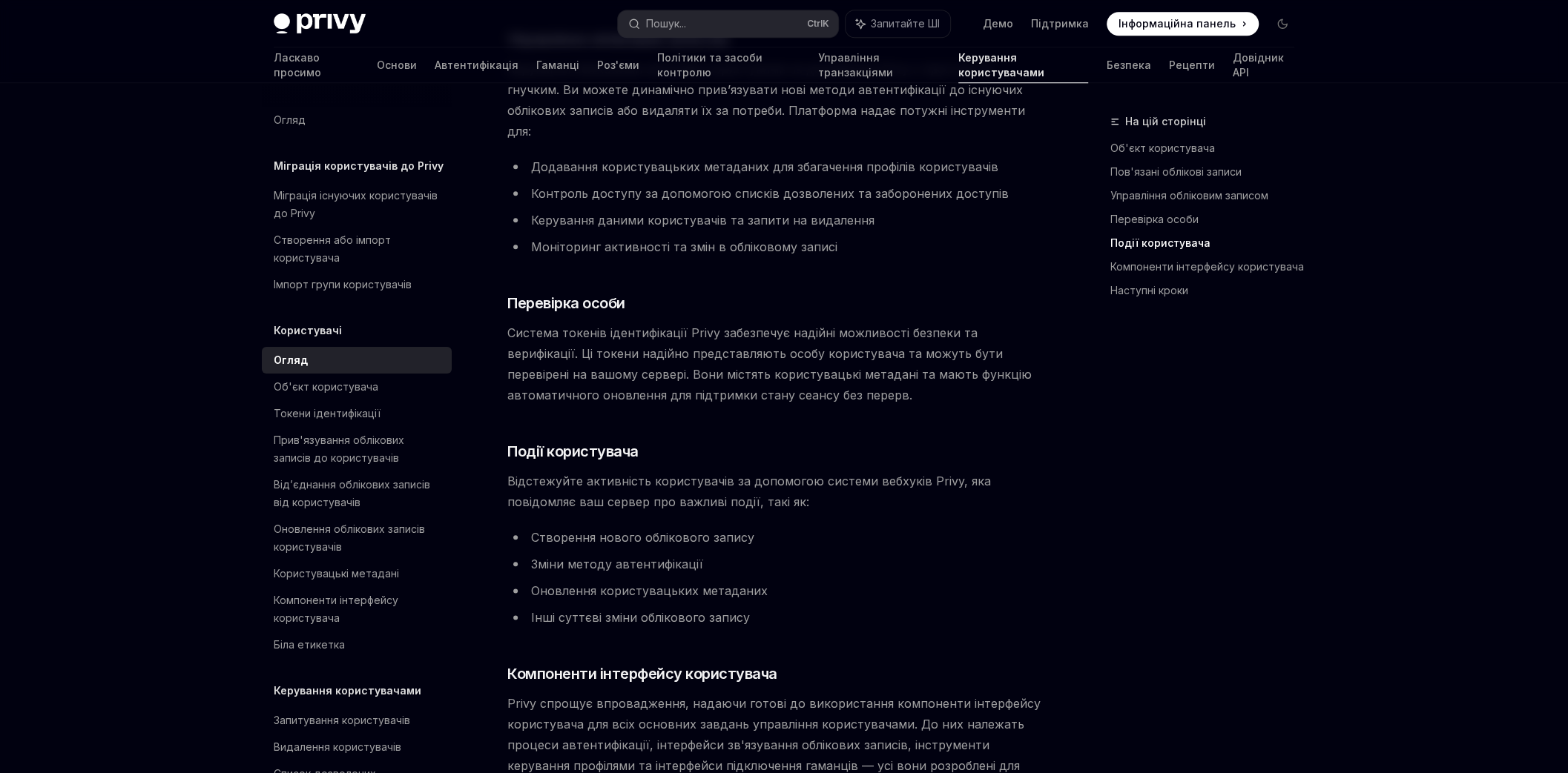
click at [575, 556] on font "Зміни методу автентифікації" at bounding box center [617, 564] width 172 height 15
click at [587, 583] on font "Оновлення користувацьких метаданих" at bounding box center [649, 591] width 237 height 15
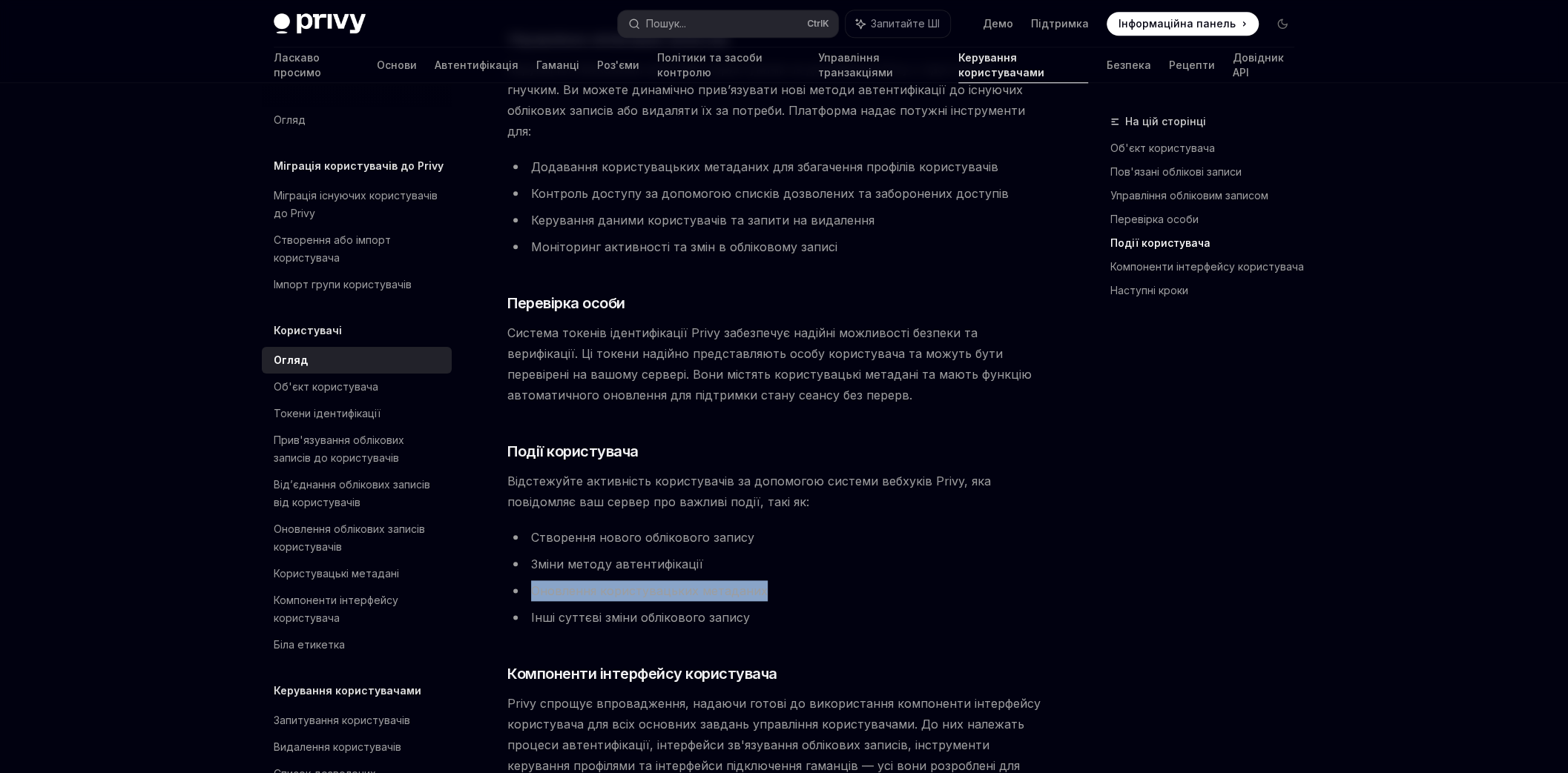
click at [587, 583] on font "Оновлення користувацьких метаданих" at bounding box center [649, 591] width 237 height 15
click at [596, 611] on font "Інші суттєві зміни облікового запису" at bounding box center [640, 618] width 219 height 15
click at [612, 583] on font "Оновлення користувацьких метаданих" at bounding box center [649, 591] width 237 height 15
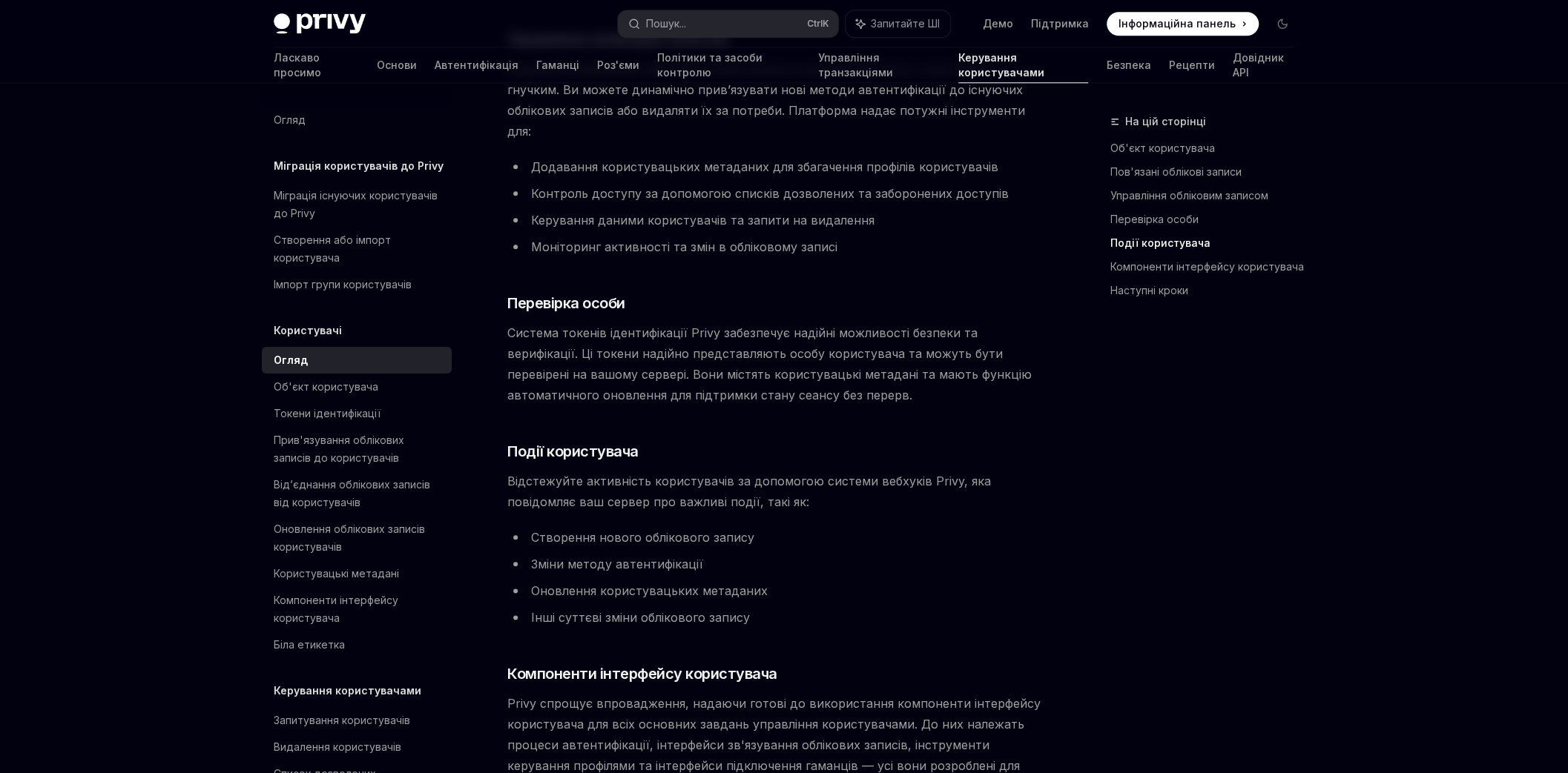
scroll to position [1334, 0]
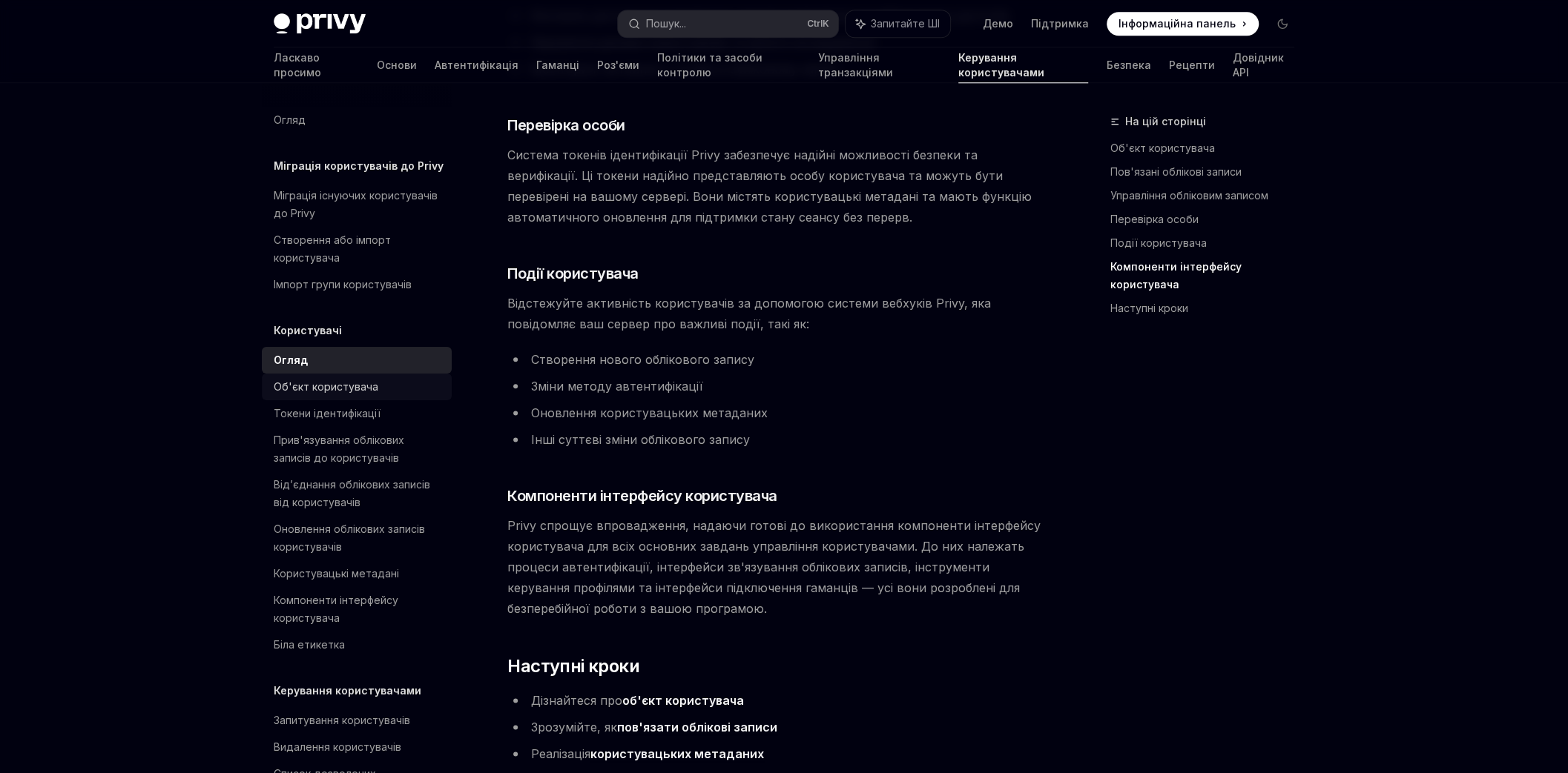
click at [347, 388] on font "Об'єкт користувача" at bounding box center [325, 386] width 104 height 12
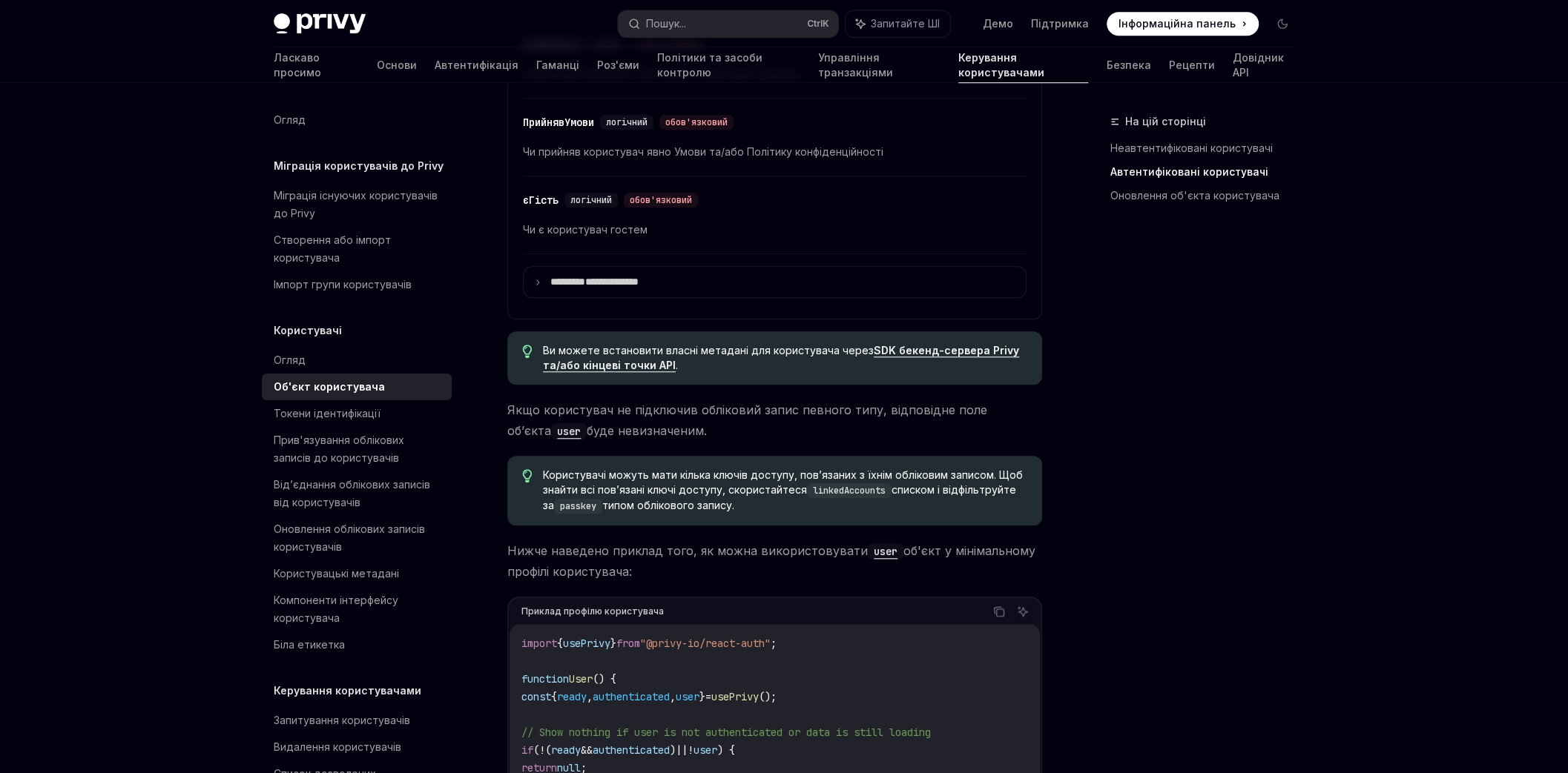
scroll to position [978, 0]
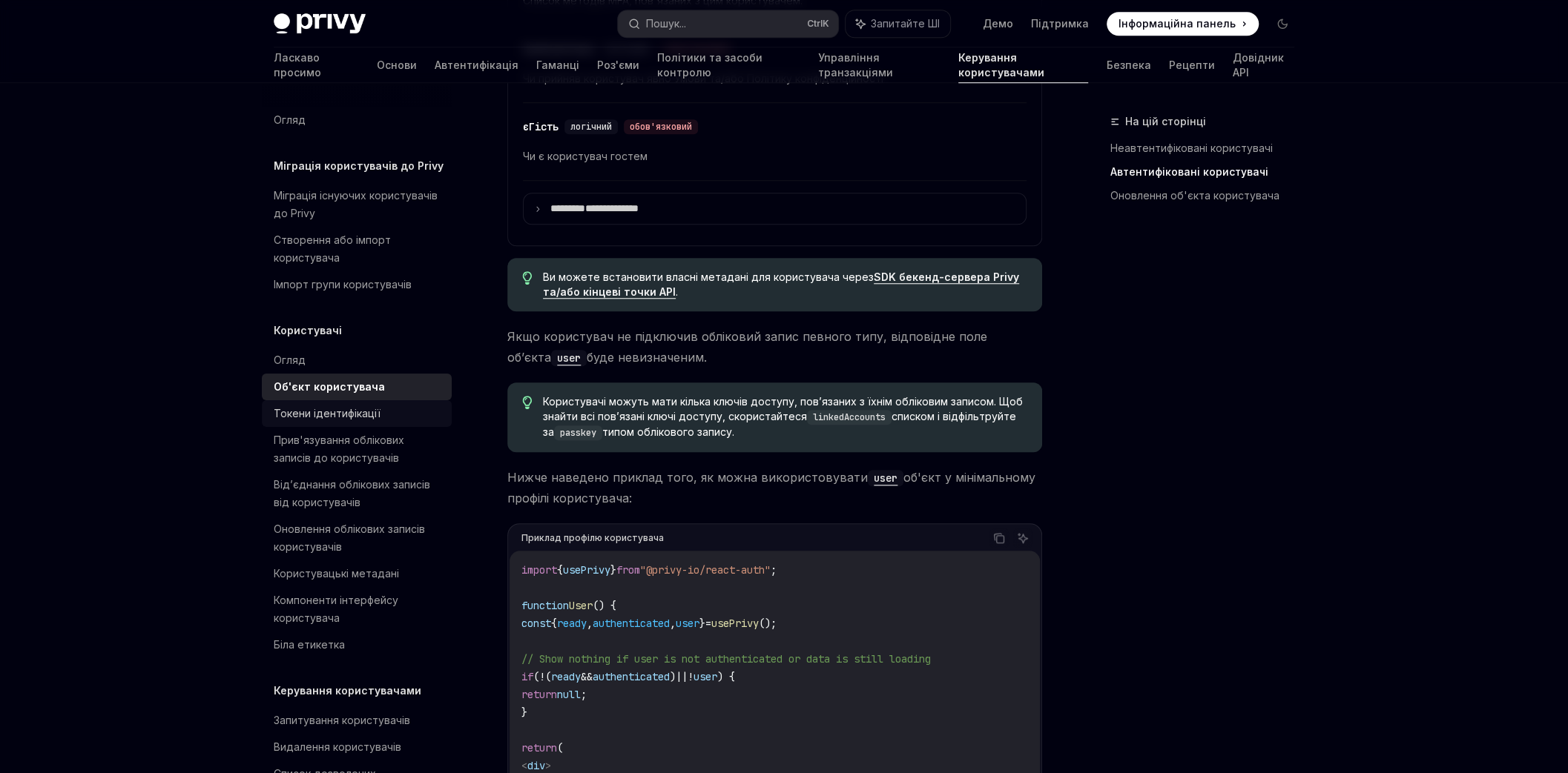
click at [336, 411] on font "Токени ідентифікації" at bounding box center [327, 413] width 107 height 12
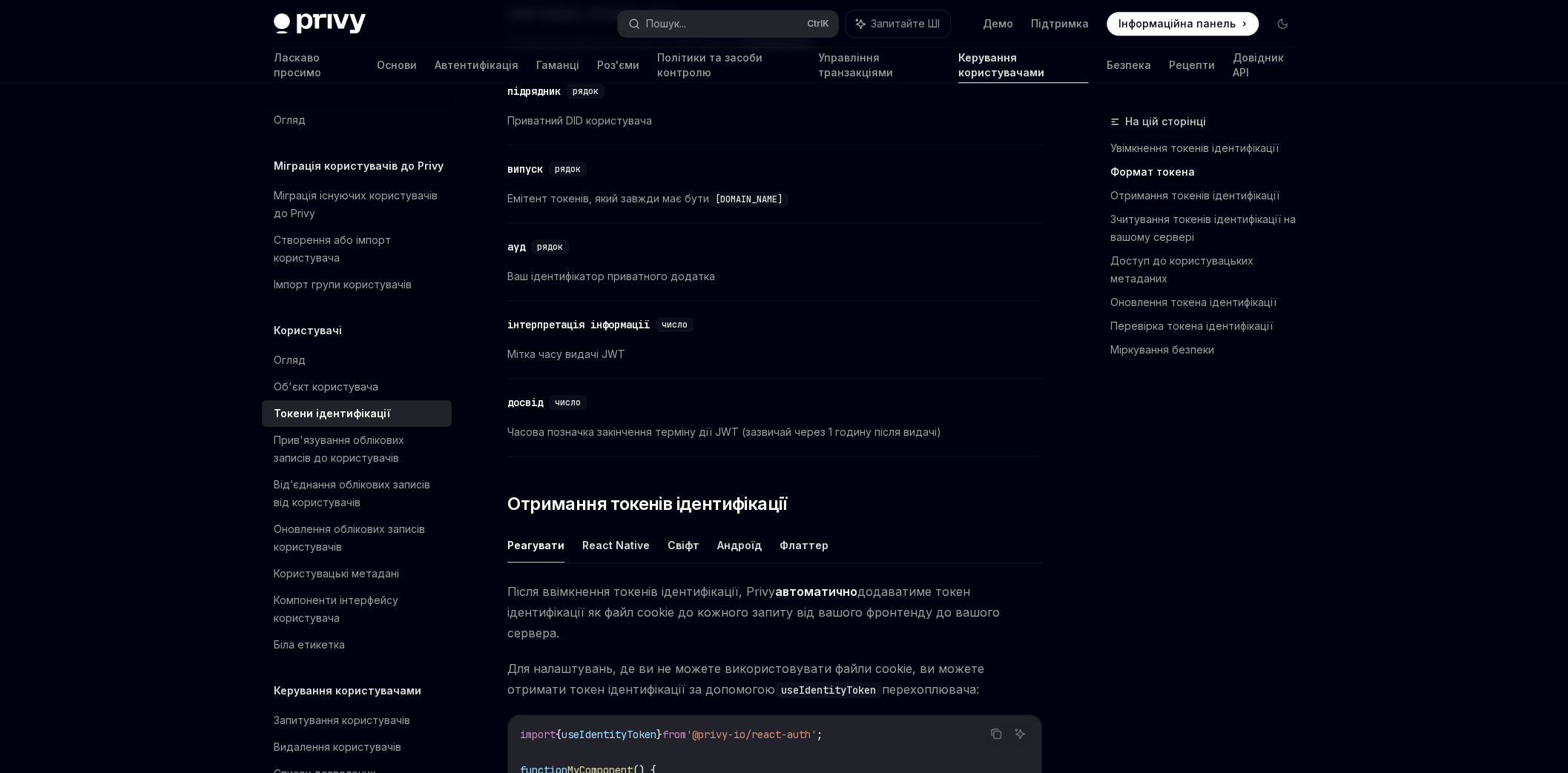
scroll to position [978, 0]
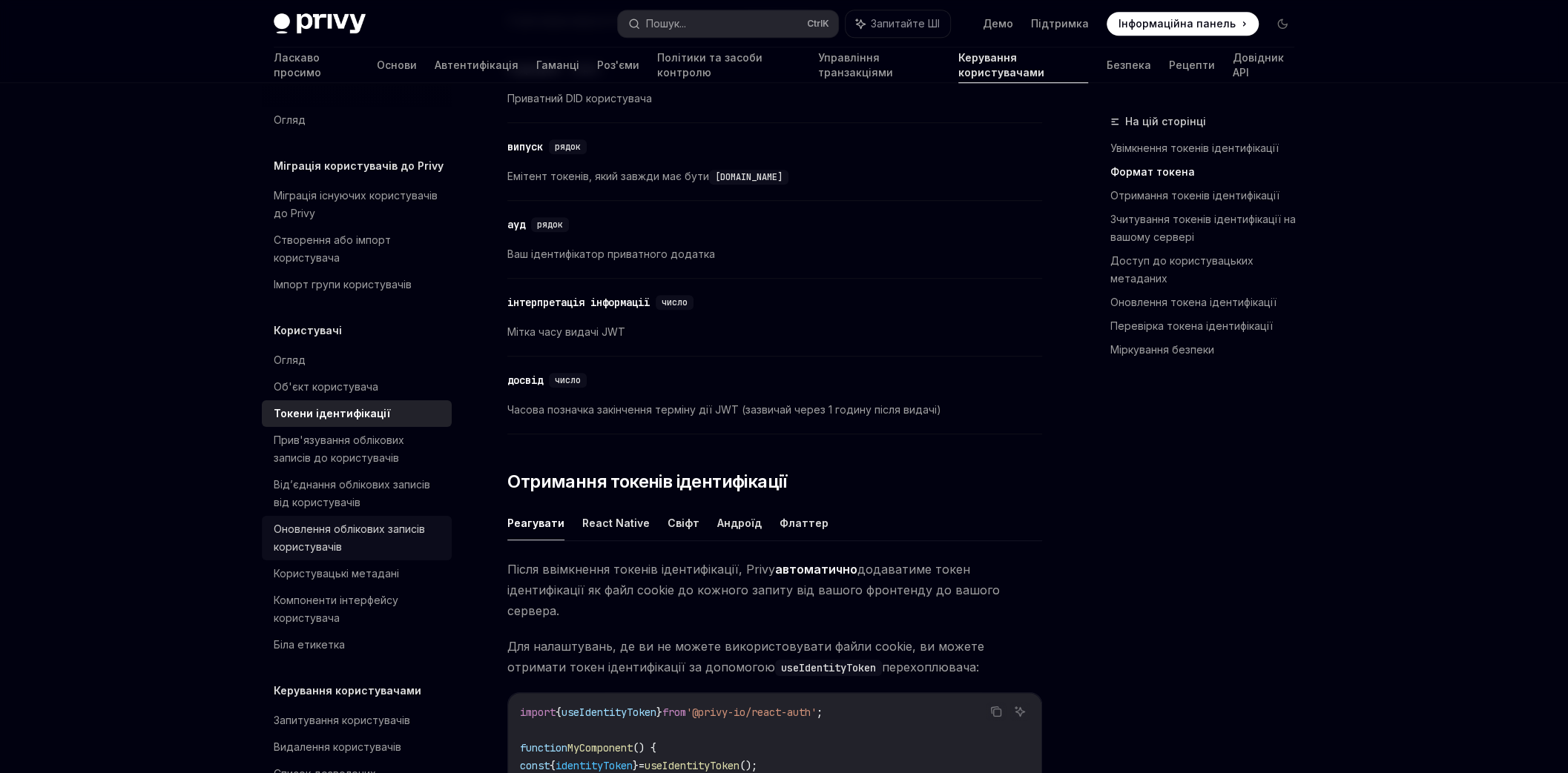
click at [301, 536] on div "Оновлення облікових записів користувачів" at bounding box center [357, 538] width 169 height 36
type textarea "*"
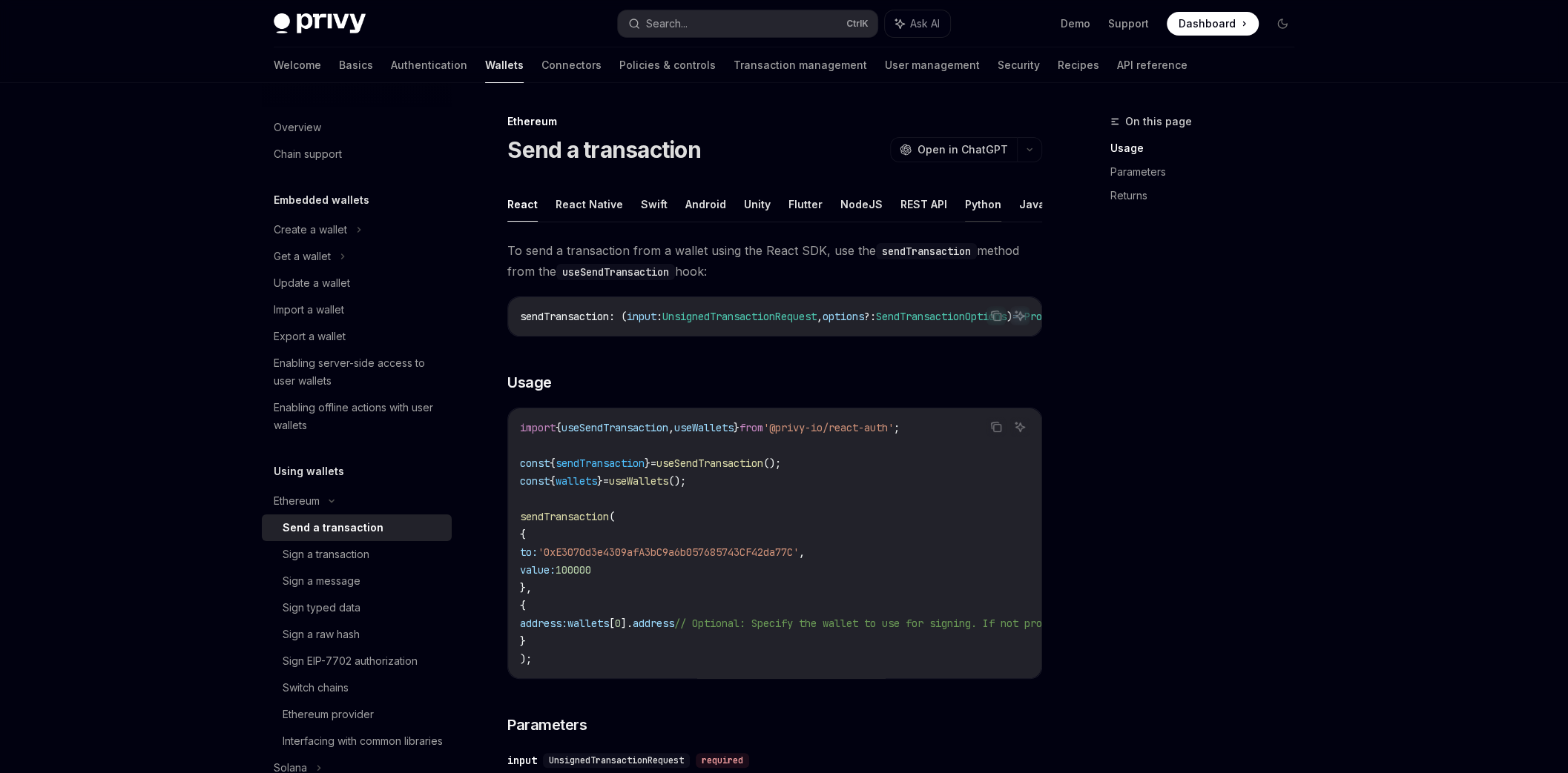
click at [966, 206] on button "Python" at bounding box center [983, 204] width 37 height 35
type textarea "*"
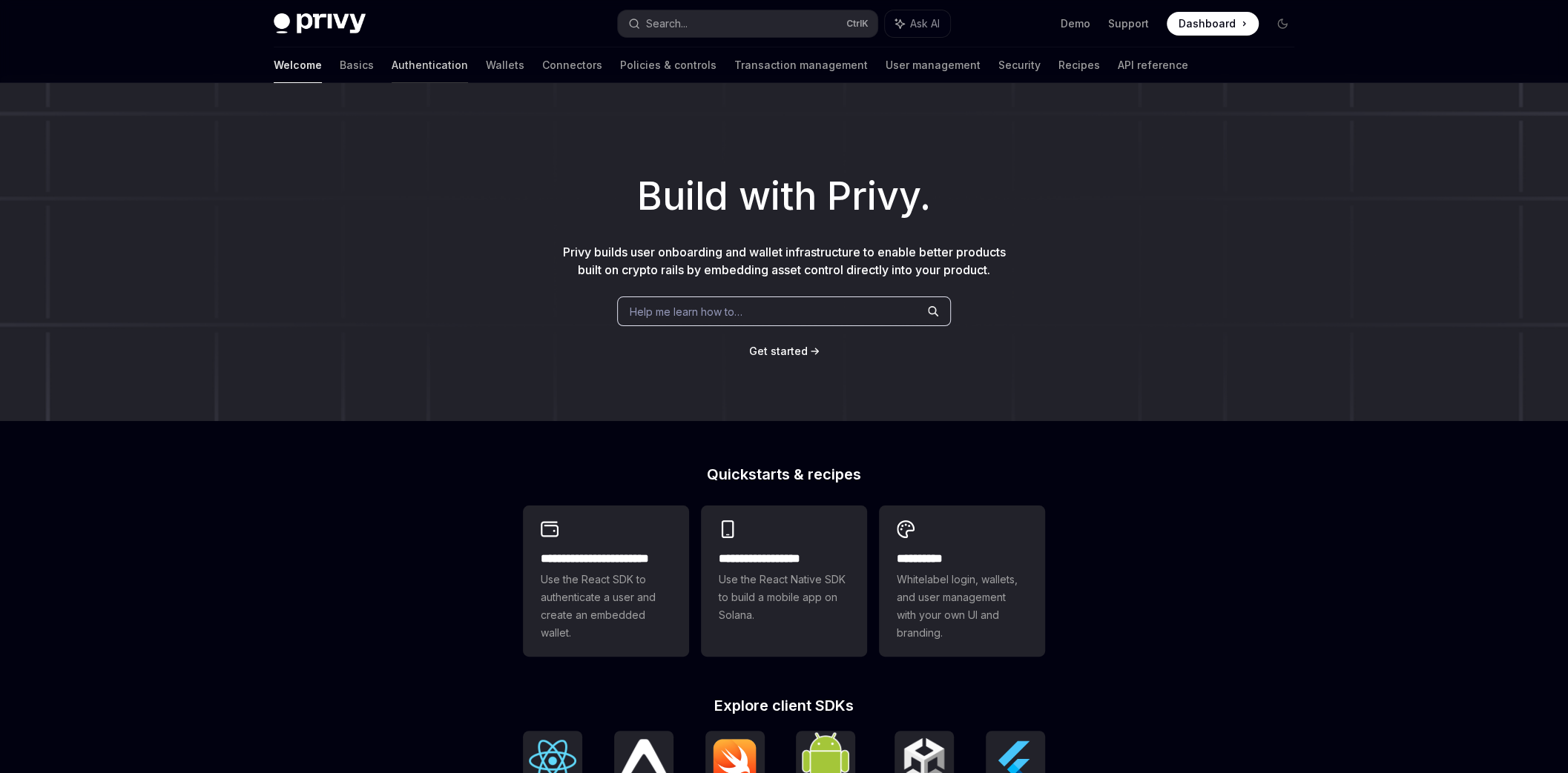
click at [392, 71] on link "Authentication" at bounding box center [430, 65] width 77 height 36
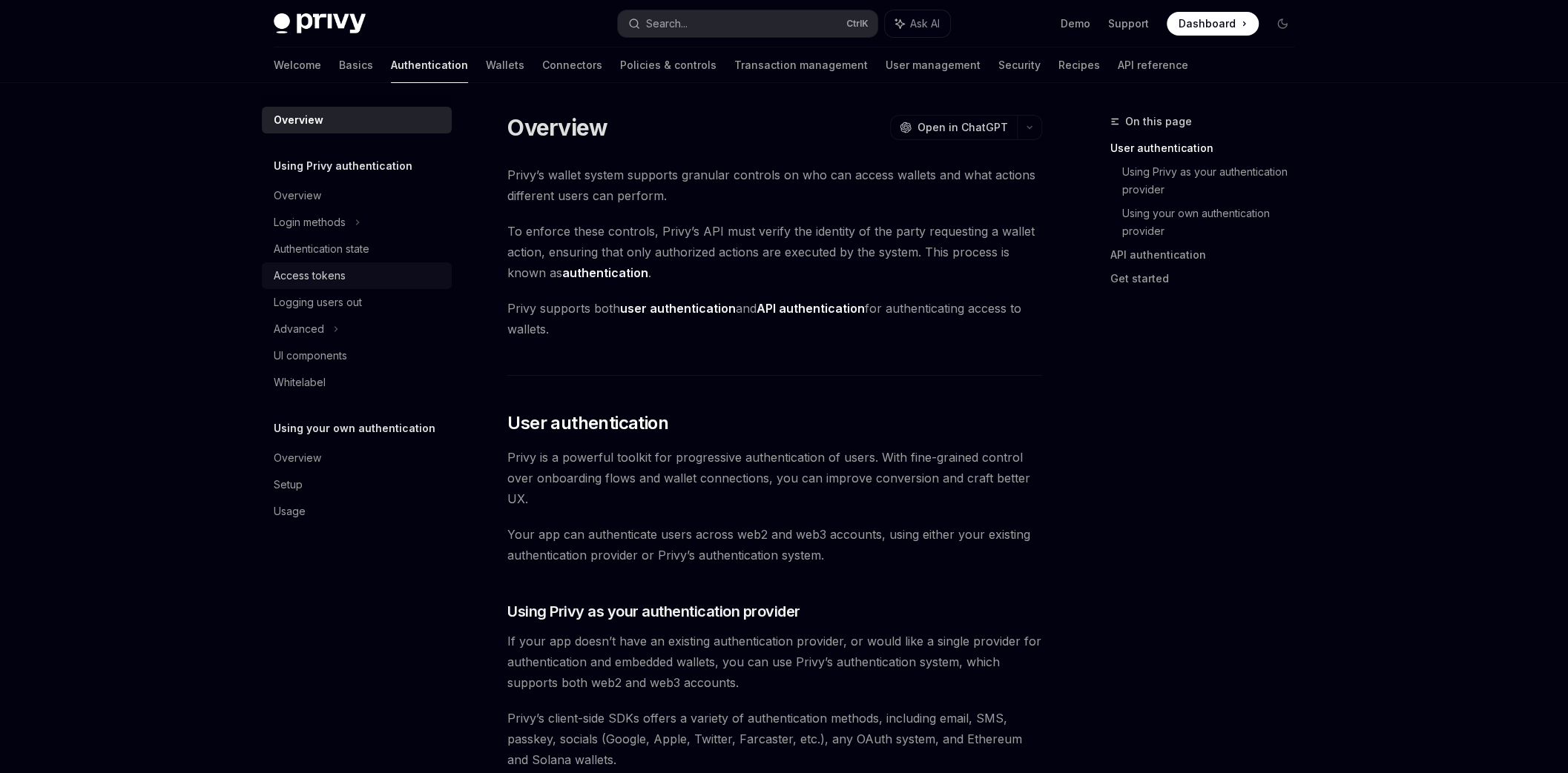
click at [318, 278] on div "Access tokens" at bounding box center [309, 275] width 72 height 17
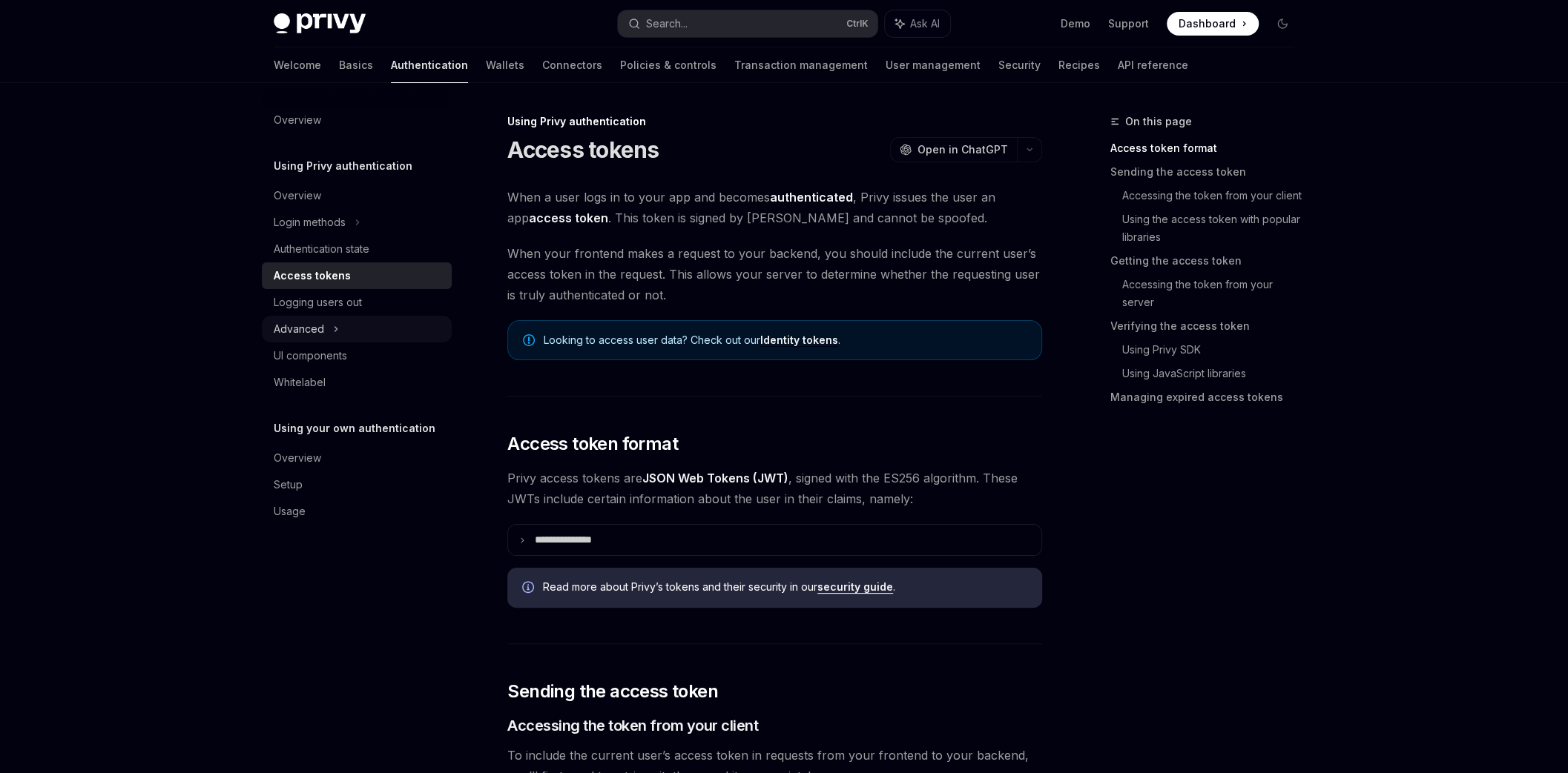
click at [309, 321] on div "Advanced" at bounding box center [298, 329] width 51 height 17
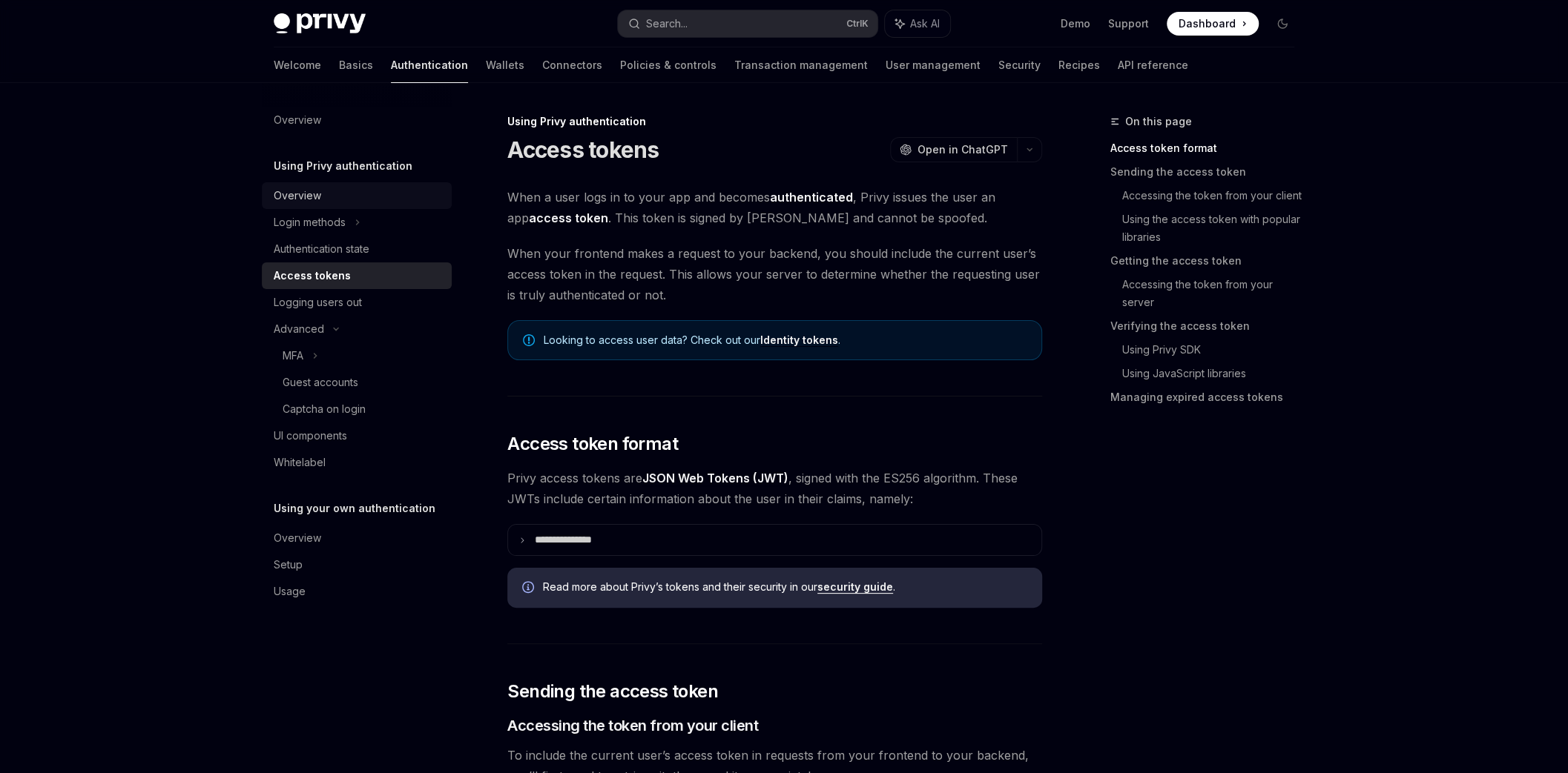
click at [312, 197] on div "Overview" at bounding box center [297, 195] width 47 height 17
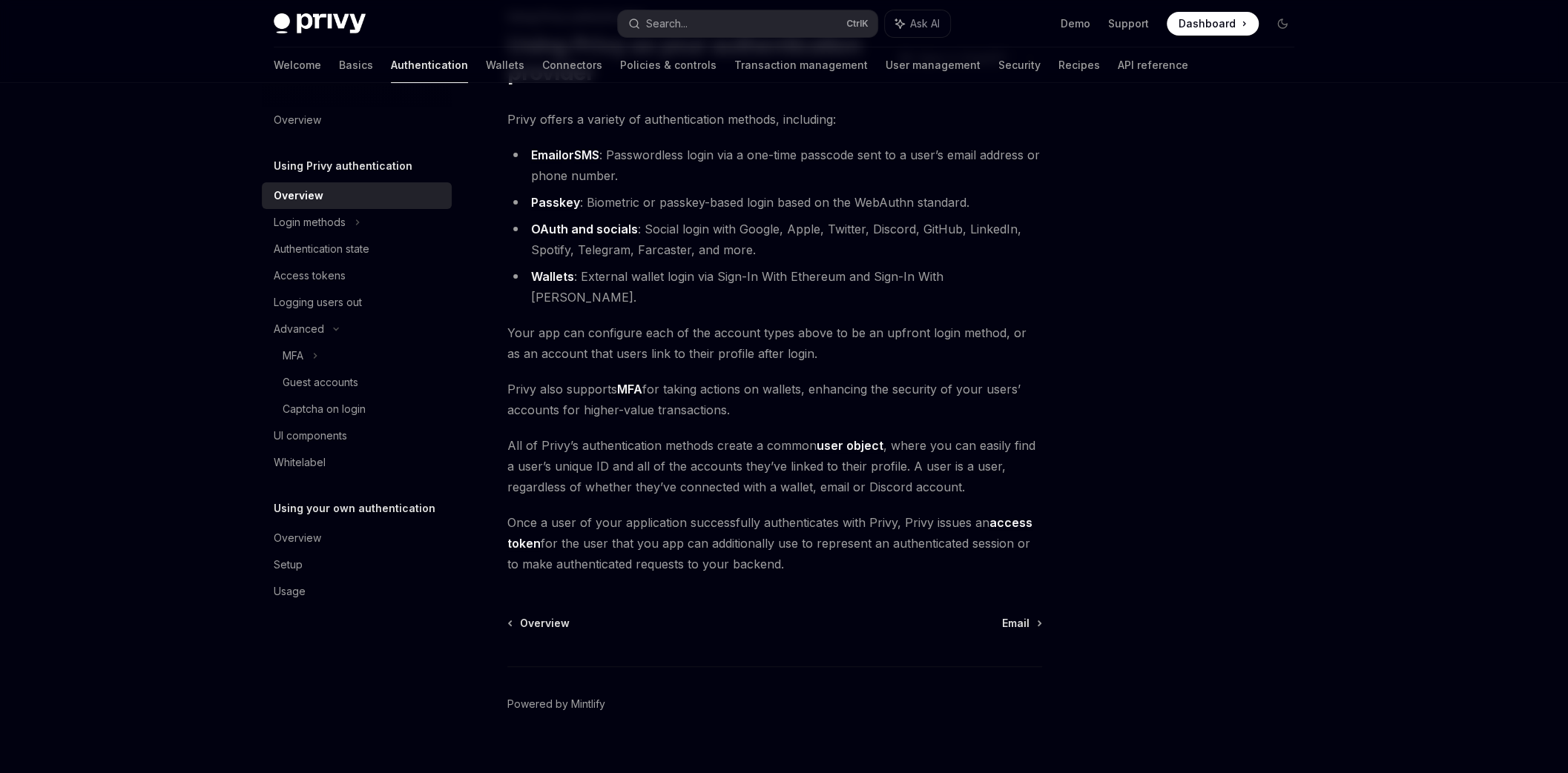
scroll to position [105, 0]
click at [310, 217] on div "Login methods" at bounding box center [309, 222] width 72 height 17
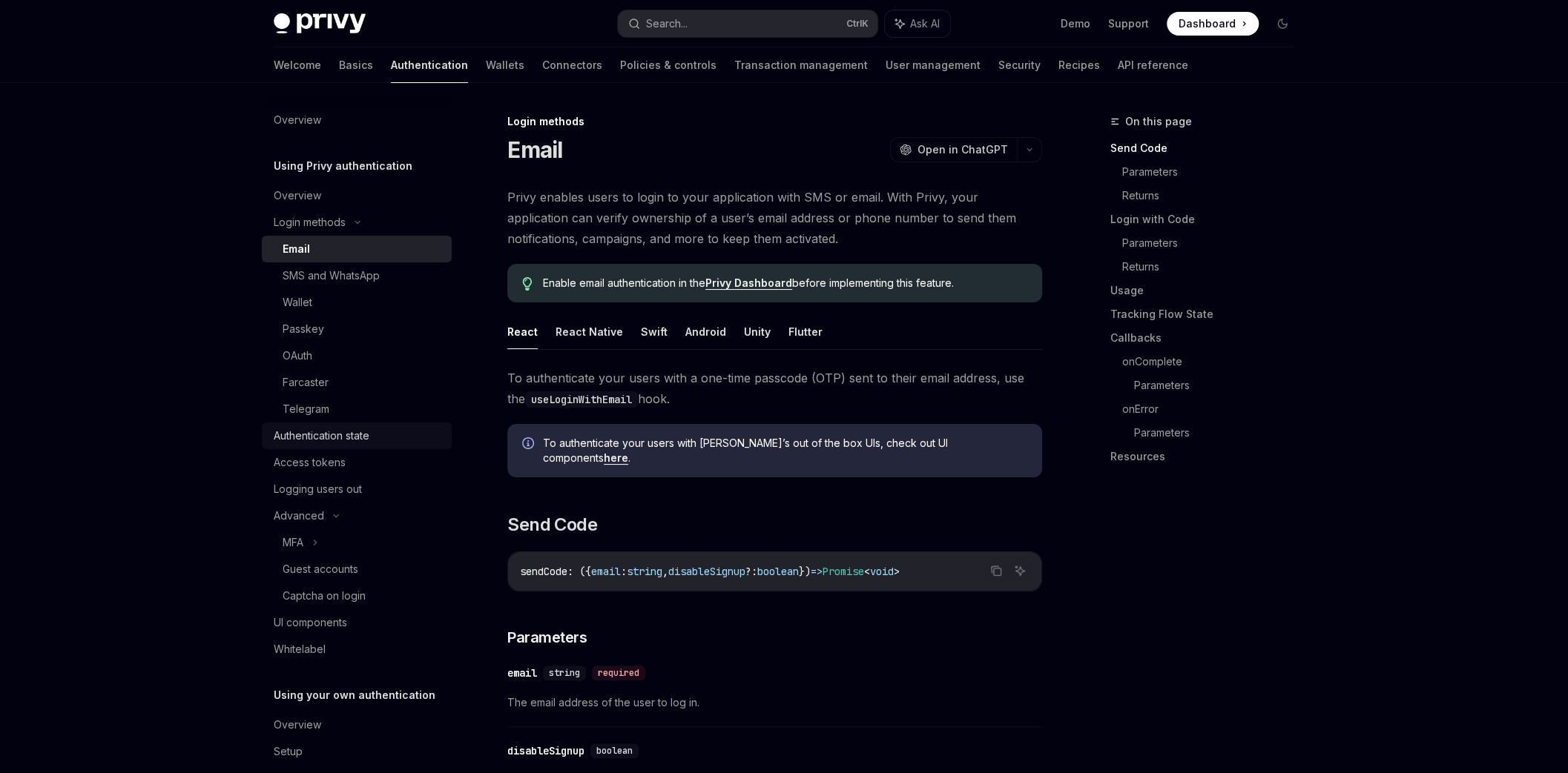
click at [320, 427] on div "Authentication state" at bounding box center [321, 436] width 96 height 17
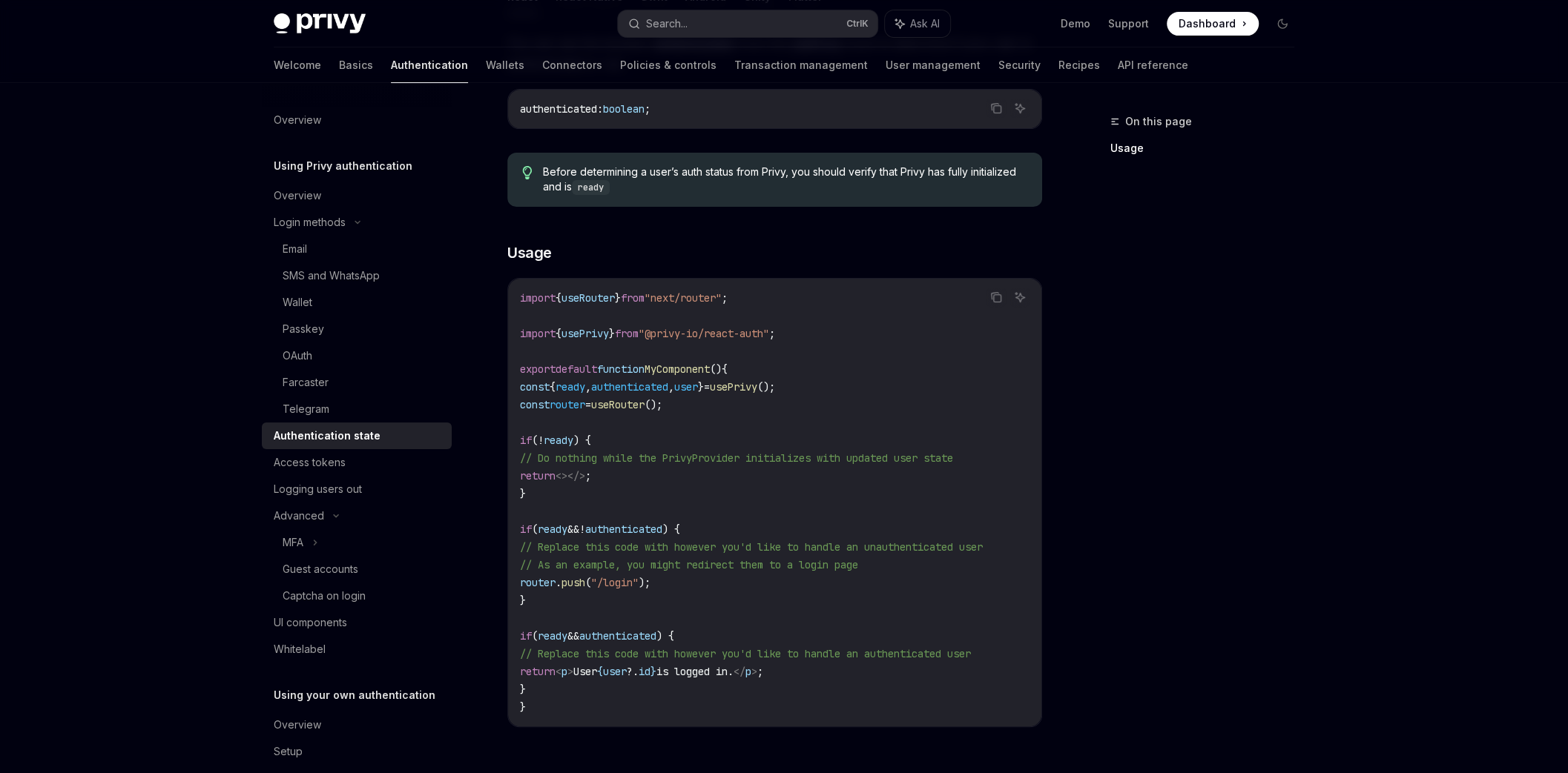
scroll to position [219, 0]
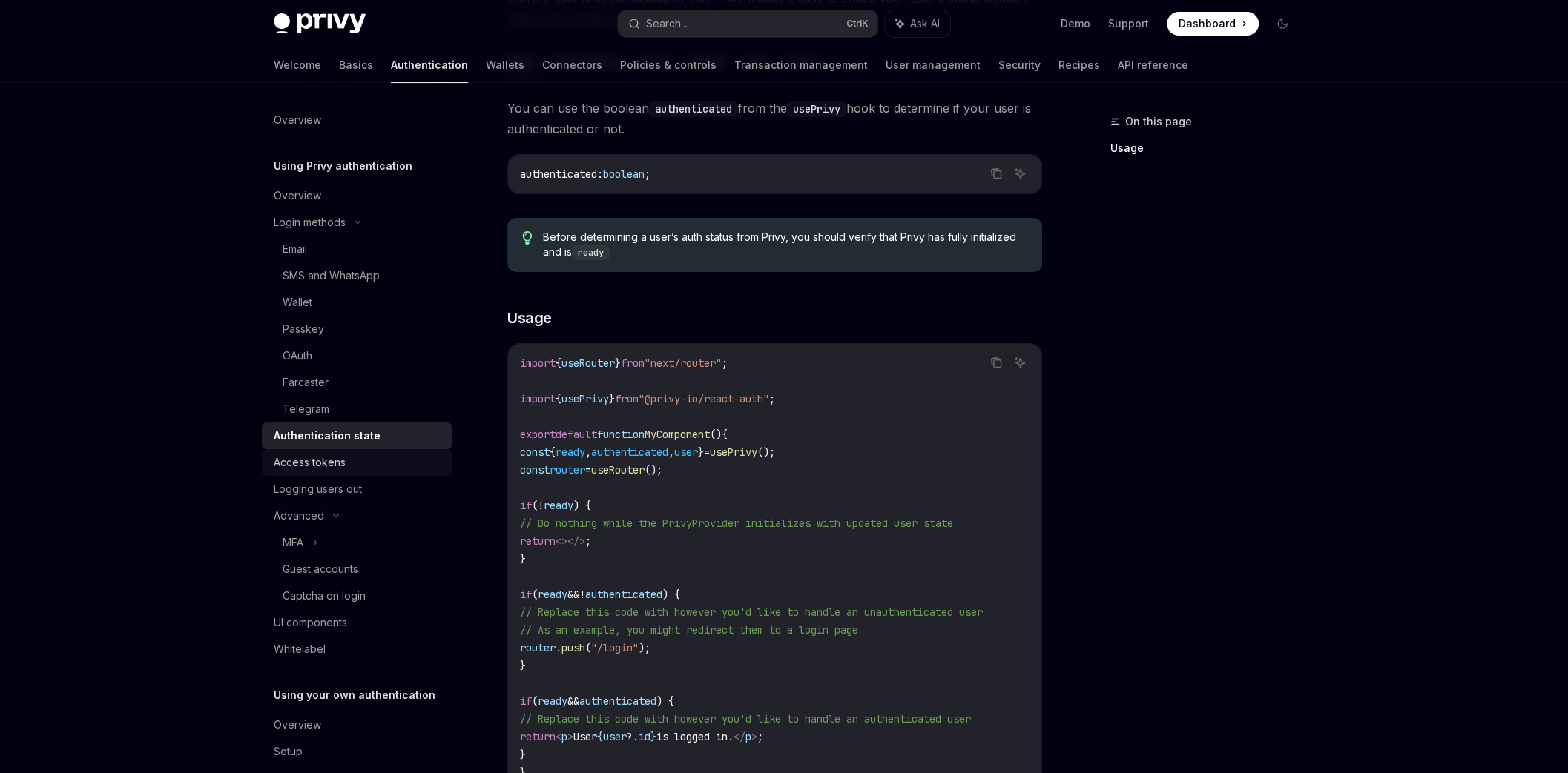
click at [307, 462] on div "Access tokens" at bounding box center [309, 462] width 72 height 17
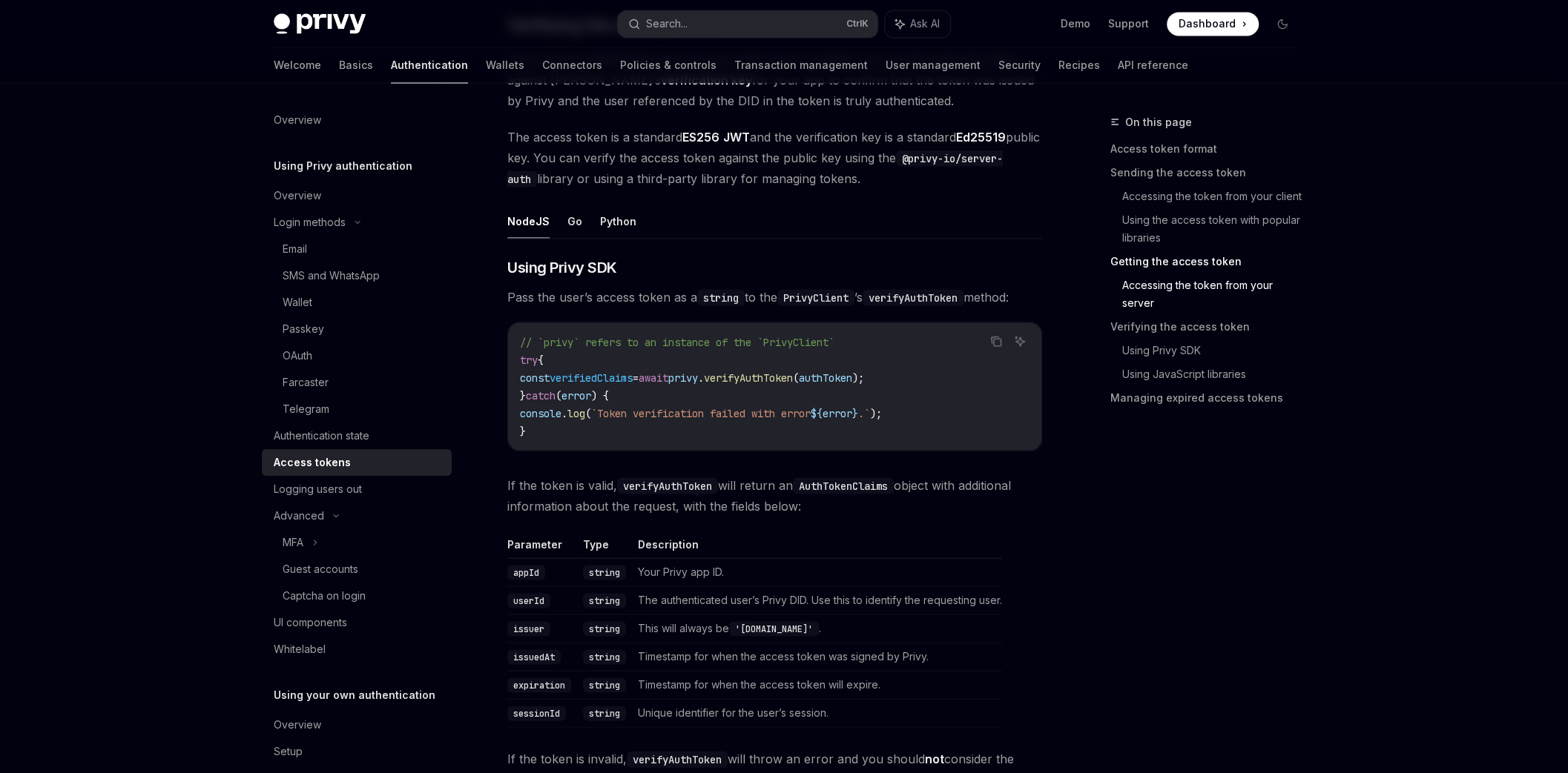
scroll to position [2223, 0]
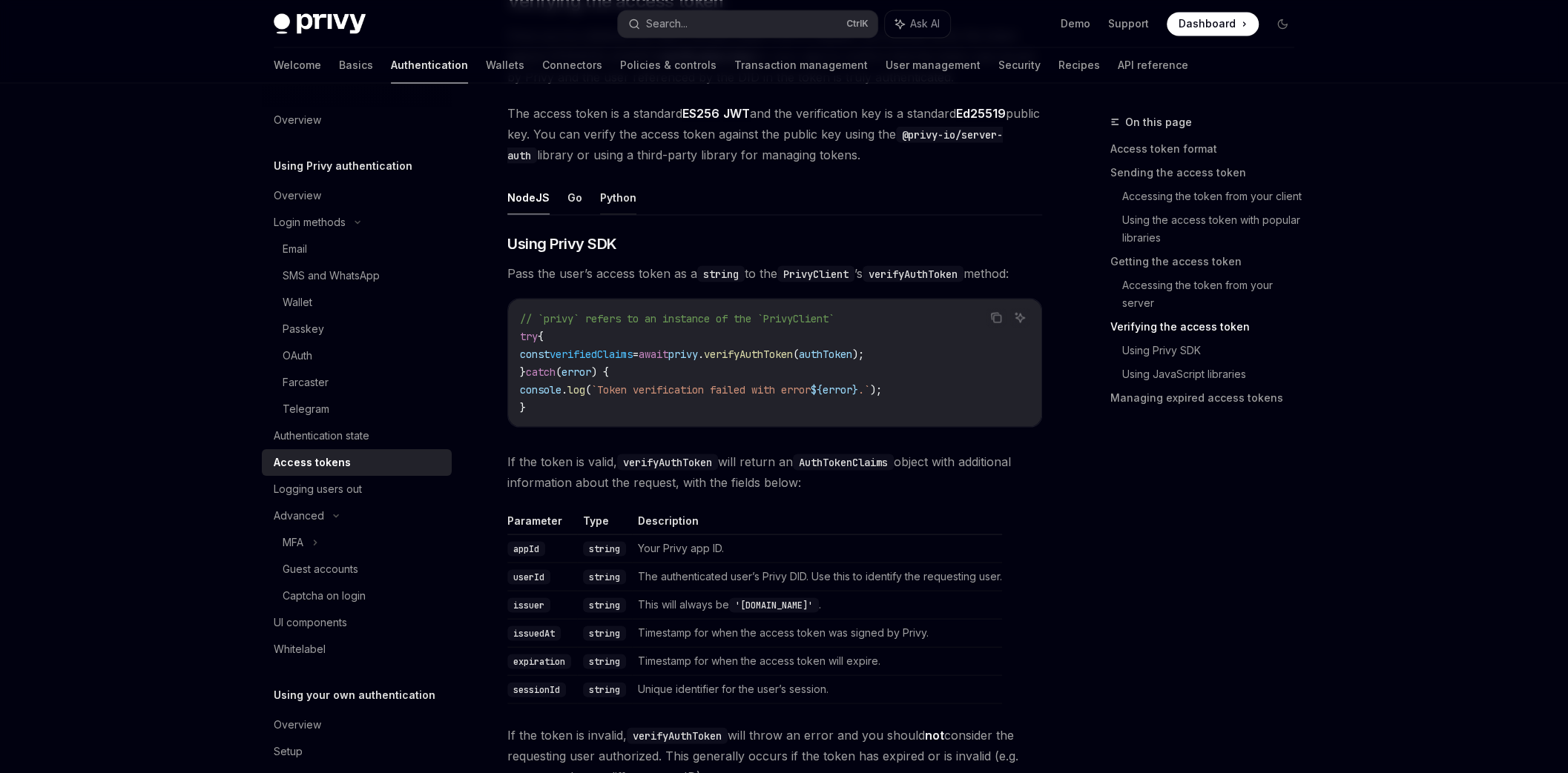
click at [613, 192] on button "Python" at bounding box center [618, 197] width 37 height 35
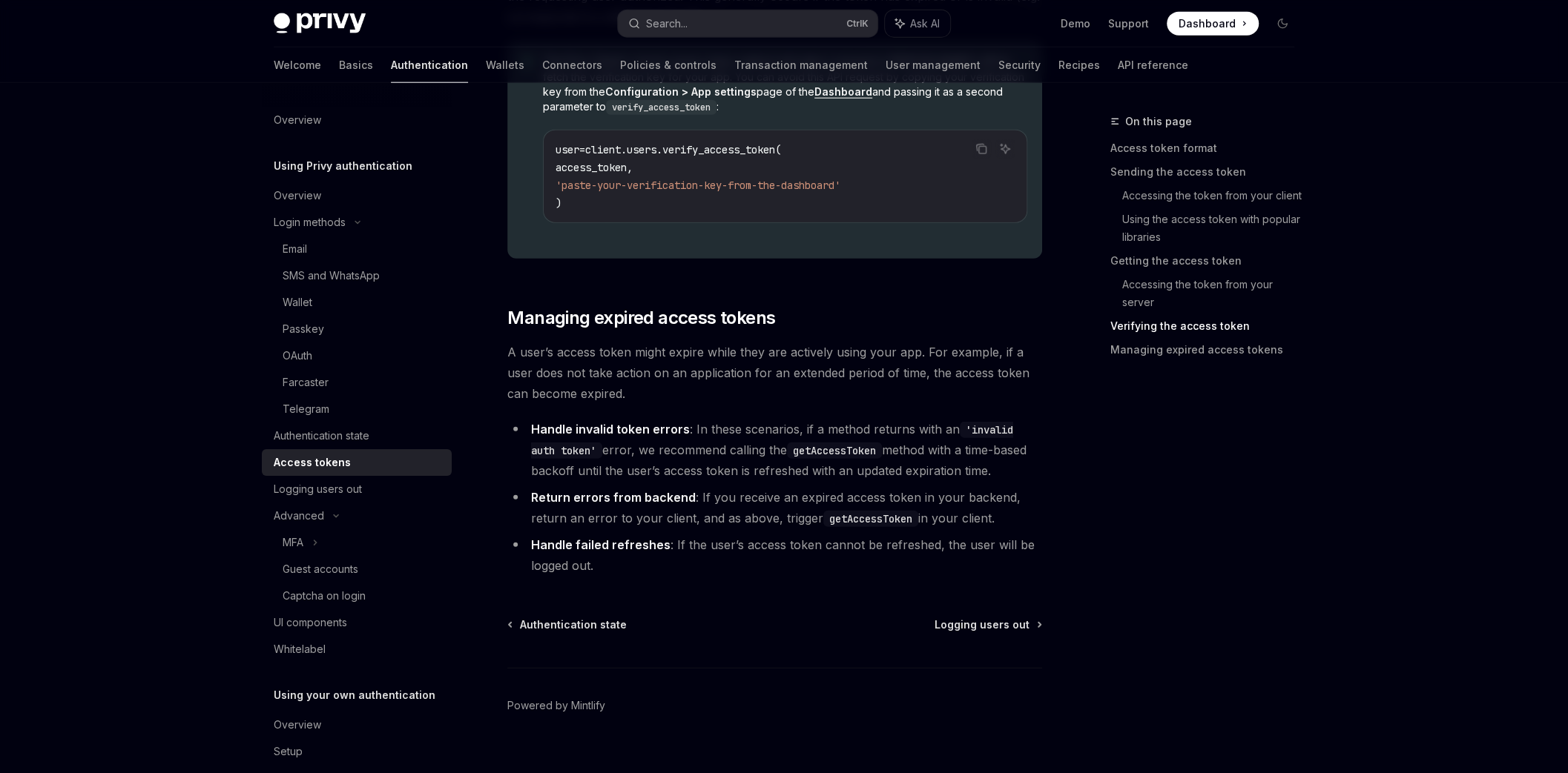
scroll to position [3026, 0]
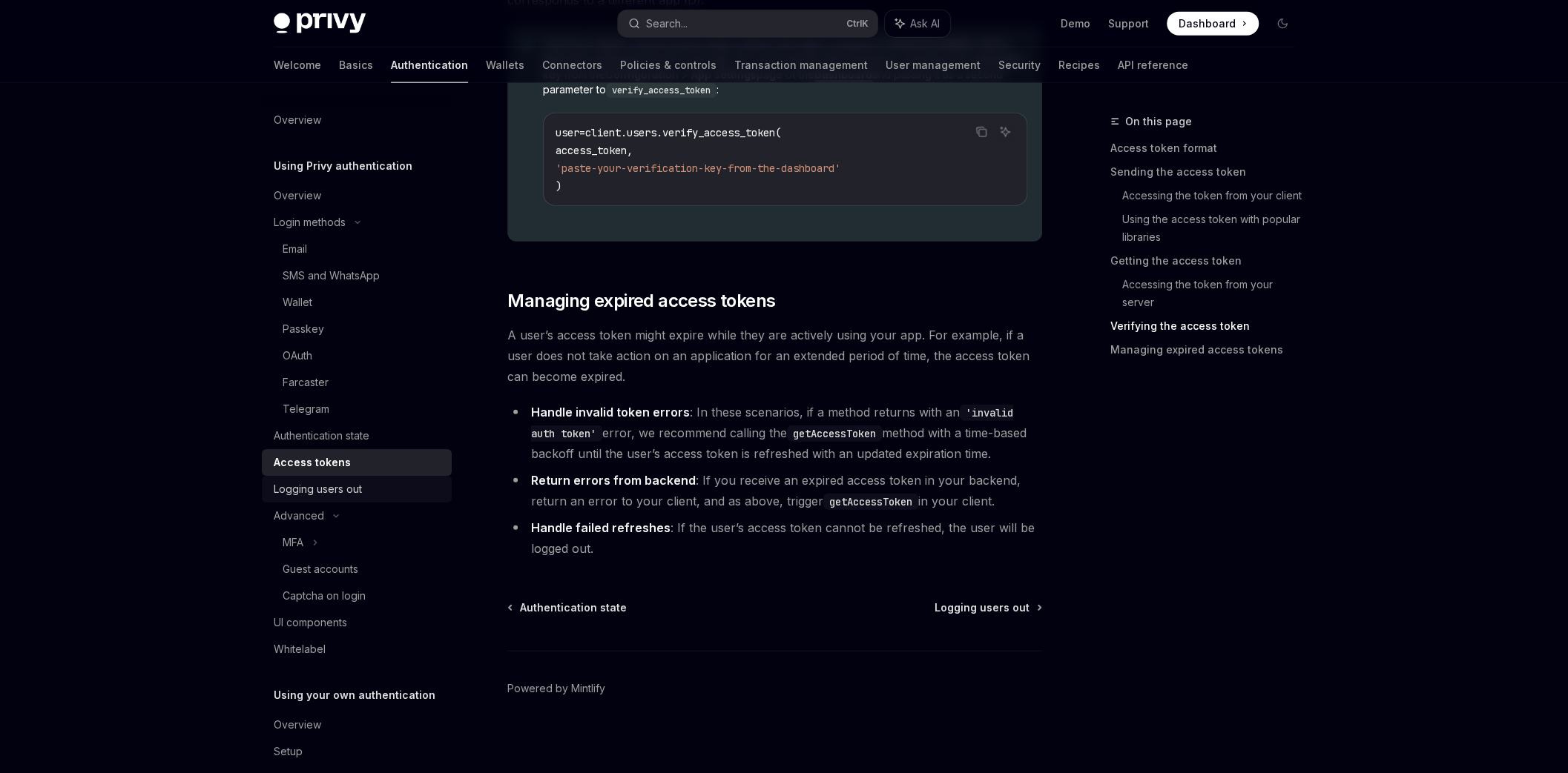
click at [341, 486] on div "Logging users out" at bounding box center [317, 489] width 88 height 17
type textarea "*"
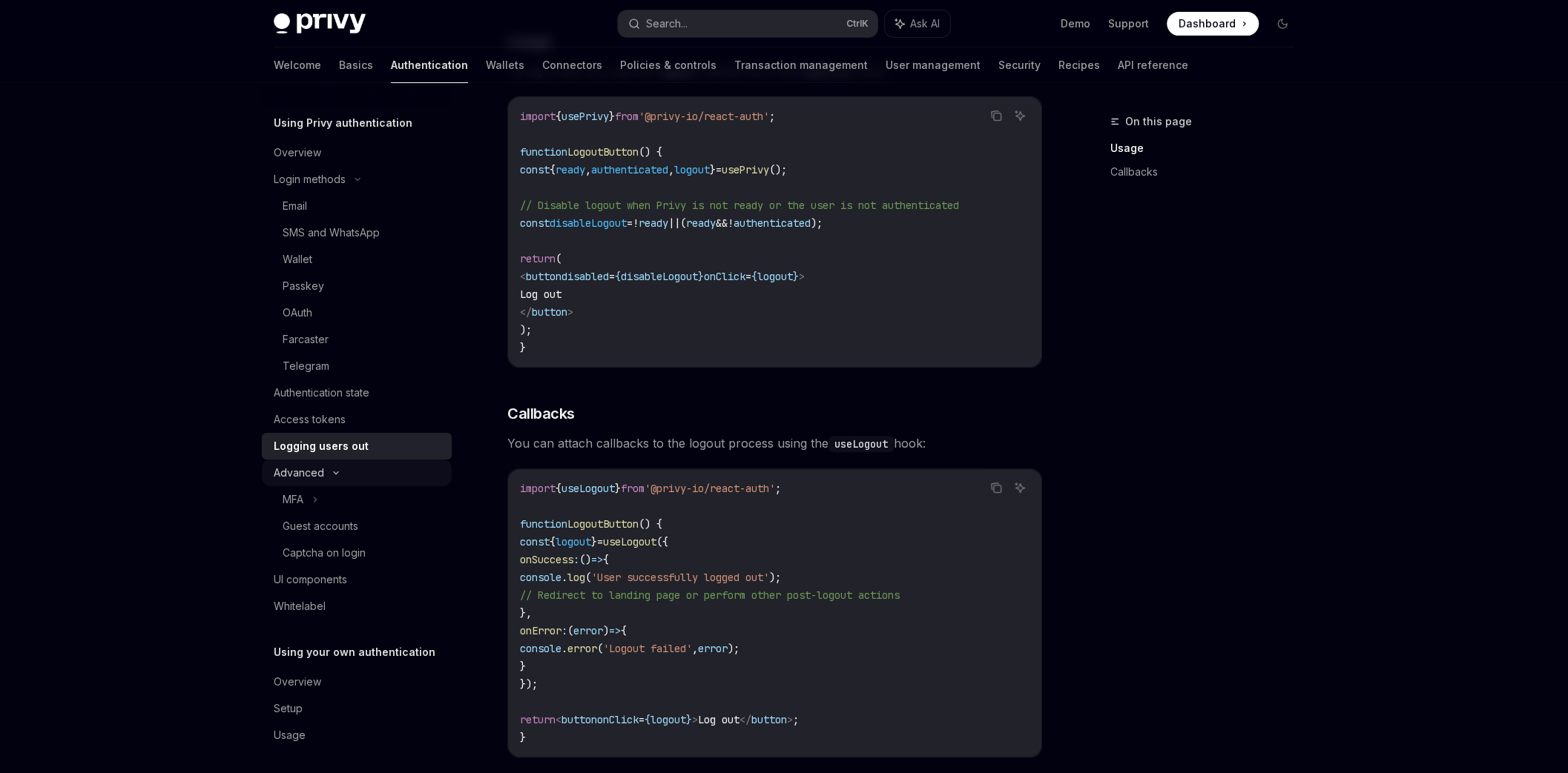
scroll to position [47, 0]
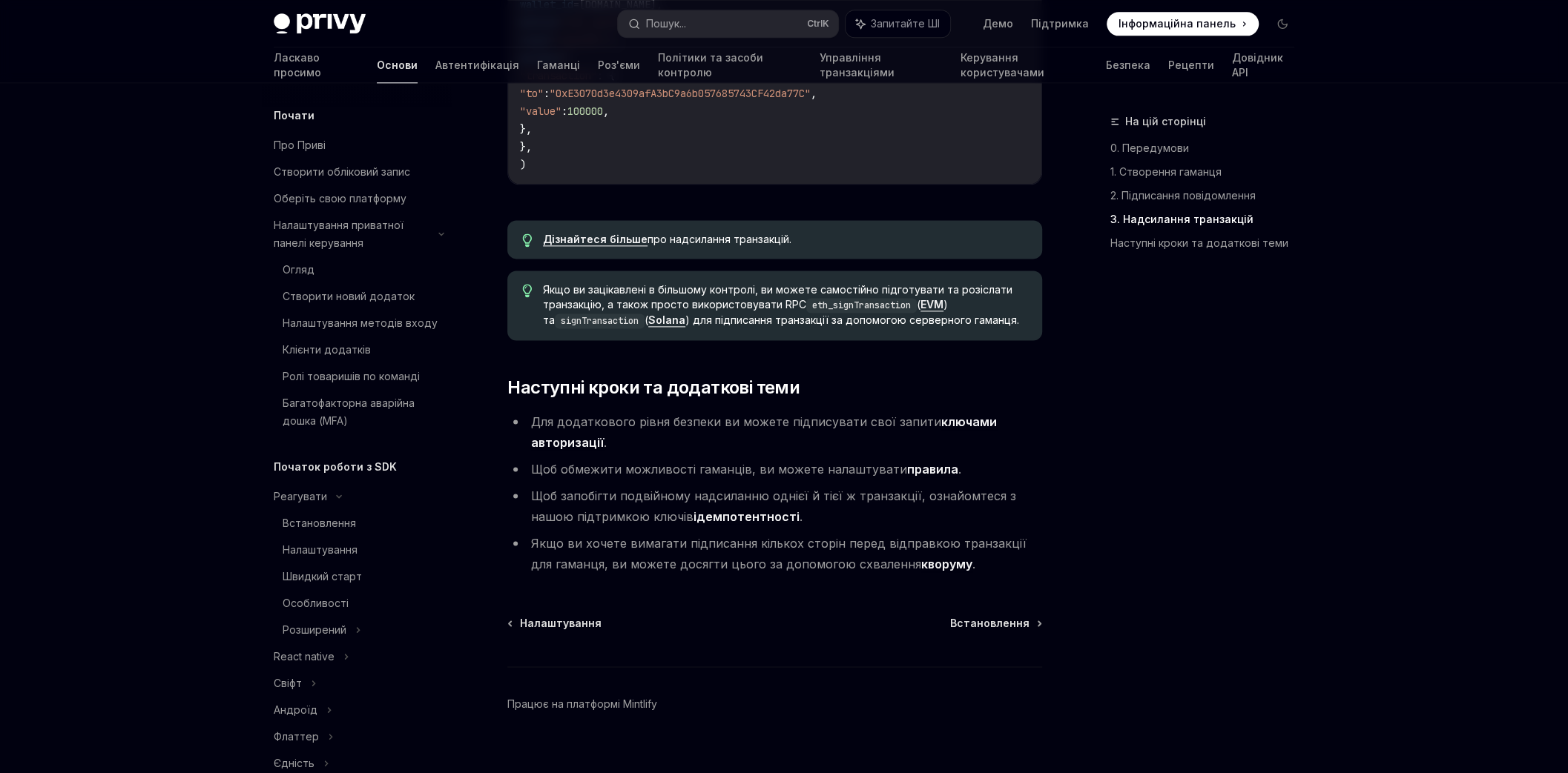
scroll to position [540, 0]
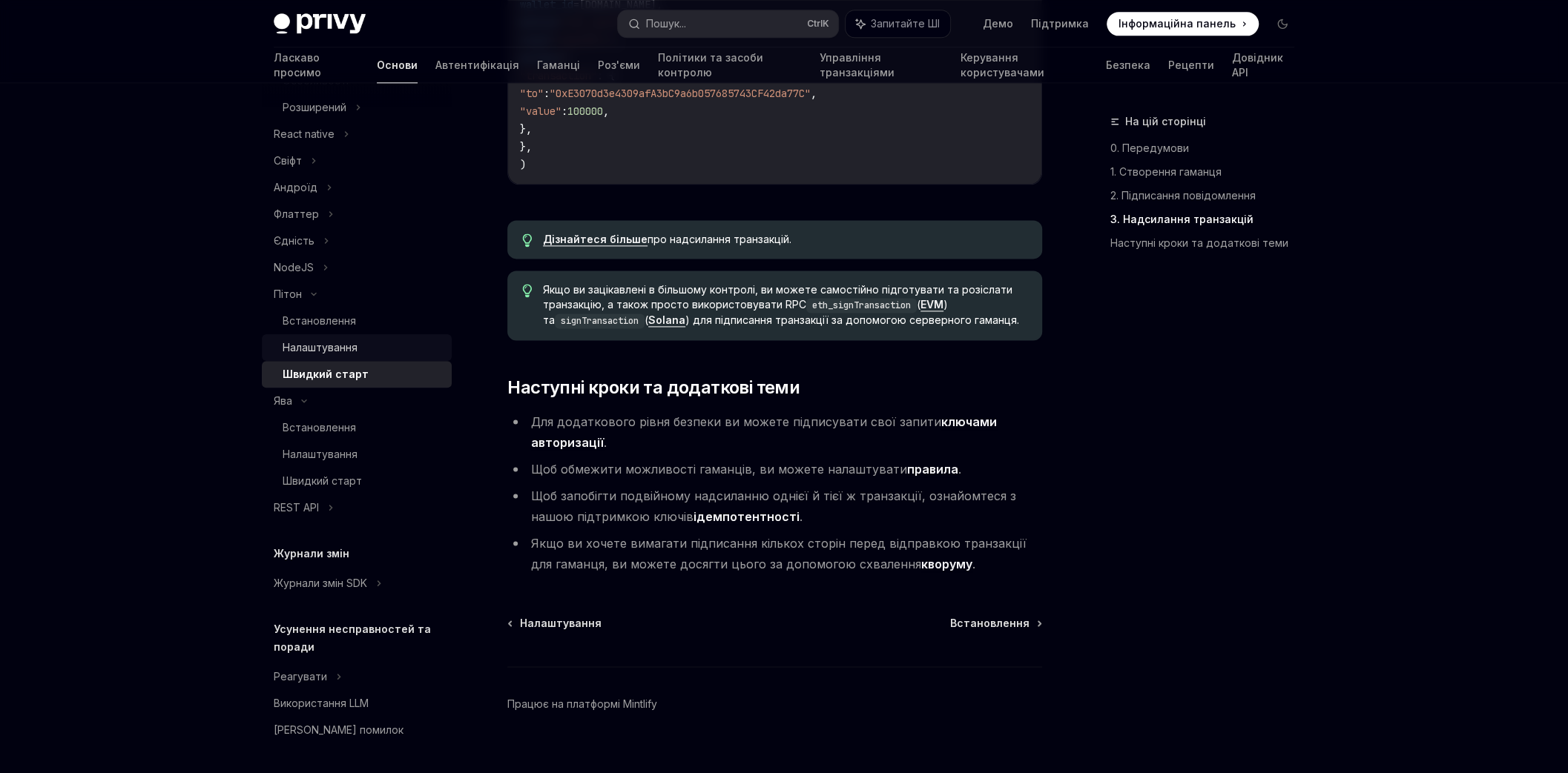
click at [302, 344] on font "Налаштування" at bounding box center [320, 347] width 75 height 12
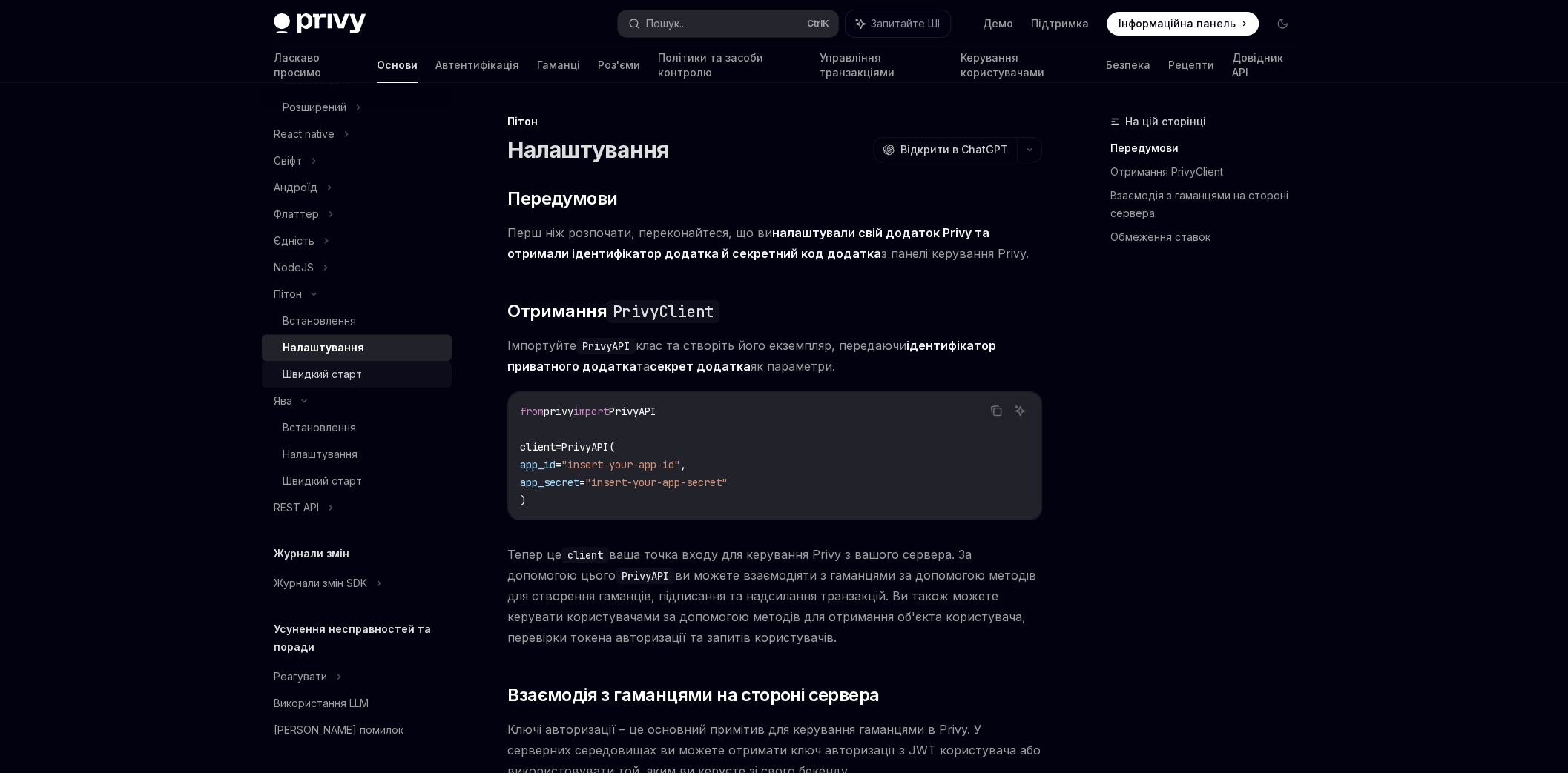
click at [313, 371] on font "Швидкий старт" at bounding box center [322, 373] width 79 height 12
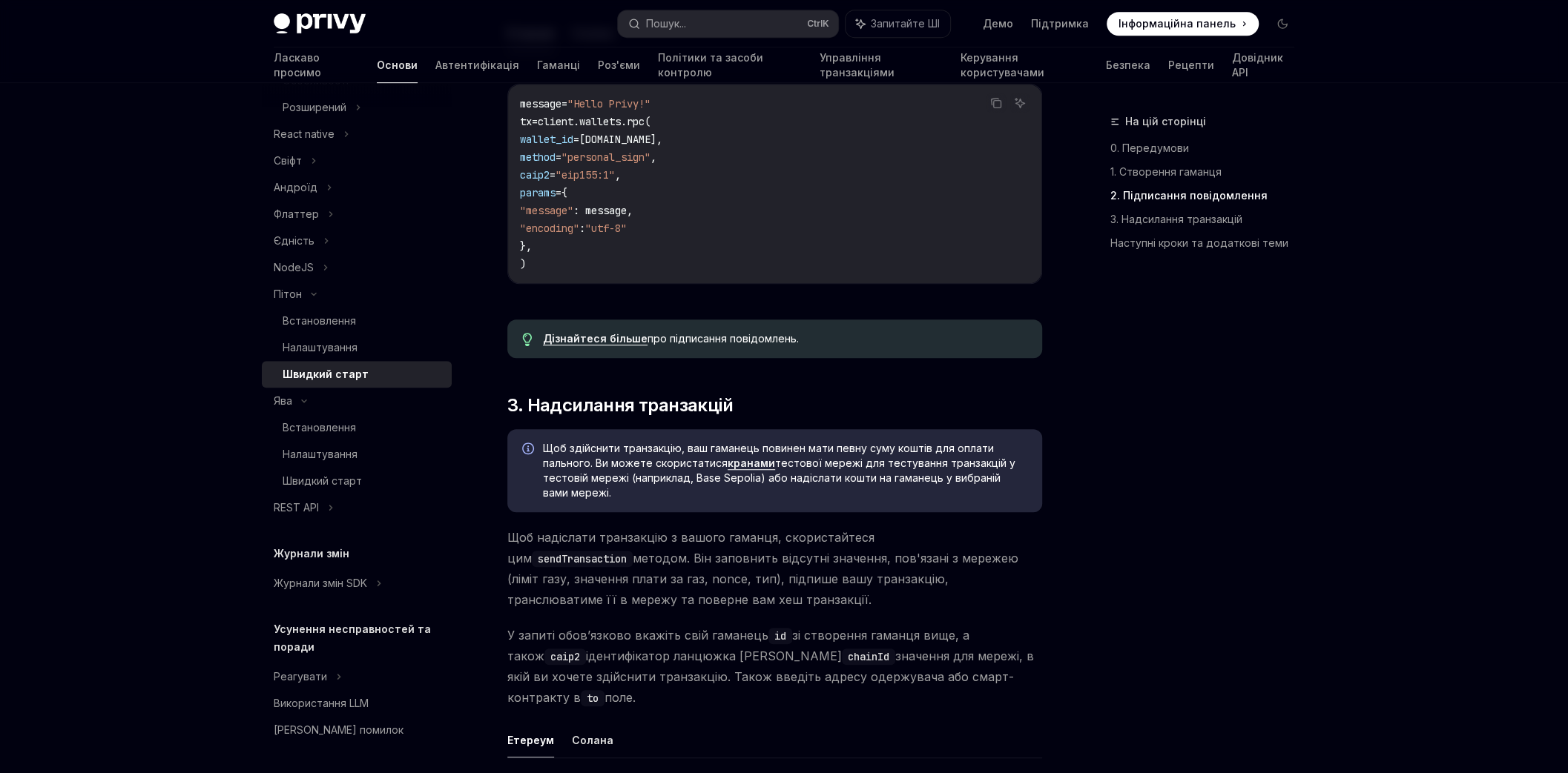
scroll to position [445, 0]
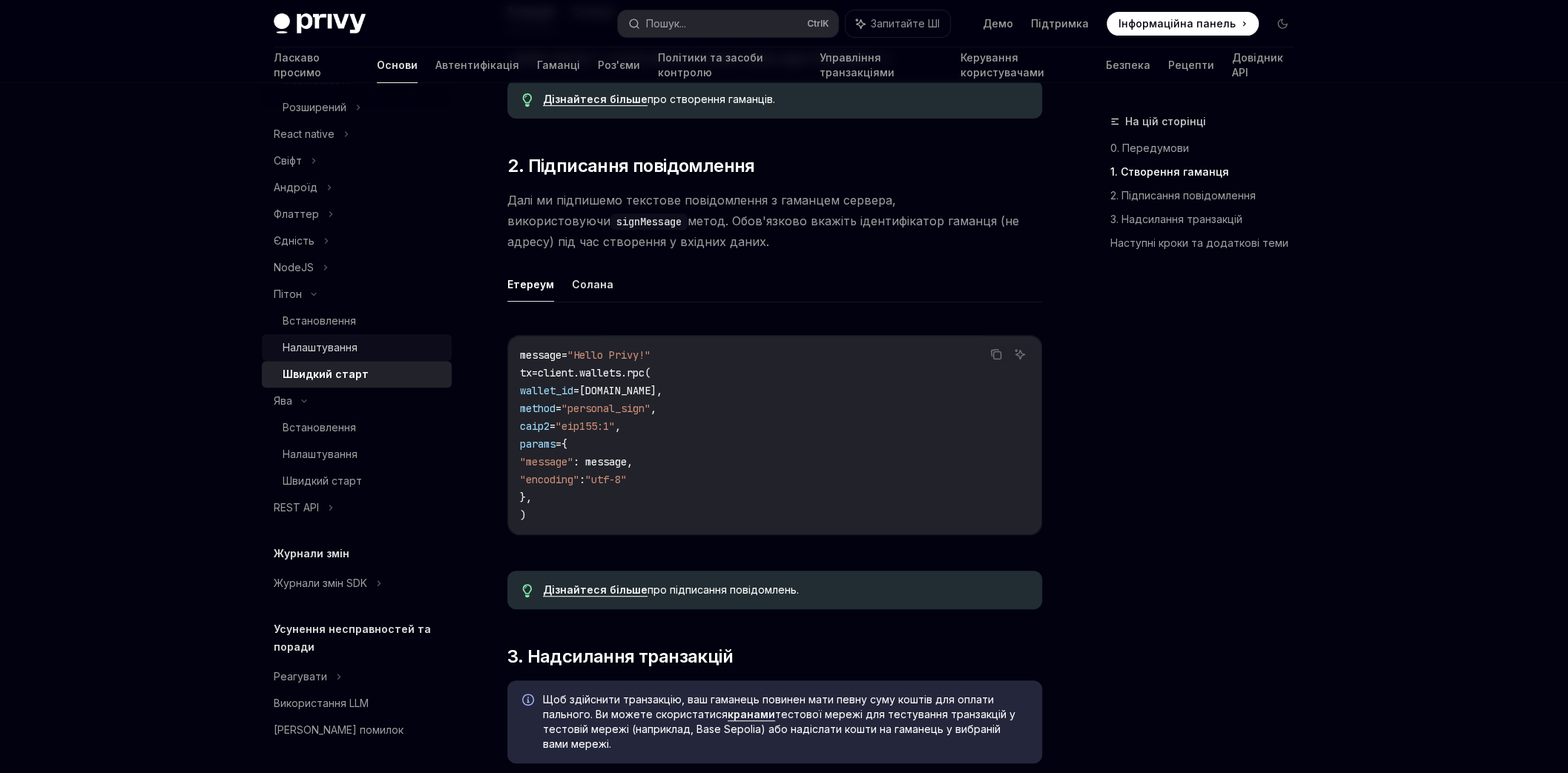
click at [296, 352] on font "Налаштування" at bounding box center [320, 347] width 75 height 12
type textarea "*"
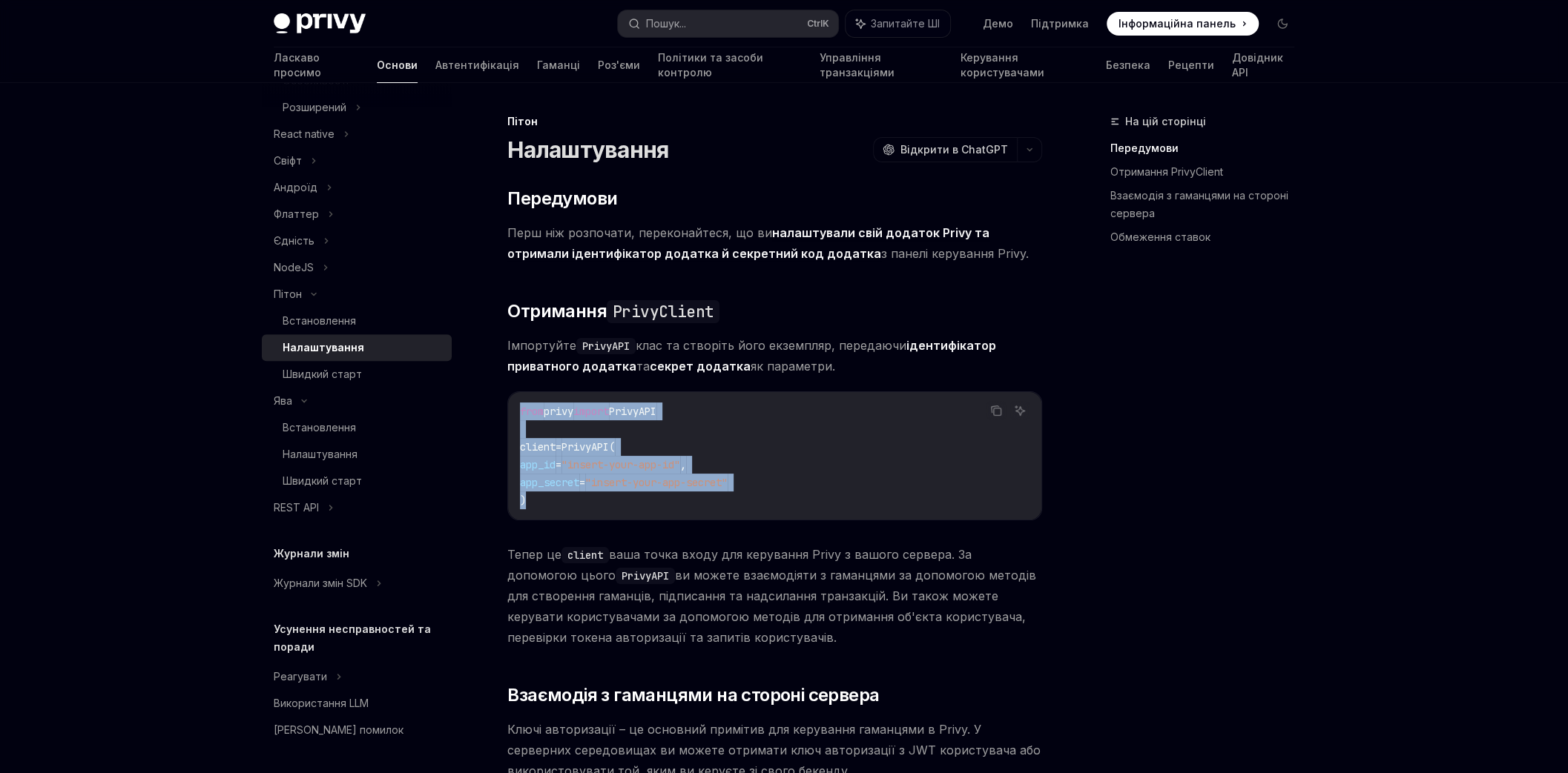
drag, startPoint x: 542, startPoint y: 504, endPoint x: 491, endPoint y: 411, distance: 106.1
click at [491, 411] on div "Пітон Налаштування OpenAI Відкрити в ChatGPT OpenAI Відкрити в ChatGPT ​ Переду…" at bounding box center [635, 741] width 819 height 1258
copy code "from privy import PrivyAPI client = PrivyAPI( app_id = "insert-your-app-id" , a…"
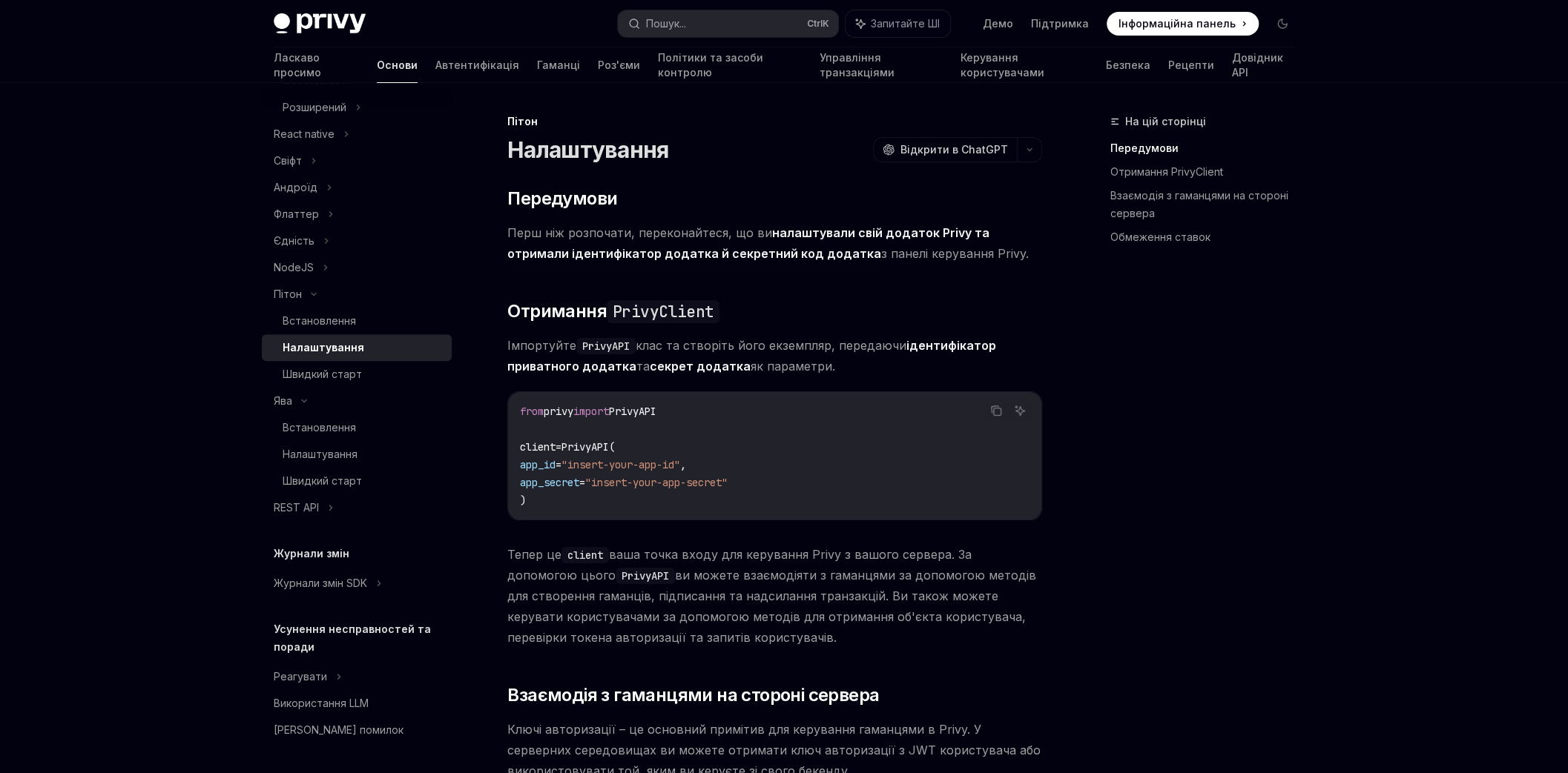
click at [645, 556] on font "ваша точка входу для керування Privy з вашого сервера. За допомогою цього" at bounding box center [739, 565] width 464 height 36
click at [967, 155] on font "Відкрити в ChatGPT" at bounding box center [954, 149] width 107 height 12
click at [579, 482] on span "app_secret" at bounding box center [549, 482] width 59 height 13
click at [575, 482] on span "app_secret" at bounding box center [549, 482] width 59 height 13
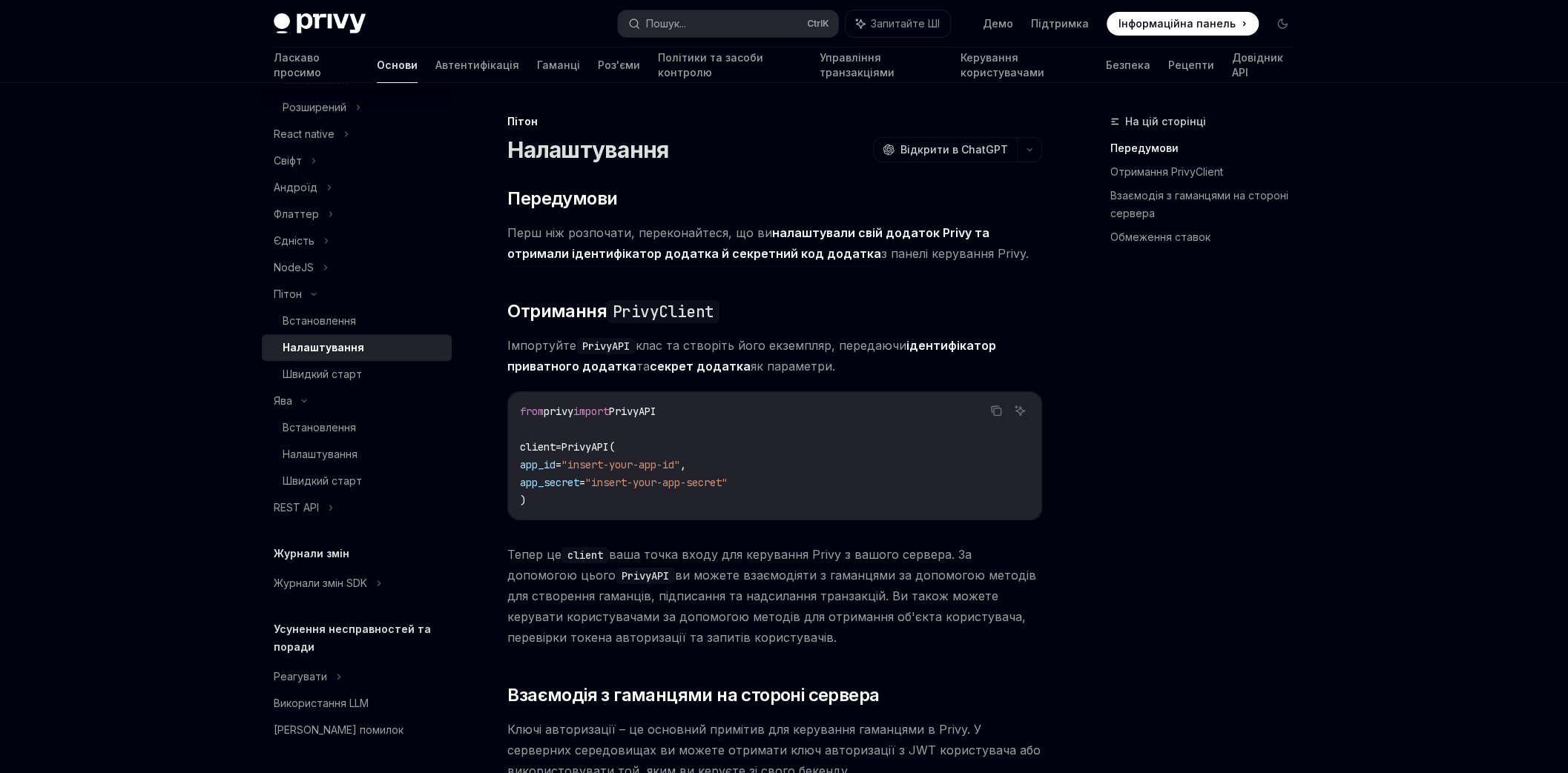
drag, startPoint x: 570, startPoint y: 481, endPoint x: 609, endPoint y: 478, distance: 39.1
click at [609, 478] on span "app_secret = "insert-your-app-secret"" at bounding box center [623, 482] width 207 height 13
copy span "secret"
click at [332, 321] on font "Встановлення" at bounding box center [319, 320] width 73 height 12
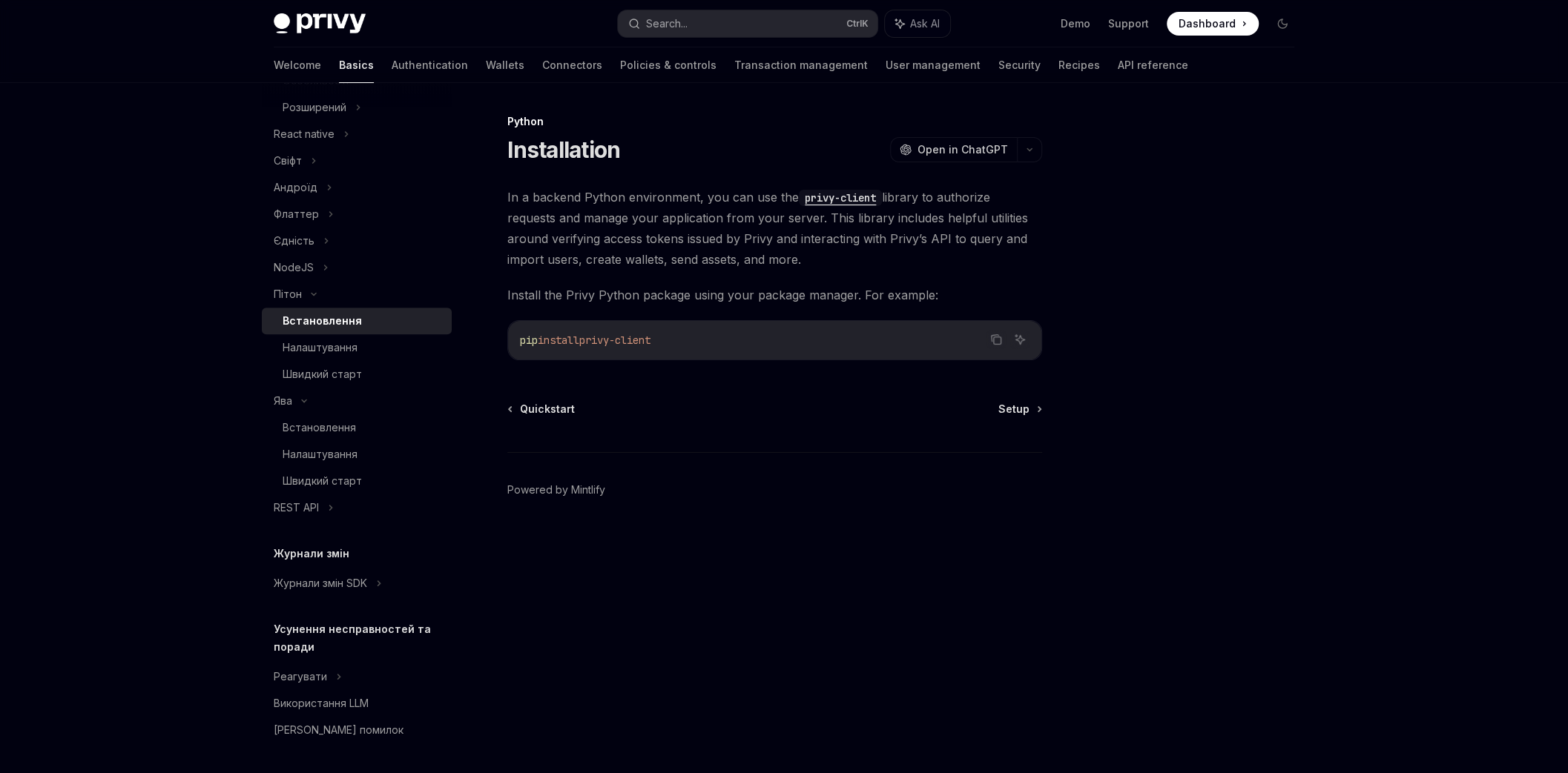
type textarea "*"
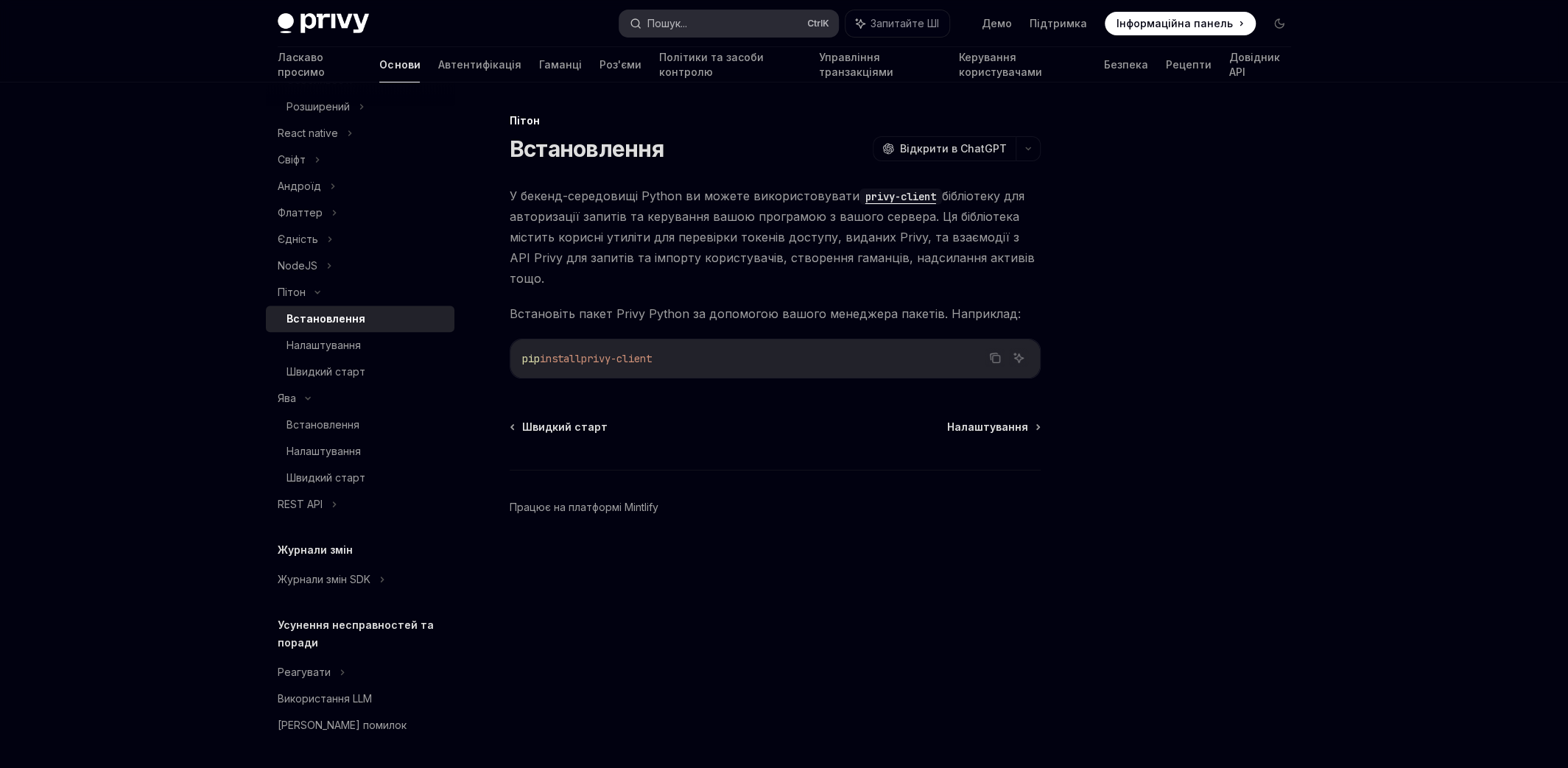
click at [736, 26] on button "Пошук... Ctrl K" at bounding box center [729, 23] width 218 height 26
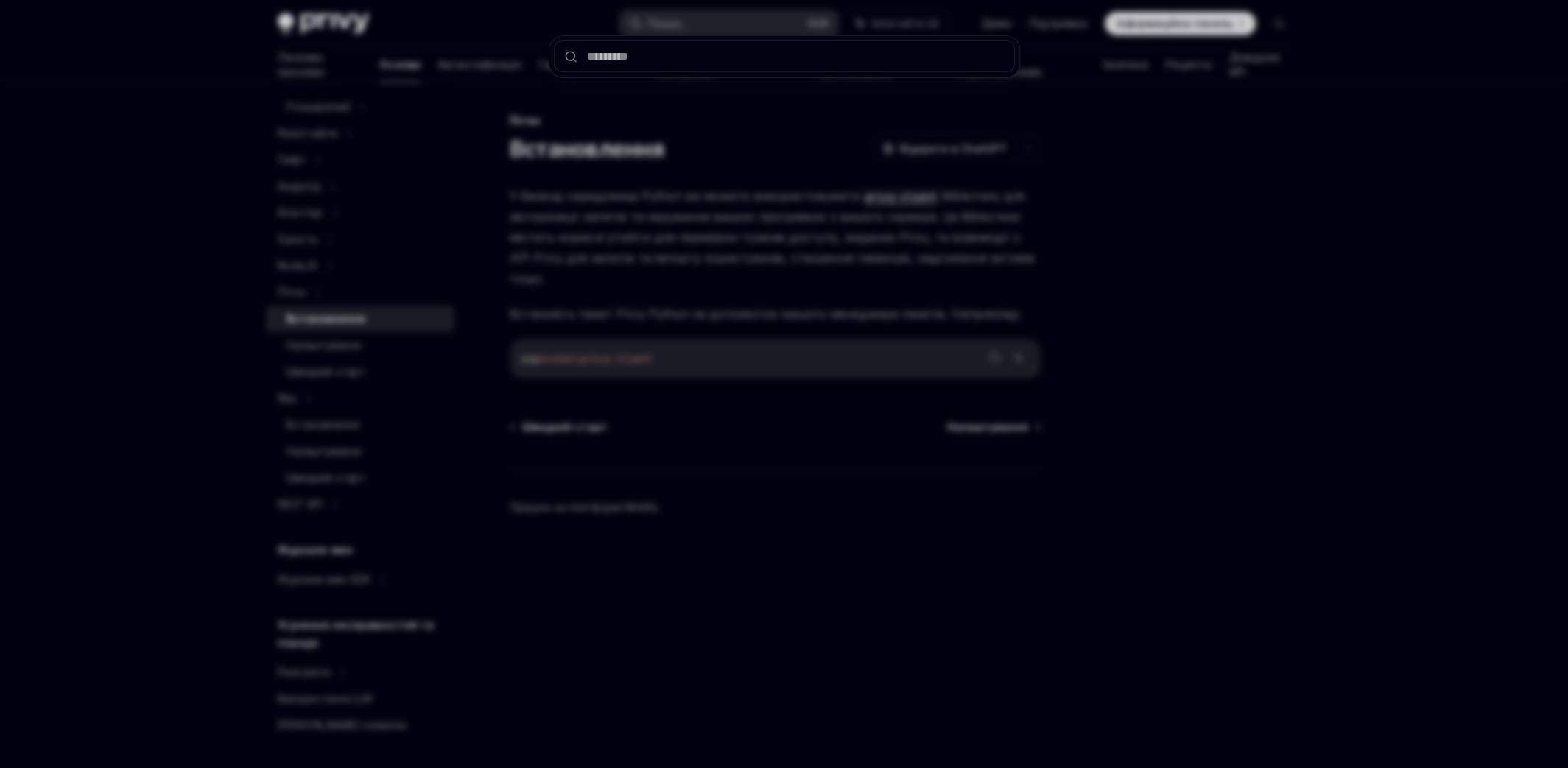
type input "******"
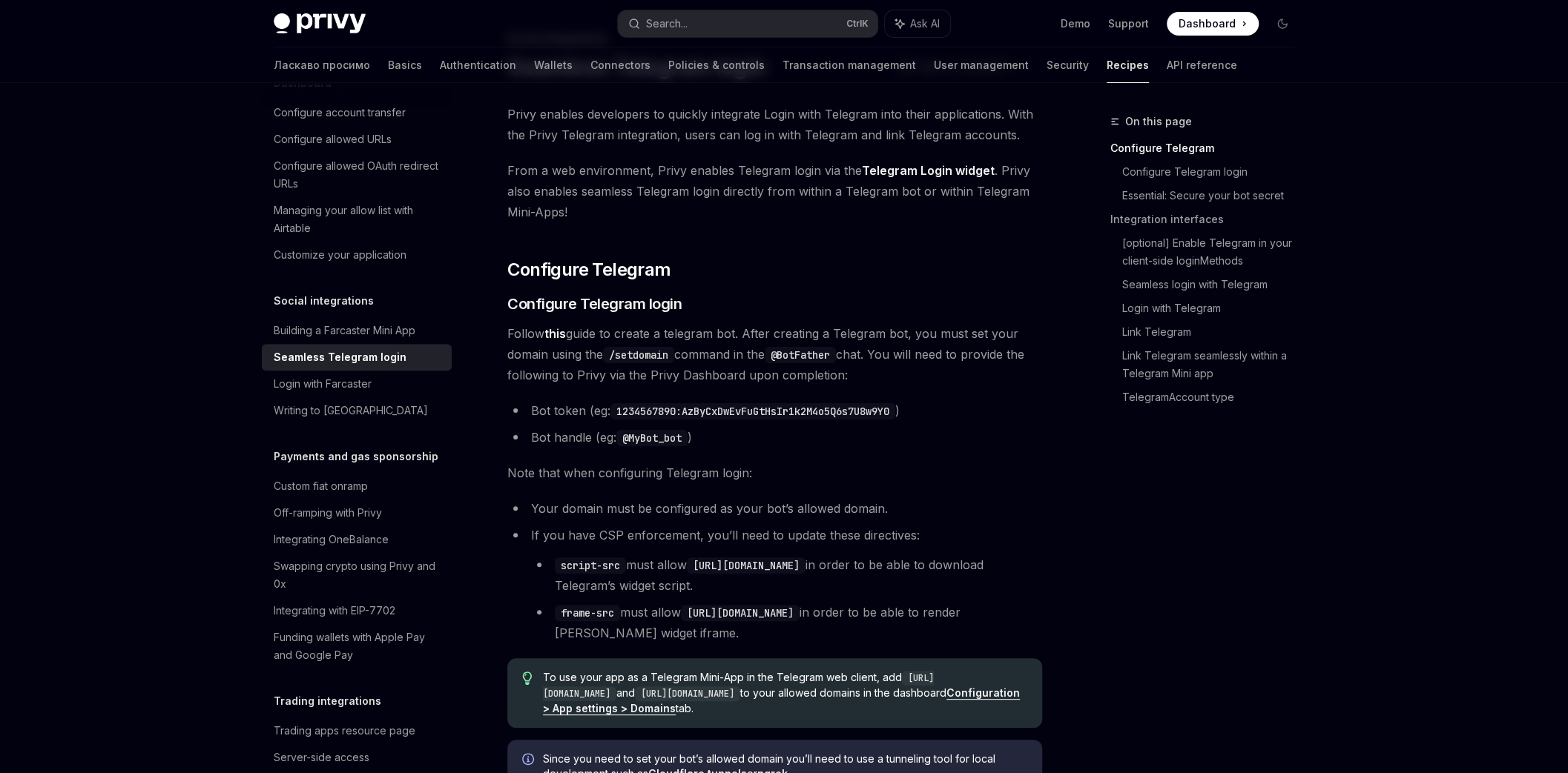
scroll to position [1048, 0]
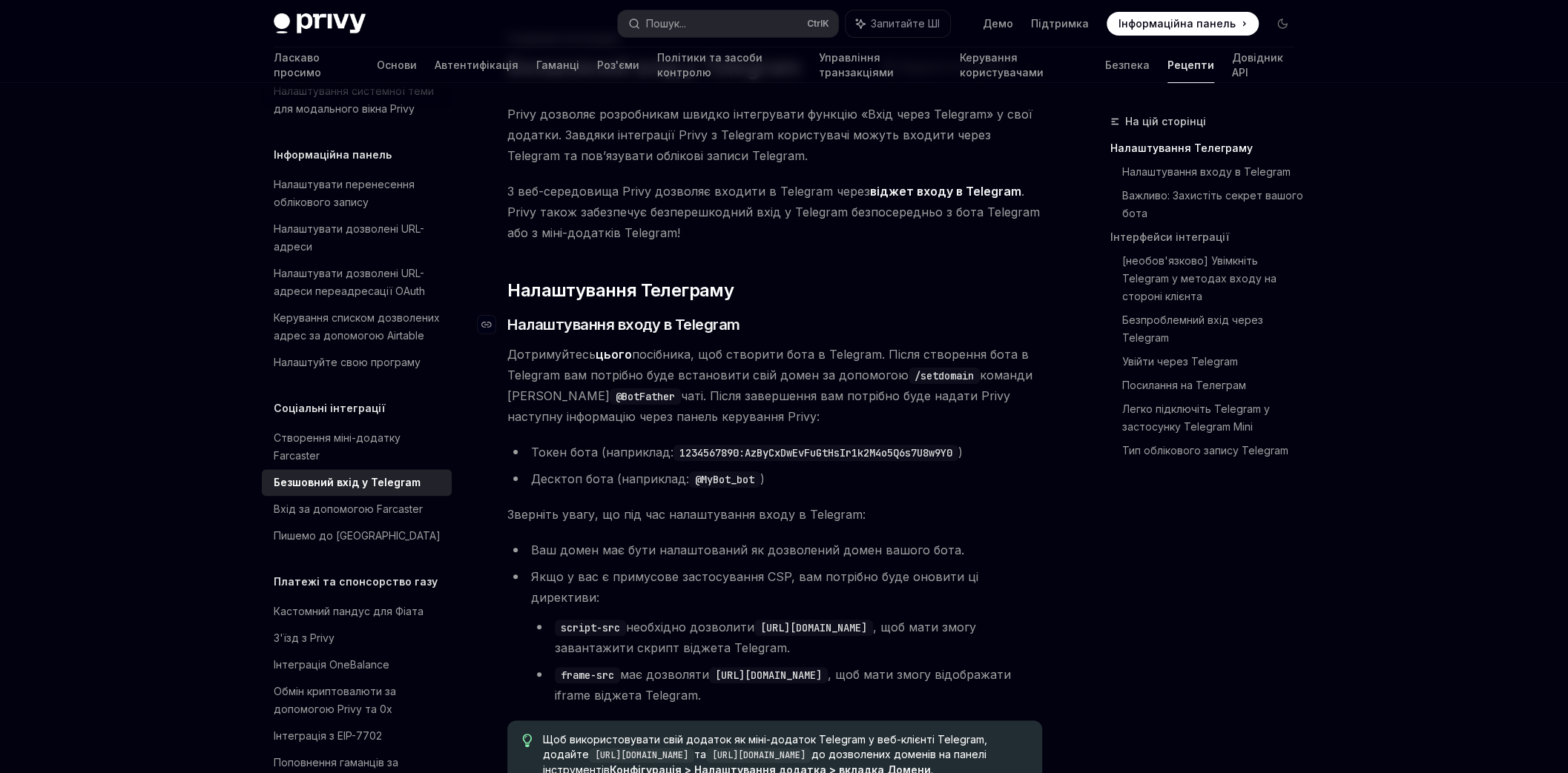
click at [693, 316] on font "Налаштування входу в Telegram" at bounding box center [623, 324] width 232 height 17
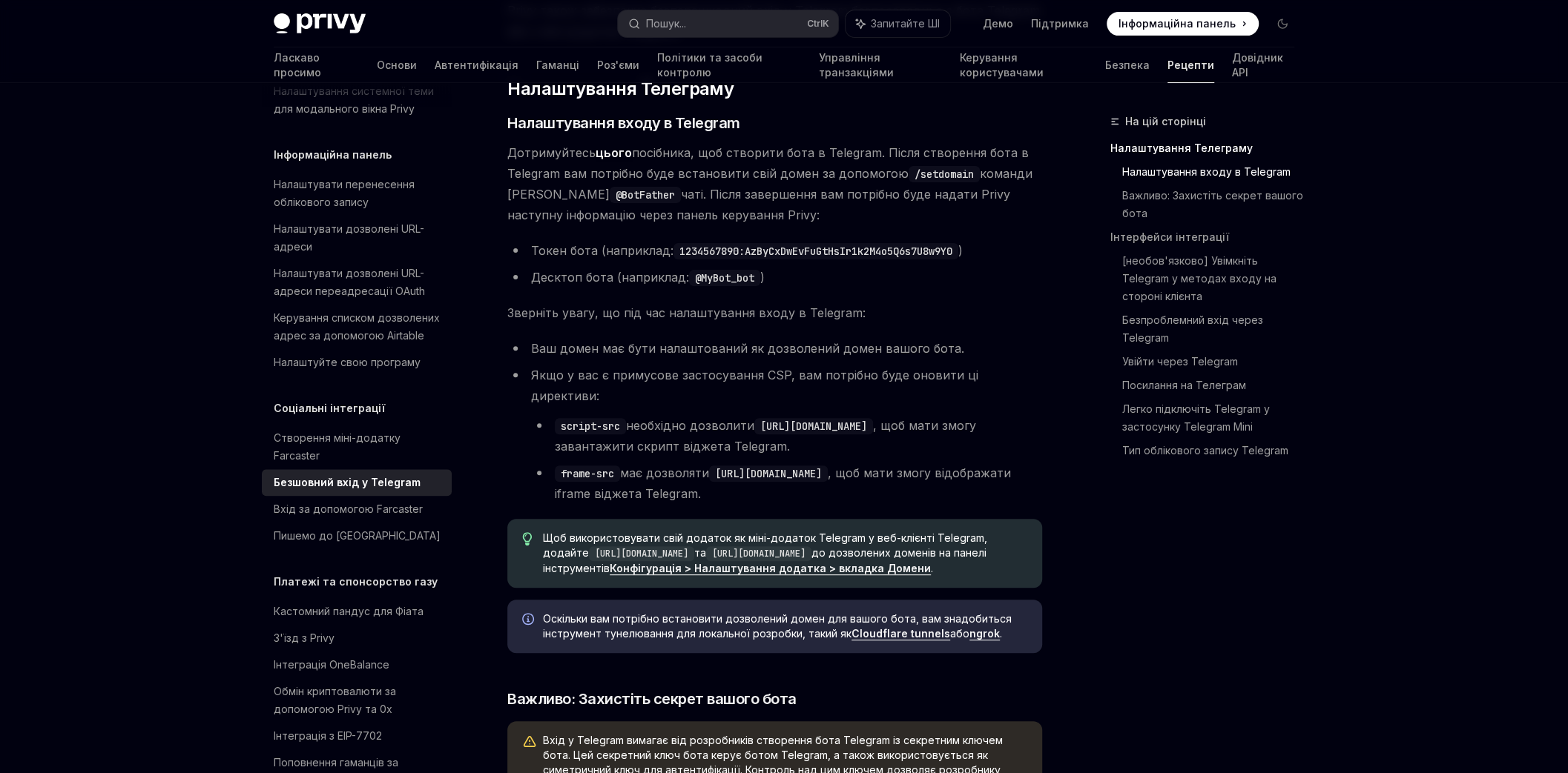
scroll to position [941, 0]
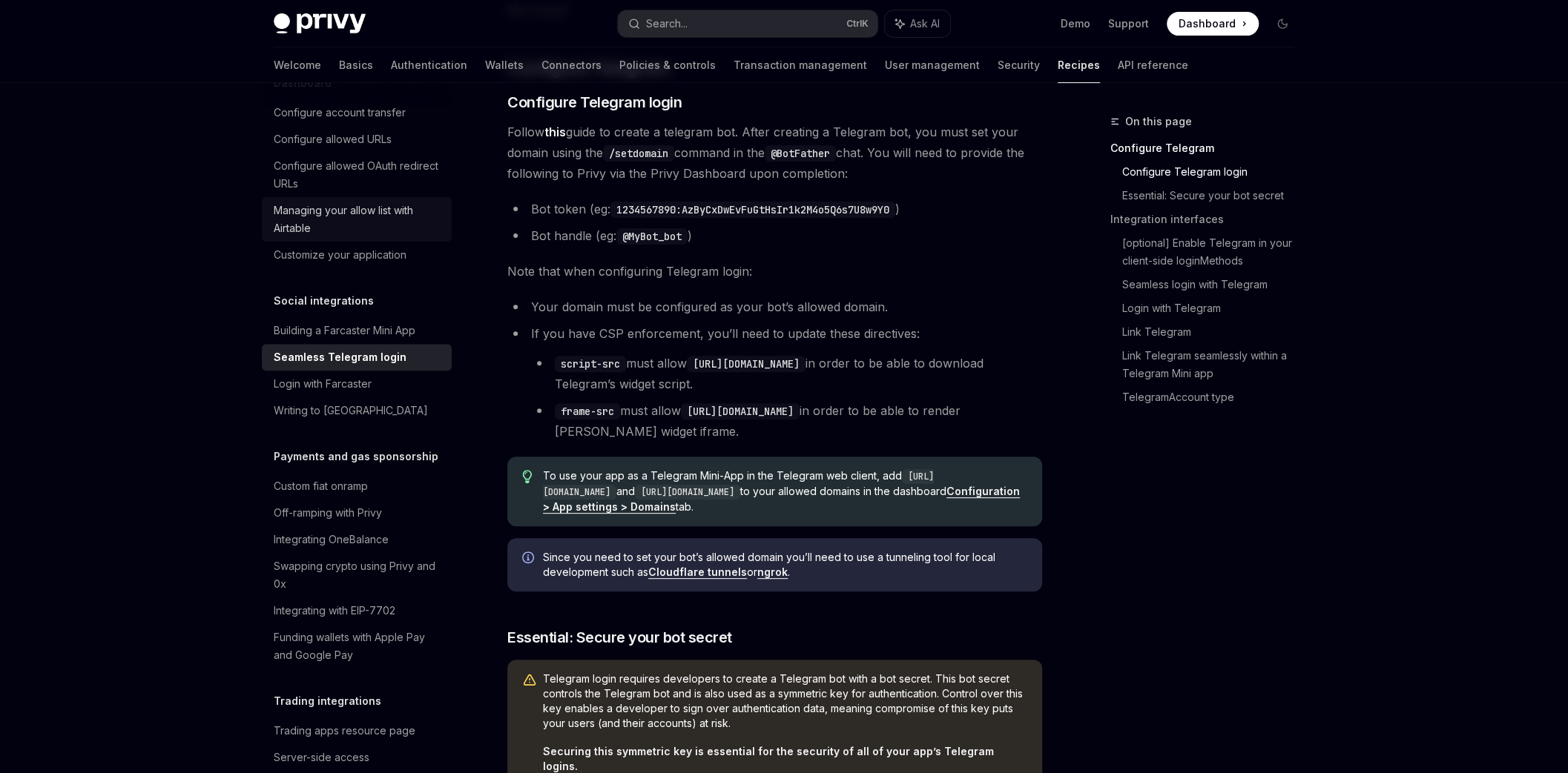
click at [315, 237] on div "Managing your allow list with Airtable" at bounding box center [357, 219] width 169 height 36
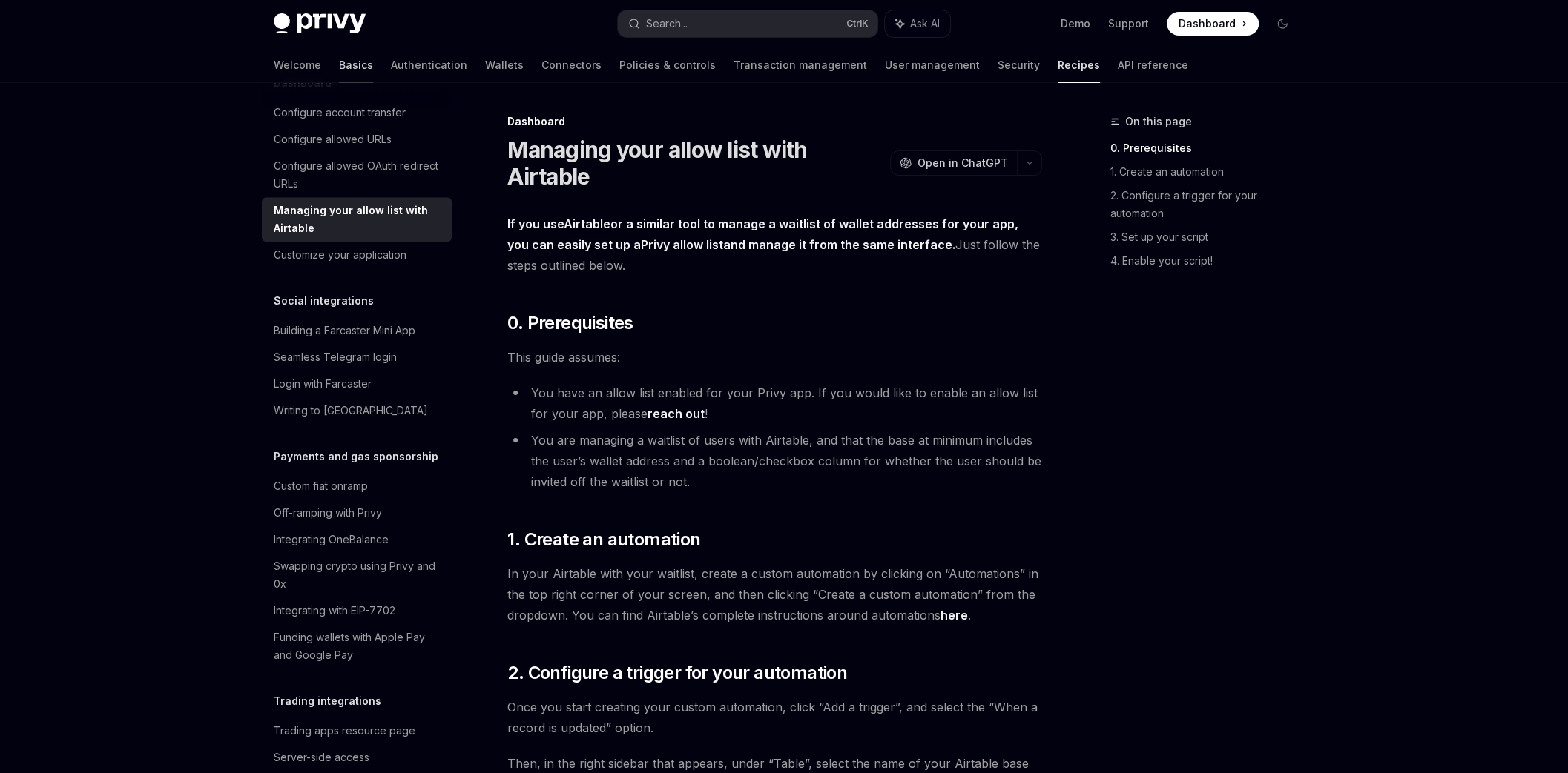
click at [339, 59] on link "Basics" at bounding box center [356, 65] width 34 height 36
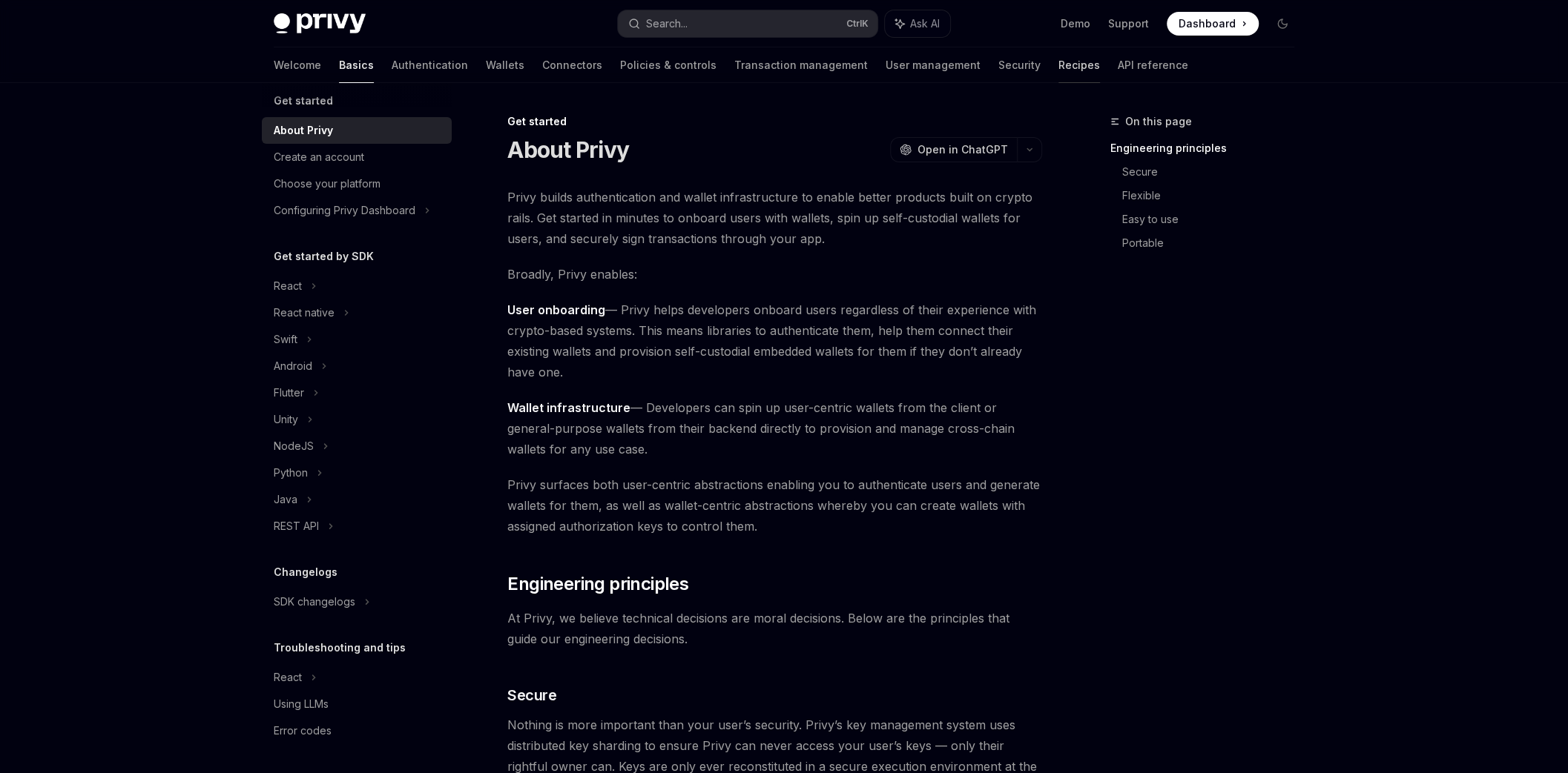
click at [1058, 57] on link "Recipes" at bounding box center [1079, 65] width 42 height 36
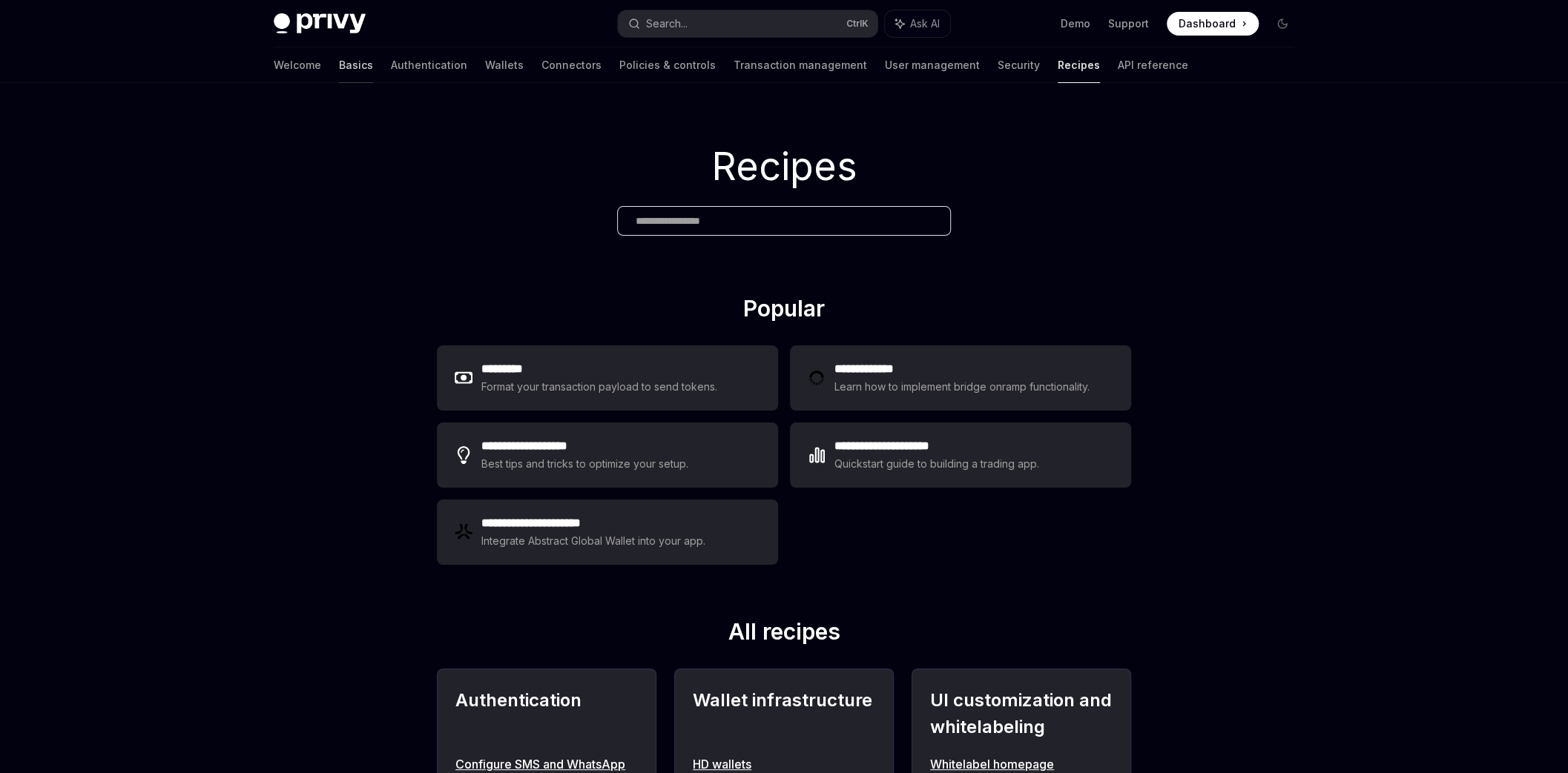
click at [339, 62] on link "Basics" at bounding box center [356, 65] width 34 height 36
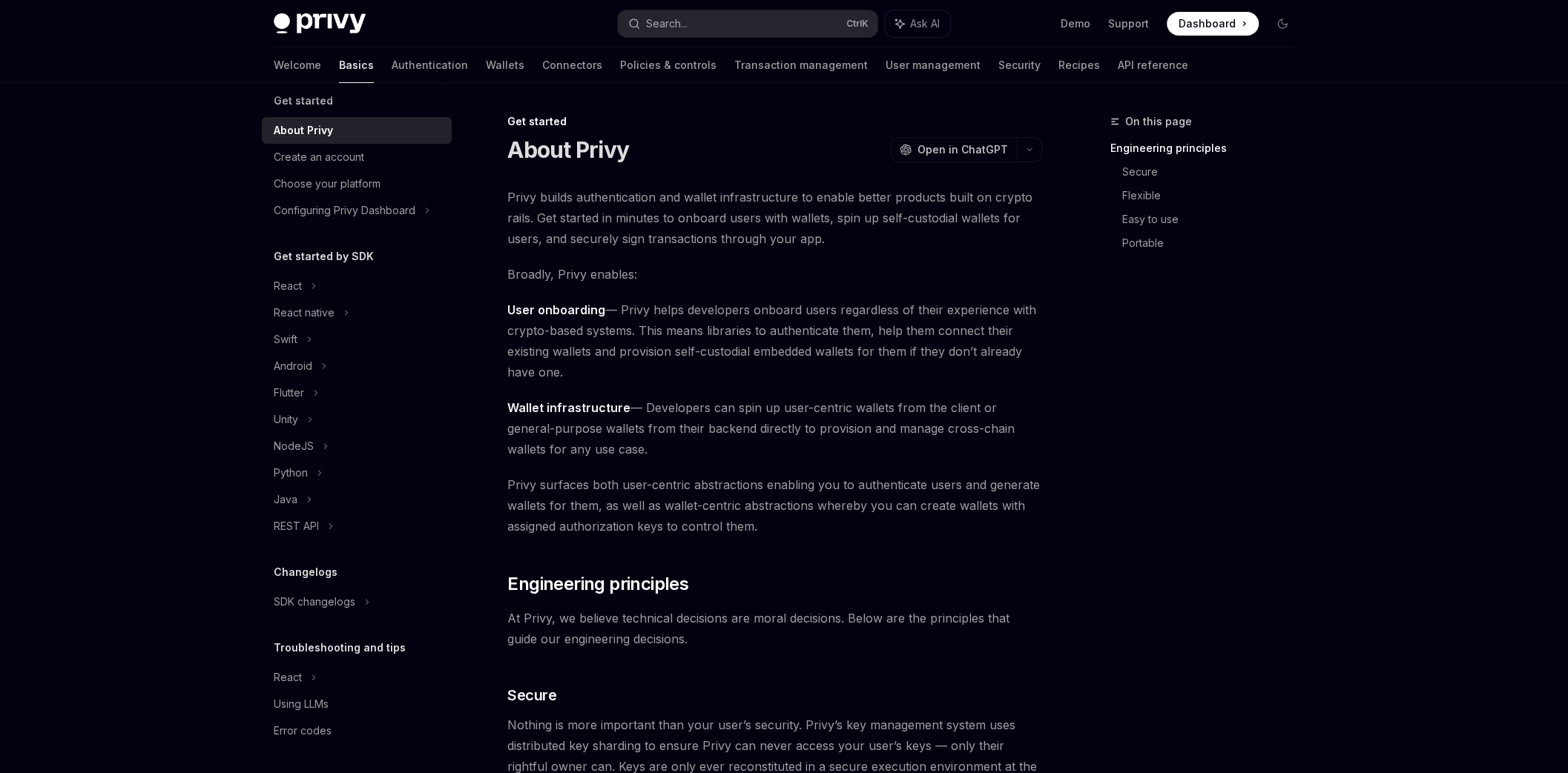
click at [659, 147] on div "About Privy OpenAI Open in ChatGPT" at bounding box center [775, 150] width 535 height 27
click at [337, 157] on div "Create an account" at bounding box center [318, 157] width 91 height 17
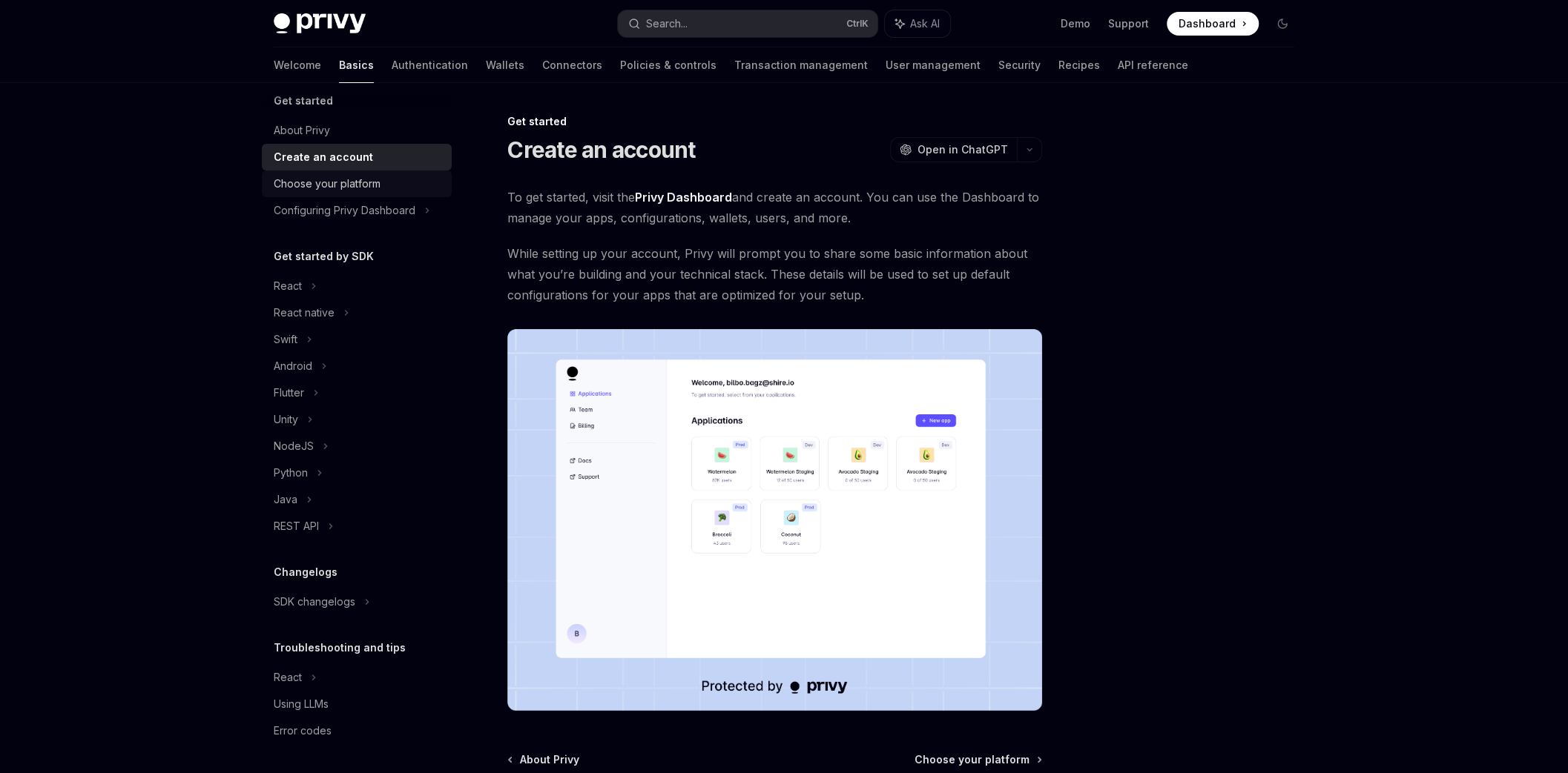
click at [322, 180] on div "Choose your platform" at bounding box center [327, 183] width 107 height 17
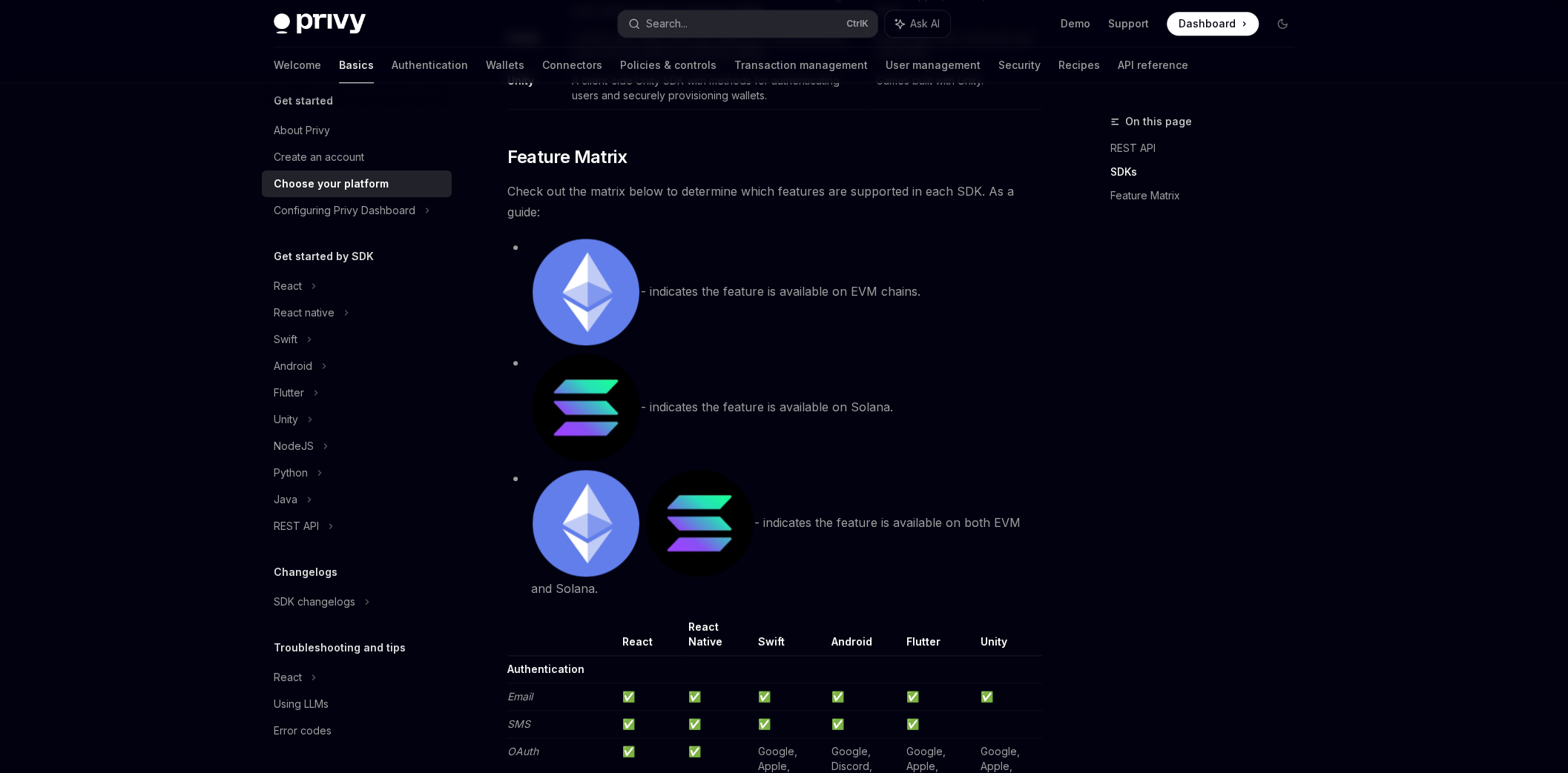
scroll to position [1244, 0]
click at [350, 212] on div "Configuring Privy Dashboard" at bounding box center [344, 210] width 142 height 17
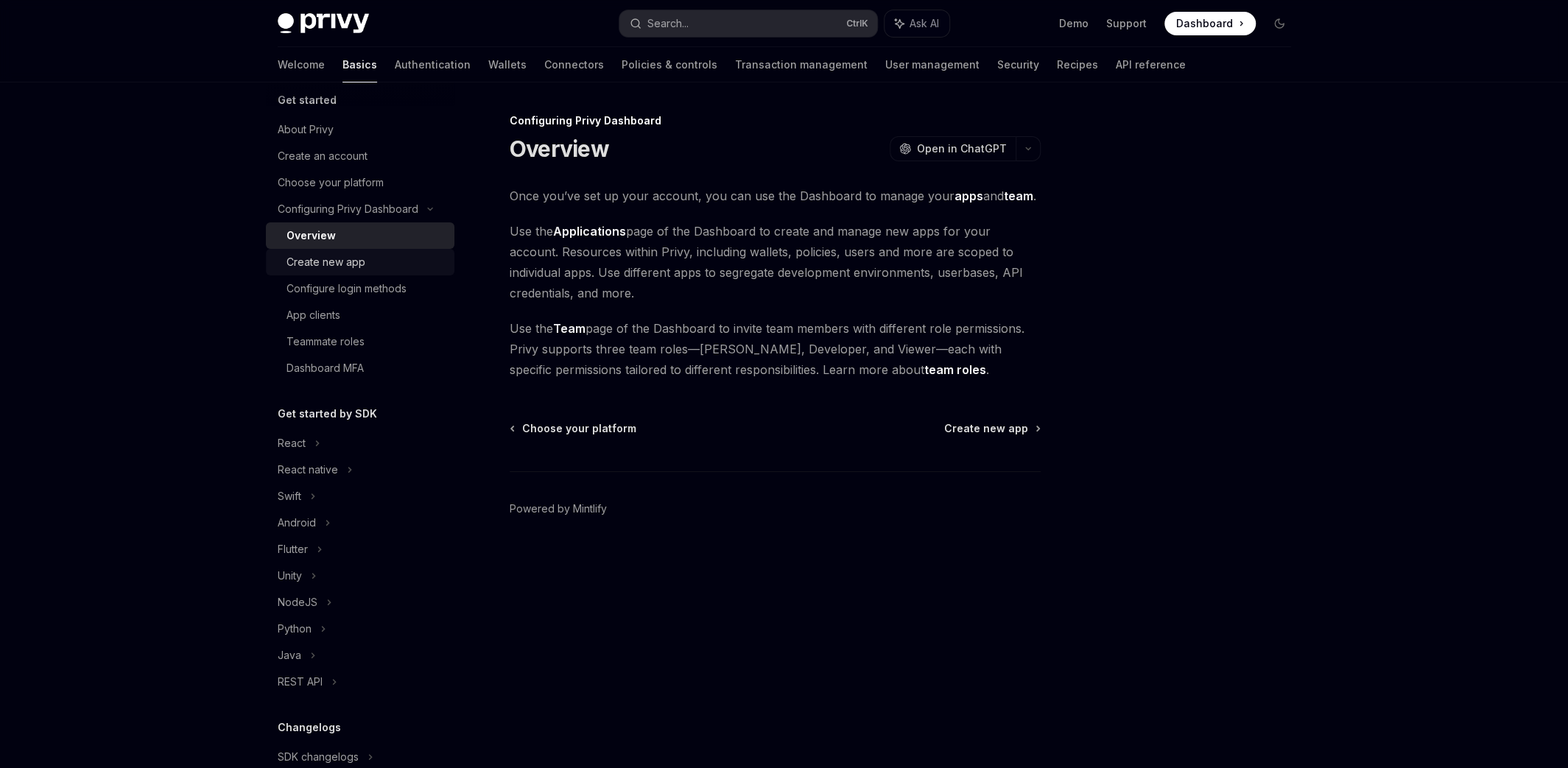
click at [349, 260] on div "Create new app" at bounding box center [325, 262] width 79 height 17
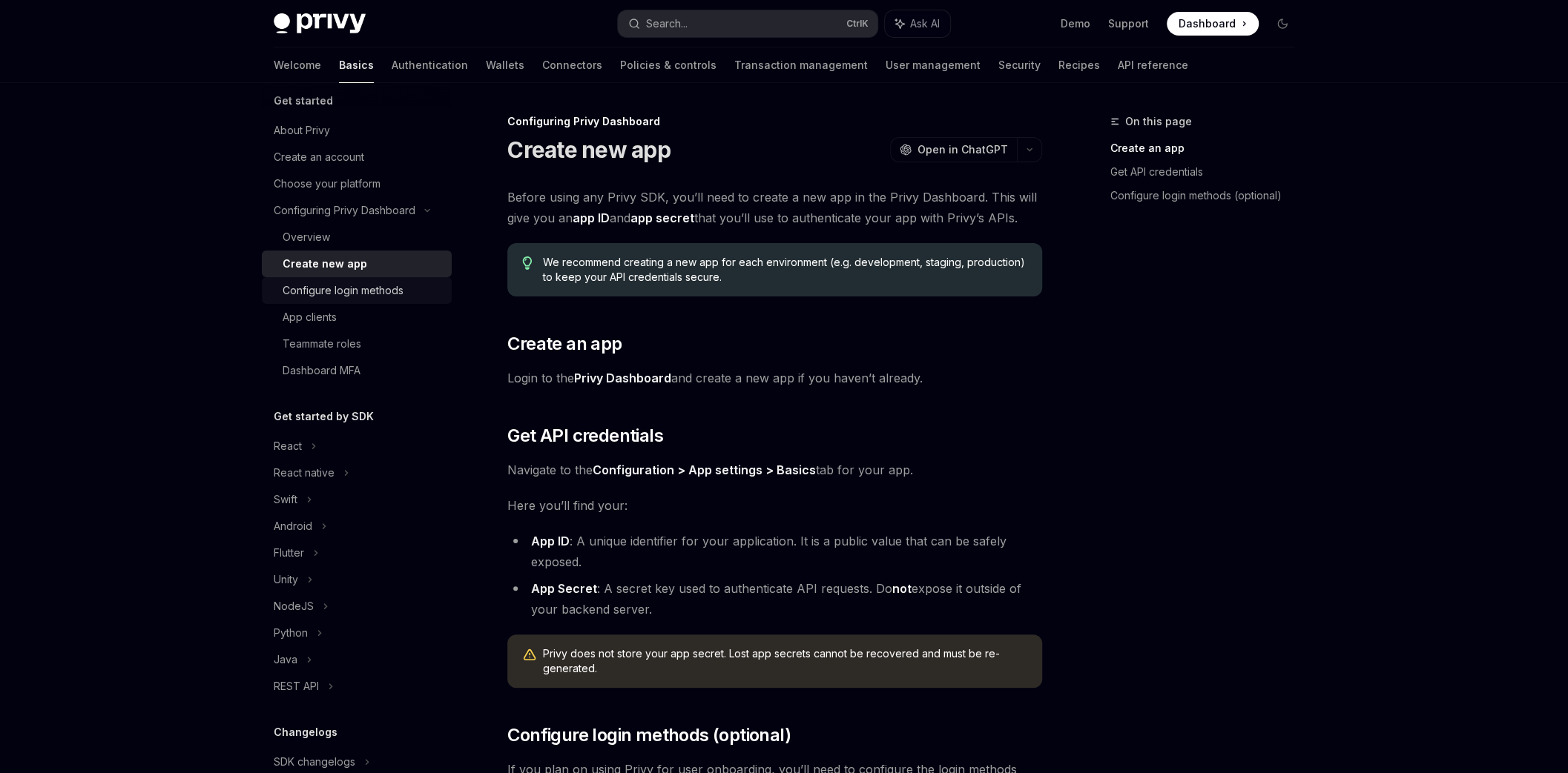
click at [322, 293] on div "Configure login methods" at bounding box center [342, 290] width 121 height 17
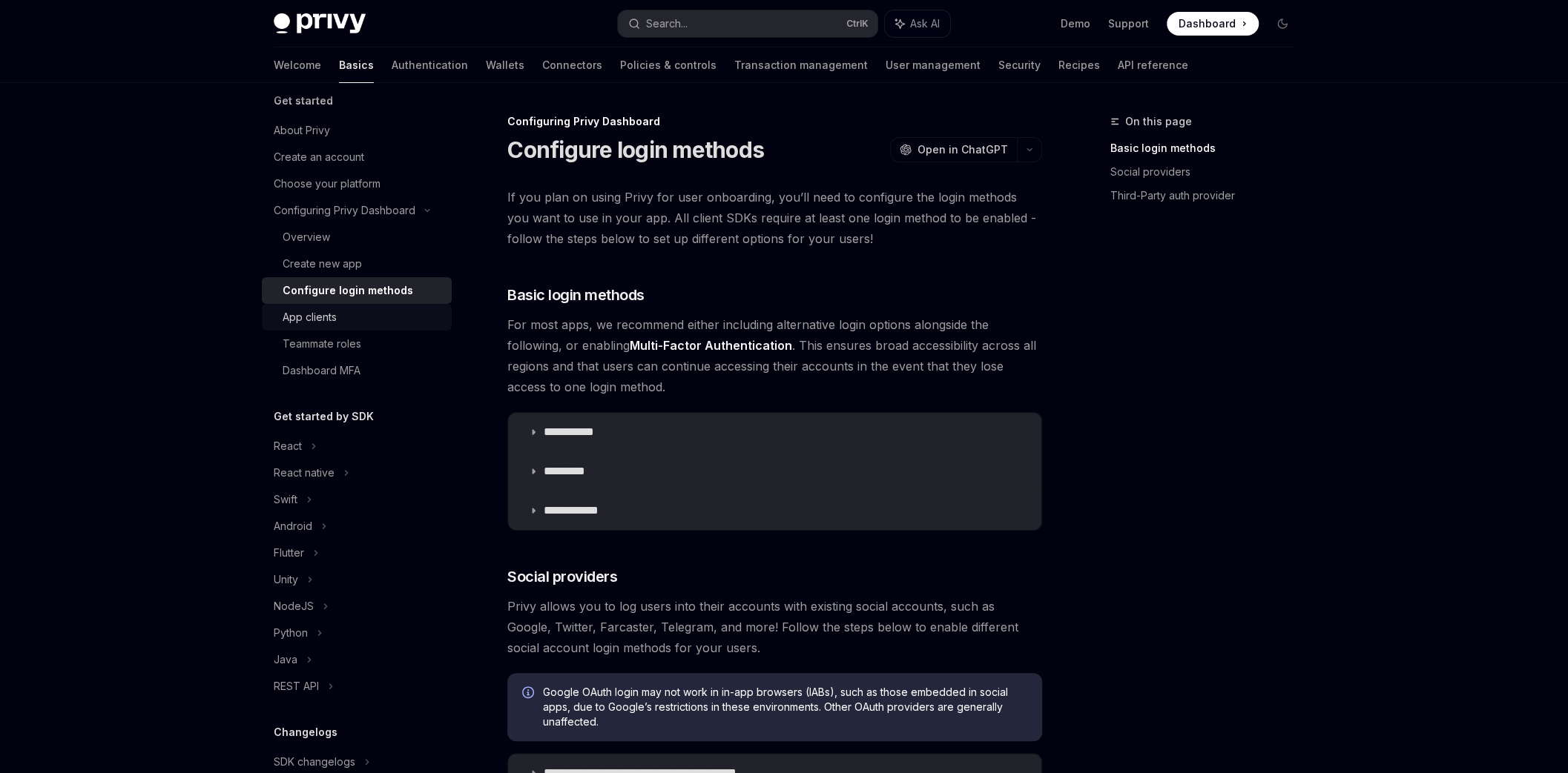
click at [345, 319] on div "App clients" at bounding box center [362, 317] width 160 height 17
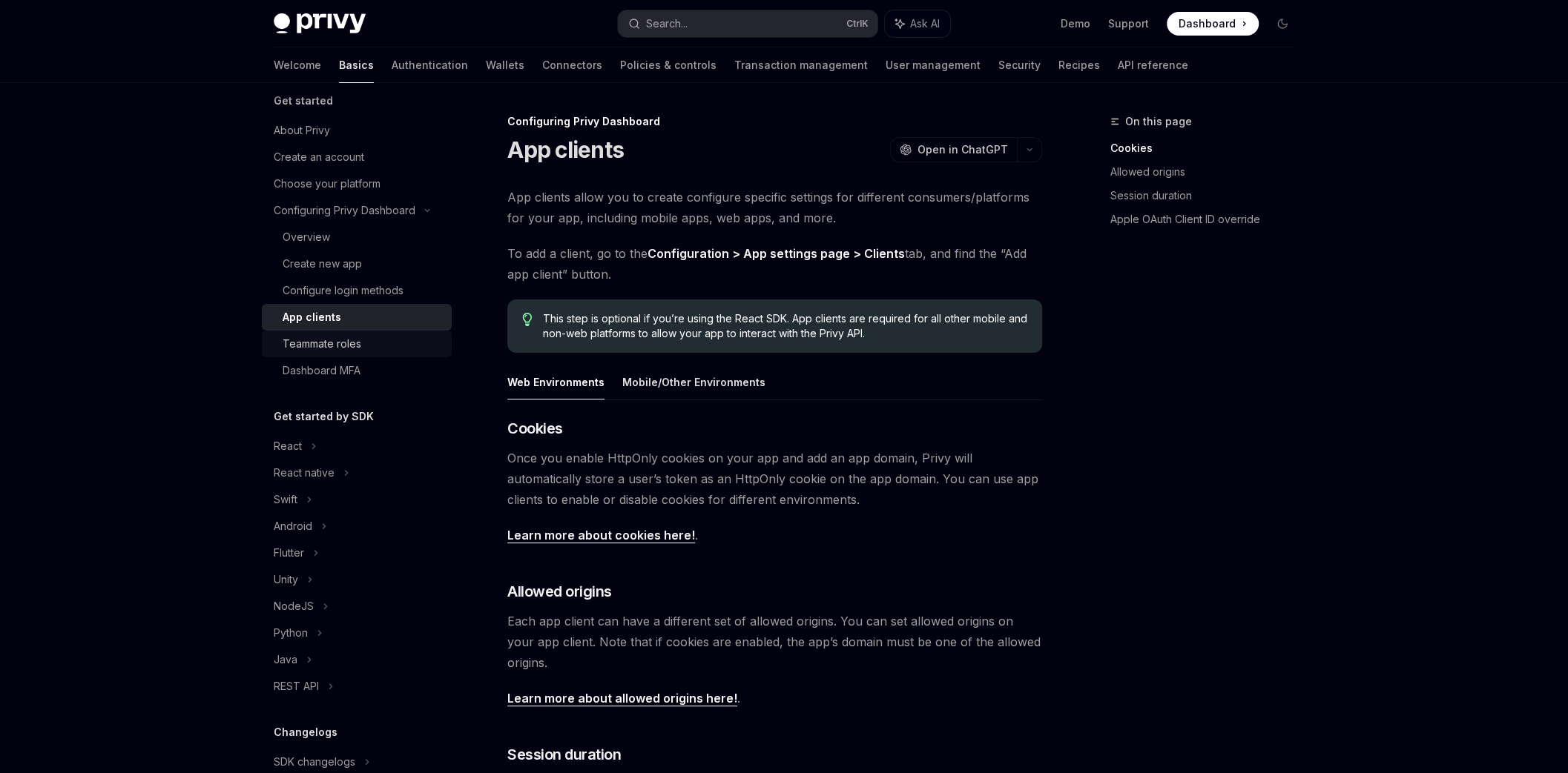
click at [330, 347] on div "Teammate roles" at bounding box center [322, 343] width 78 height 17
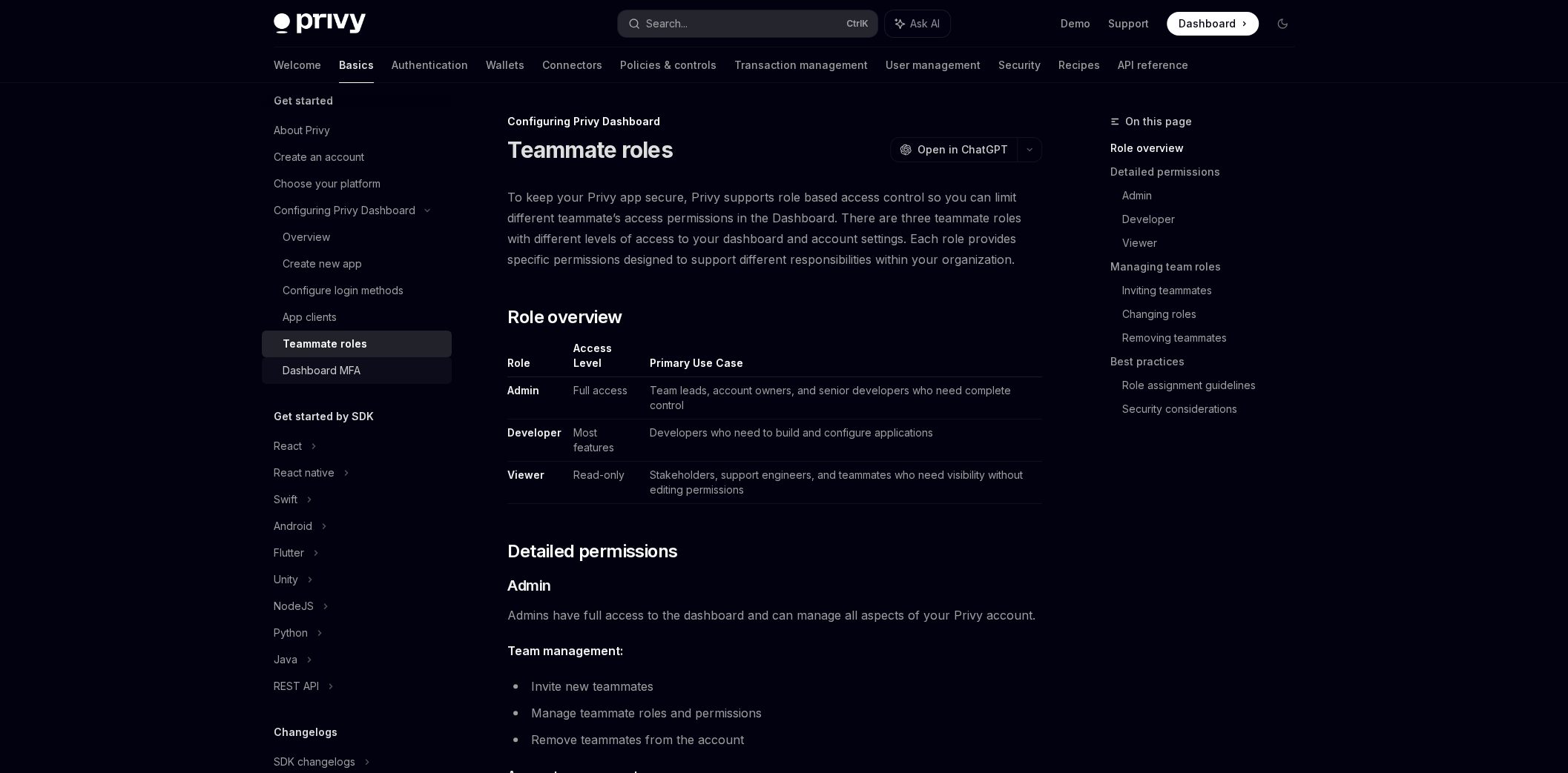
click at [328, 374] on div "Dashboard MFA" at bounding box center [321, 370] width 77 height 17
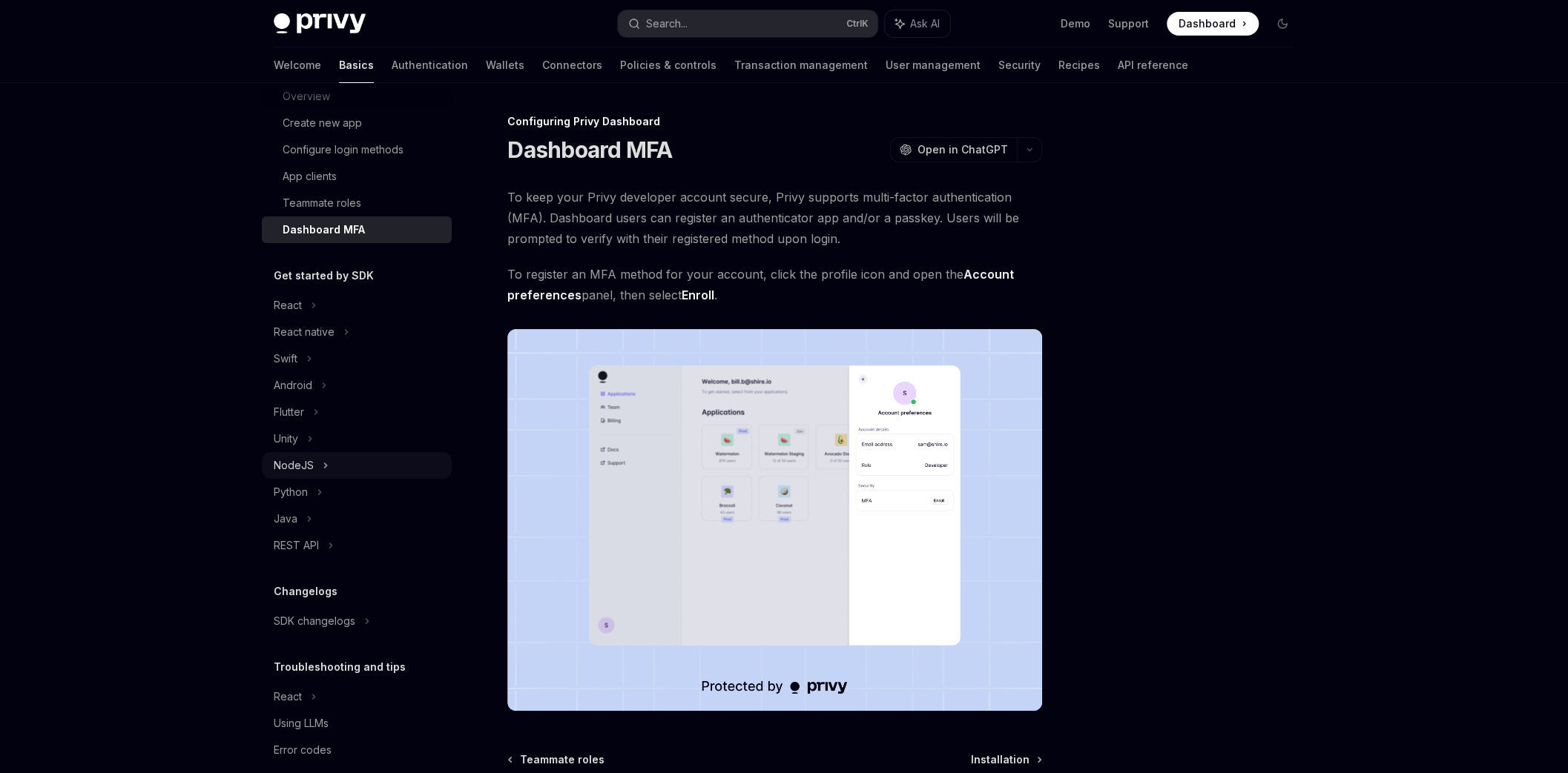
scroll to position [175, 0]
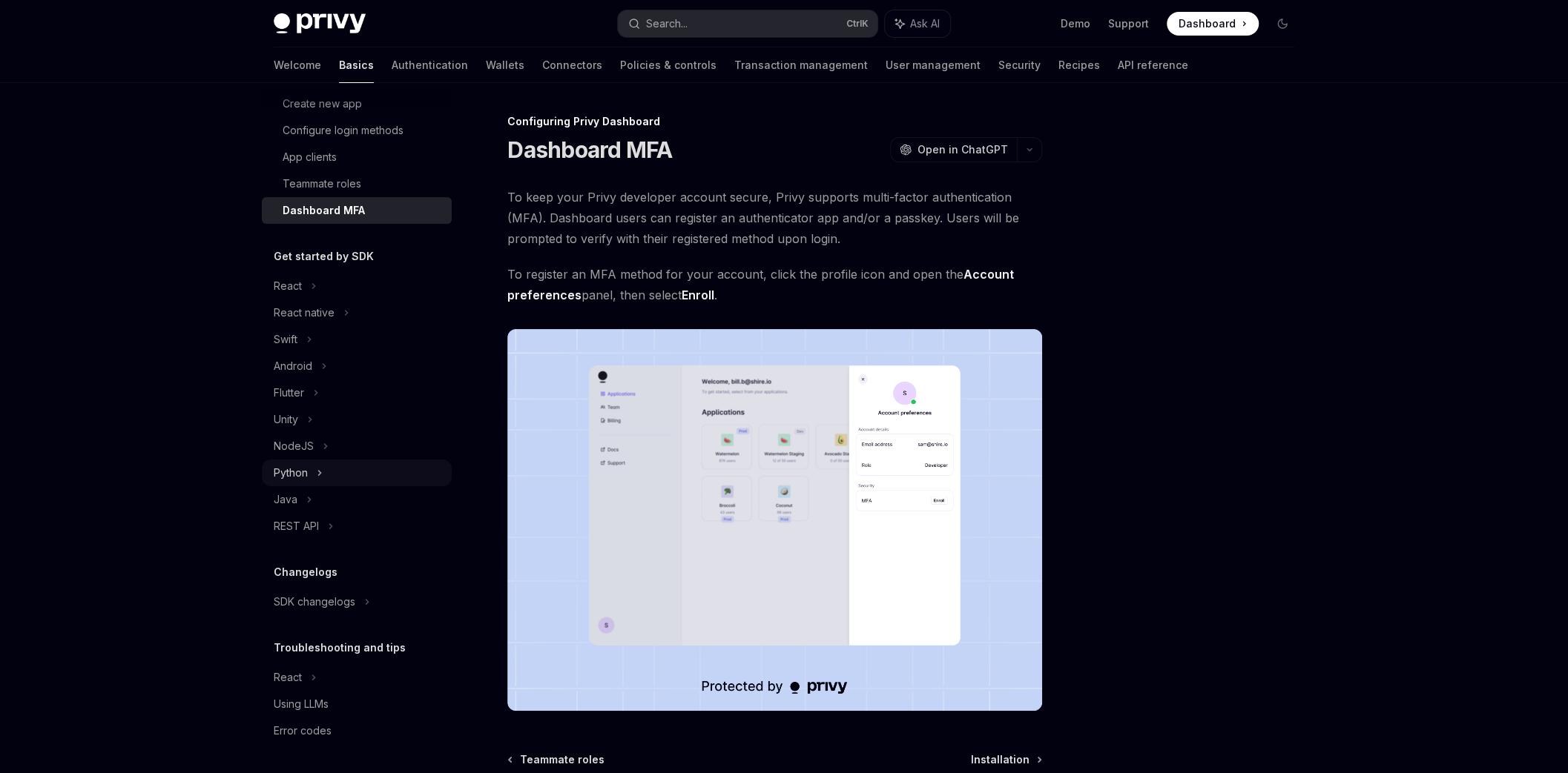
click at [300, 469] on div "Python" at bounding box center [290, 472] width 34 height 17
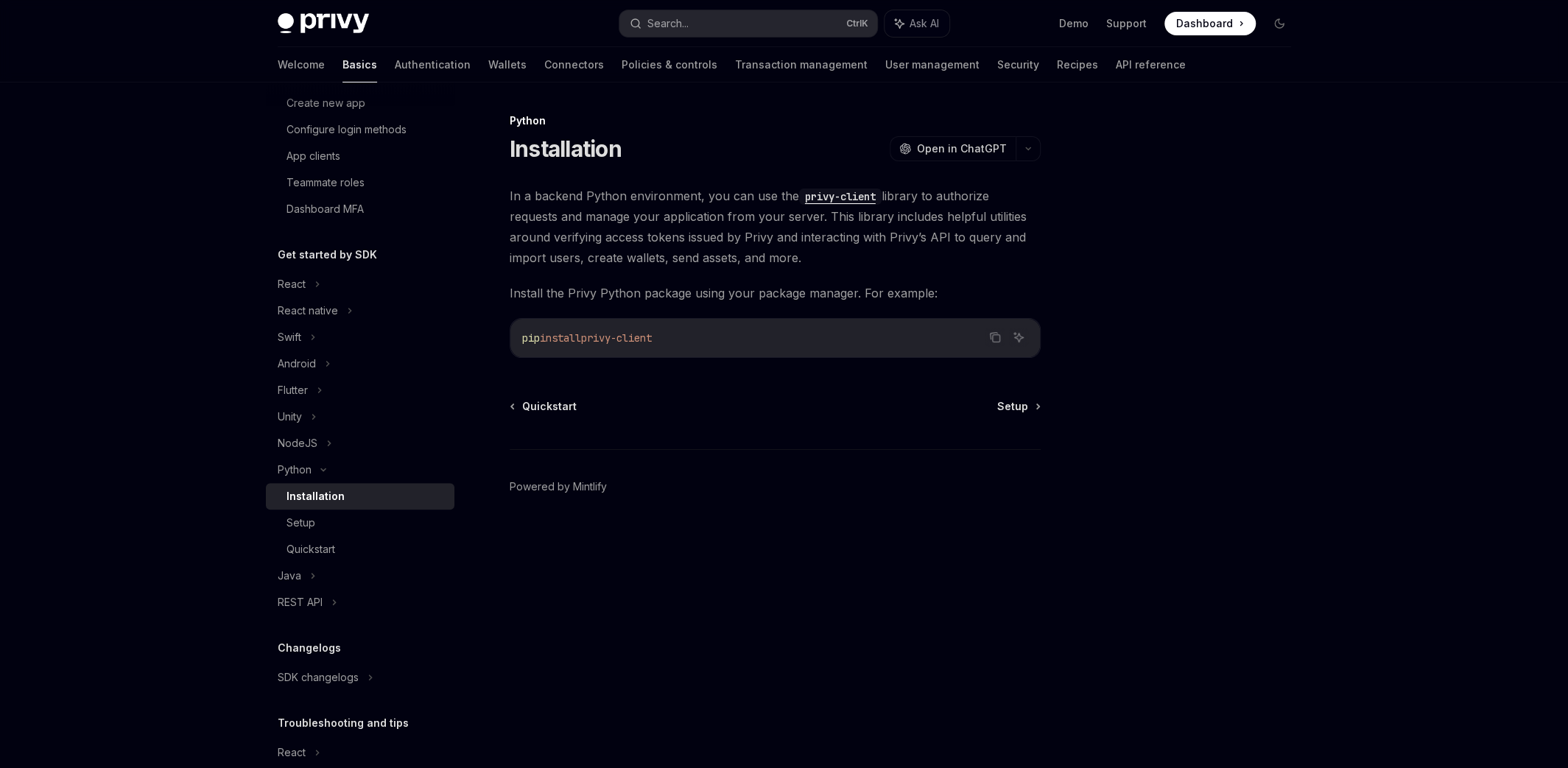
click at [332, 494] on div "Installation" at bounding box center [315, 496] width 58 height 17
click at [816, 415] on div "Quickstart Setup Powered by Mintlify" at bounding box center [775, 487] width 531 height 178
click at [311, 527] on div "Setup" at bounding box center [300, 522] width 29 height 17
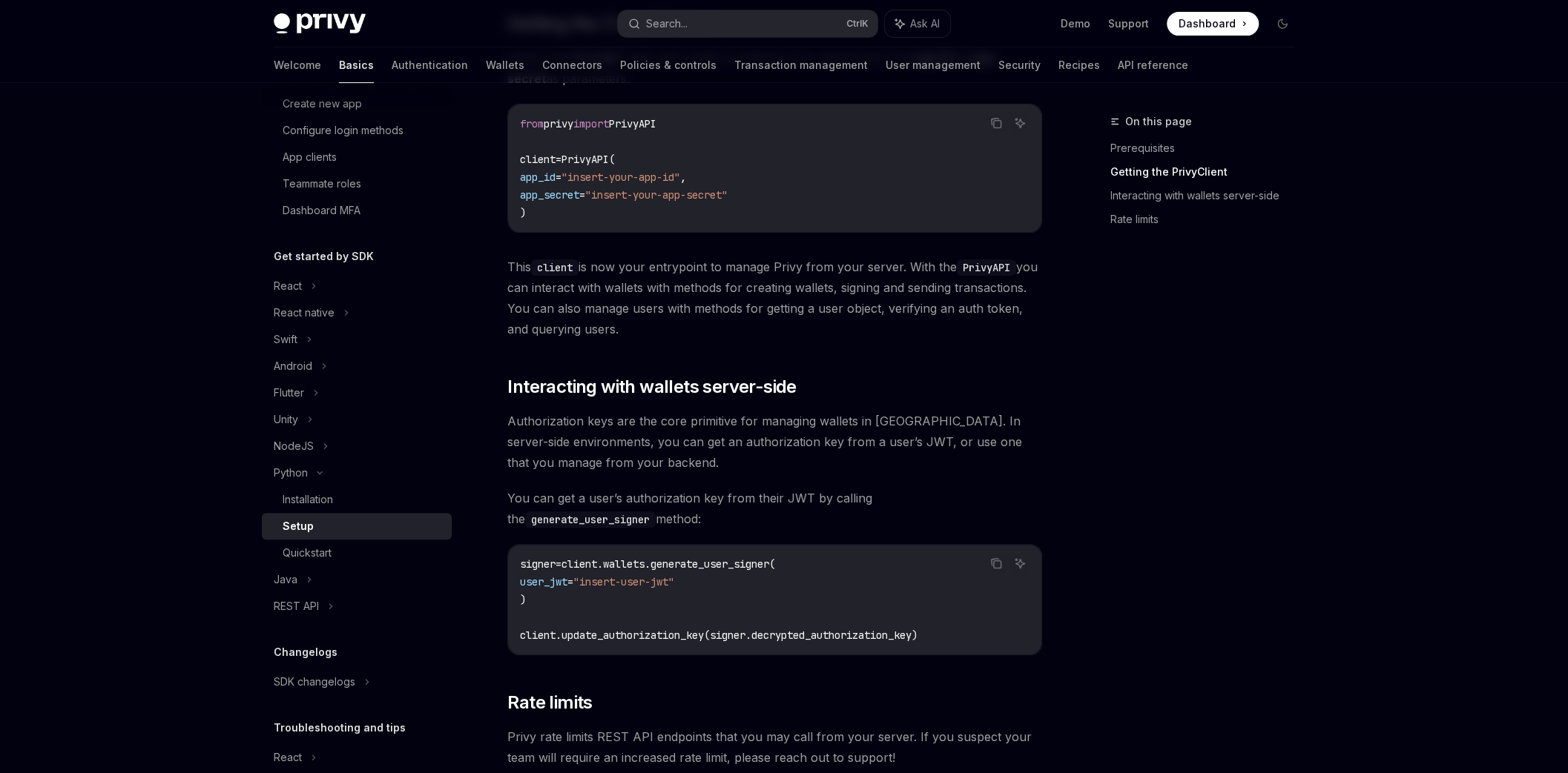
scroll to position [199, 0]
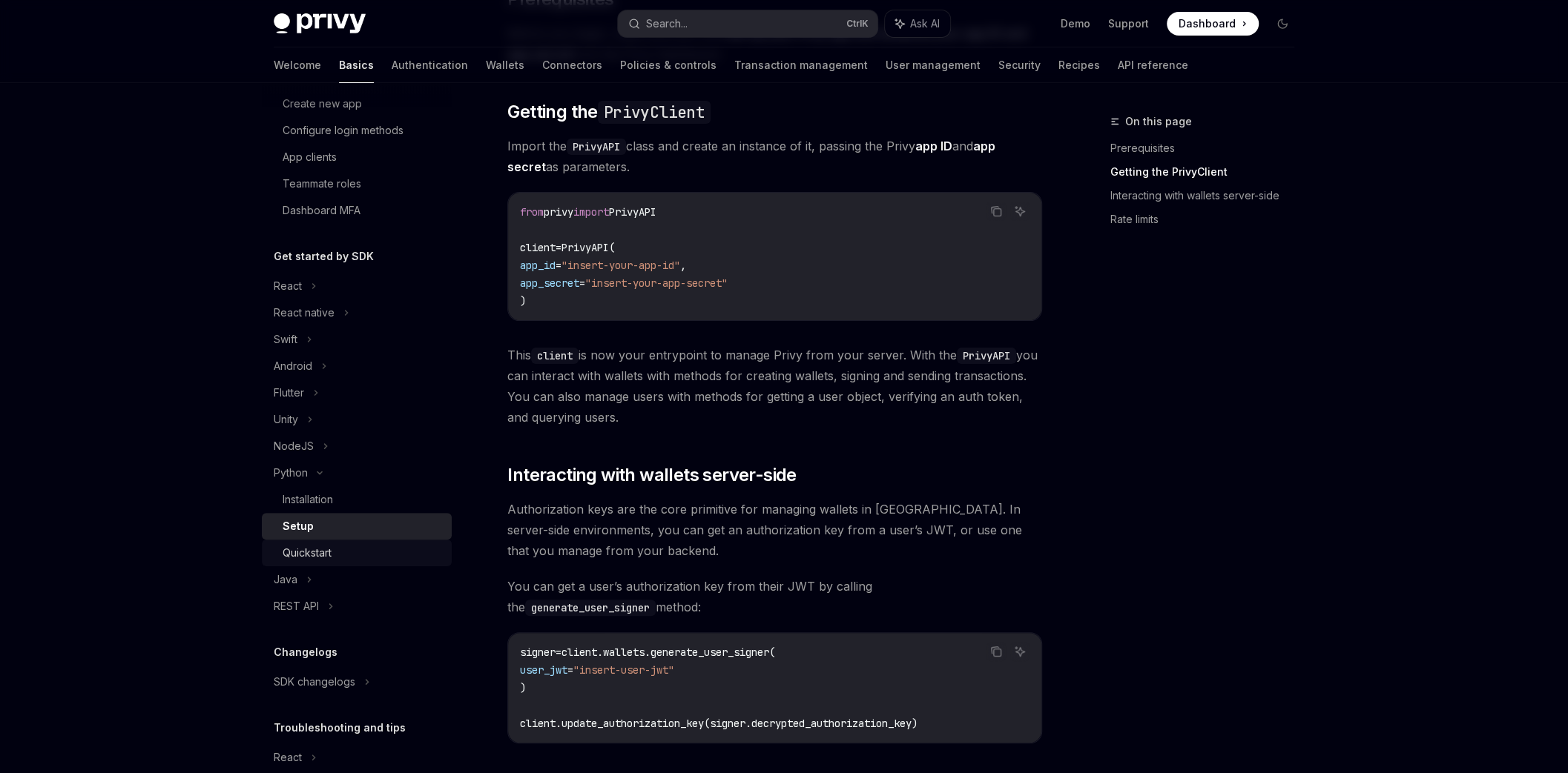
click at [317, 552] on div "Quickstart" at bounding box center [307, 552] width 49 height 17
type textarea "*"
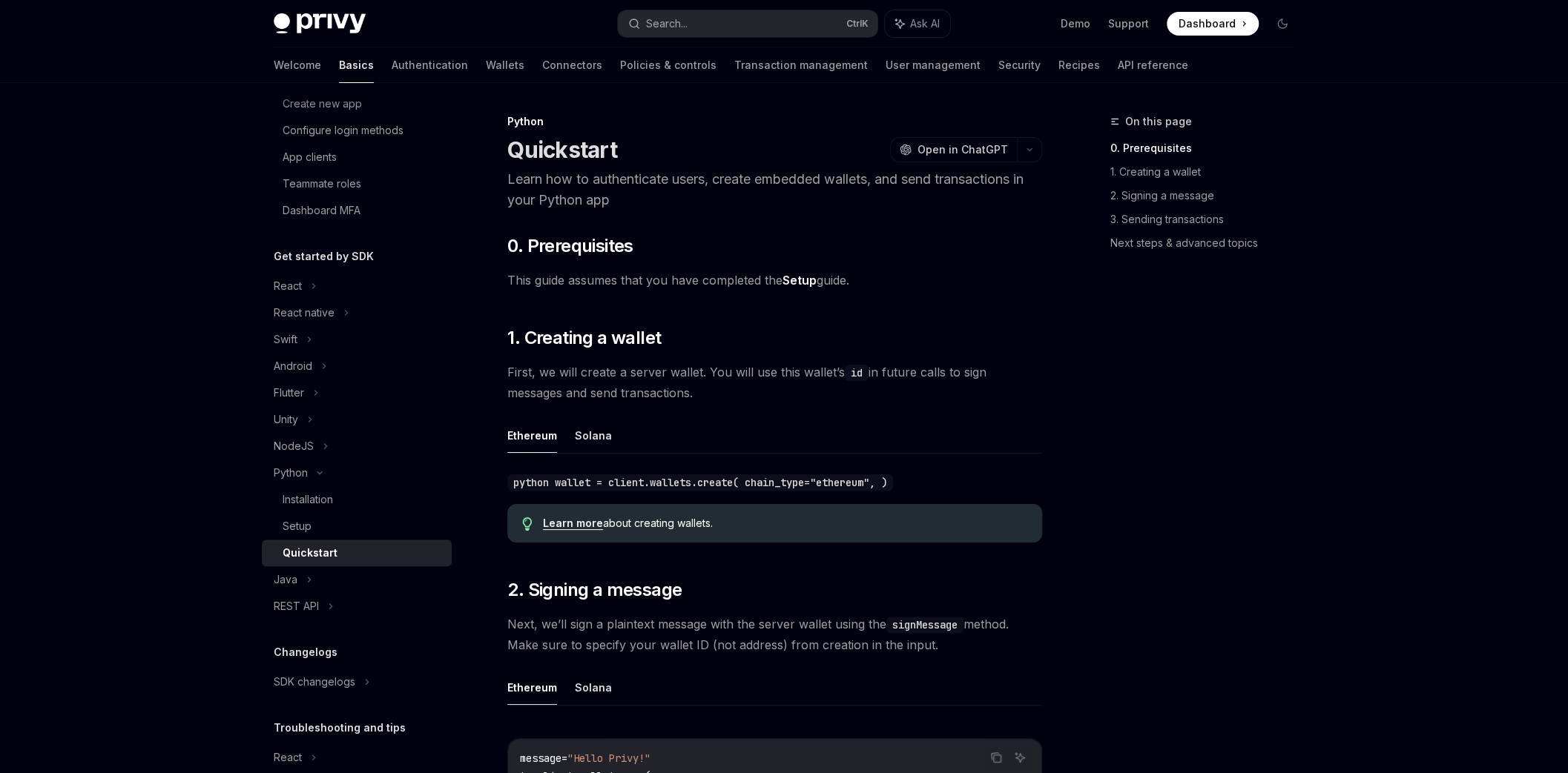
scroll to position [533, 0]
